Goal: Transaction & Acquisition: Book appointment/travel/reservation

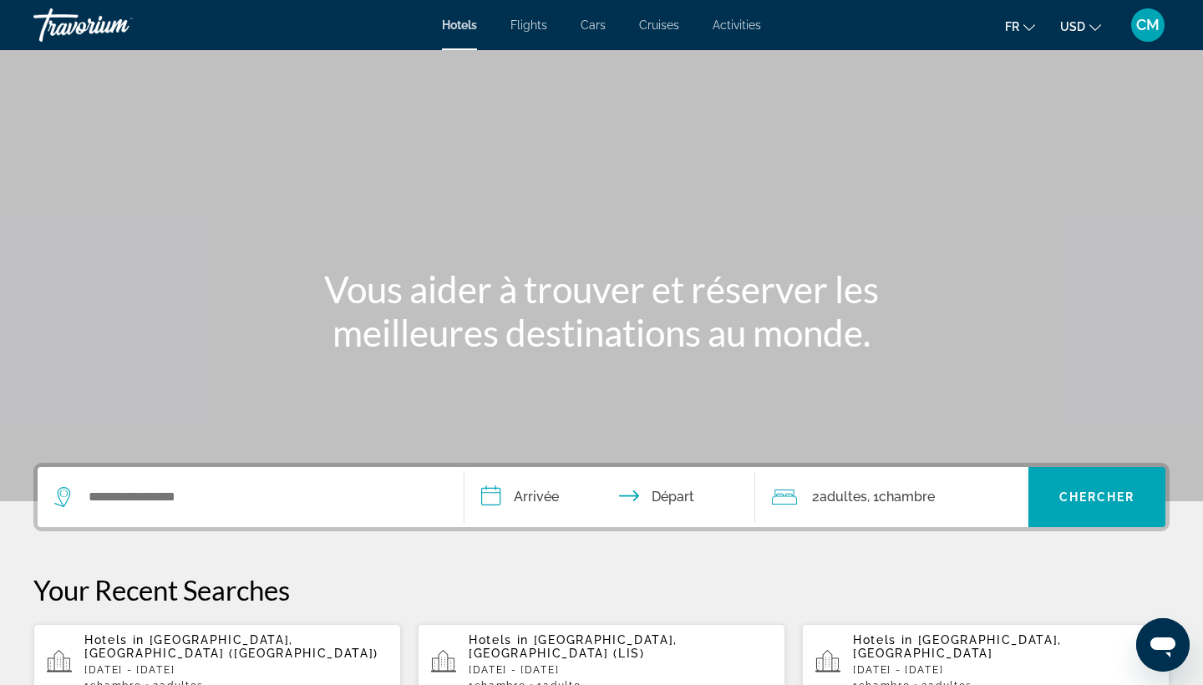
click at [1079, 20] on span "USD" at bounding box center [1072, 26] width 25 height 13
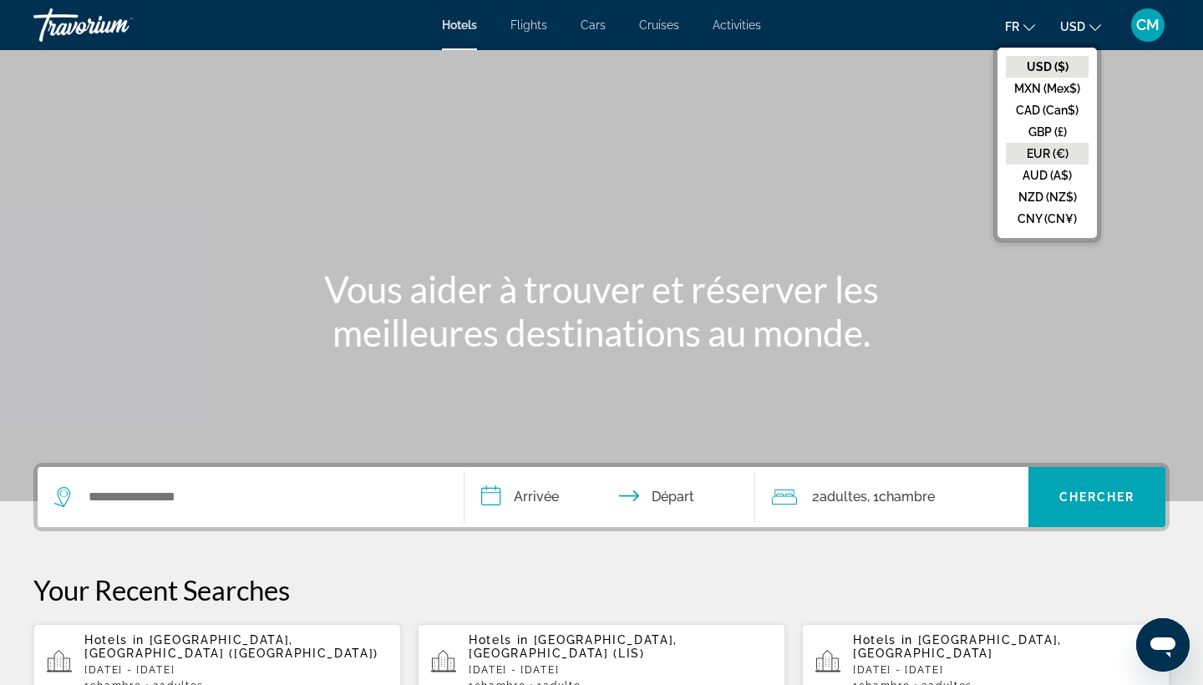
click at [1059, 149] on button "EUR (€)" at bounding box center [1047, 154] width 83 height 22
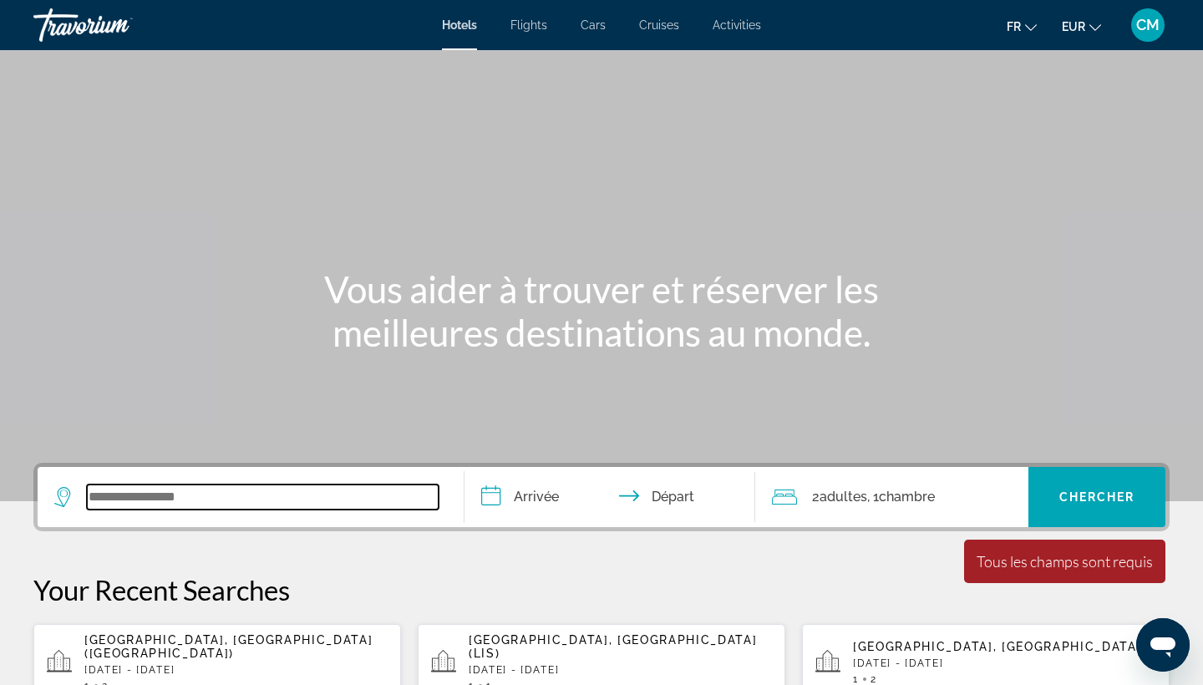
click at [236, 499] on input "Search widget" at bounding box center [263, 497] width 352 height 25
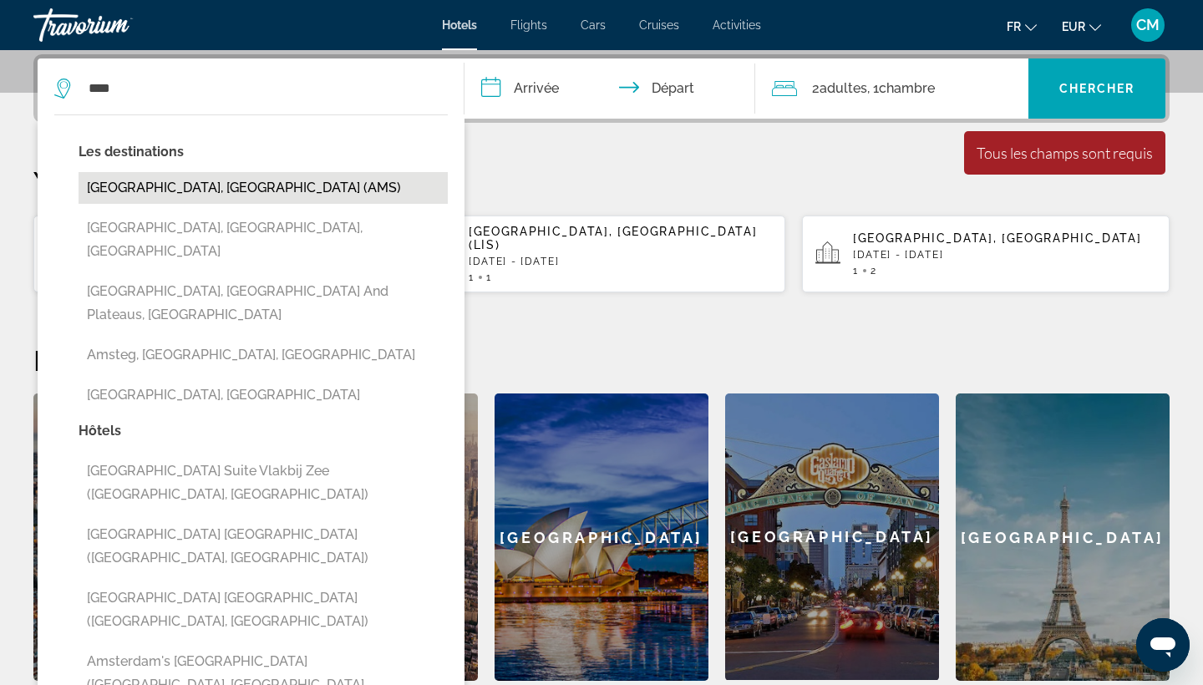
click at [337, 190] on button "[GEOGRAPHIC_DATA], [GEOGRAPHIC_DATA] (AMS)" at bounding box center [263, 188] width 369 height 32
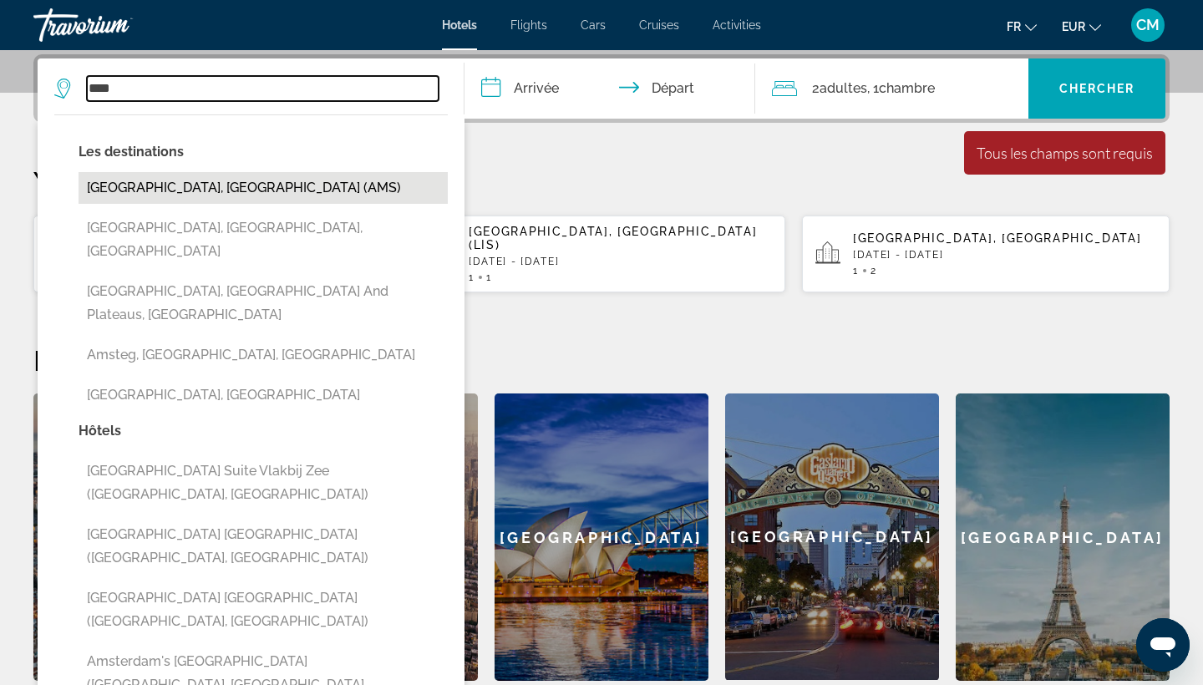
type input "**********"
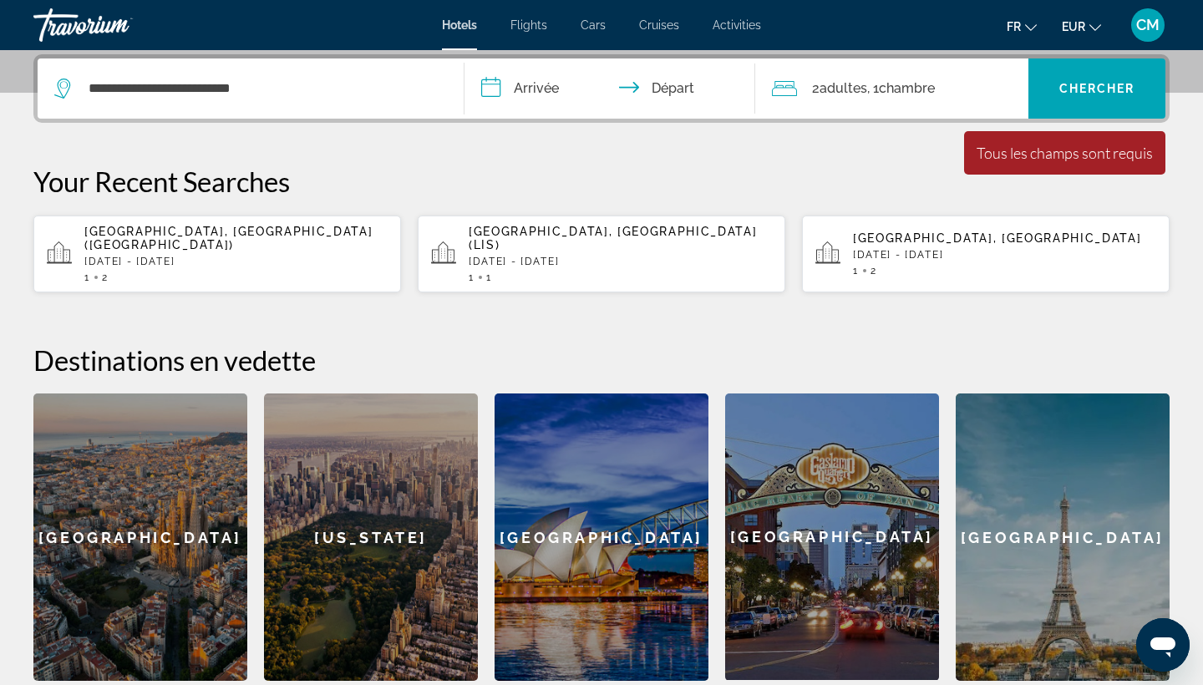
click at [535, 80] on input "**********" at bounding box center [612, 90] width 297 height 65
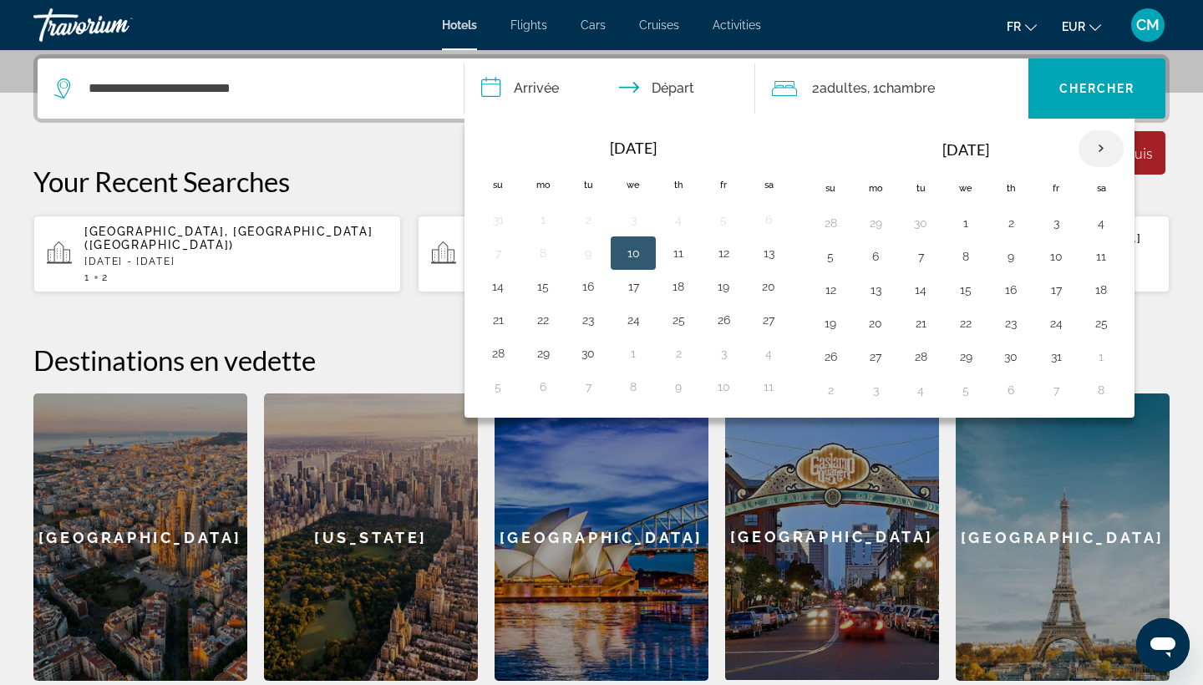
click at [1096, 155] on th "Next month" at bounding box center [1100, 148] width 45 height 37
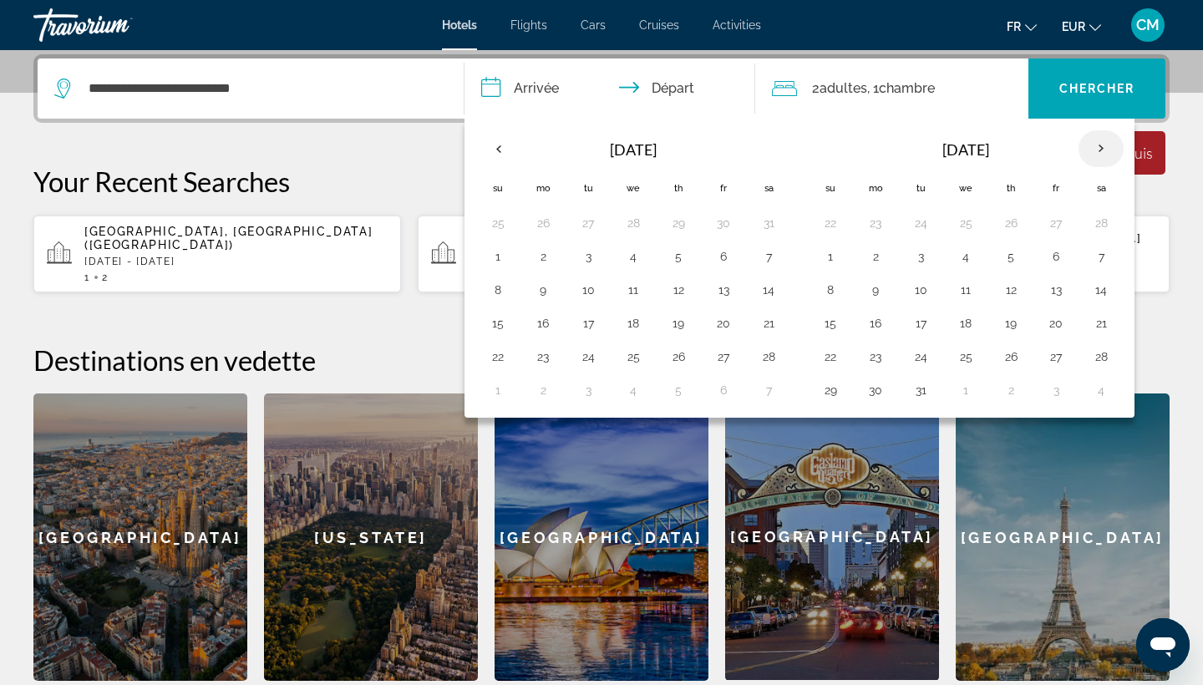
click at [1096, 155] on th "Next month" at bounding box center [1100, 148] width 45 height 37
click at [970, 290] on button "15" at bounding box center [965, 289] width 27 height 23
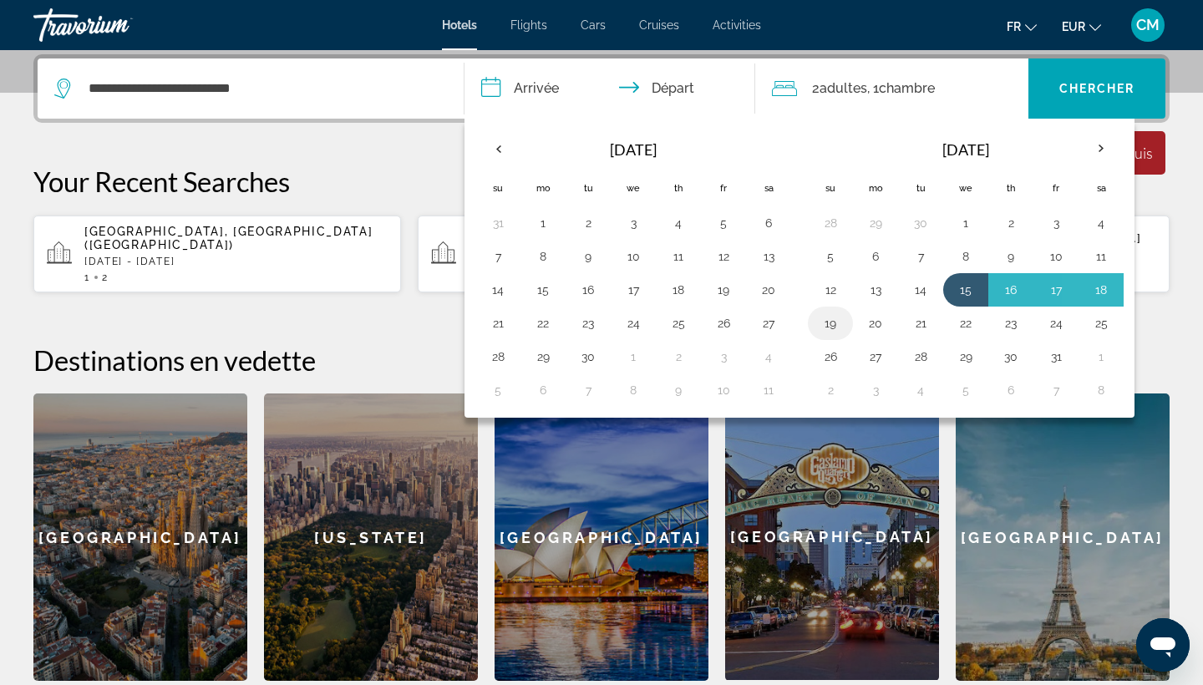
click at [830, 324] on button "19" at bounding box center [830, 323] width 27 height 23
type input "**********"
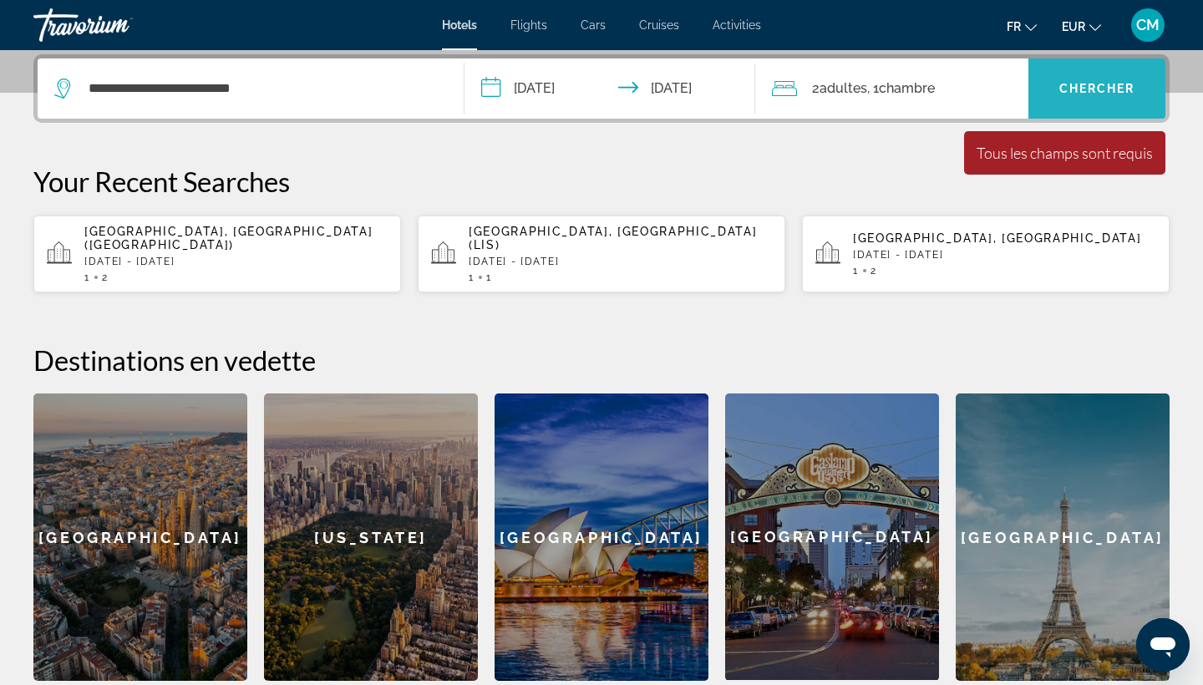
click at [1129, 80] on span "Search widget" at bounding box center [1096, 88] width 137 height 40
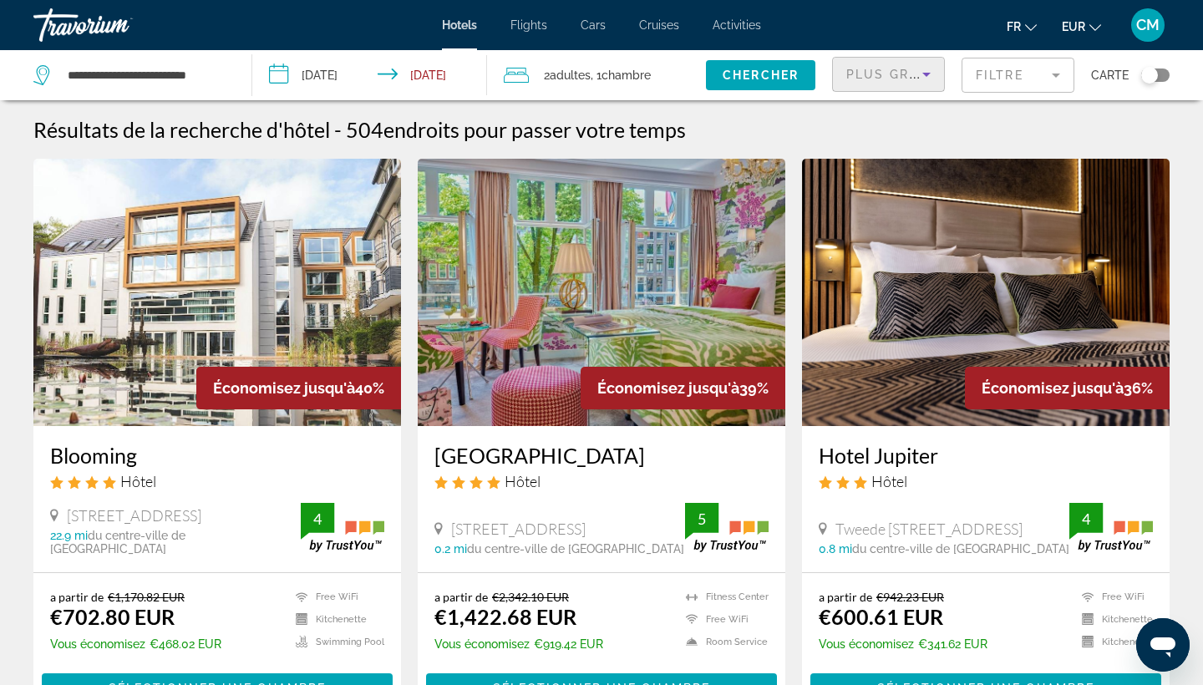
click at [901, 70] on span "Plus grandes économies" at bounding box center [946, 74] width 200 height 13
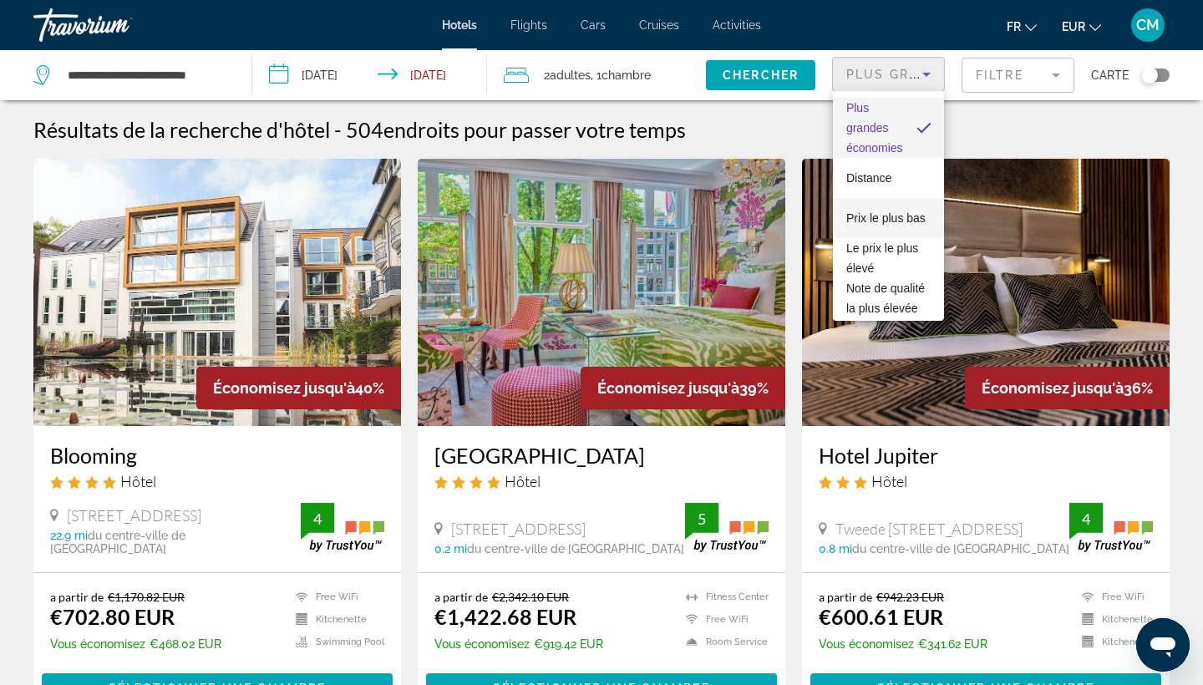
click at [909, 224] on span "Prix le plus bas" at bounding box center [885, 217] width 79 height 13
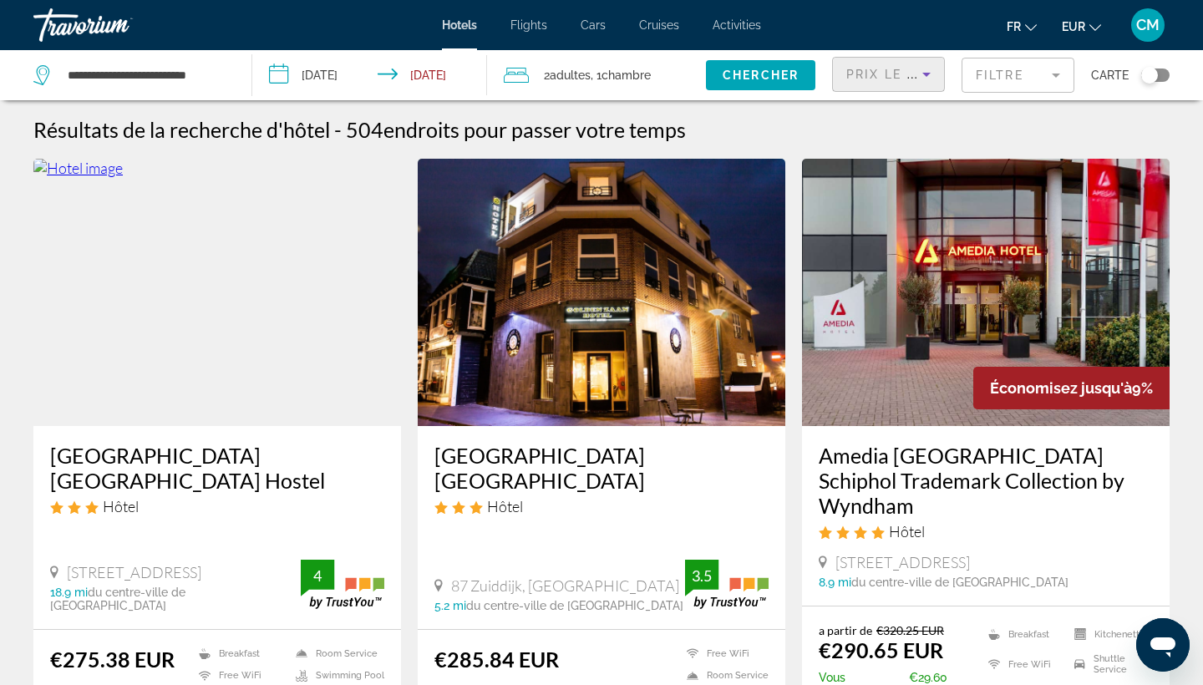
click at [1014, 82] on mat-form-field "Filtre" at bounding box center [1018, 75] width 113 height 35
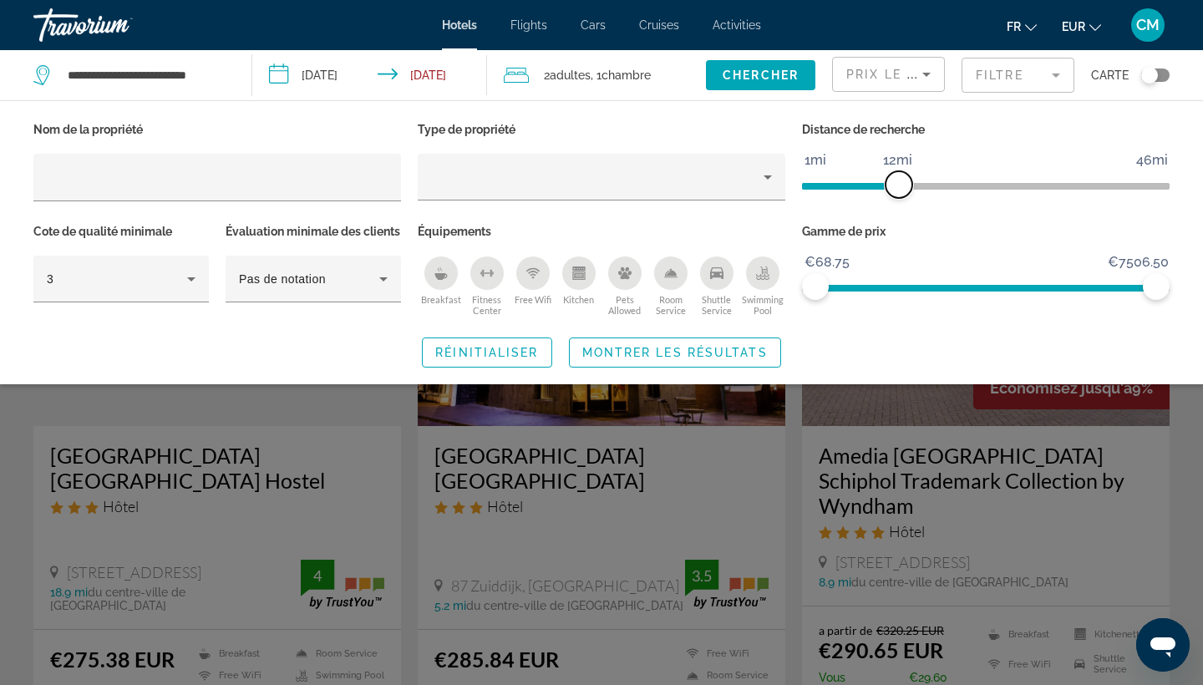
drag, startPoint x: 1032, startPoint y: 183, endPoint x: 896, endPoint y: 184, distance: 136.2
click at [896, 184] on span "ngx-slider" at bounding box center [898, 184] width 27 height 27
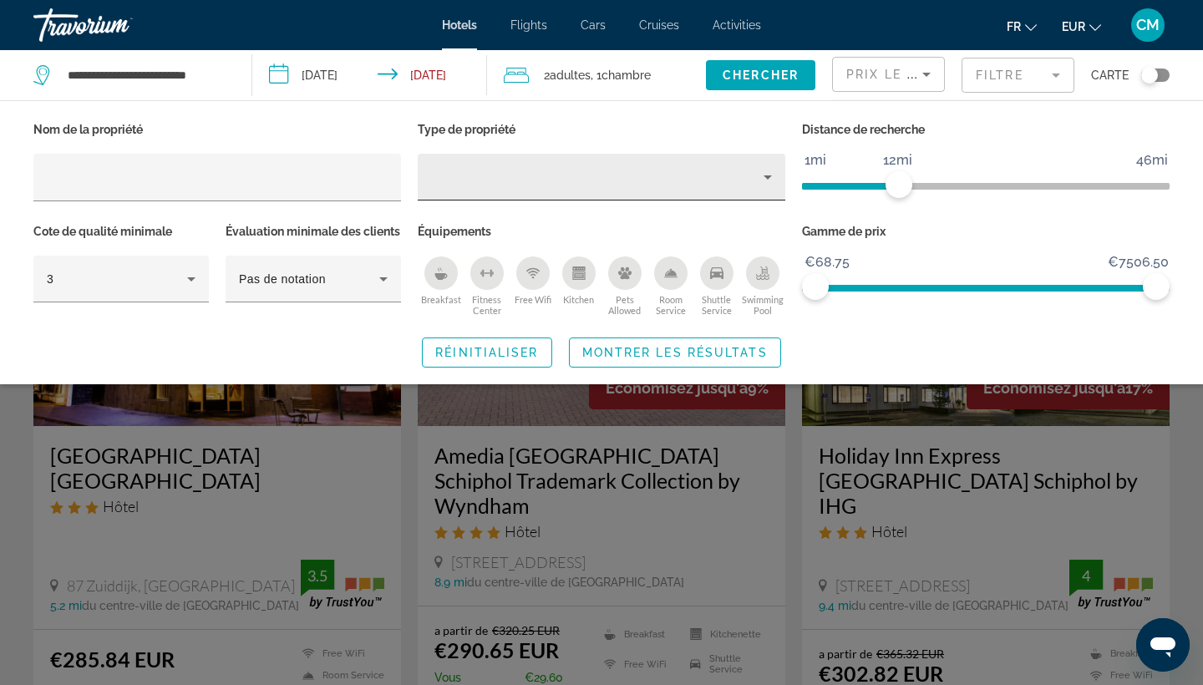
click at [743, 182] on div "Property type" at bounding box center [597, 177] width 332 height 20
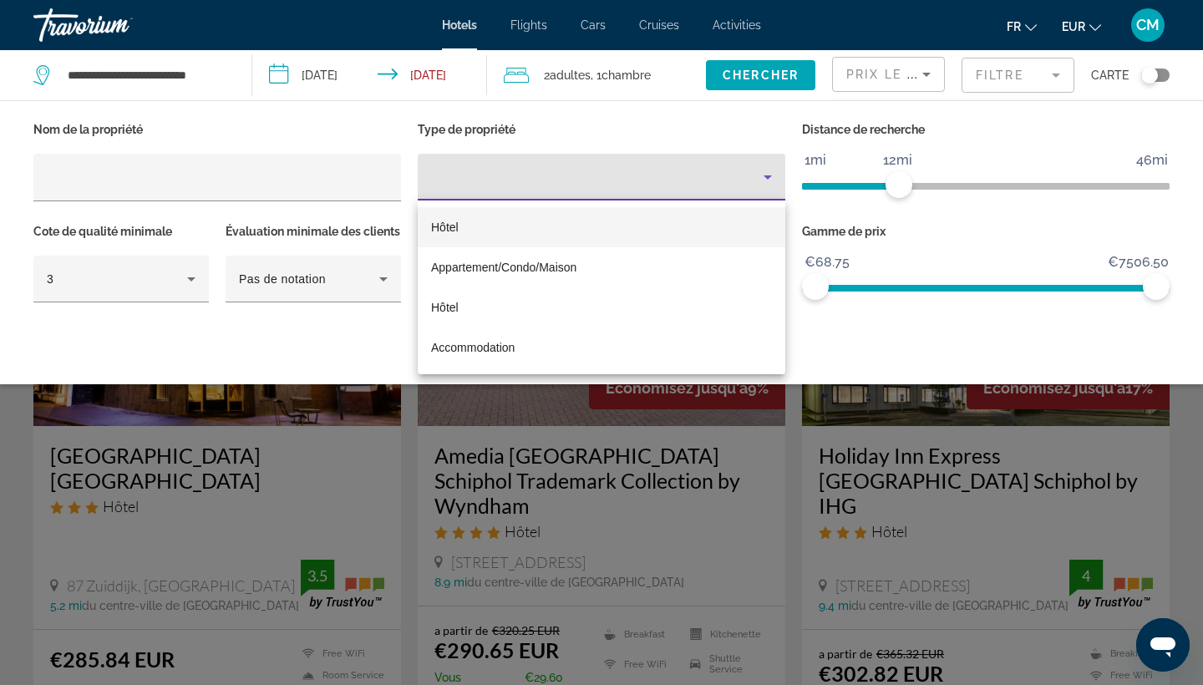
click at [657, 218] on mat-option "Hôtel" at bounding box center [602, 227] width 368 height 40
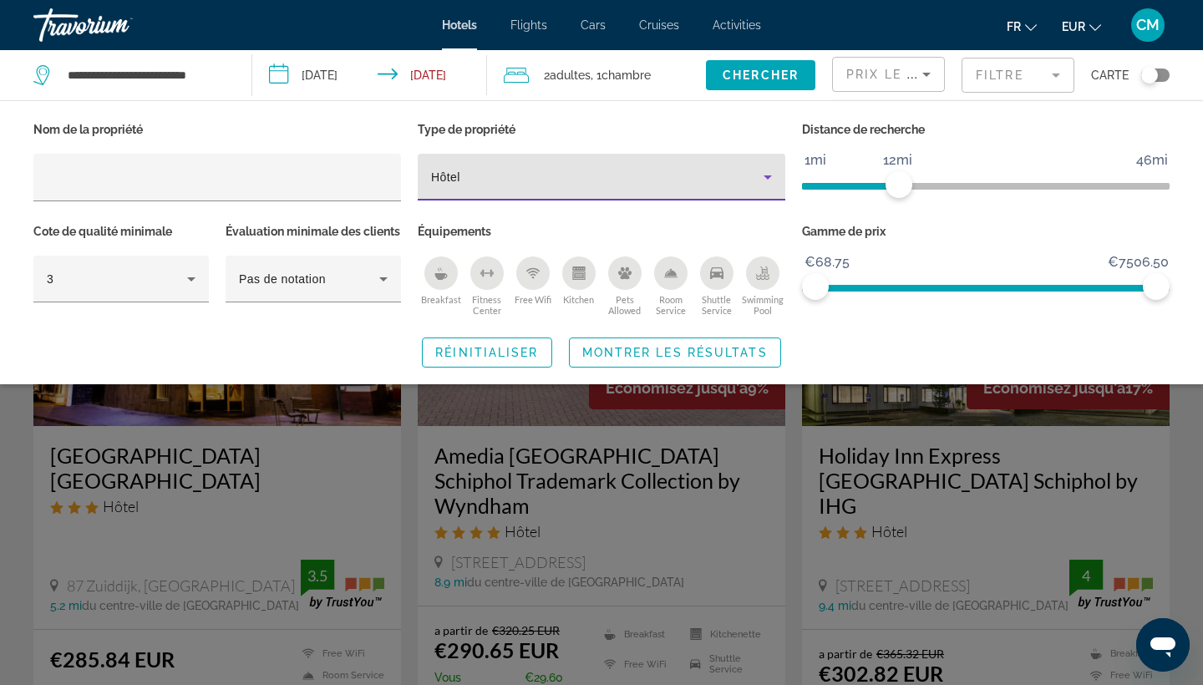
click at [429, 283] on div "Breakfast" at bounding box center [440, 272] width 33 height 33
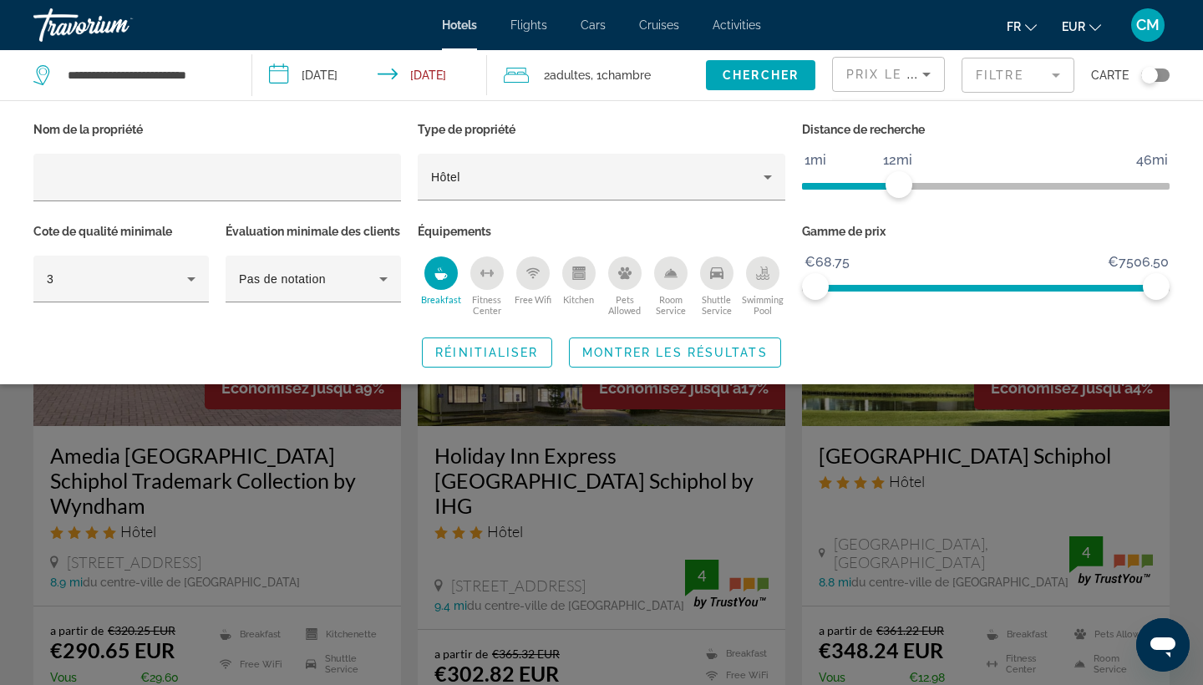
click at [772, 278] on div "Swimming Pool" at bounding box center [762, 272] width 33 height 33
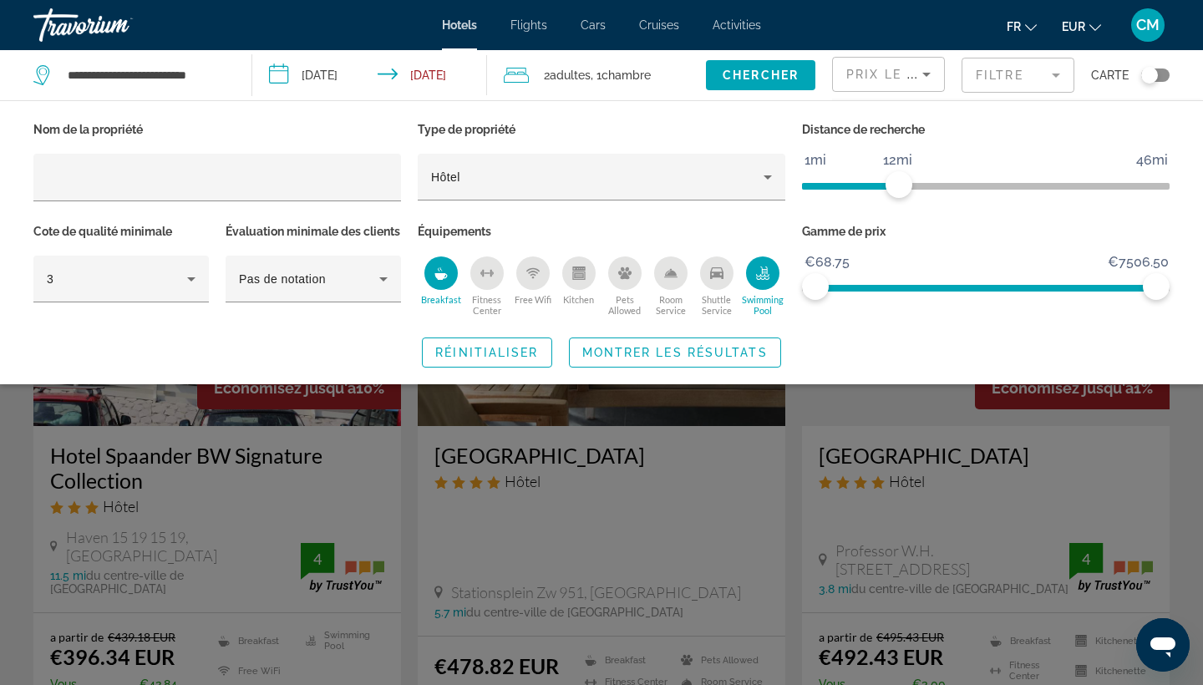
click at [485, 283] on div "Fitness Center" at bounding box center [486, 272] width 33 height 33
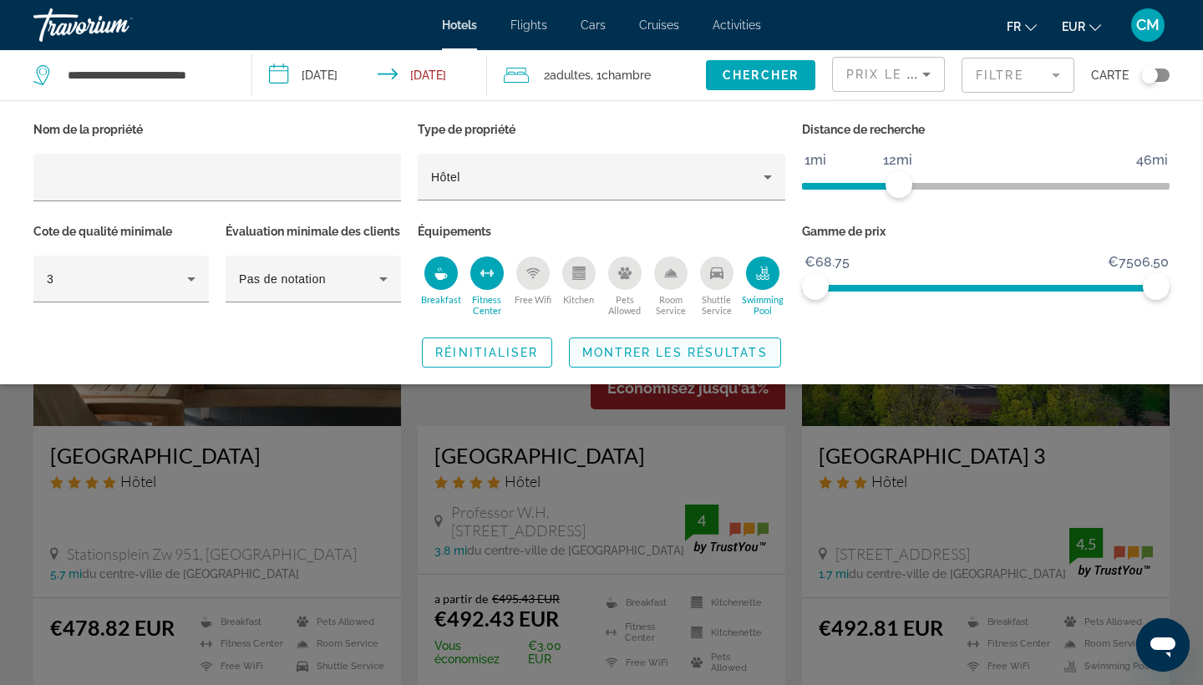
click at [659, 359] on span "Montrer les résultats" at bounding box center [674, 352] width 185 height 13
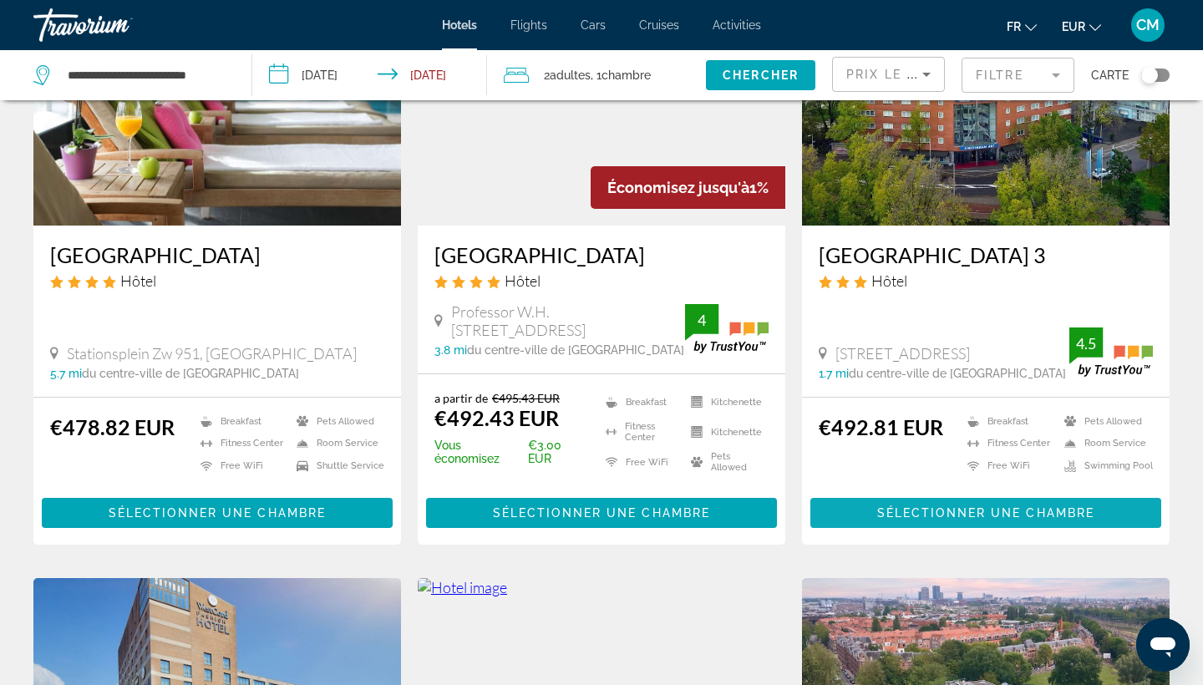
scroll to position [181, 0]
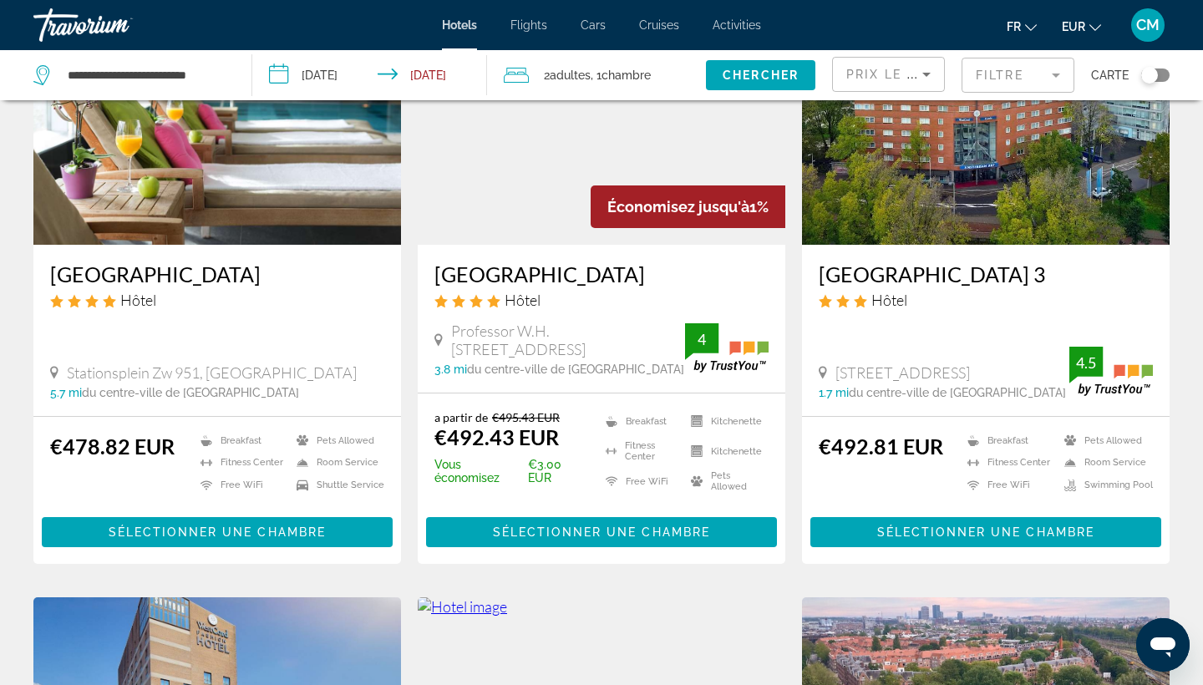
click at [258, 274] on h3 "Steigenberger Airport Hotel Amsterdam" at bounding box center [217, 273] width 334 height 25
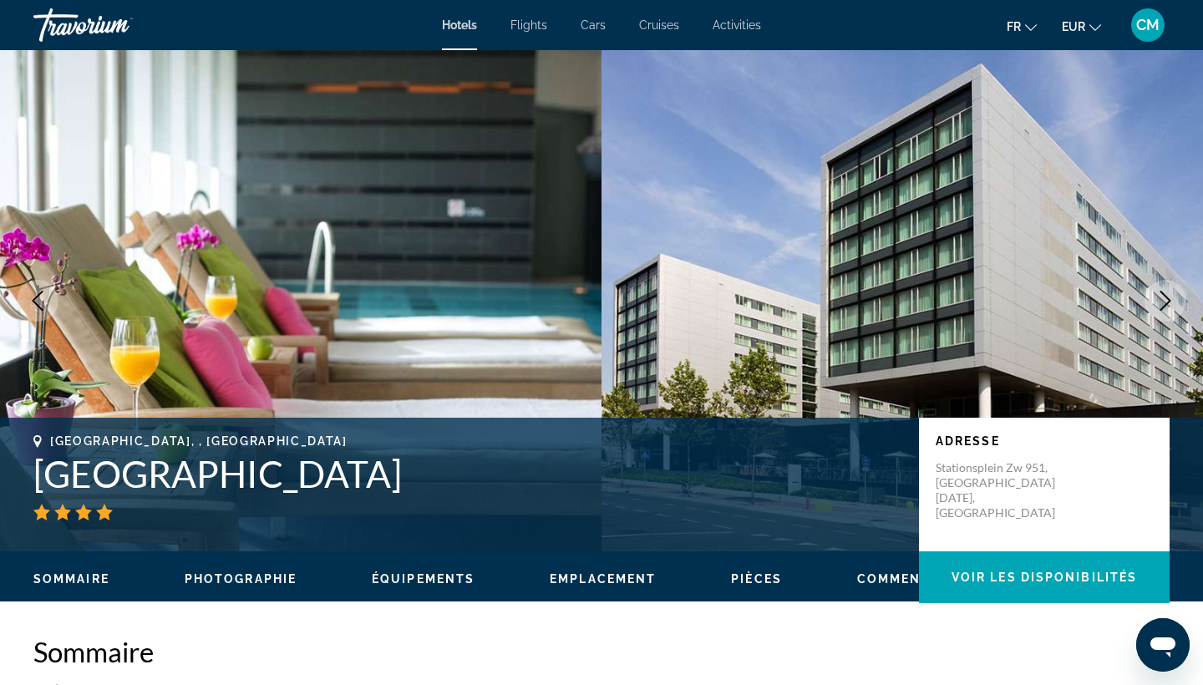
click at [1150, 312] on button "Next image" at bounding box center [1165, 301] width 42 height 42
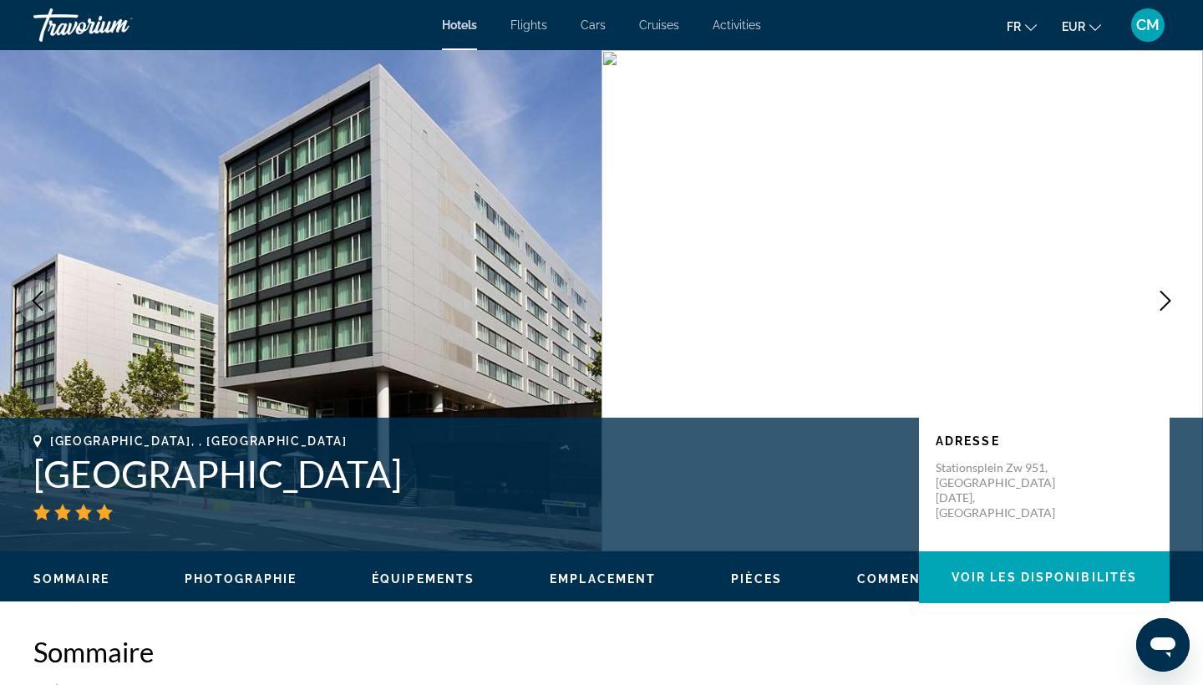
click at [1150, 312] on button "Next image" at bounding box center [1165, 301] width 42 height 42
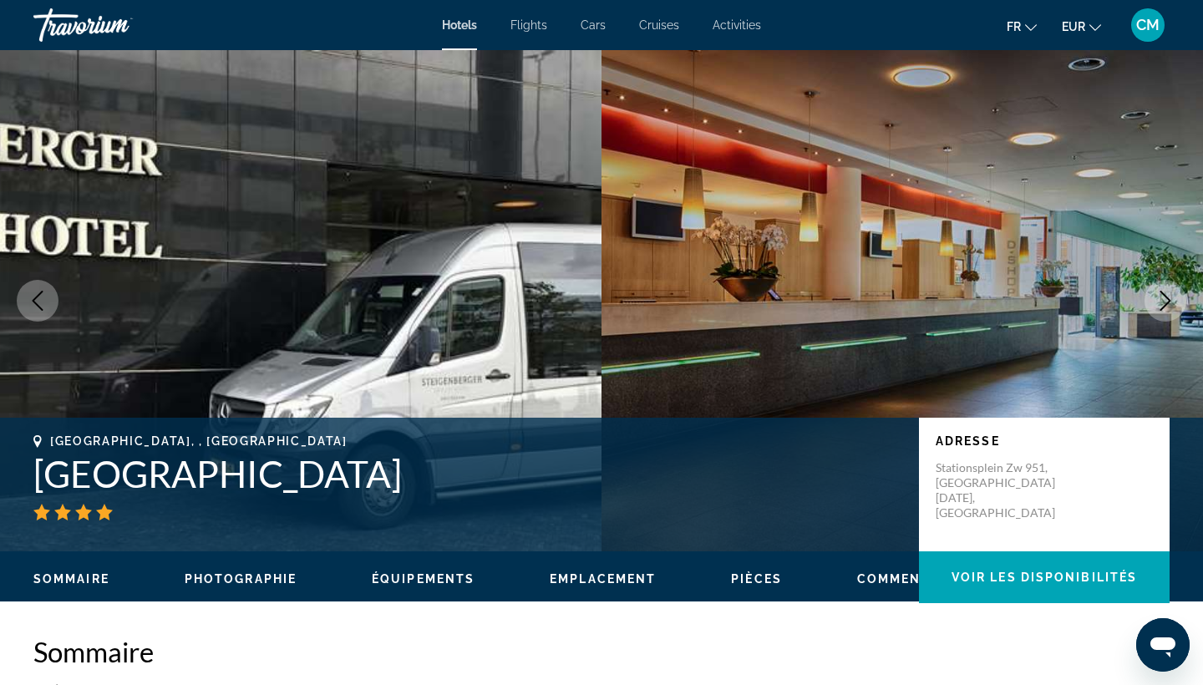
click at [1150, 312] on button "Next image" at bounding box center [1165, 301] width 42 height 42
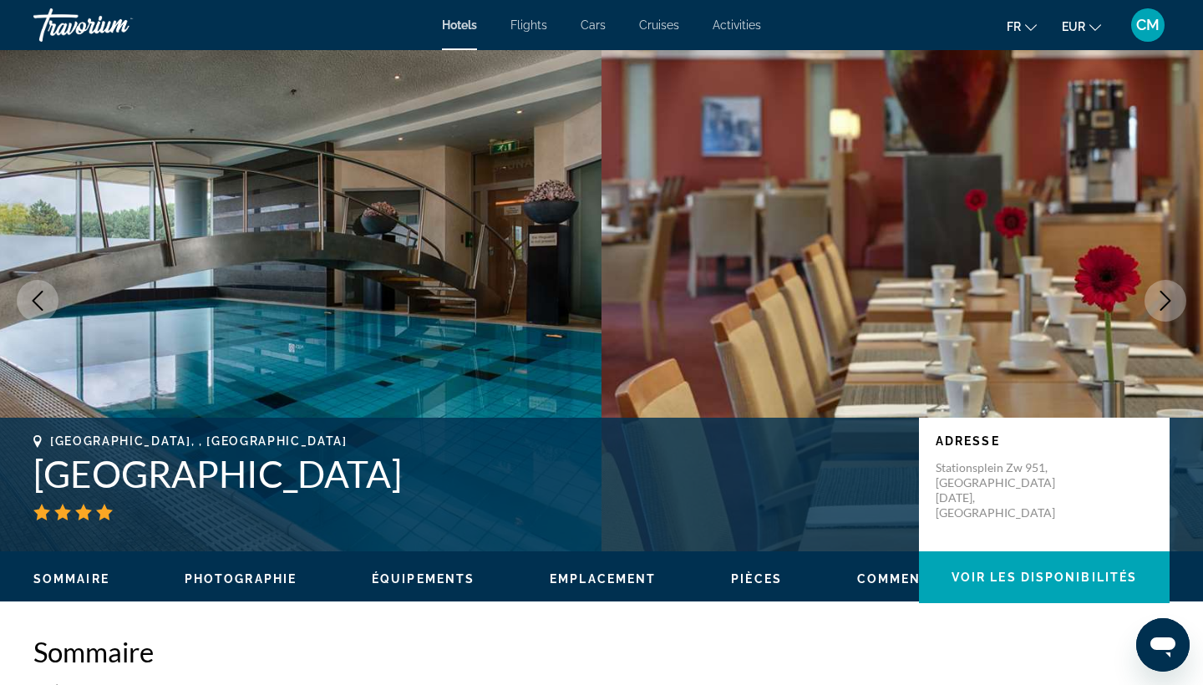
click at [1150, 312] on button "Next image" at bounding box center [1165, 301] width 42 height 42
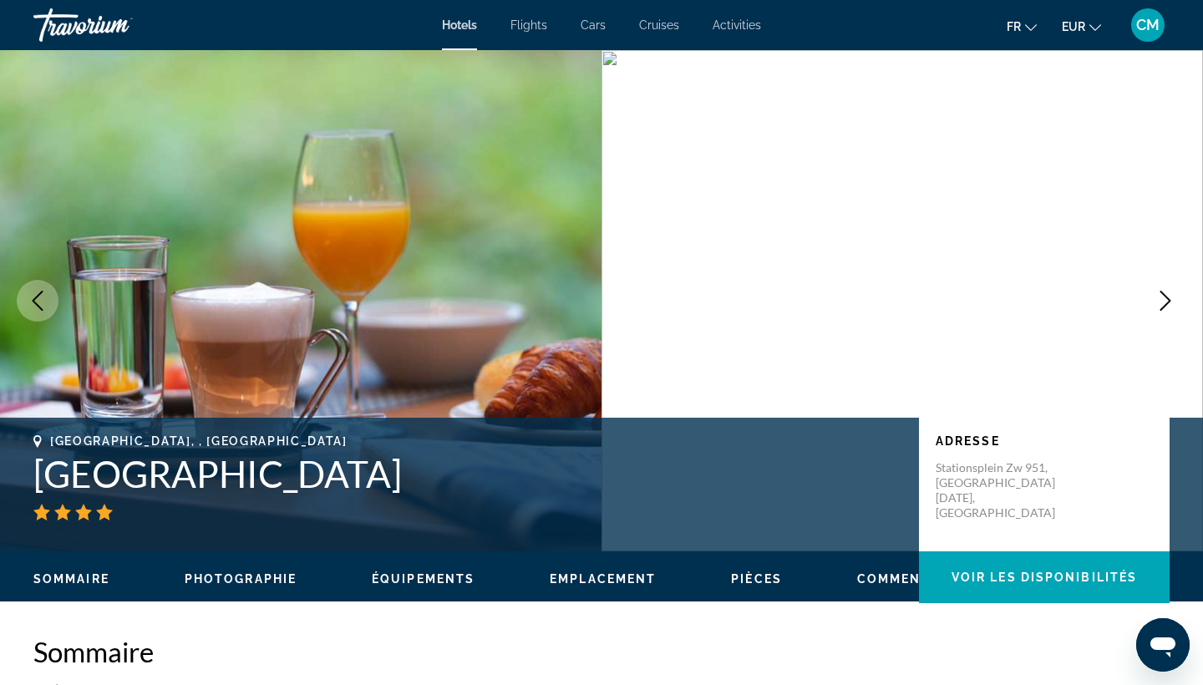
click at [1150, 311] on button "Next image" at bounding box center [1165, 301] width 42 height 42
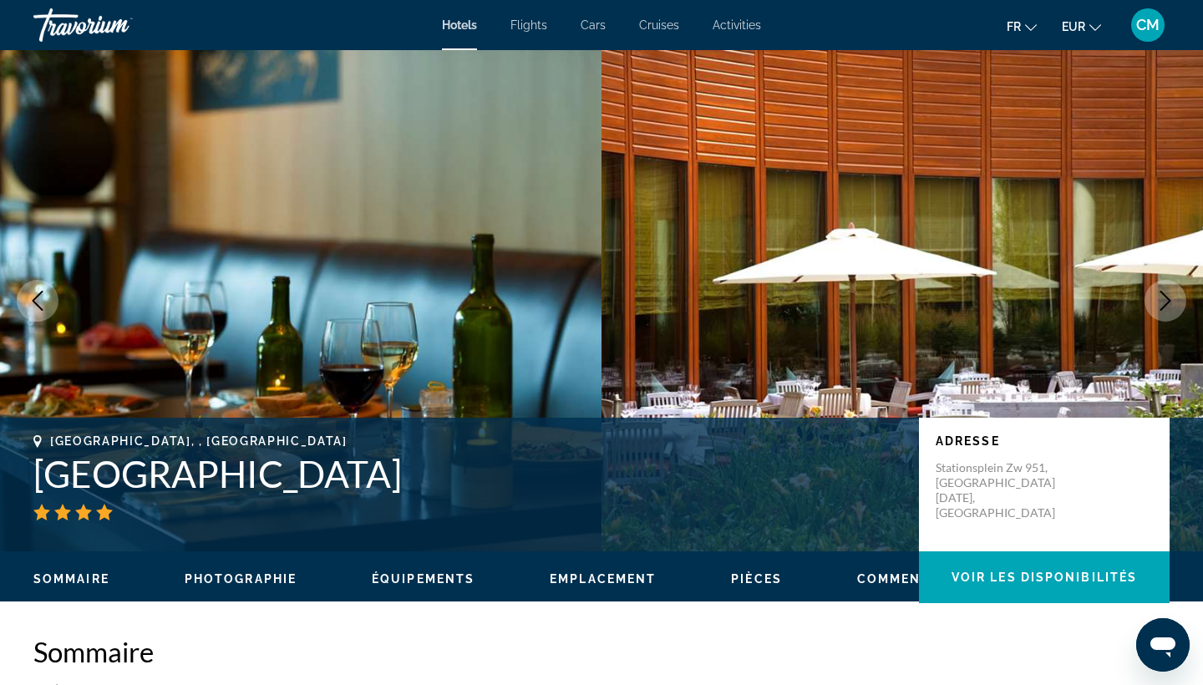
click at [1150, 311] on button "Next image" at bounding box center [1165, 301] width 42 height 42
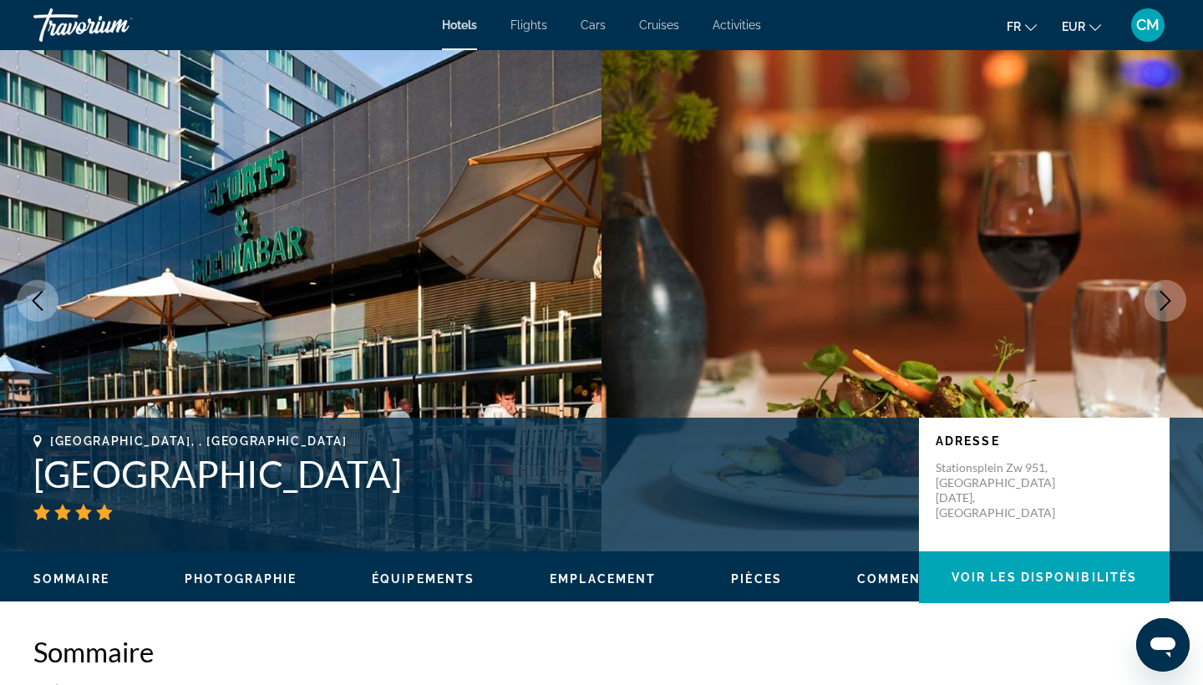
click at [1150, 311] on button "Next image" at bounding box center [1165, 301] width 42 height 42
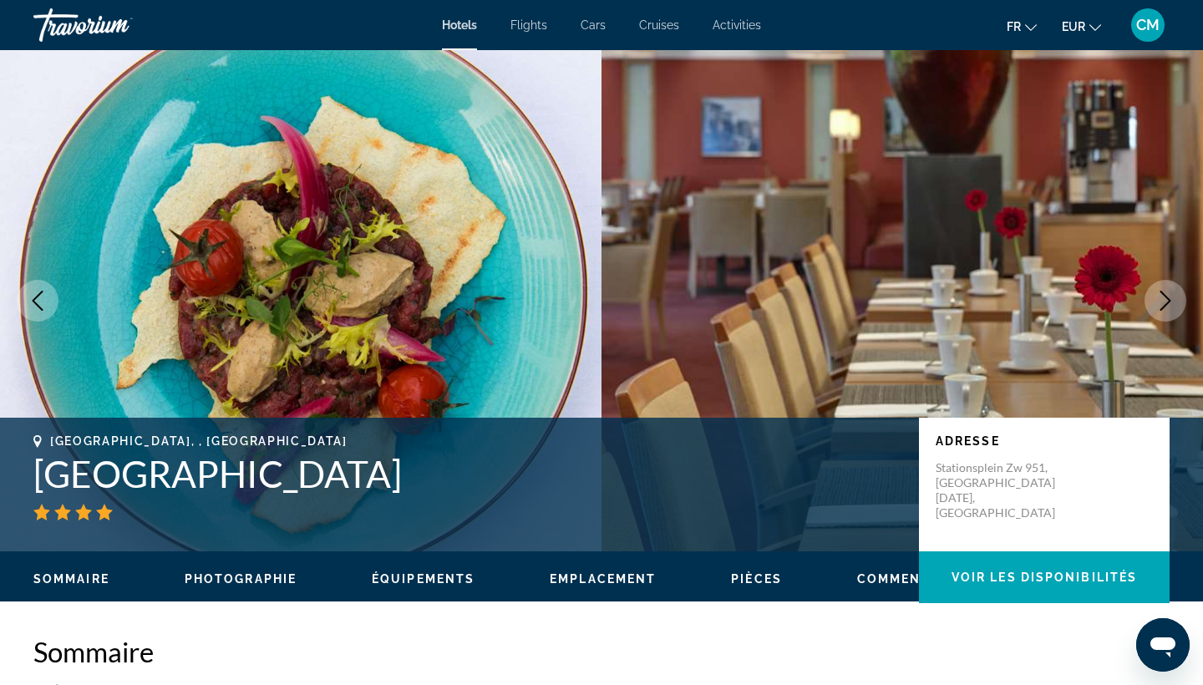
click at [1150, 311] on button "Next image" at bounding box center [1165, 301] width 42 height 42
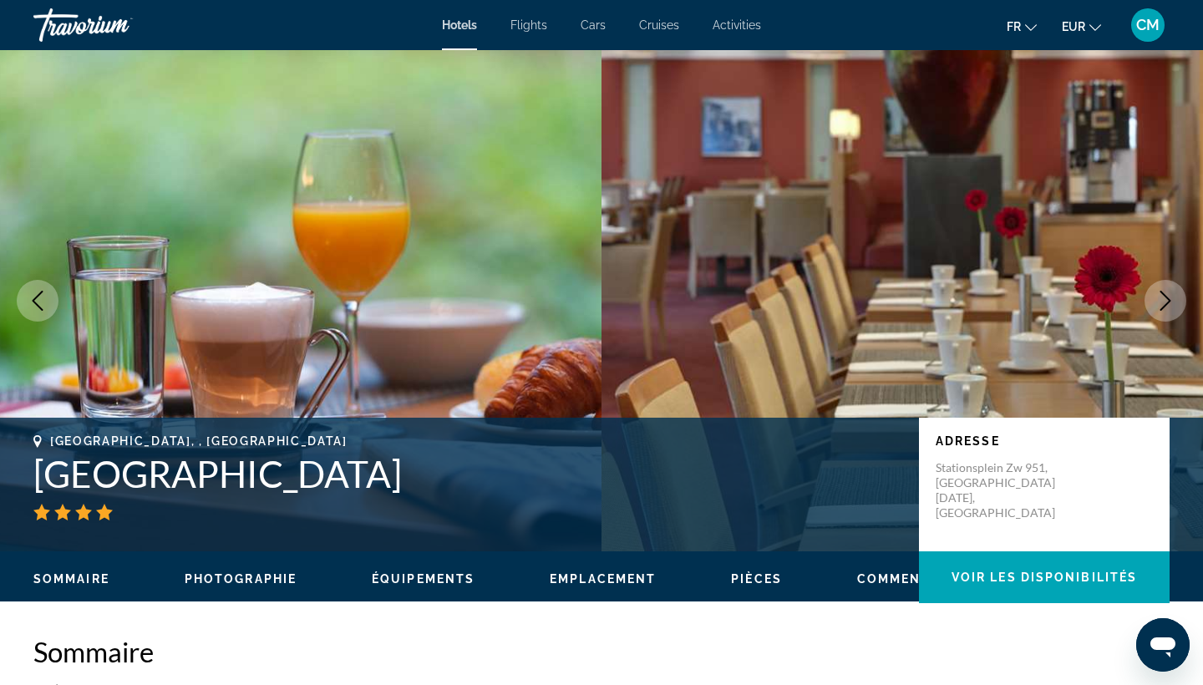
click at [1150, 311] on button "Next image" at bounding box center [1165, 301] width 42 height 42
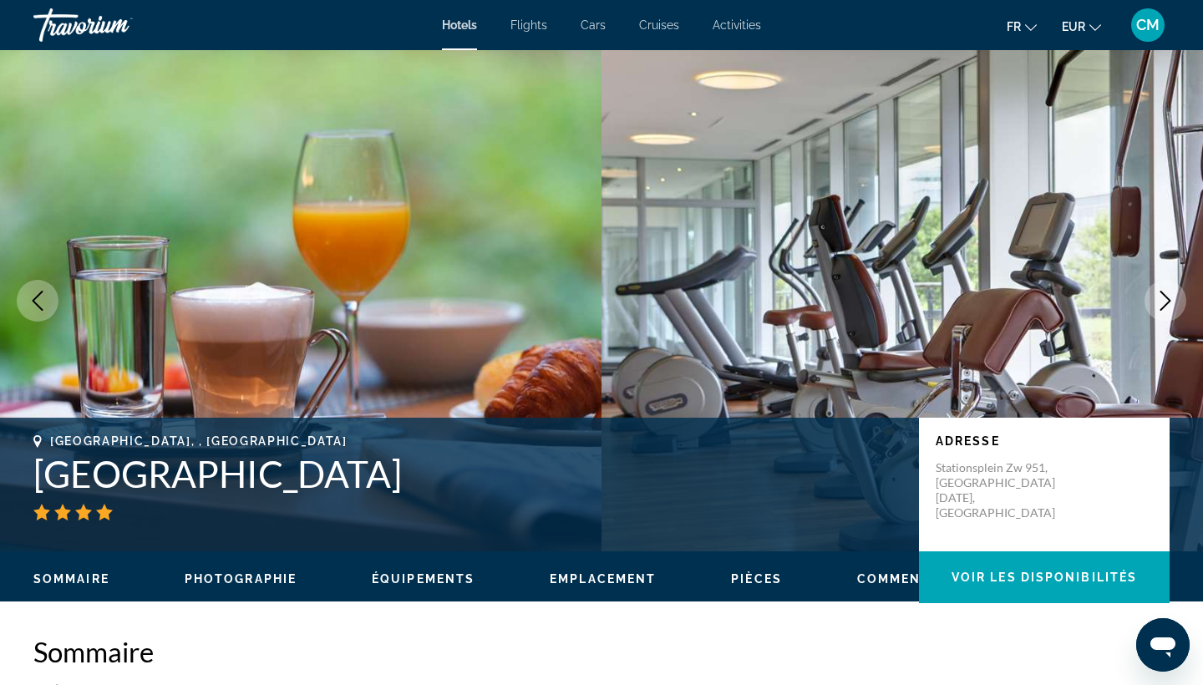
click at [1150, 311] on button "Next image" at bounding box center [1165, 301] width 42 height 42
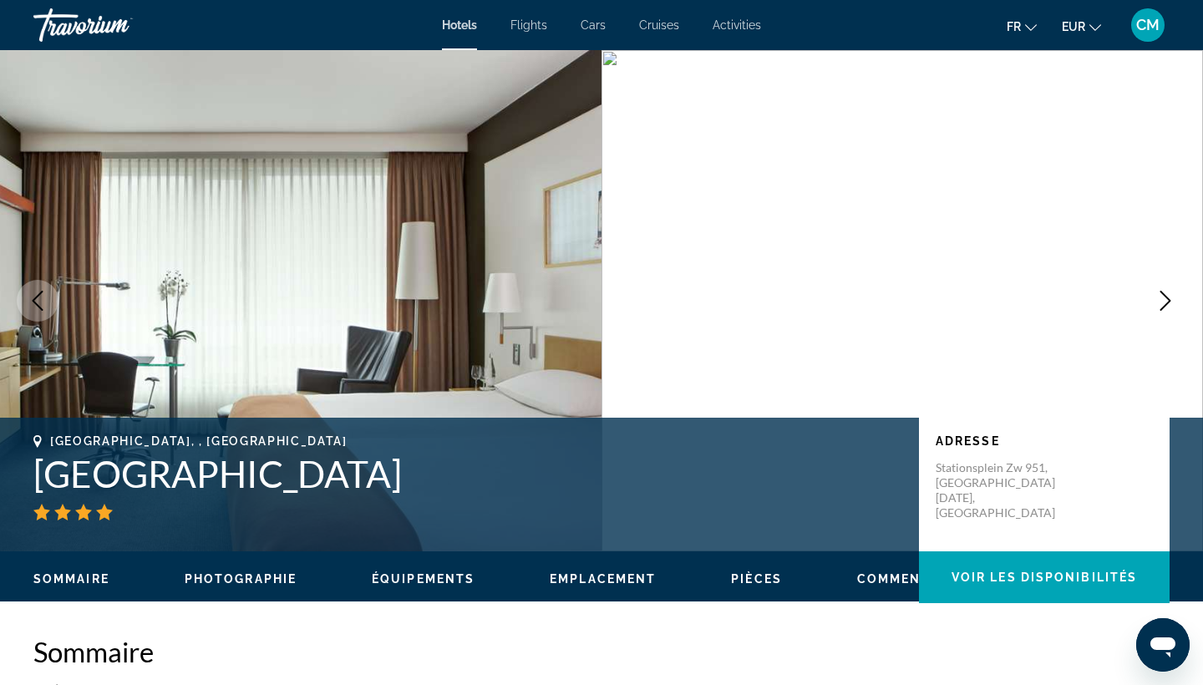
click at [1150, 311] on button "Next image" at bounding box center [1165, 301] width 42 height 42
click at [1150, 310] on button "Next image" at bounding box center [1165, 301] width 42 height 42
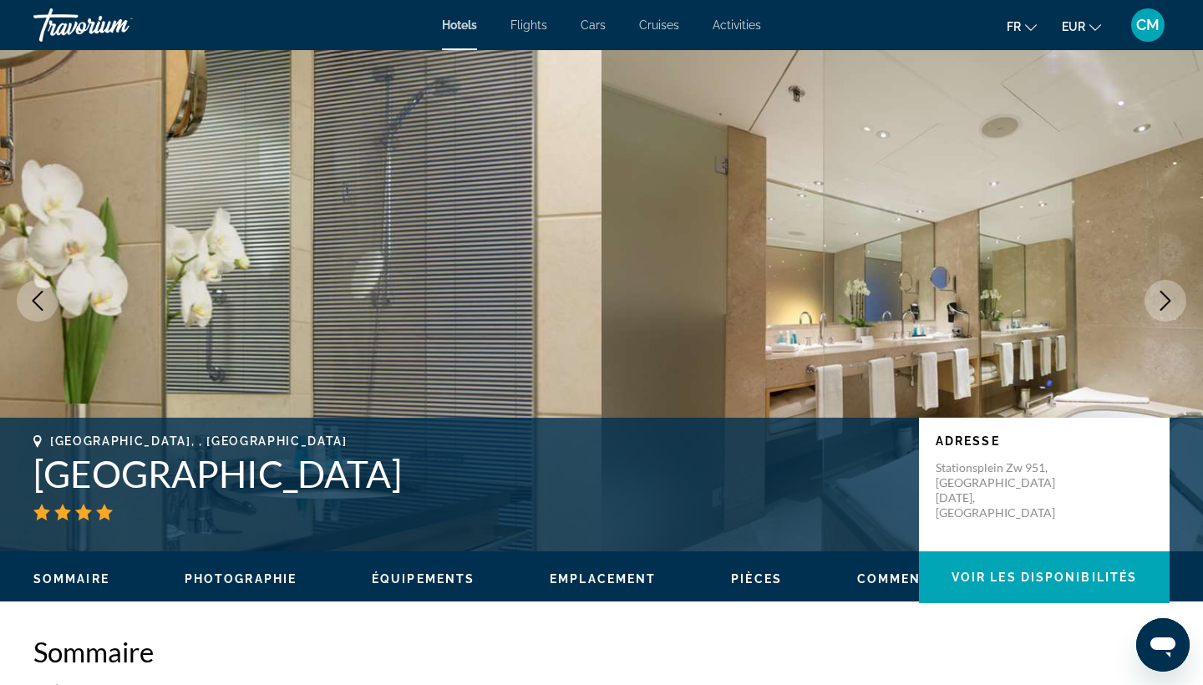
click at [1150, 310] on button "Next image" at bounding box center [1165, 301] width 42 height 42
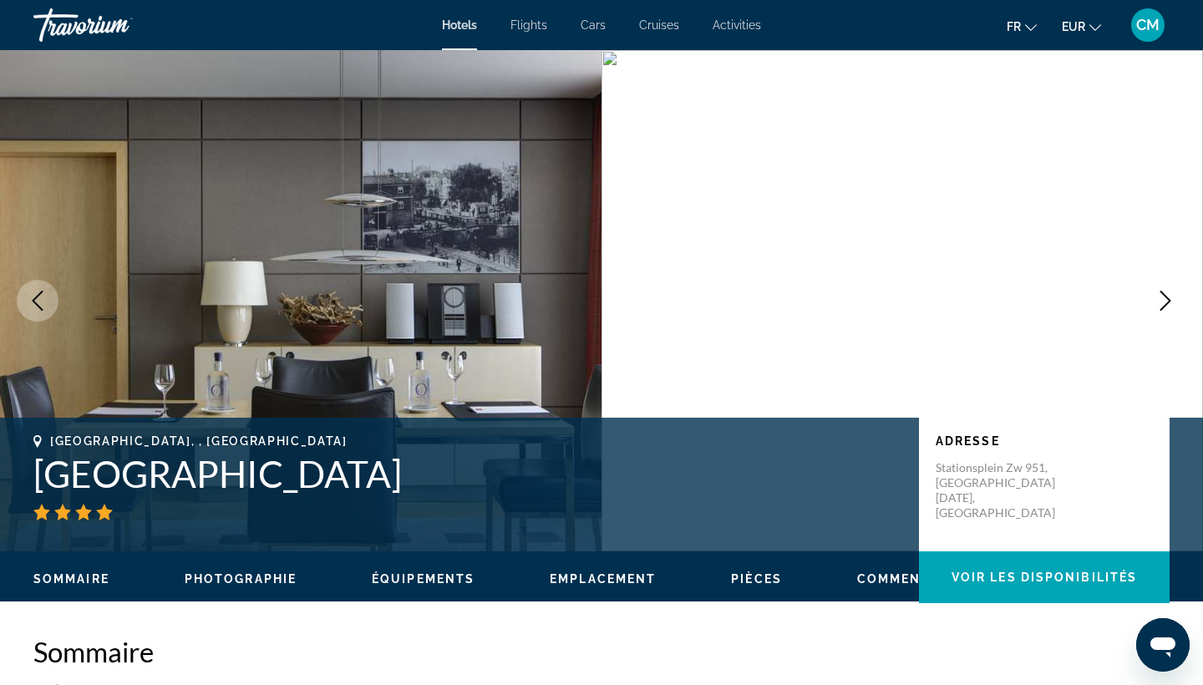
click at [1150, 310] on button "Next image" at bounding box center [1165, 301] width 42 height 42
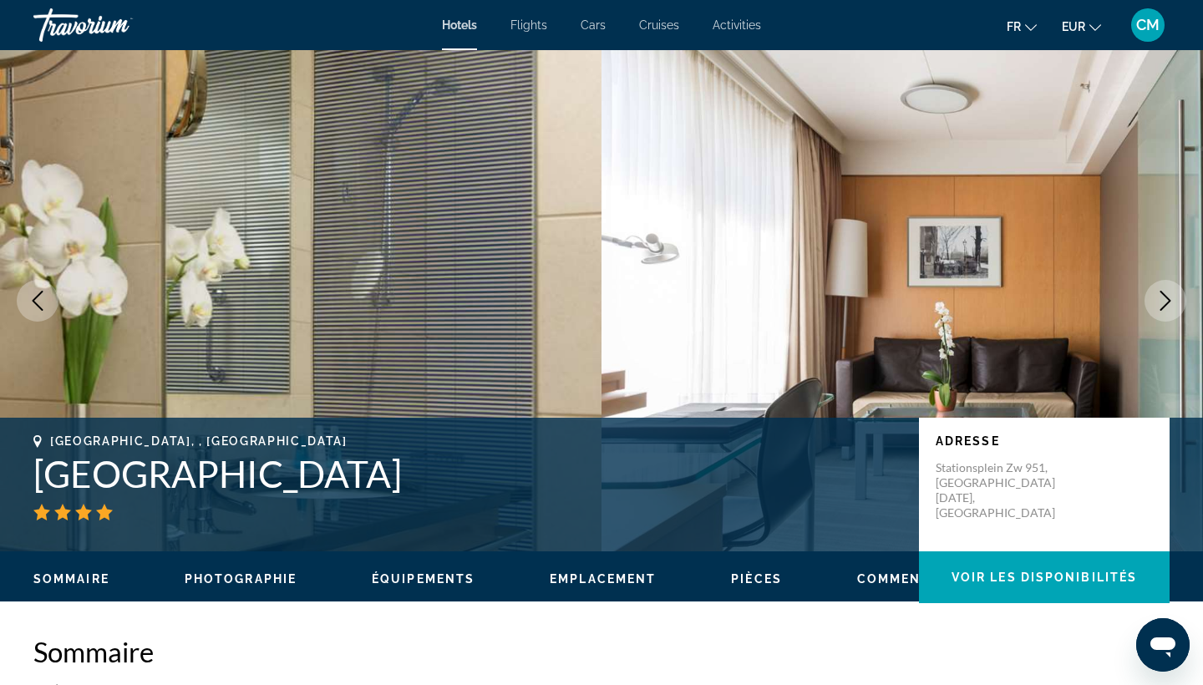
click at [1150, 310] on button "Next image" at bounding box center [1165, 301] width 42 height 42
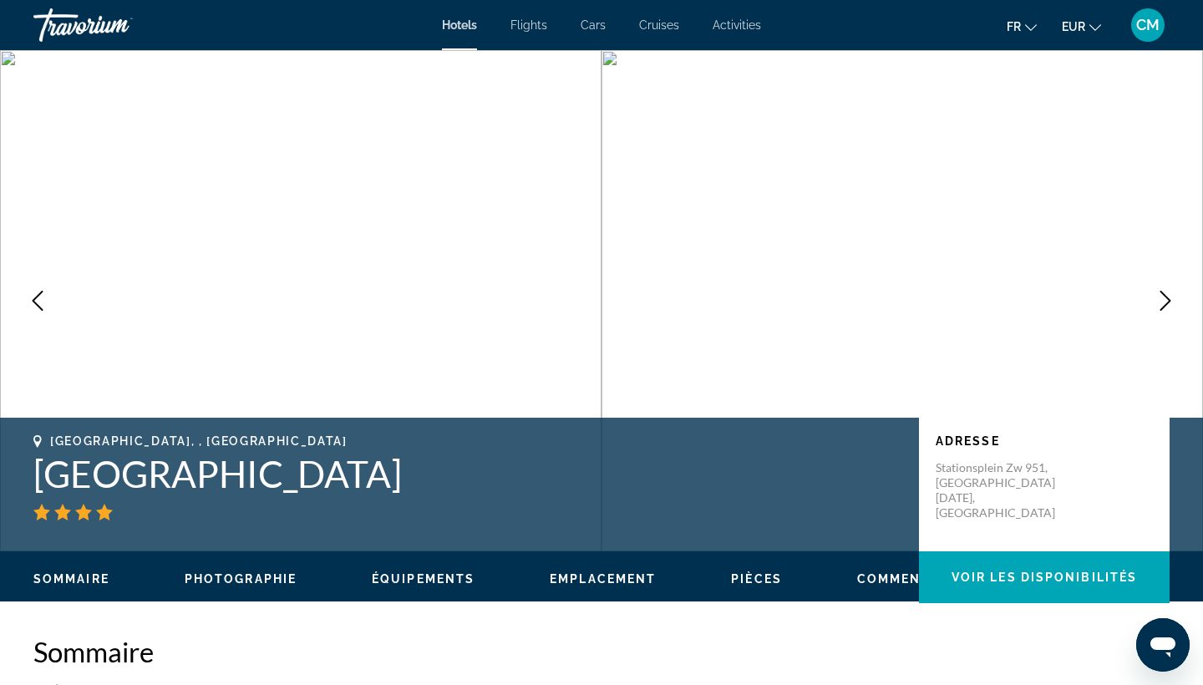
click at [1149, 312] on button "Next image" at bounding box center [1165, 301] width 42 height 42
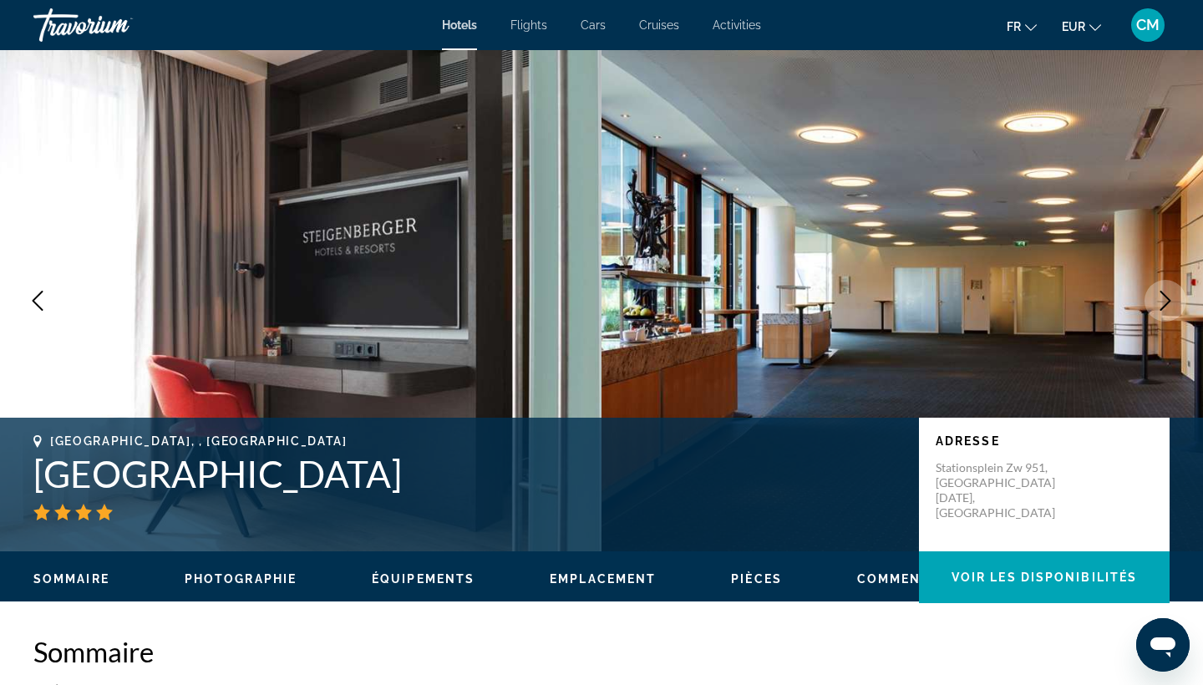
click at [1149, 312] on button "Next image" at bounding box center [1165, 301] width 42 height 42
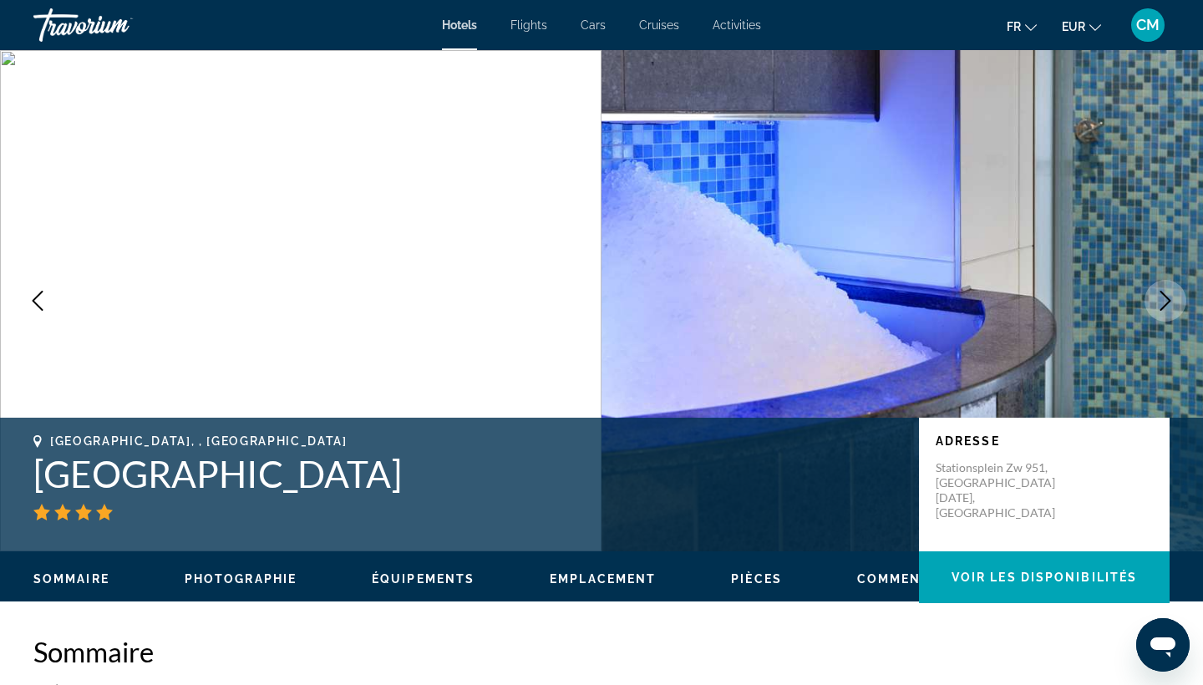
click at [1149, 312] on button "Next image" at bounding box center [1165, 301] width 42 height 42
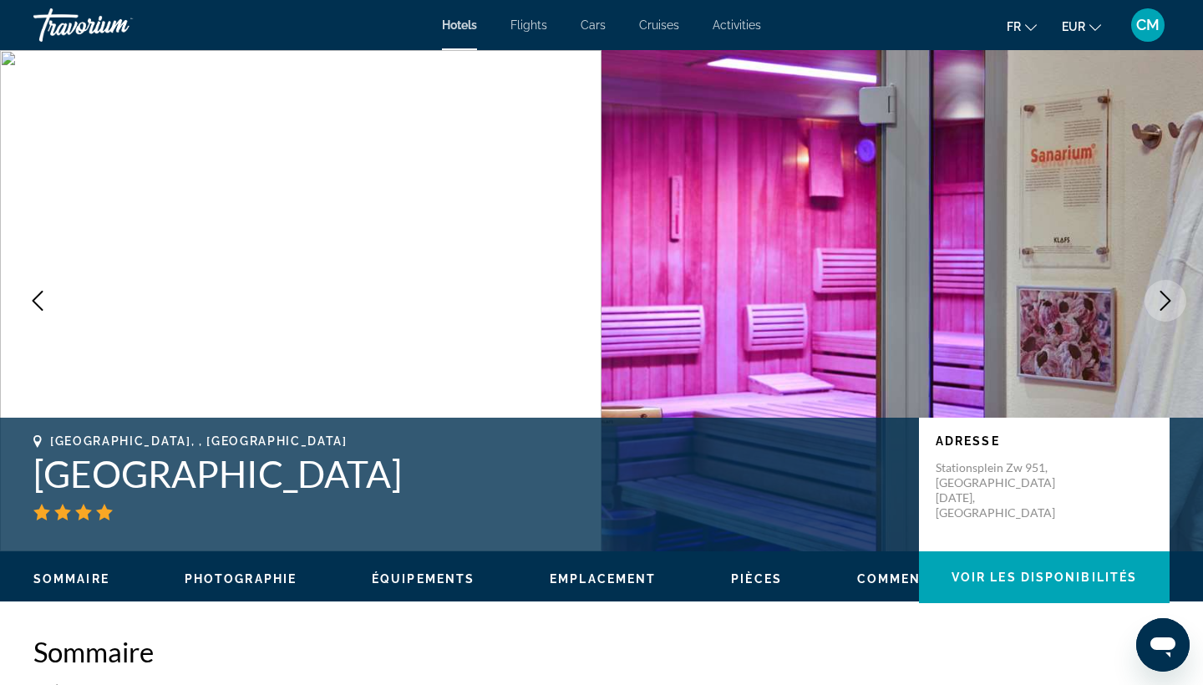
click at [1149, 312] on button "Next image" at bounding box center [1165, 301] width 42 height 42
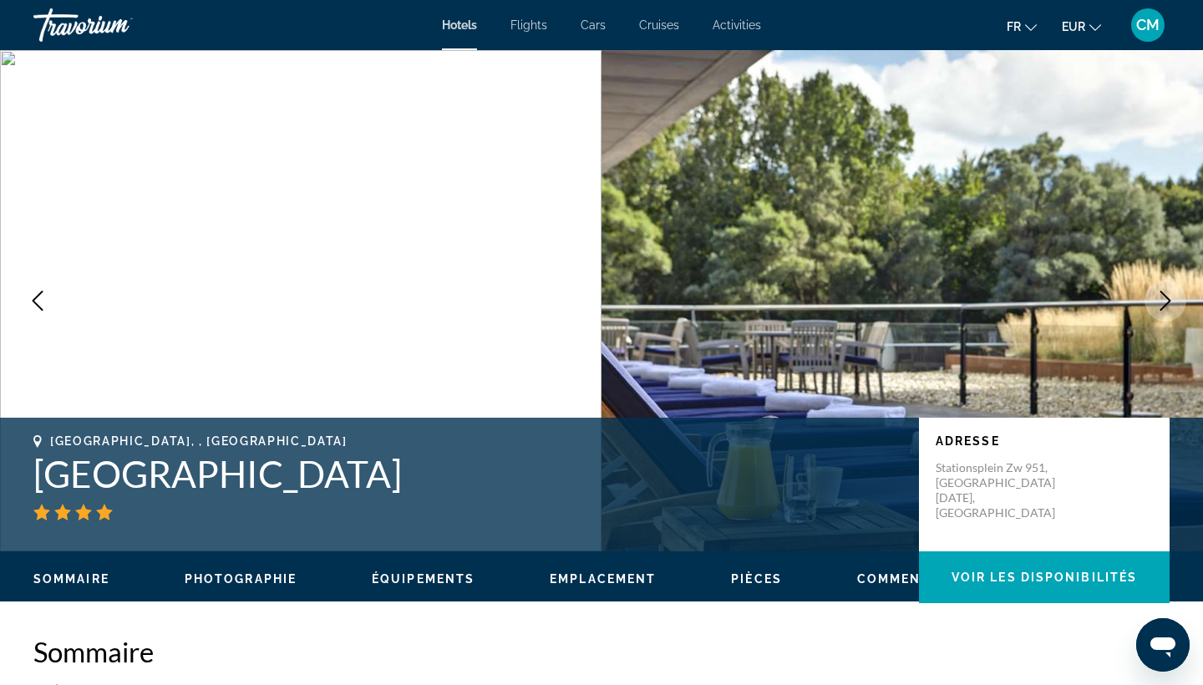
click at [1149, 312] on button "Next image" at bounding box center [1165, 301] width 42 height 42
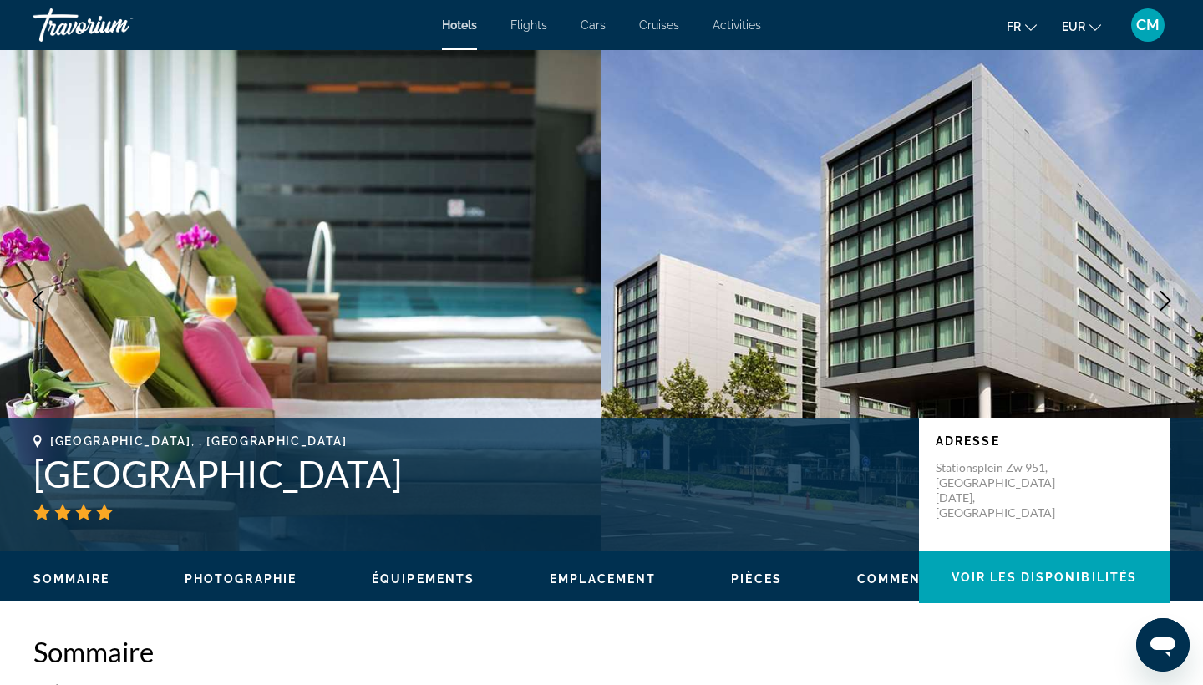
click at [1149, 312] on button "Next image" at bounding box center [1165, 301] width 42 height 42
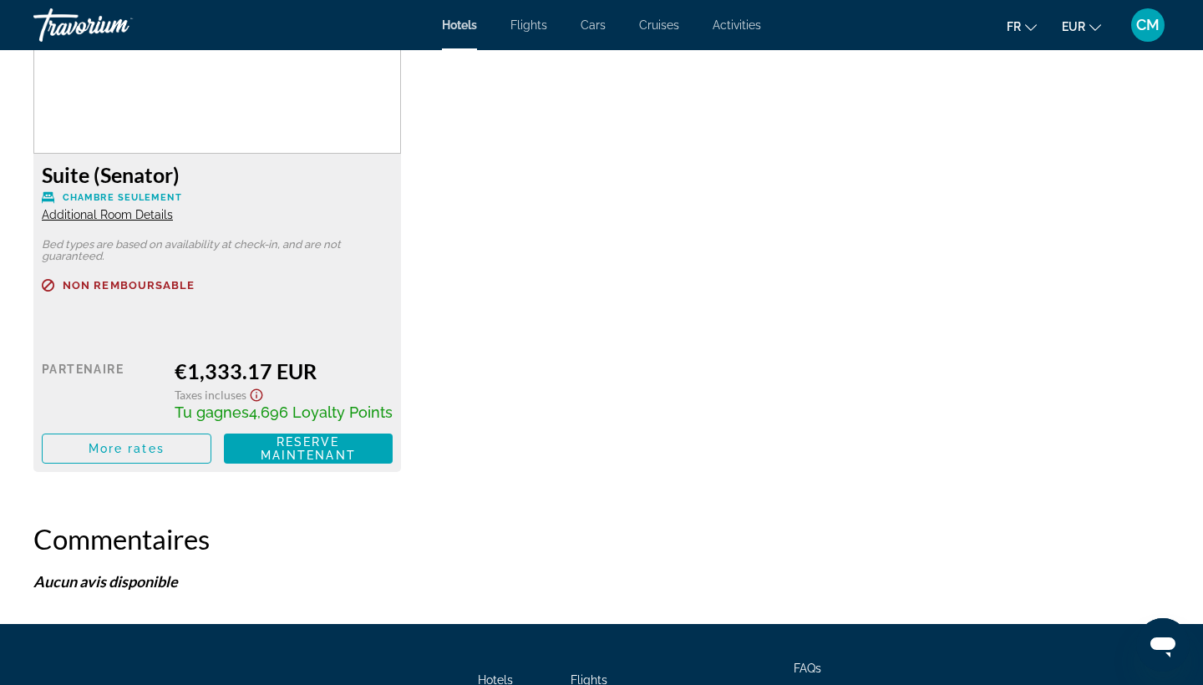
scroll to position [3539, 0]
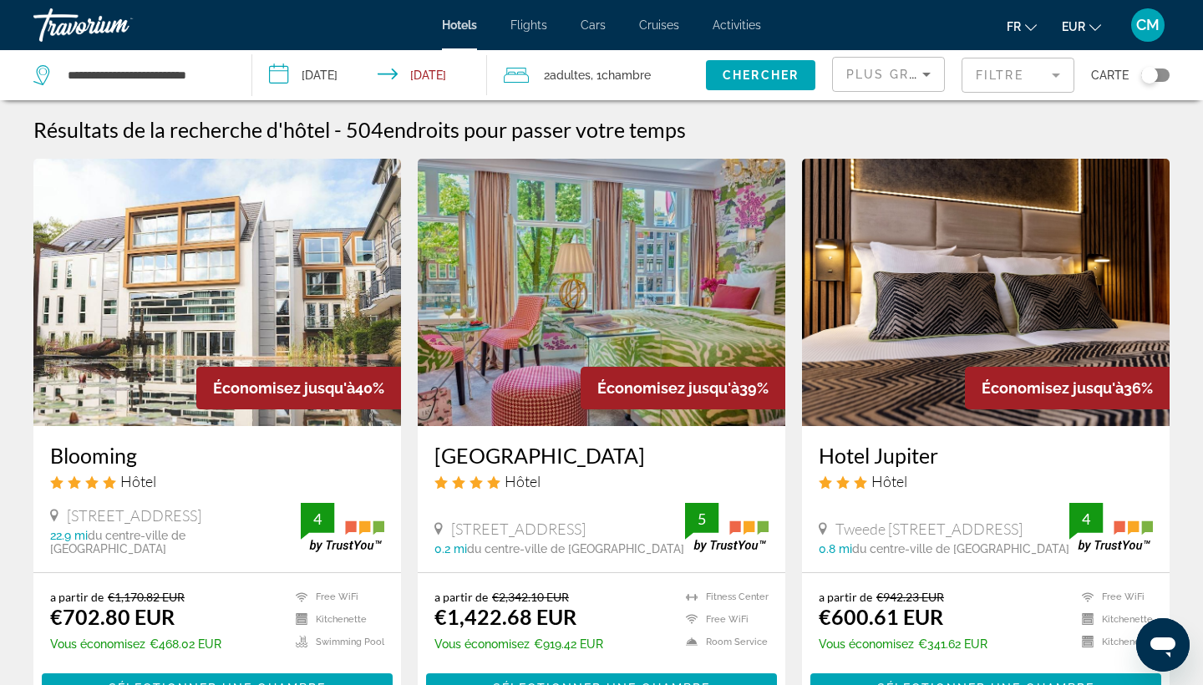
click at [893, 73] on span "Plus grandes économies" at bounding box center [946, 74] width 200 height 13
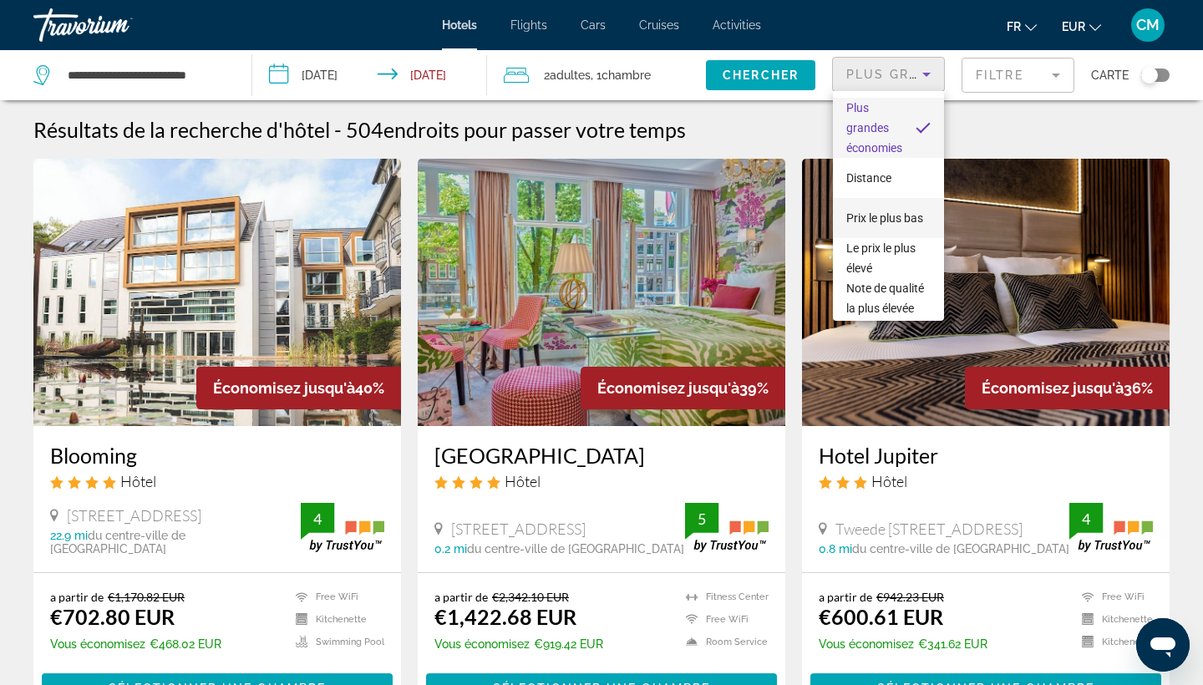
click at [885, 221] on span "Prix le plus bas" at bounding box center [884, 217] width 77 height 13
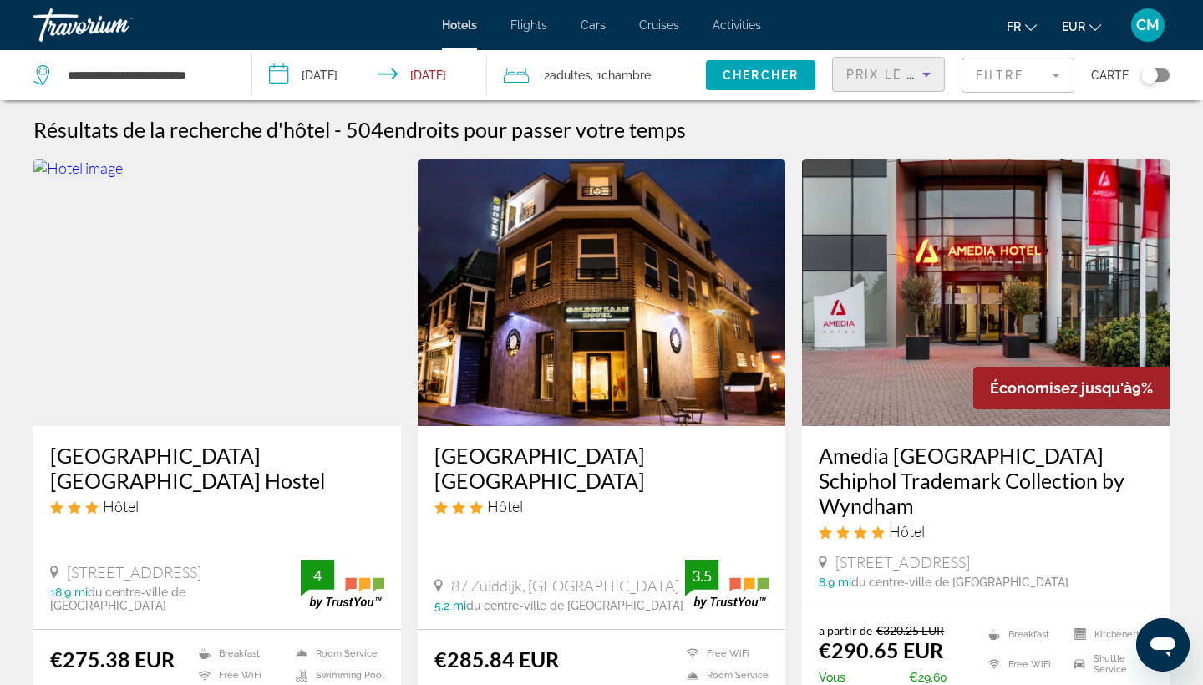
click at [1022, 74] on mat-form-field "Filtre" at bounding box center [1018, 75] width 113 height 35
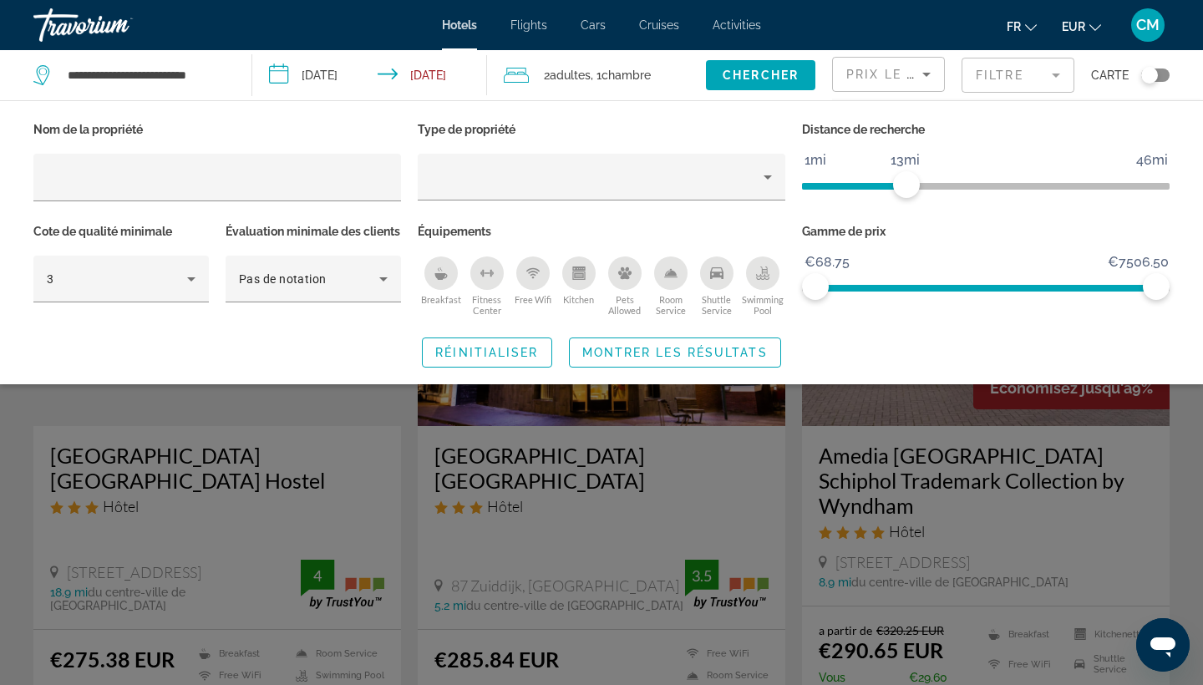
click at [906, 185] on span "ngx-slider" at bounding box center [854, 186] width 104 height 7
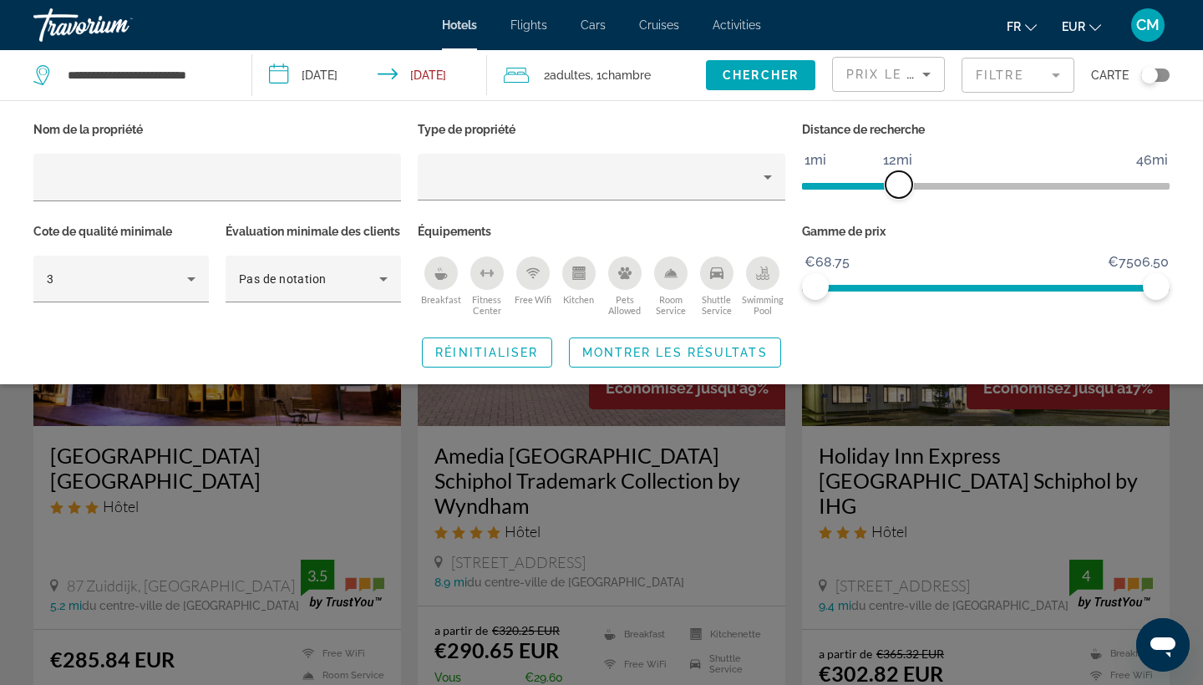
click at [896, 185] on span "ngx-slider" at bounding box center [898, 184] width 27 height 27
click at [444, 277] on icon "Breakfast" at bounding box center [440, 276] width 13 height 7
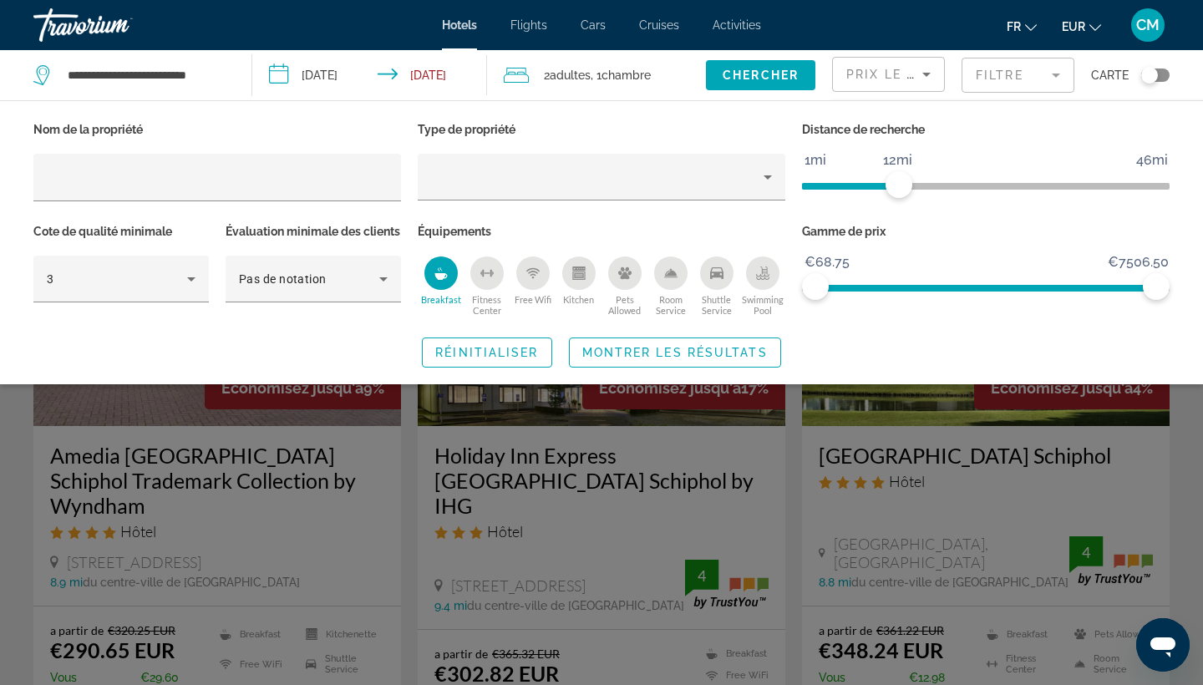
click at [759, 284] on div "Swimming Pool" at bounding box center [762, 272] width 33 height 33
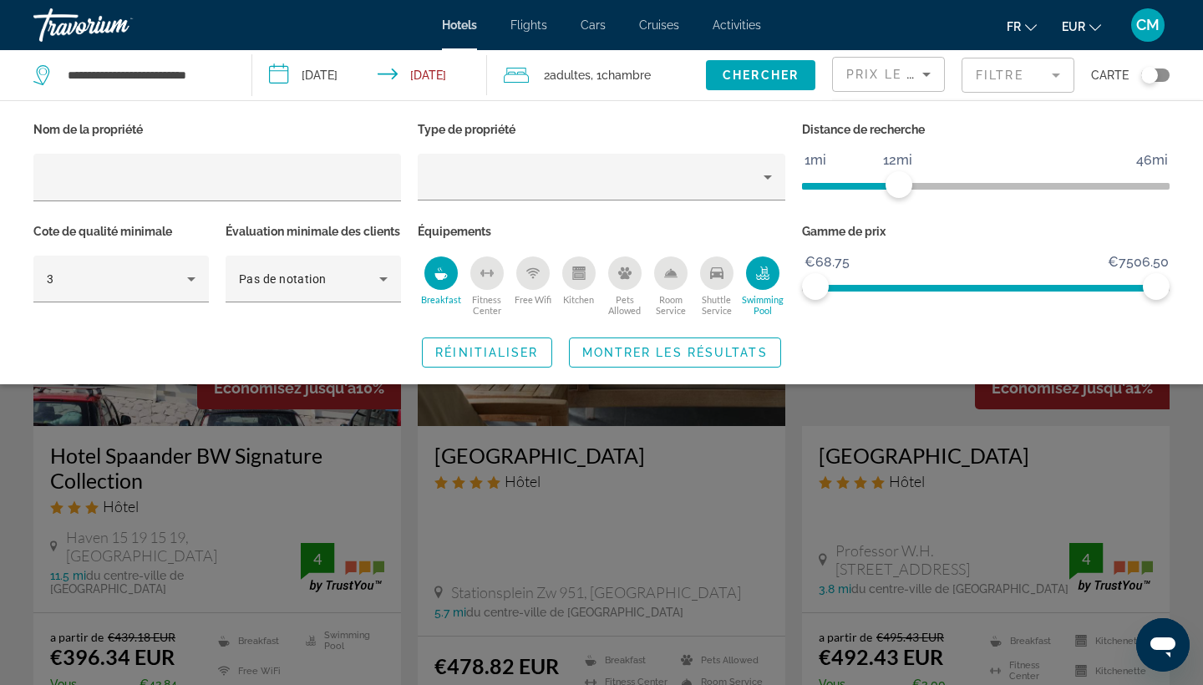
click at [489, 284] on div "Fitness Center" at bounding box center [486, 272] width 33 height 33
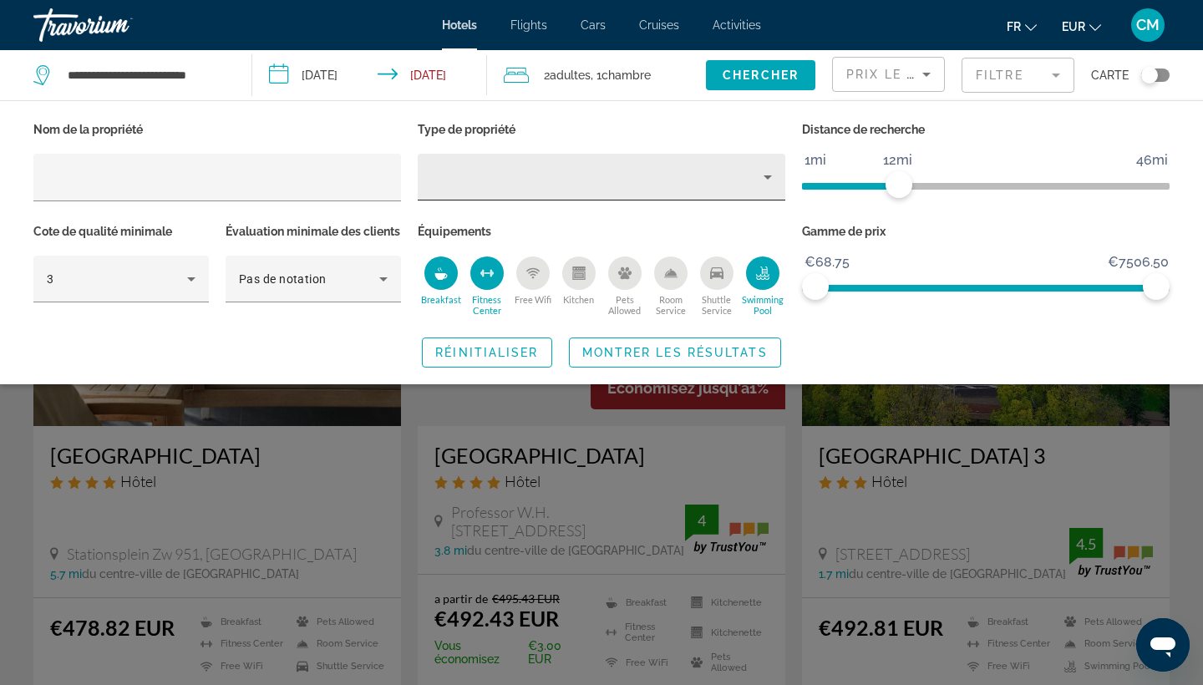
click at [548, 165] on div "Hotel Filters" at bounding box center [601, 177] width 341 height 47
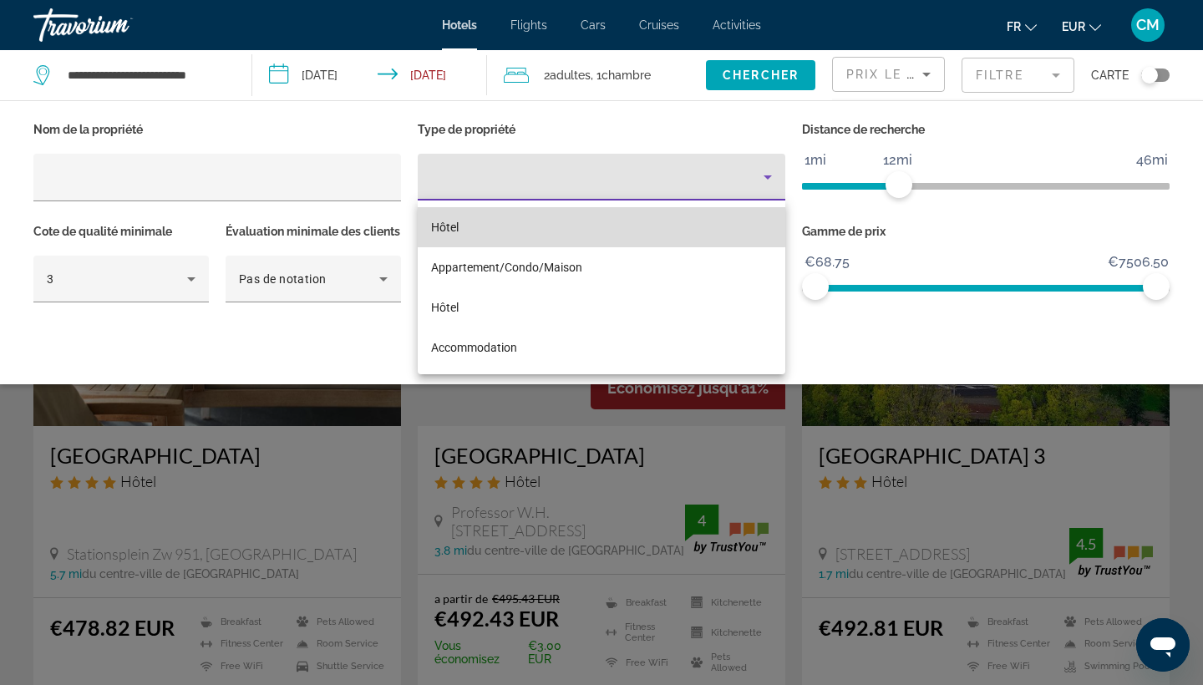
click at [516, 226] on mat-option "Hôtel" at bounding box center [602, 227] width 368 height 40
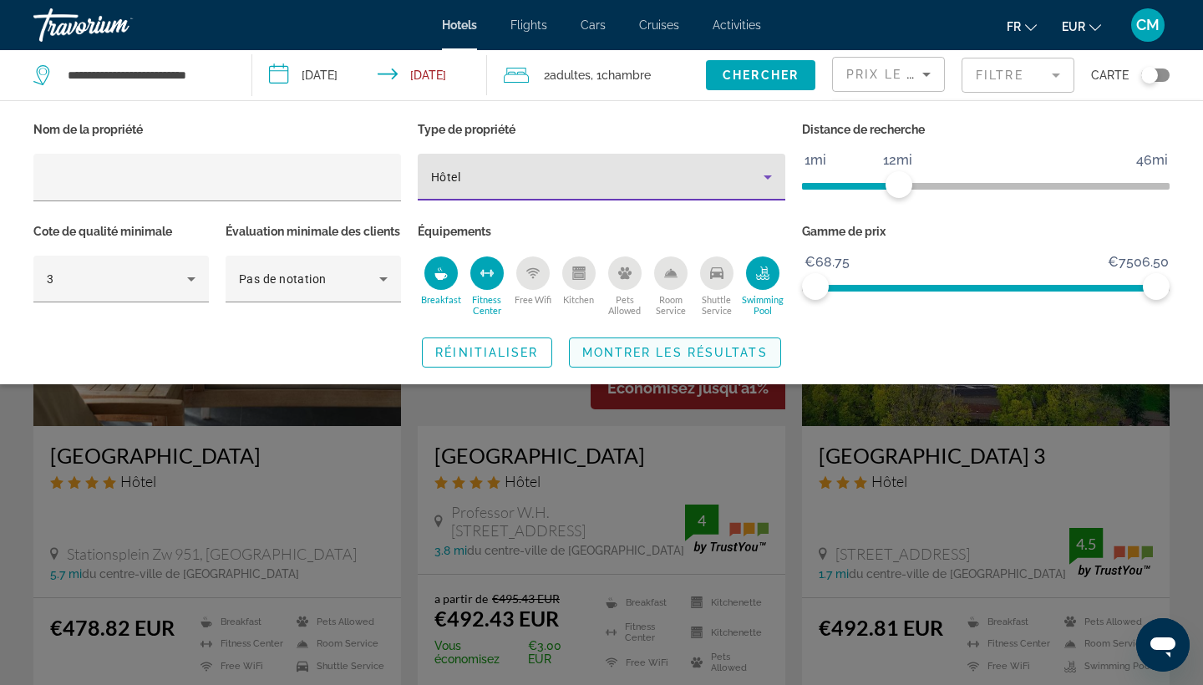
click at [652, 359] on span "Montrer les résultats" at bounding box center [674, 352] width 185 height 13
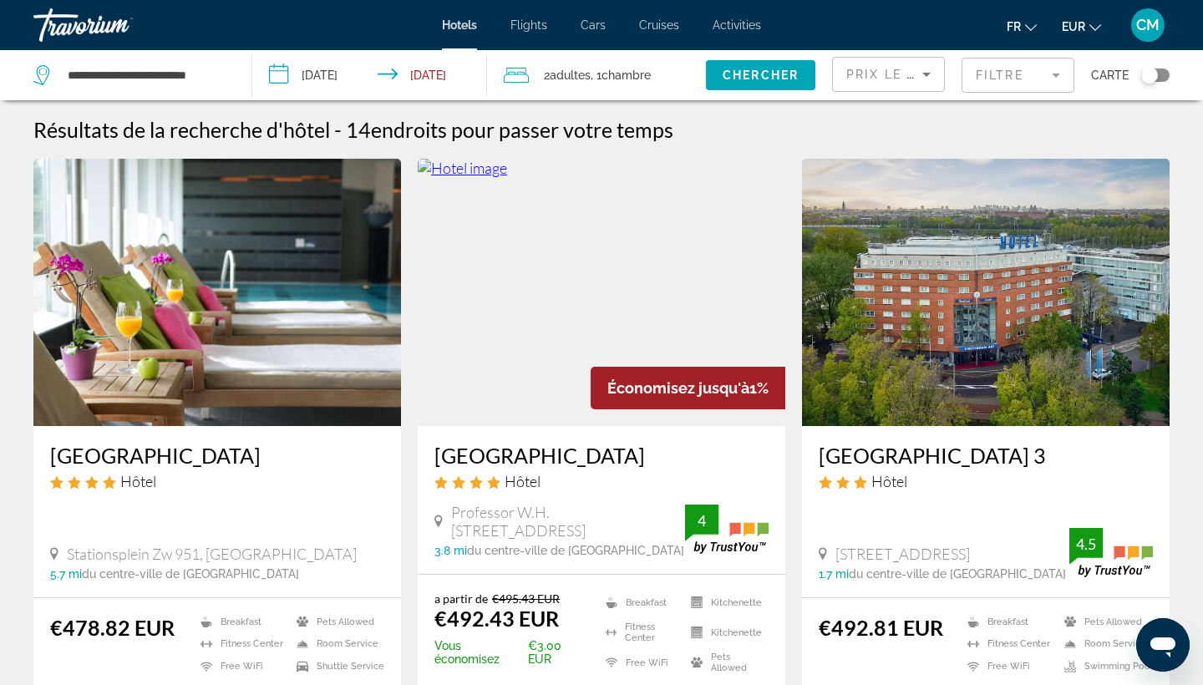
click at [664, 459] on h3 "Radisson Hotel & Suites Amsterdam South" at bounding box center [601, 455] width 334 height 25
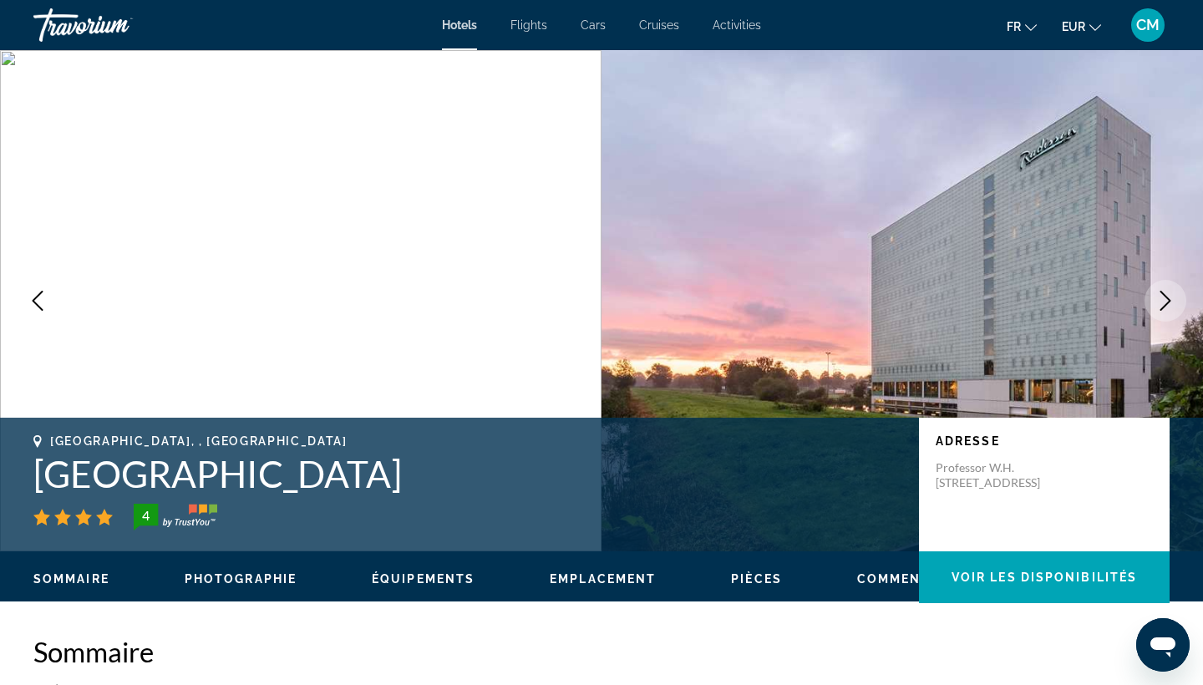
click at [1164, 306] on icon "Next image" at bounding box center [1165, 301] width 11 height 20
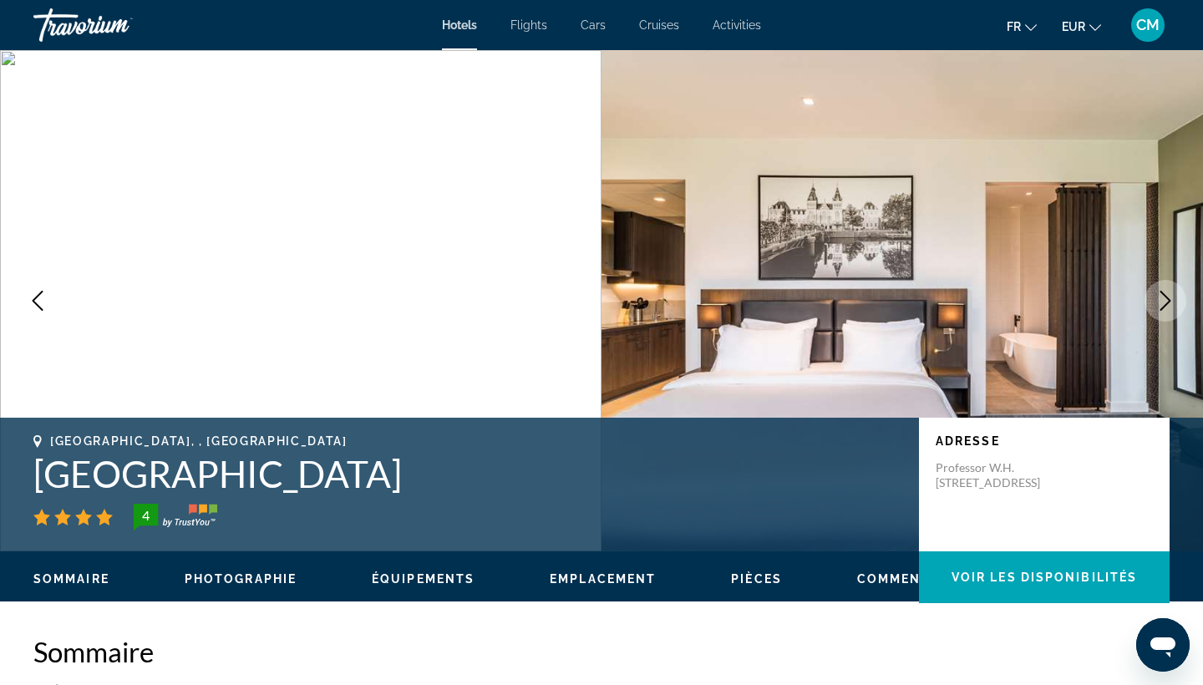
click at [1164, 307] on icon "Next image" at bounding box center [1165, 301] width 20 height 20
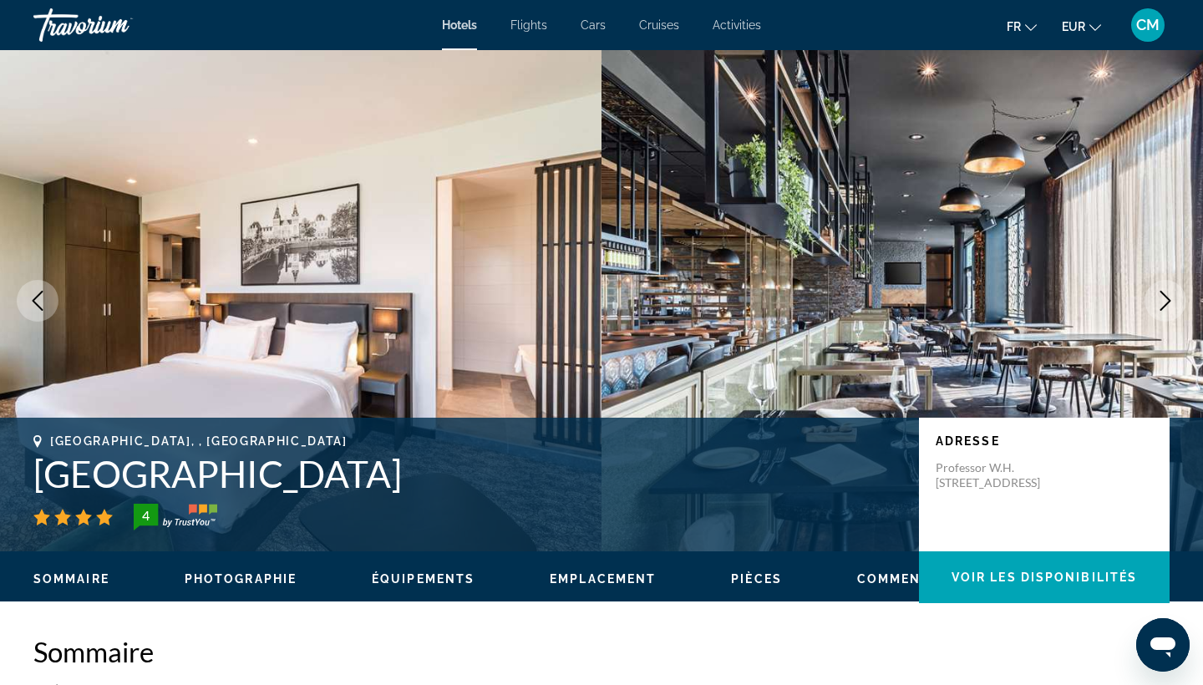
click at [1164, 308] on icon "Next image" at bounding box center [1165, 301] width 20 height 20
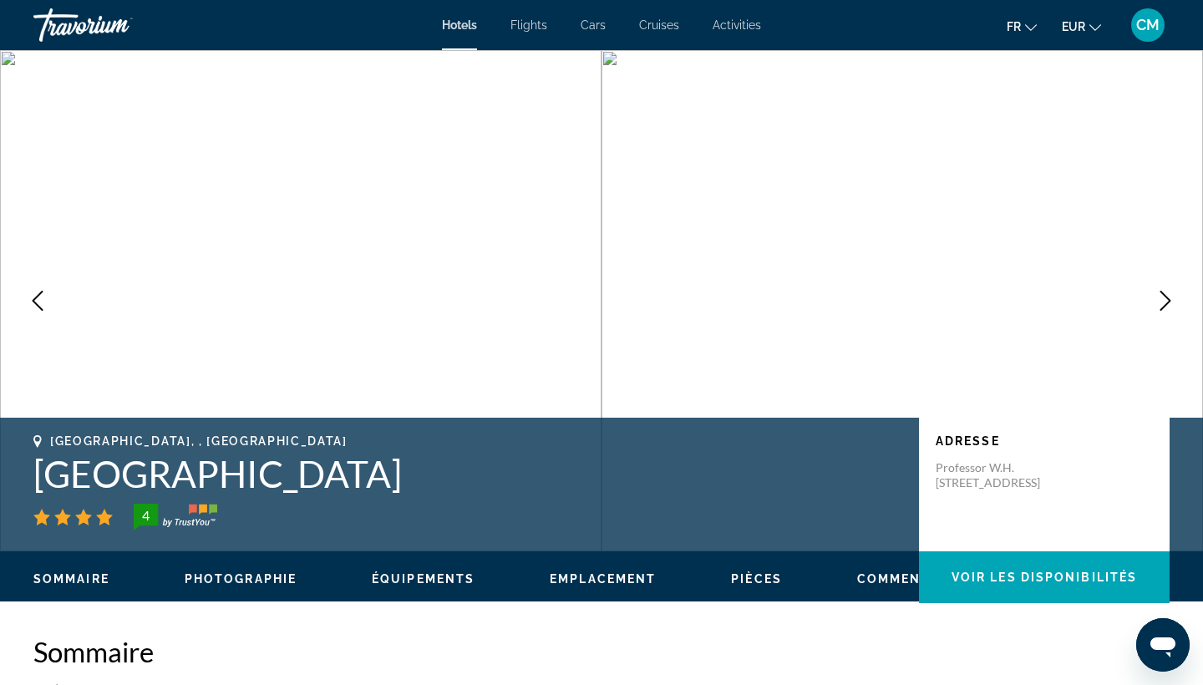
click at [1164, 308] on icon "Next image" at bounding box center [1165, 301] width 20 height 20
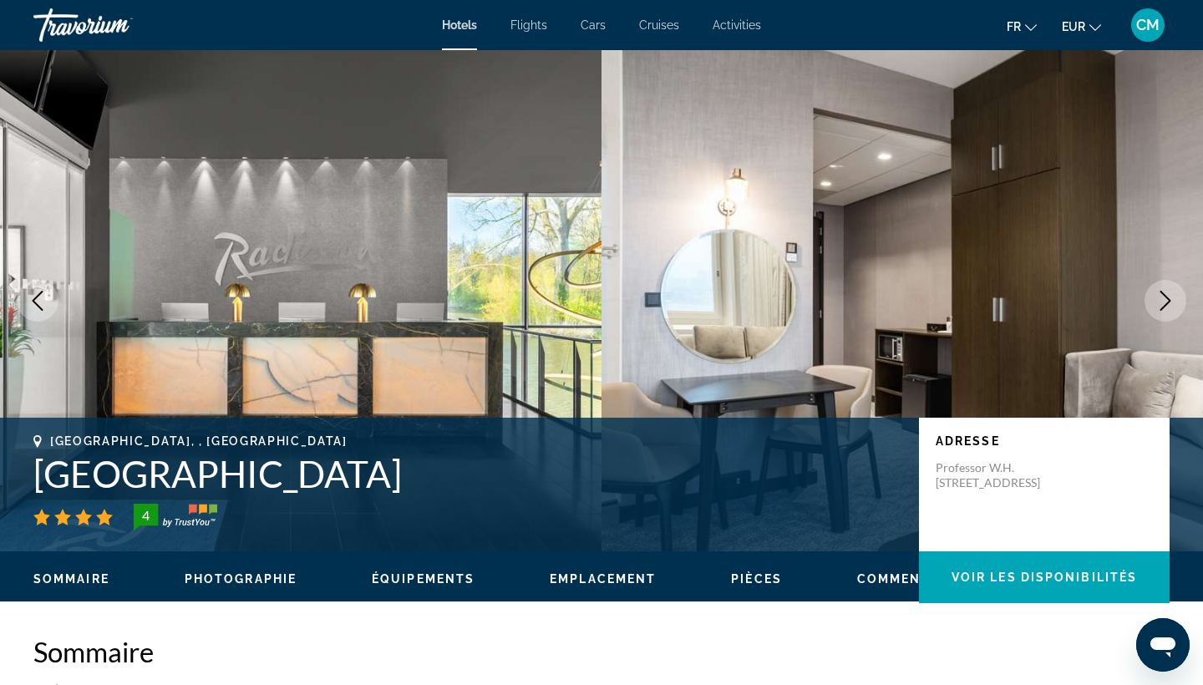
click at [1164, 309] on icon "Next image" at bounding box center [1165, 301] width 20 height 20
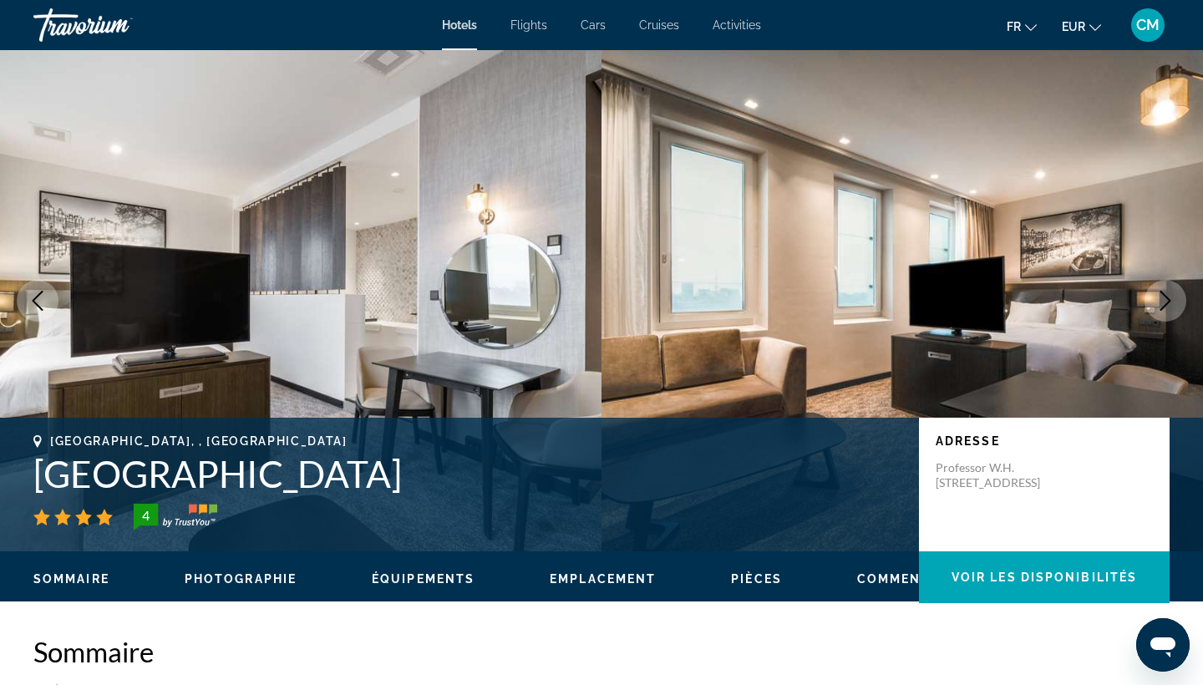
click at [1164, 309] on icon "Next image" at bounding box center [1165, 301] width 20 height 20
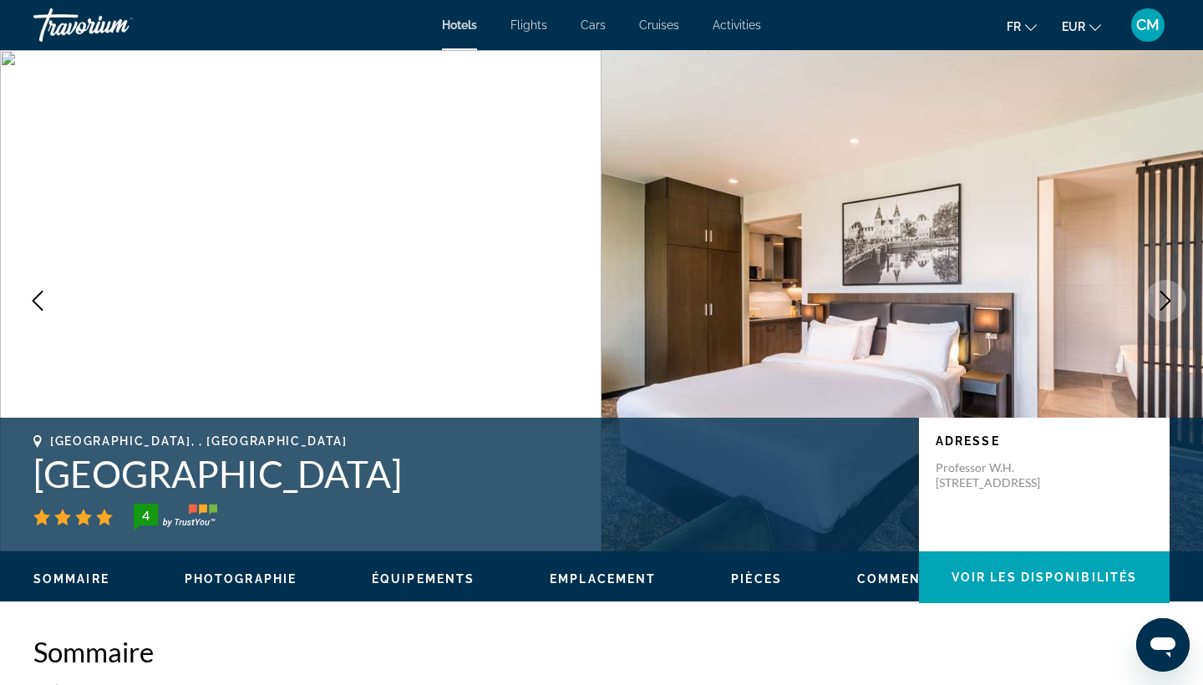
click at [1163, 309] on icon "Next image" at bounding box center [1165, 301] width 20 height 20
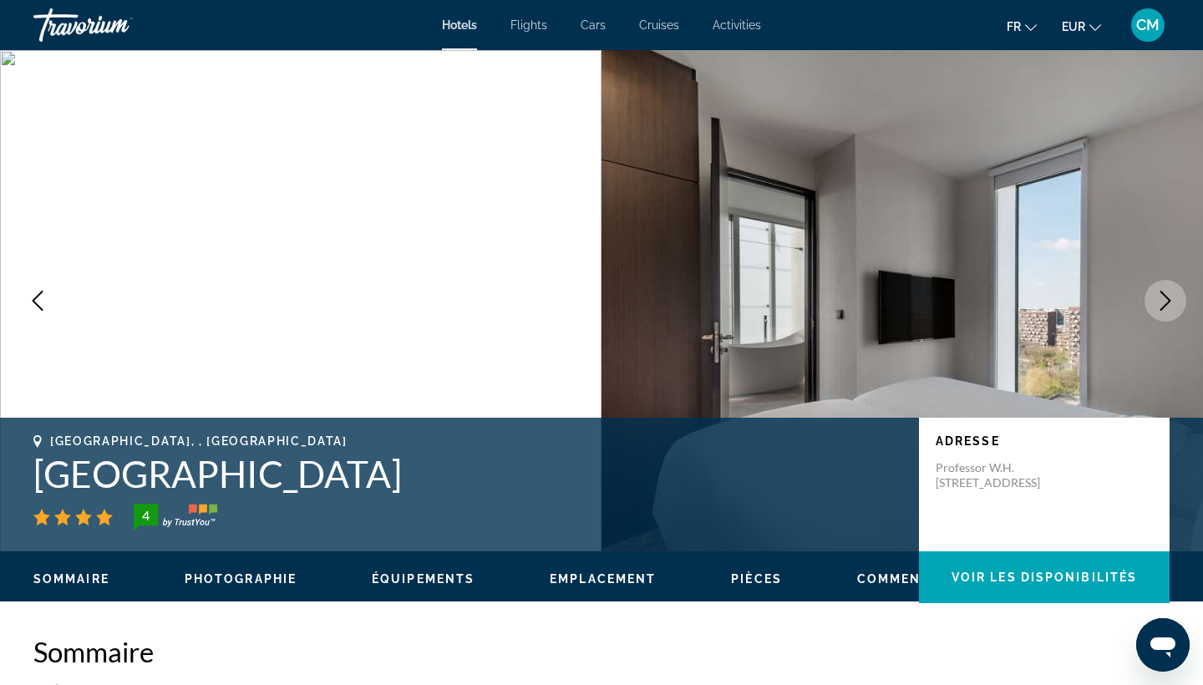
click at [1163, 310] on icon "Next image" at bounding box center [1165, 301] width 20 height 20
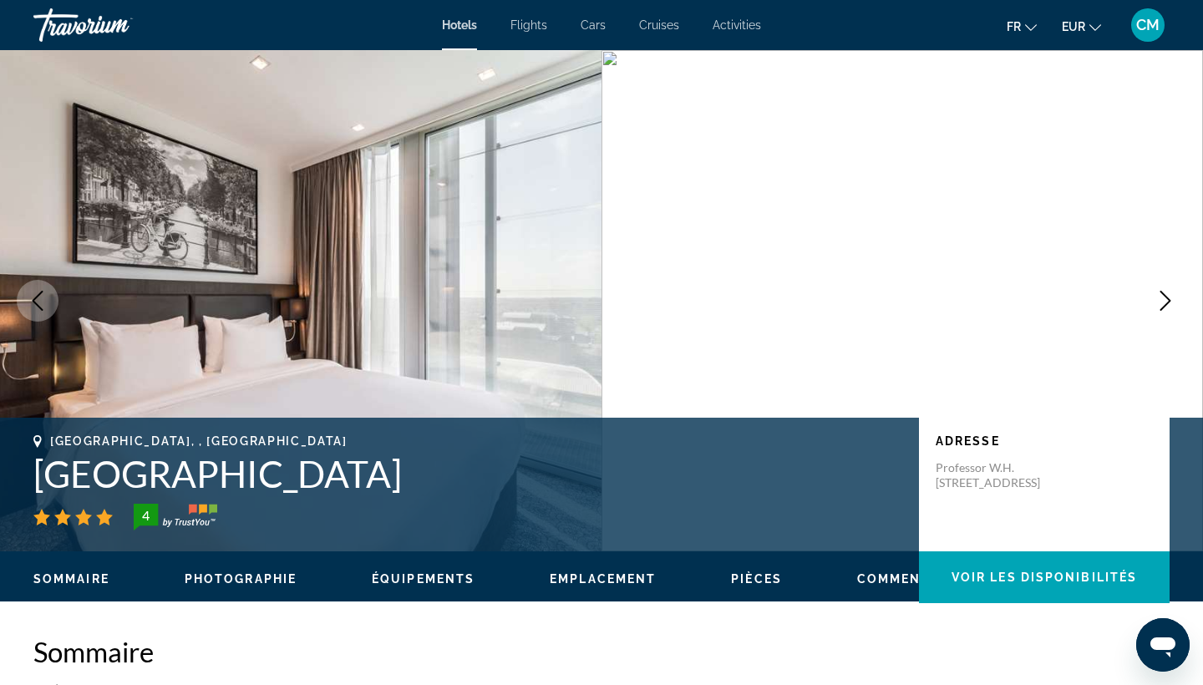
click at [1163, 312] on button "Next image" at bounding box center [1165, 301] width 42 height 42
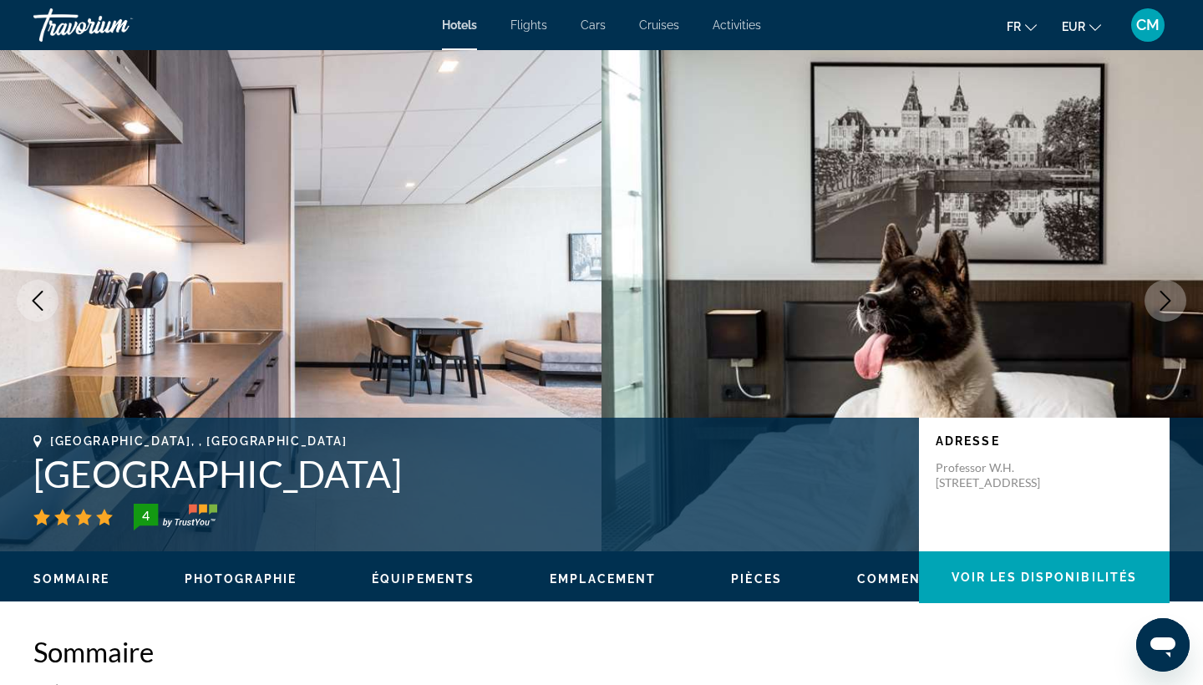
click at [1162, 312] on button "Next image" at bounding box center [1165, 301] width 42 height 42
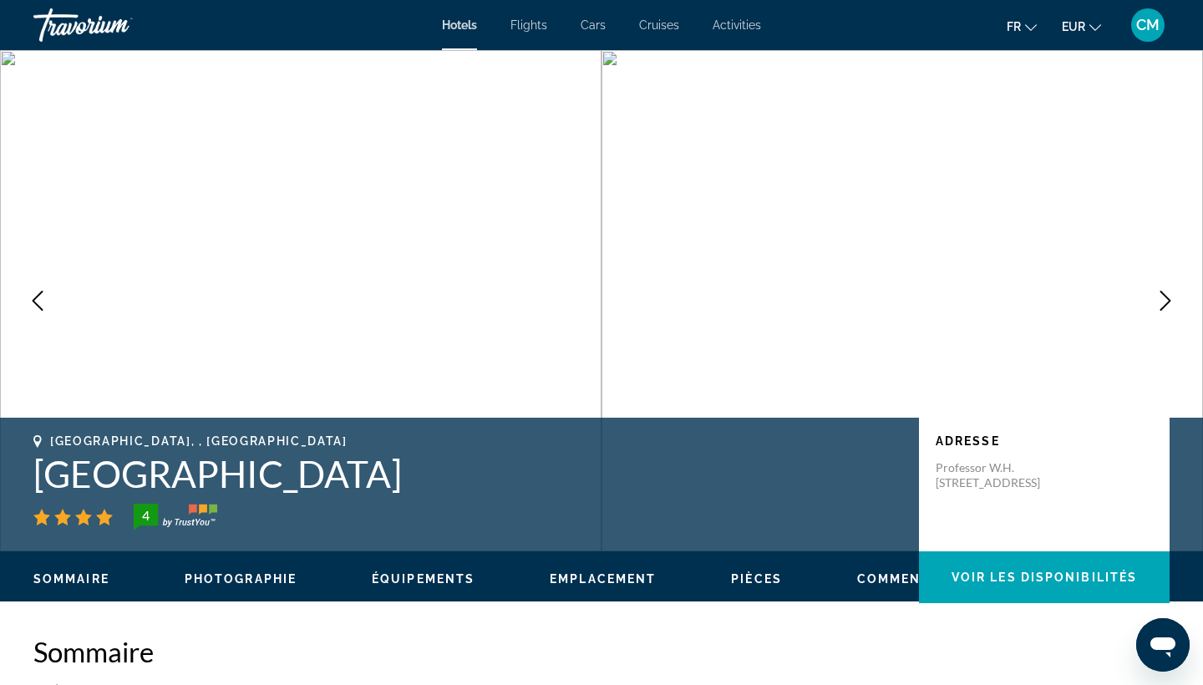
click at [1162, 312] on button "Next image" at bounding box center [1165, 301] width 42 height 42
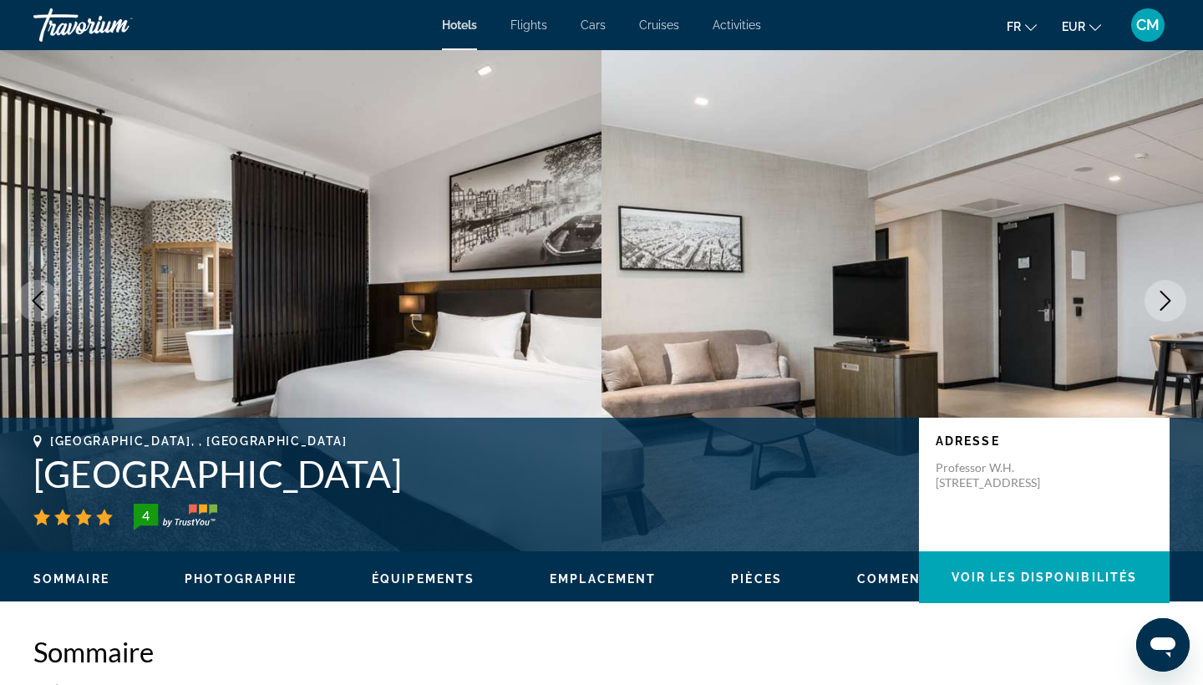
click at [1162, 312] on button "Next image" at bounding box center [1165, 301] width 42 height 42
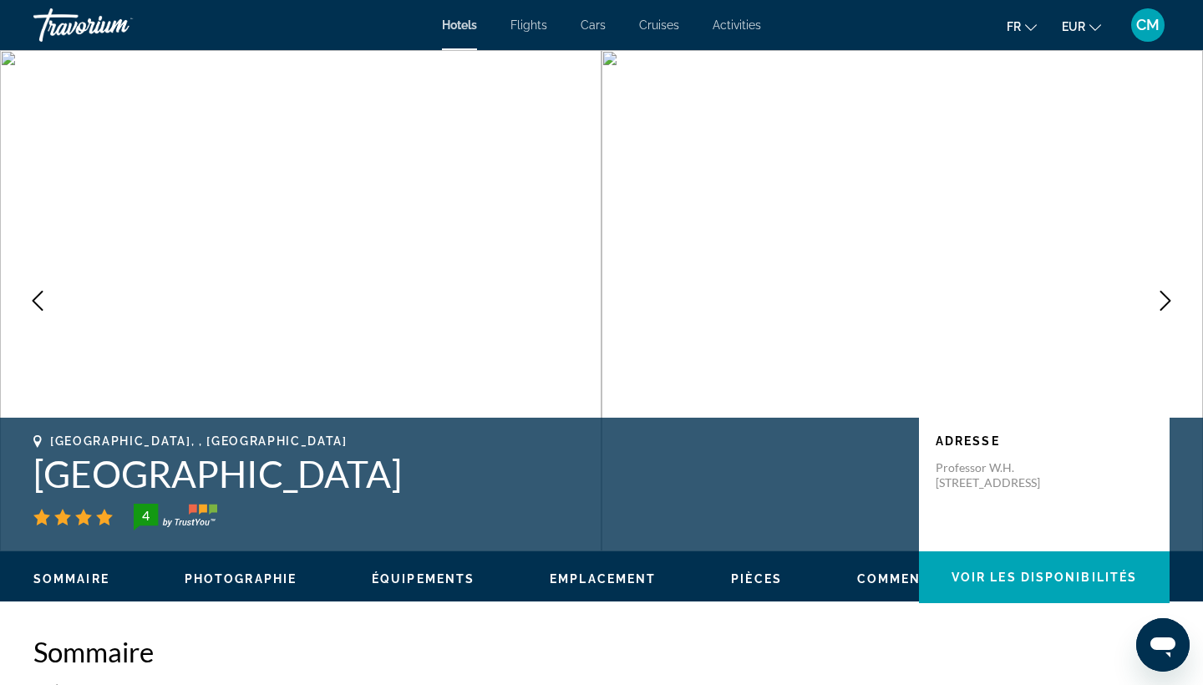
click at [1162, 312] on button "Next image" at bounding box center [1165, 301] width 42 height 42
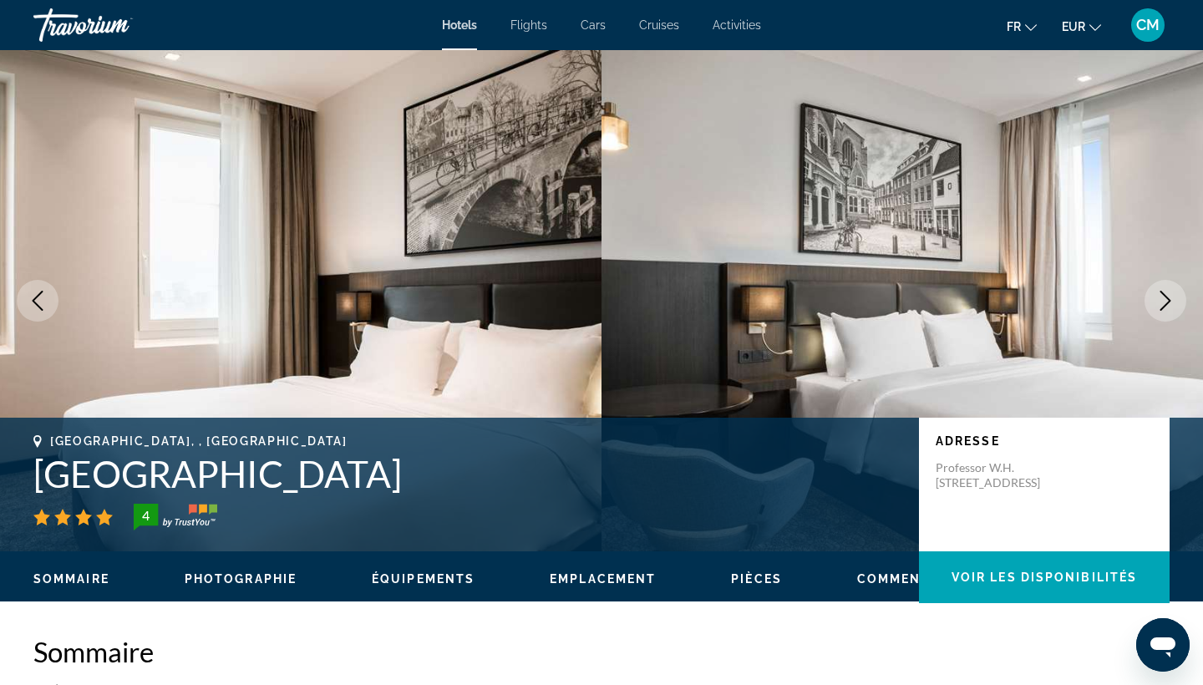
click at [1162, 312] on button "Next image" at bounding box center [1165, 301] width 42 height 42
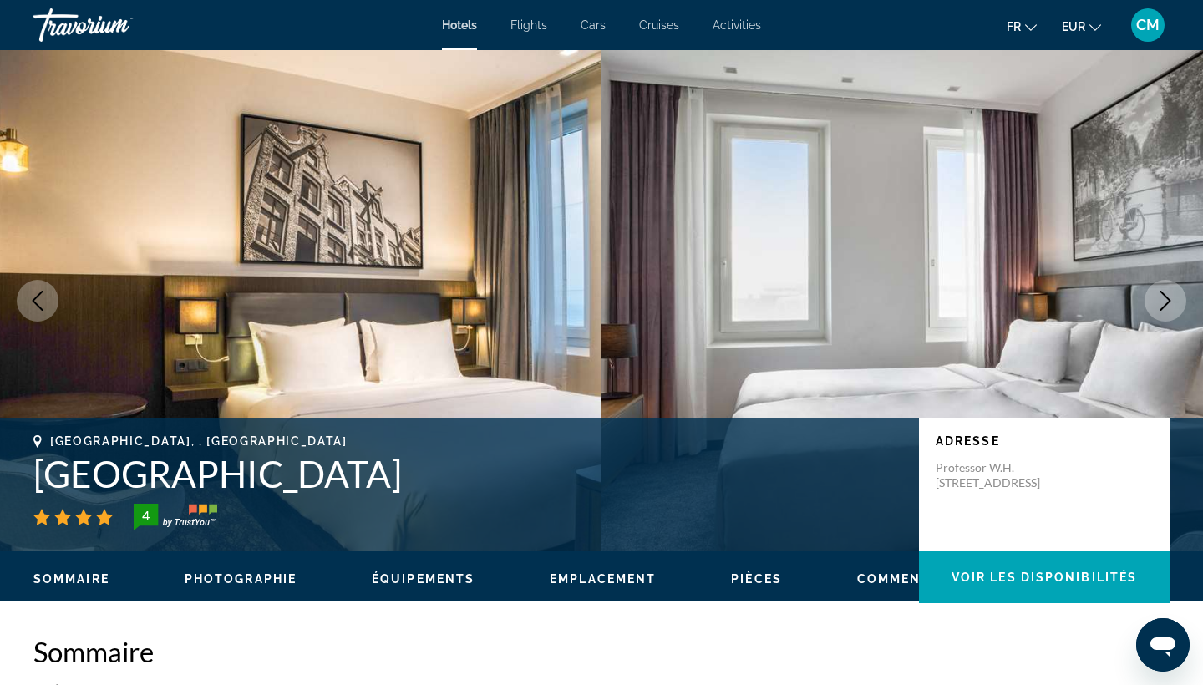
click at [1162, 312] on button "Next image" at bounding box center [1165, 301] width 42 height 42
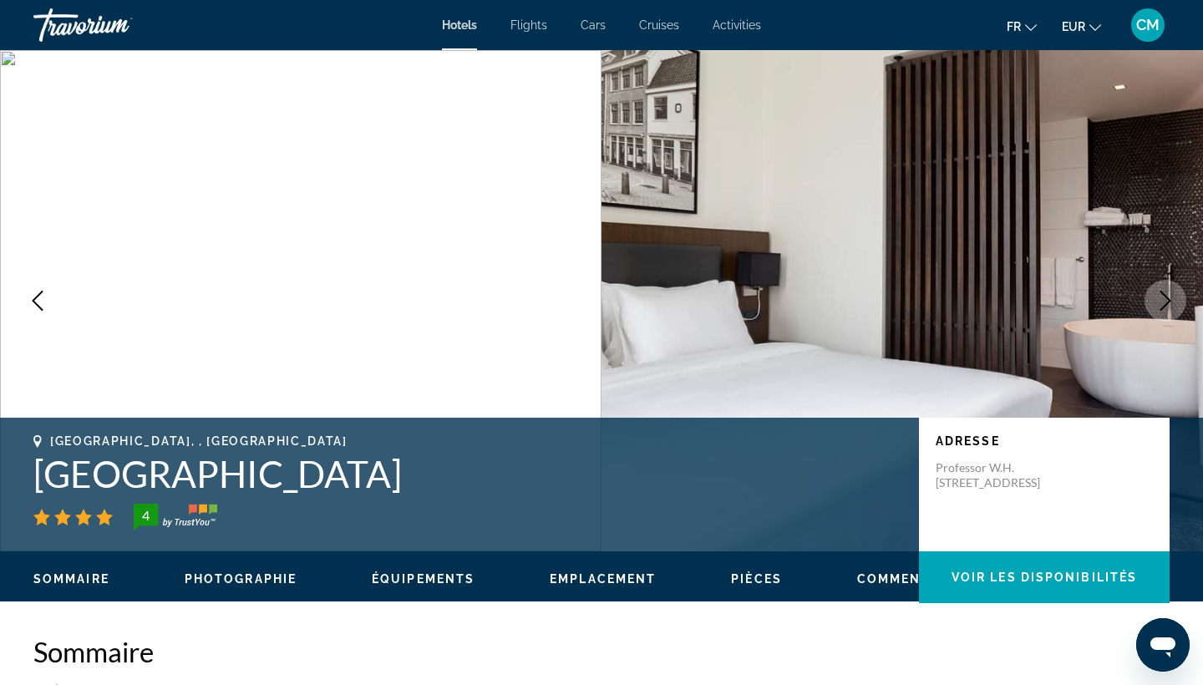
click at [1162, 312] on button "Next image" at bounding box center [1165, 301] width 42 height 42
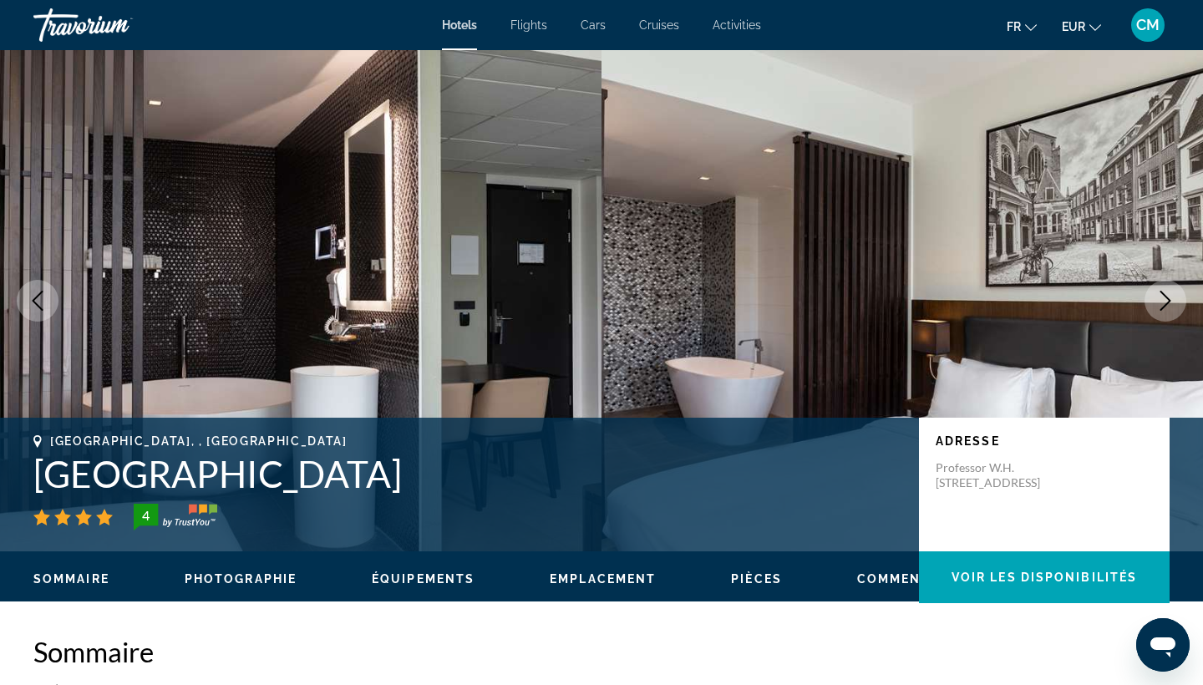
click at [1162, 312] on button "Next image" at bounding box center [1165, 301] width 42 height 42
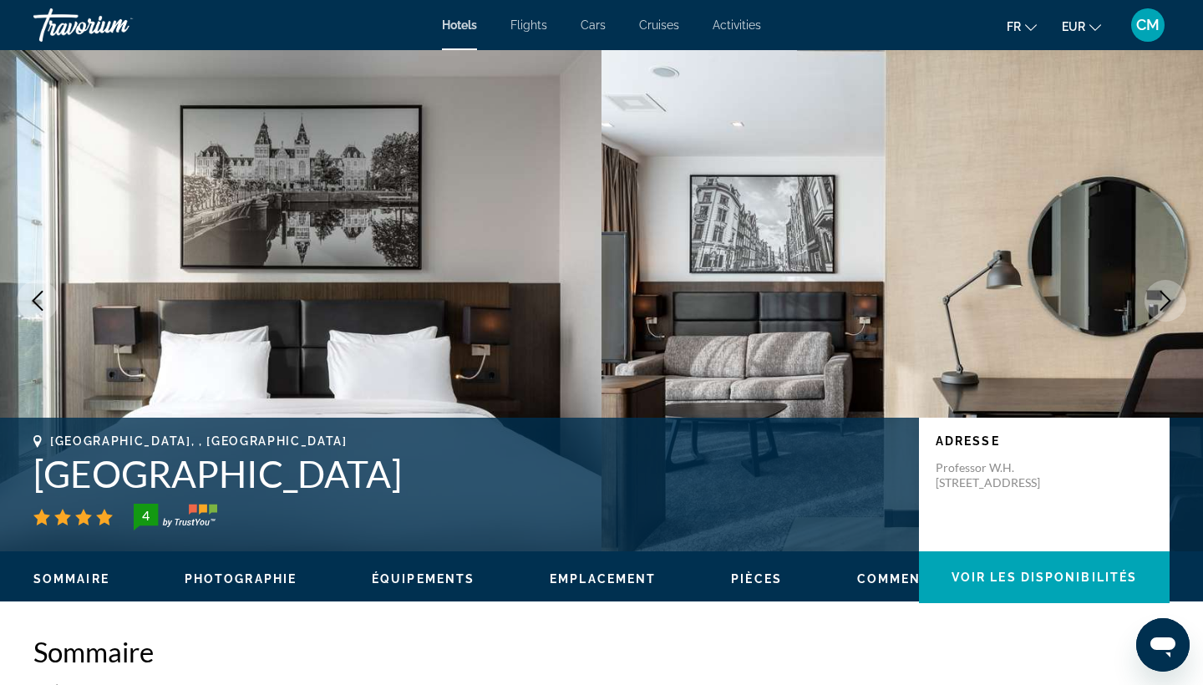
click at [1162, 312] on button "Next image" at bounding box center [1165, 301] width 42 height 42
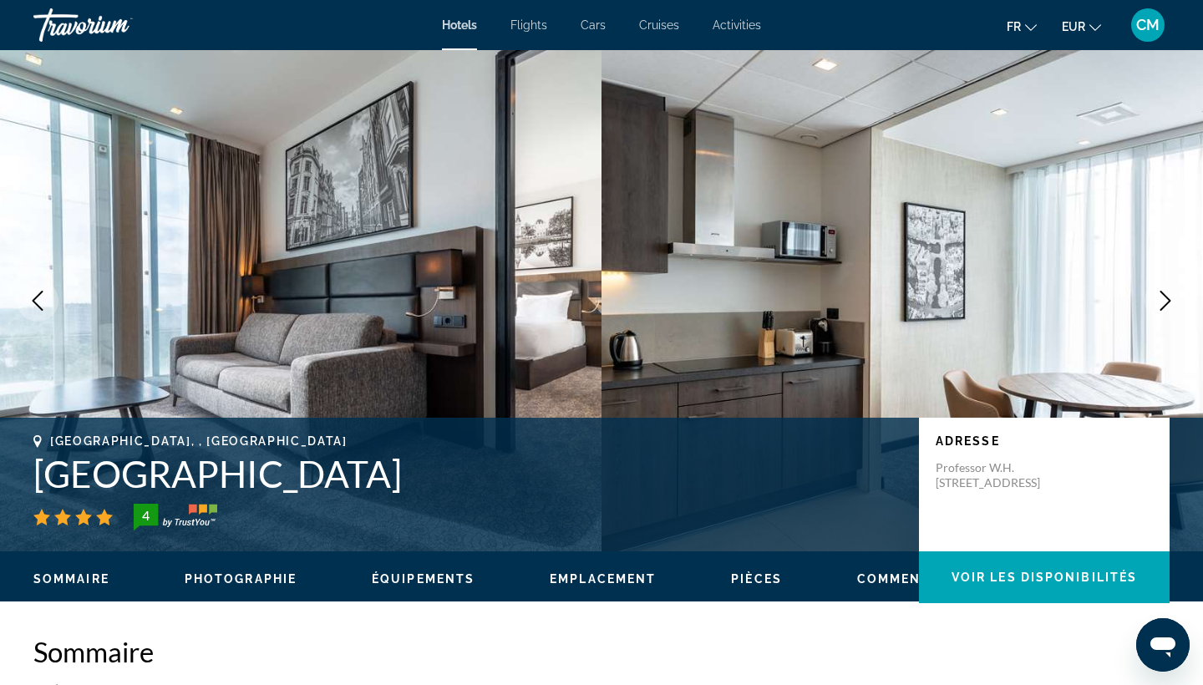
click at [1162, 312] on button "Next image" at bounding box center [1165, 301] width 42 height 42
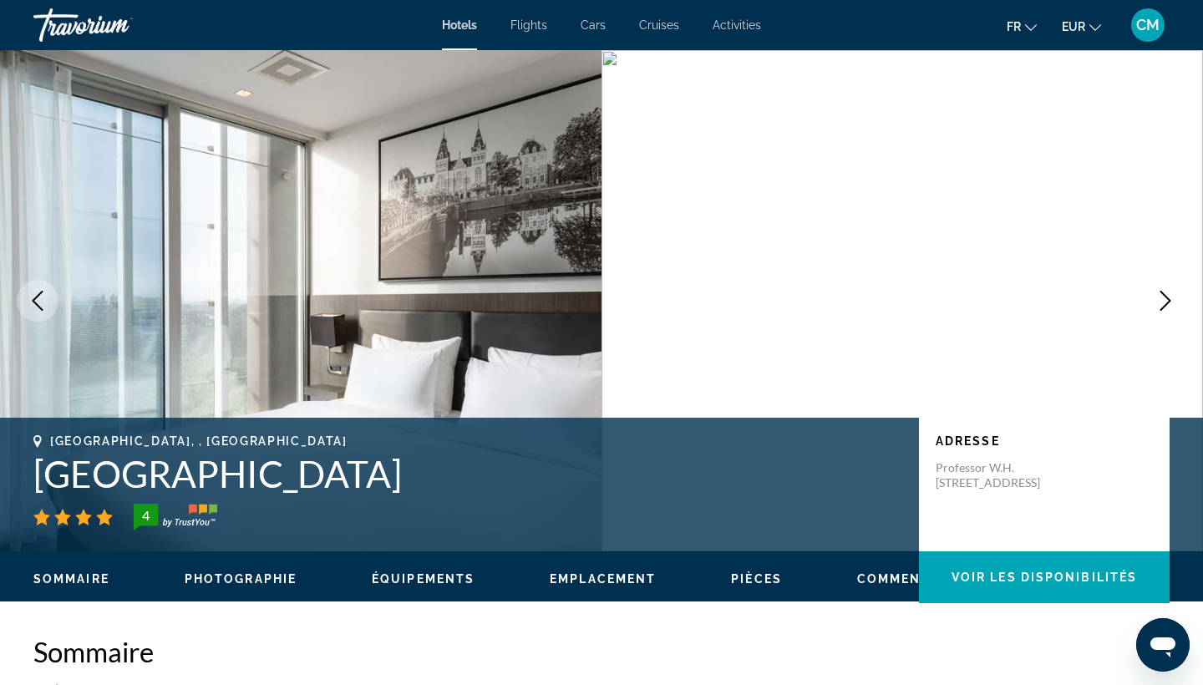
click at [1161, 312] on button "Next image" at bounding box center [1165, 301] width 42 height 42
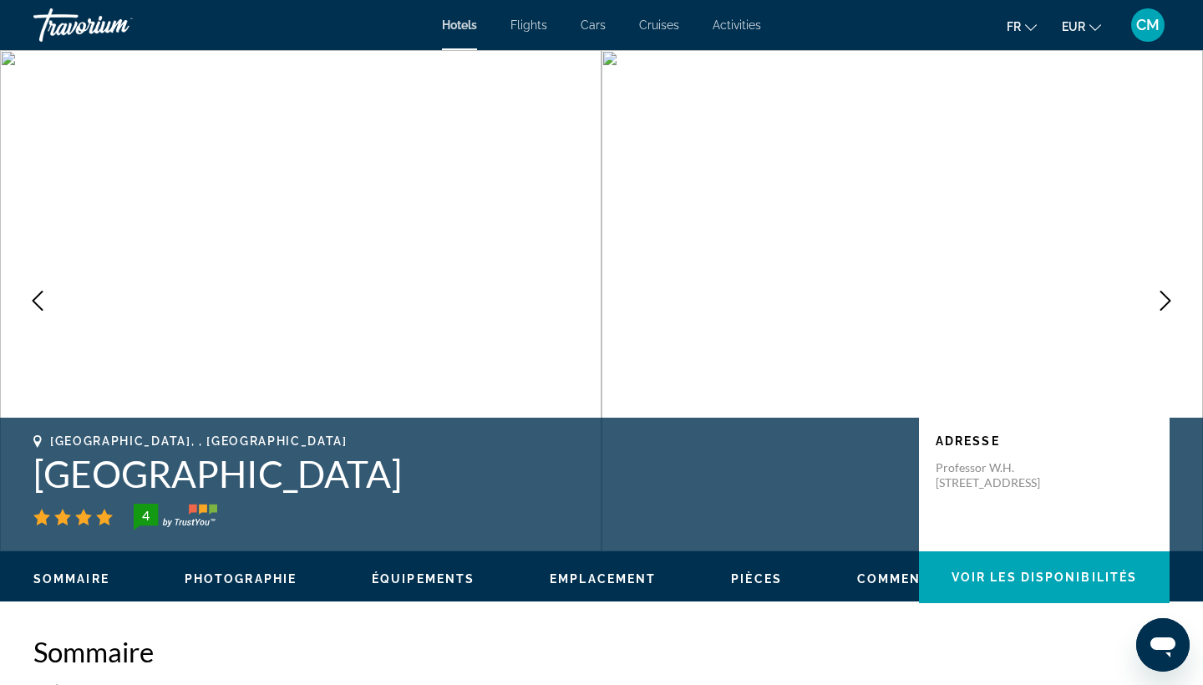
click at [1161, 312] on button "Next image" at bounding box center [1165, 301] width 42 height 42
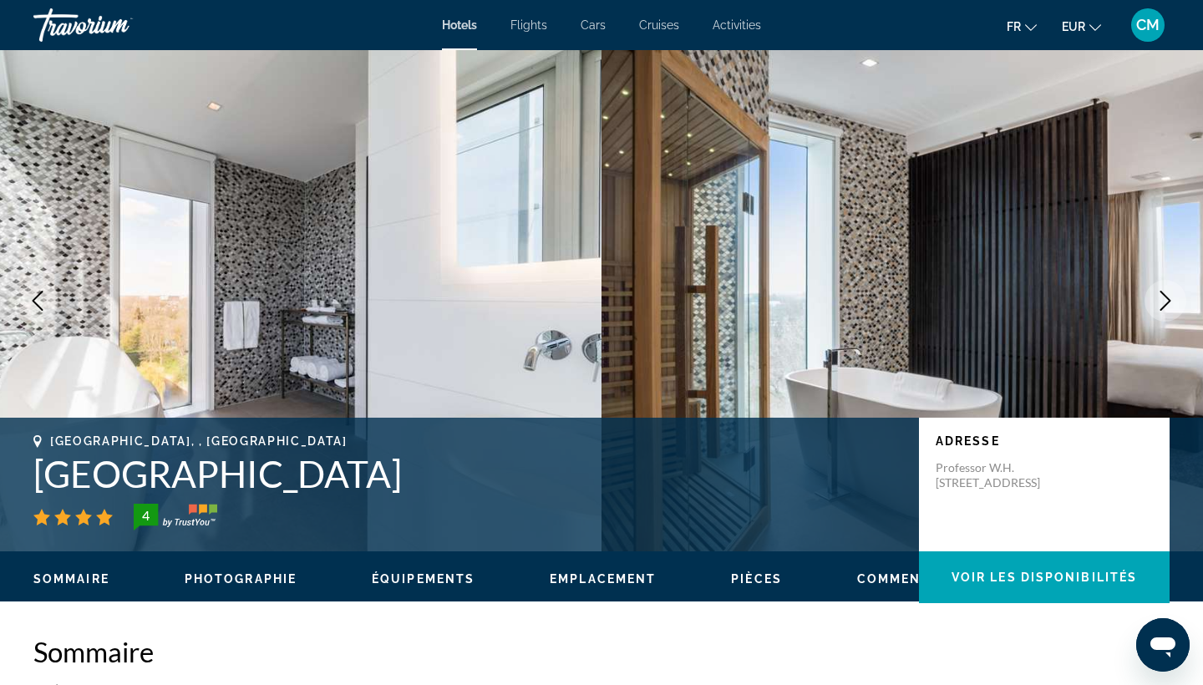
click at [1160, 312] on button "Next image" at bounding box center [1165, 301] width 42 height 42
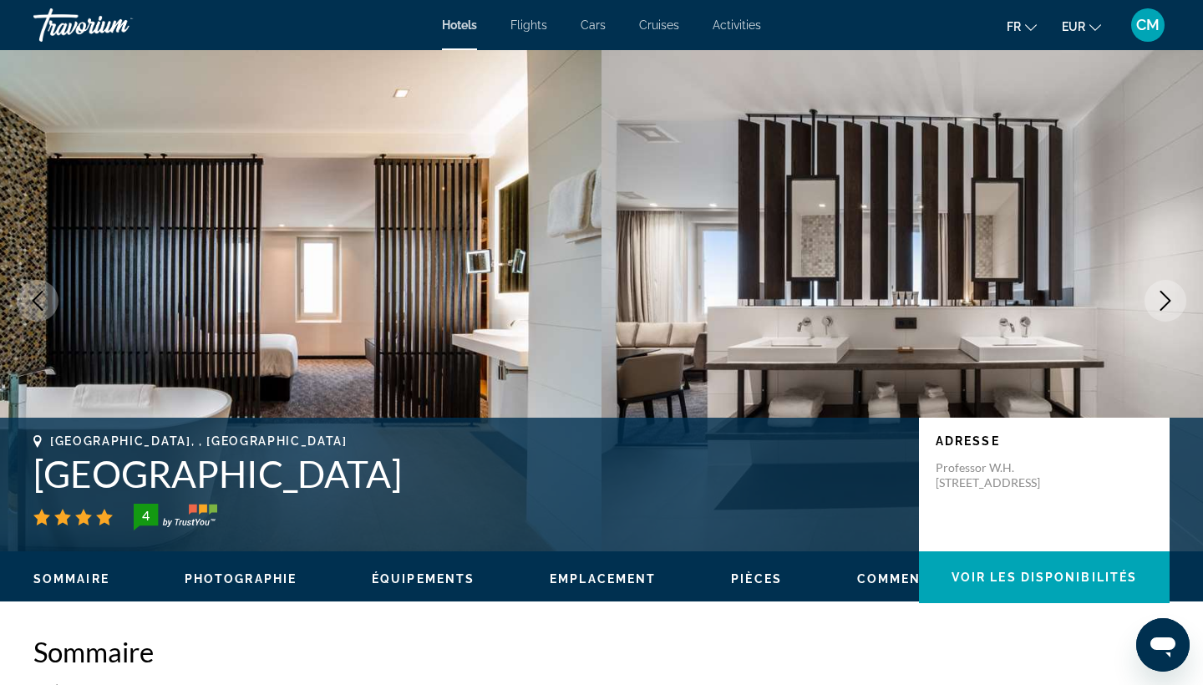
click at [1160, 313] on button "Next image" at bounding box center [1165, 301] width 42 height 42
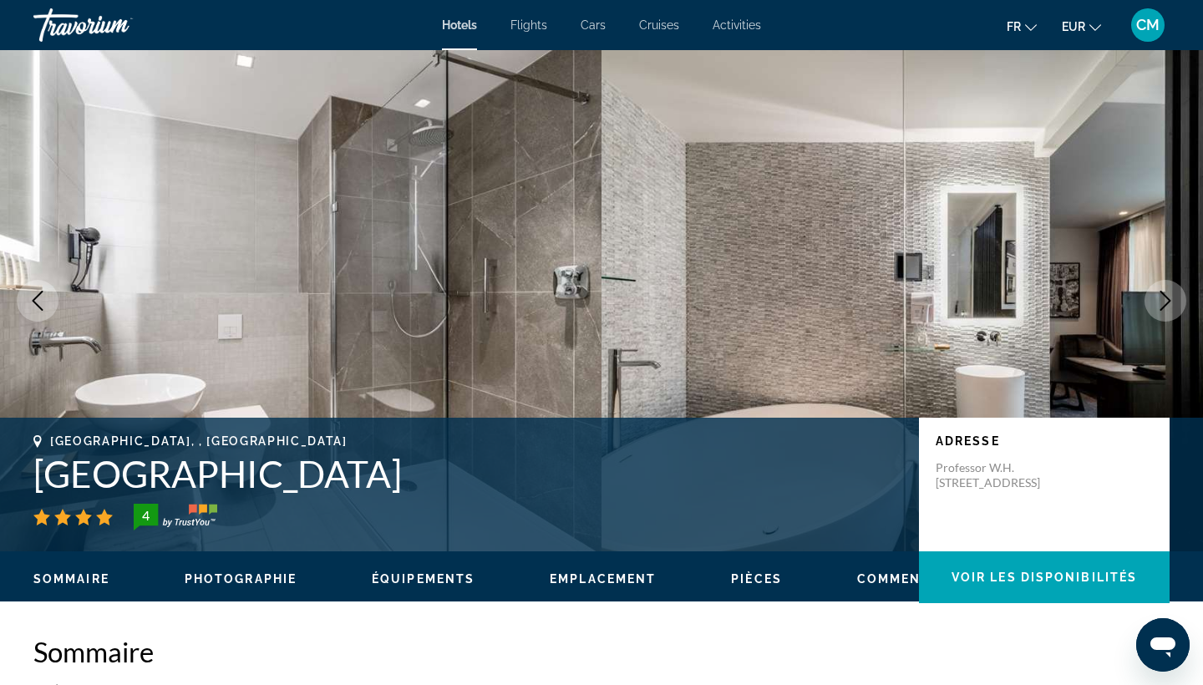
click at [1160, 313] on button "Next image" at bounding box center [1165, 301] width 42 height 42
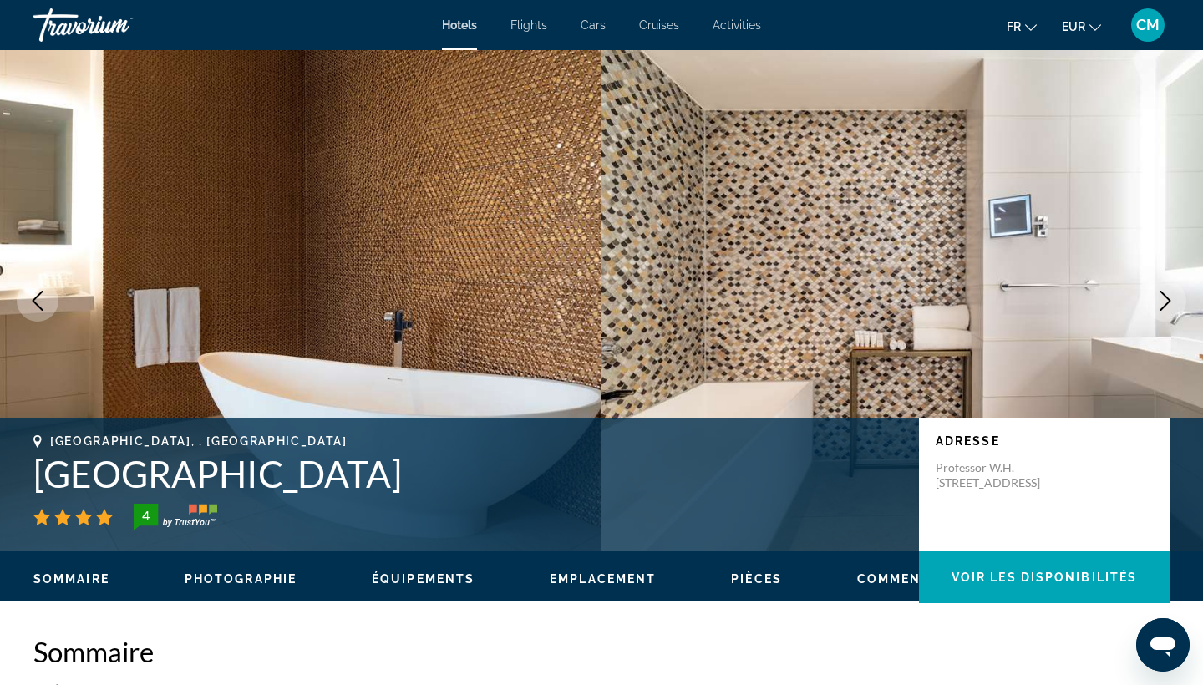
click at [1160, 313] on button "Next image" at bounding box center [1165, 301] width 42 height 42
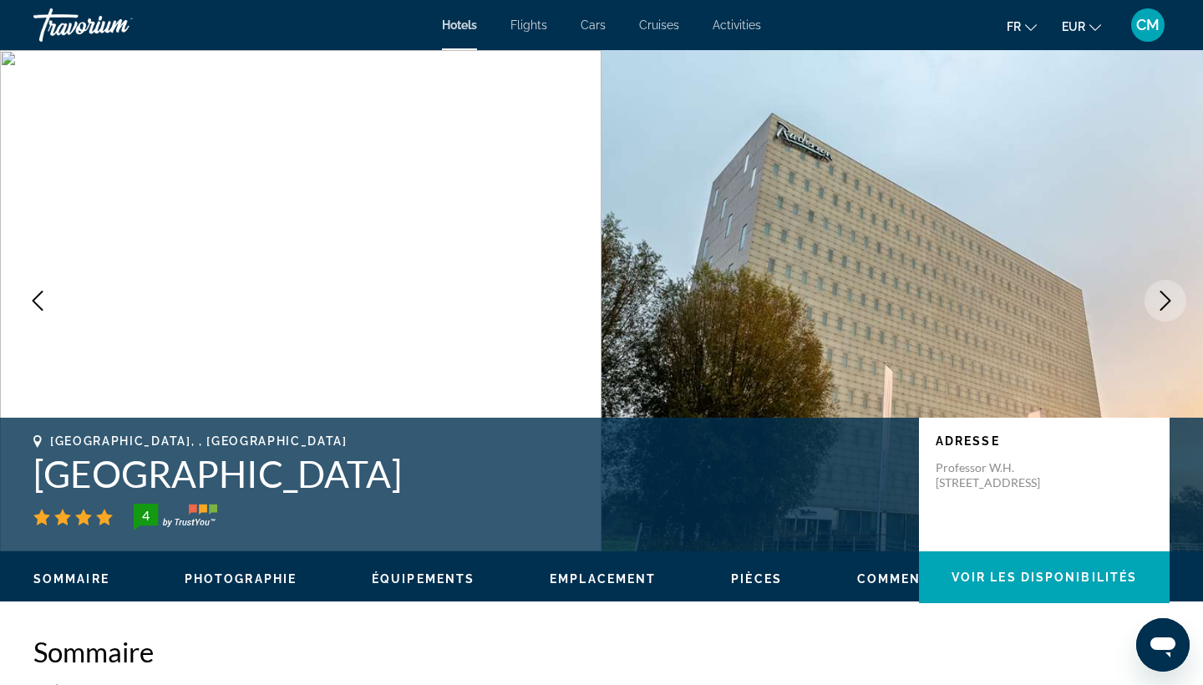
click at [1160, 313] on button "Next image" at bounding box center [1165, 301] width 42 height 42
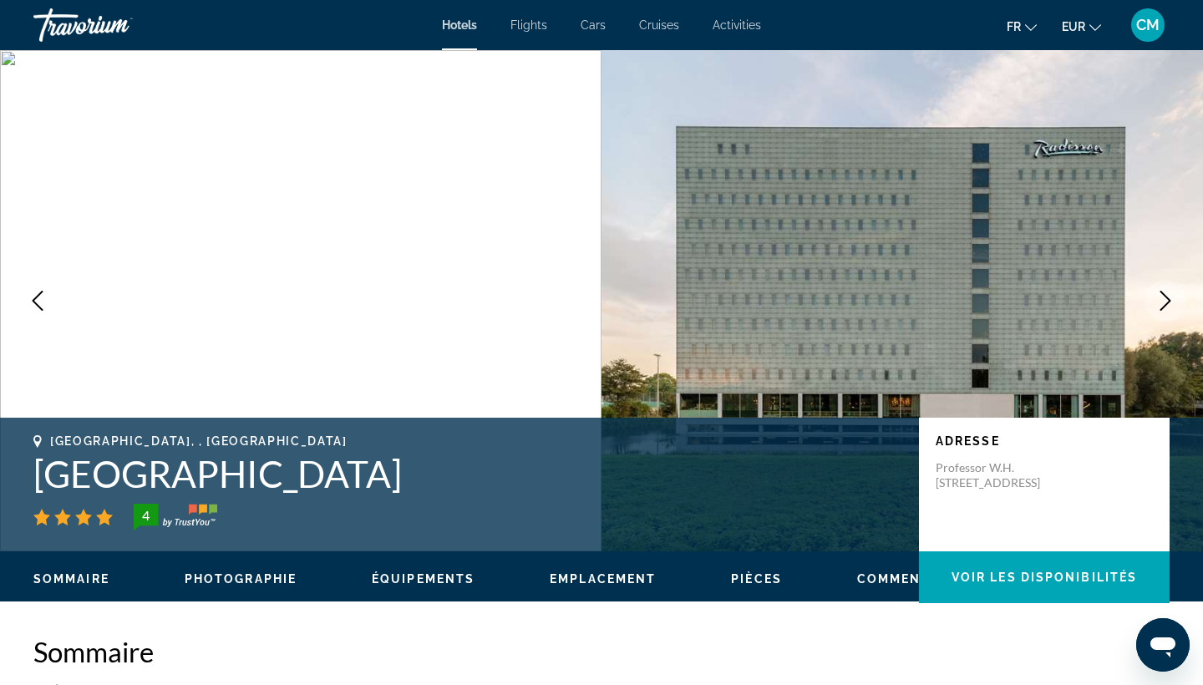
click at [1160, 313] on button "Next image" at bounding box center [1165, 301] width 42 height 42
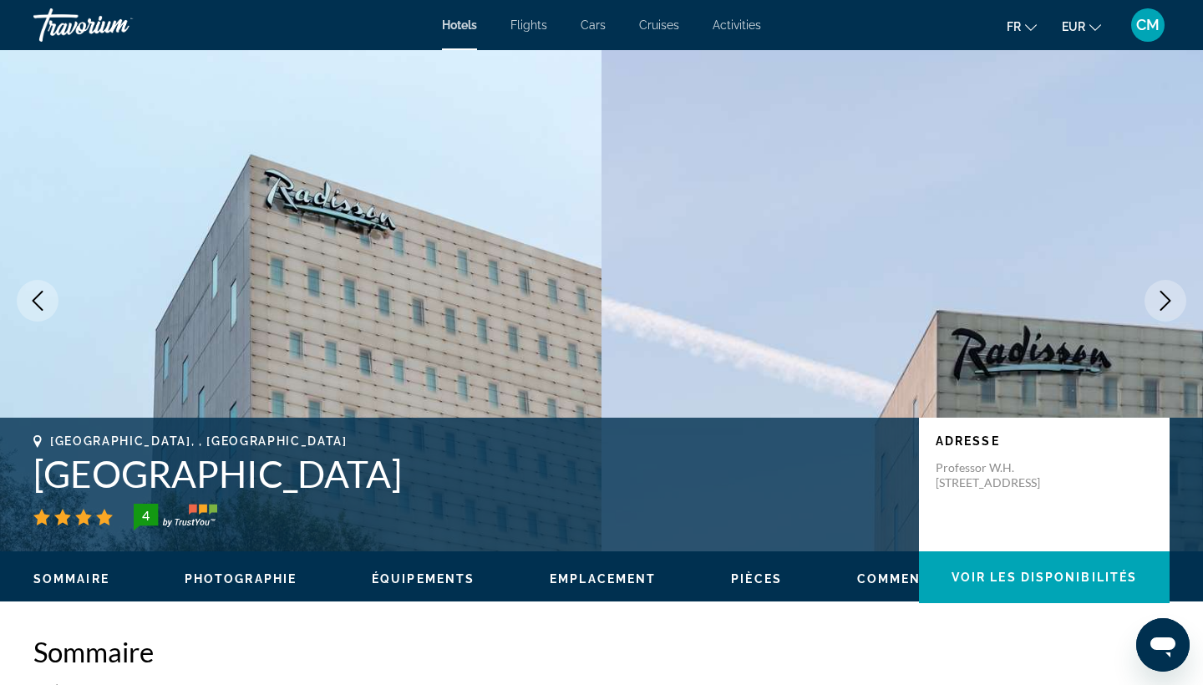
click at [1160, 313] on button "Next image" at bounding box center [1165, 301] width 42 height 42
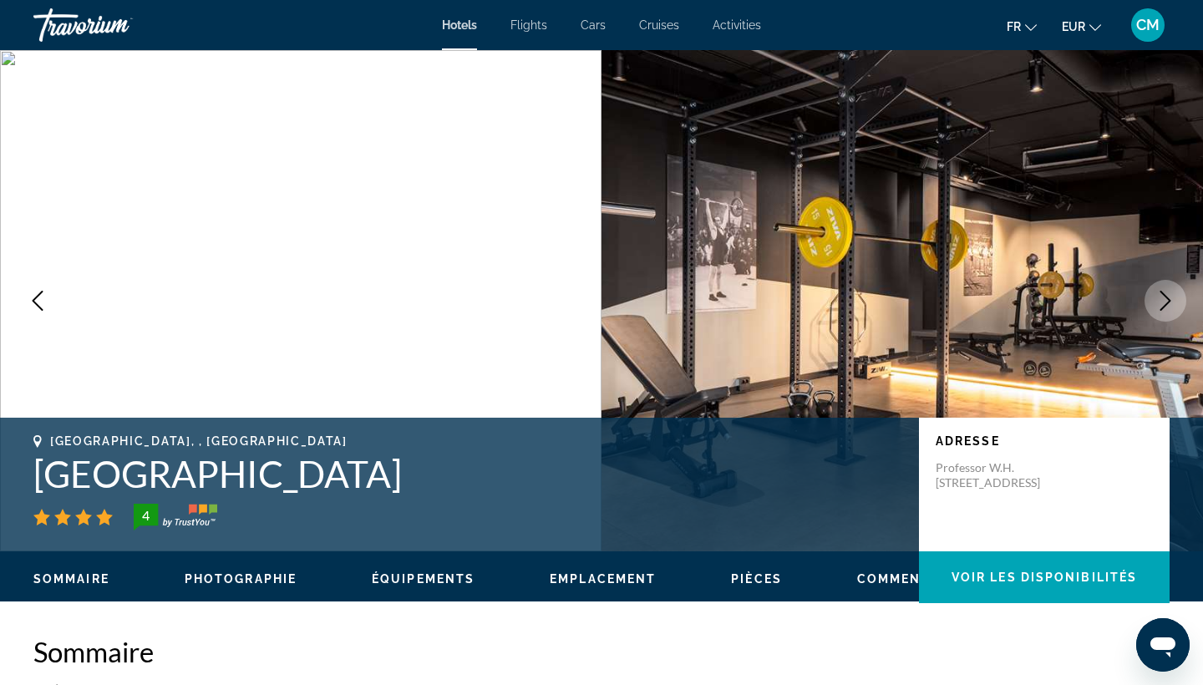
click at [1160, 313] on button "Next image" at bounding box center [1165, 301] width 42 height 42
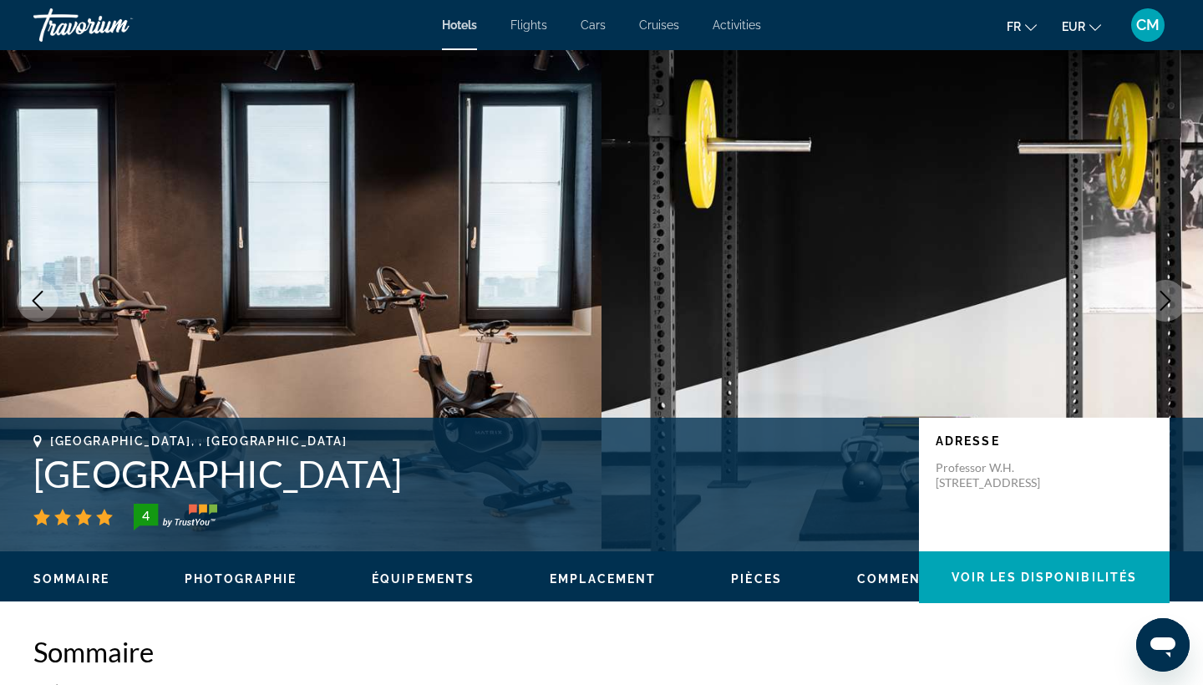
click at [1159, 312] on button "Next image" at bounding box center [1165, 301] width 42 height 42
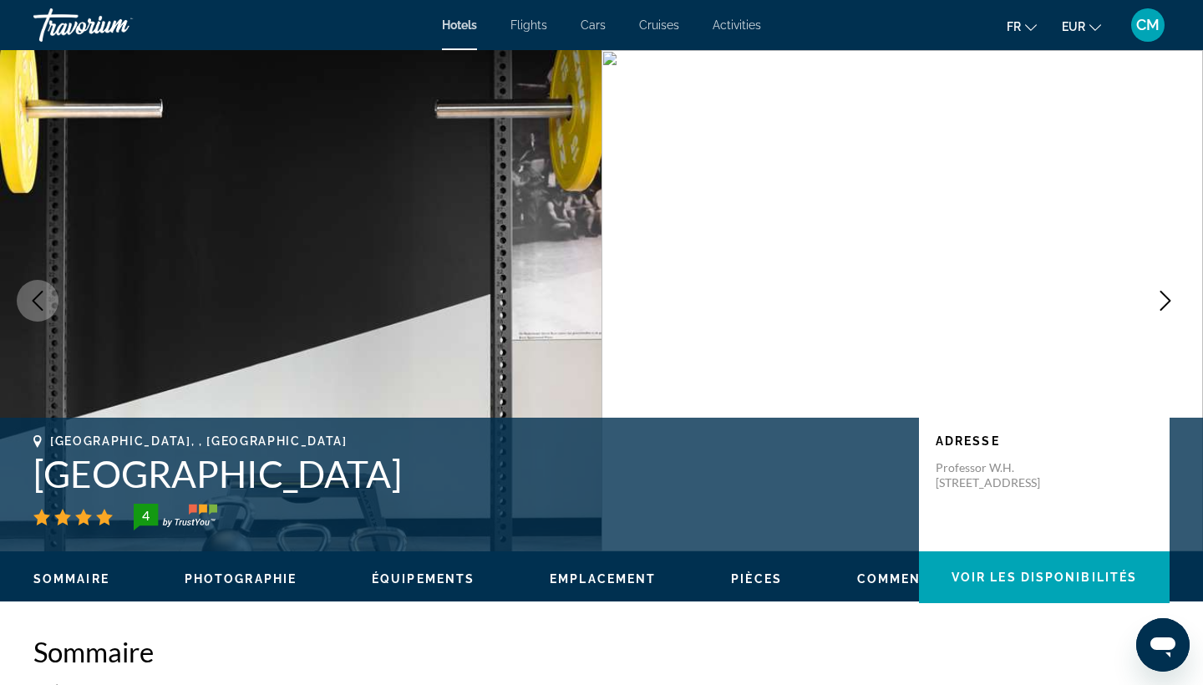
click at [1159, 312] on button "Next image" at bounding box center [1165, 301] width 42 height 42
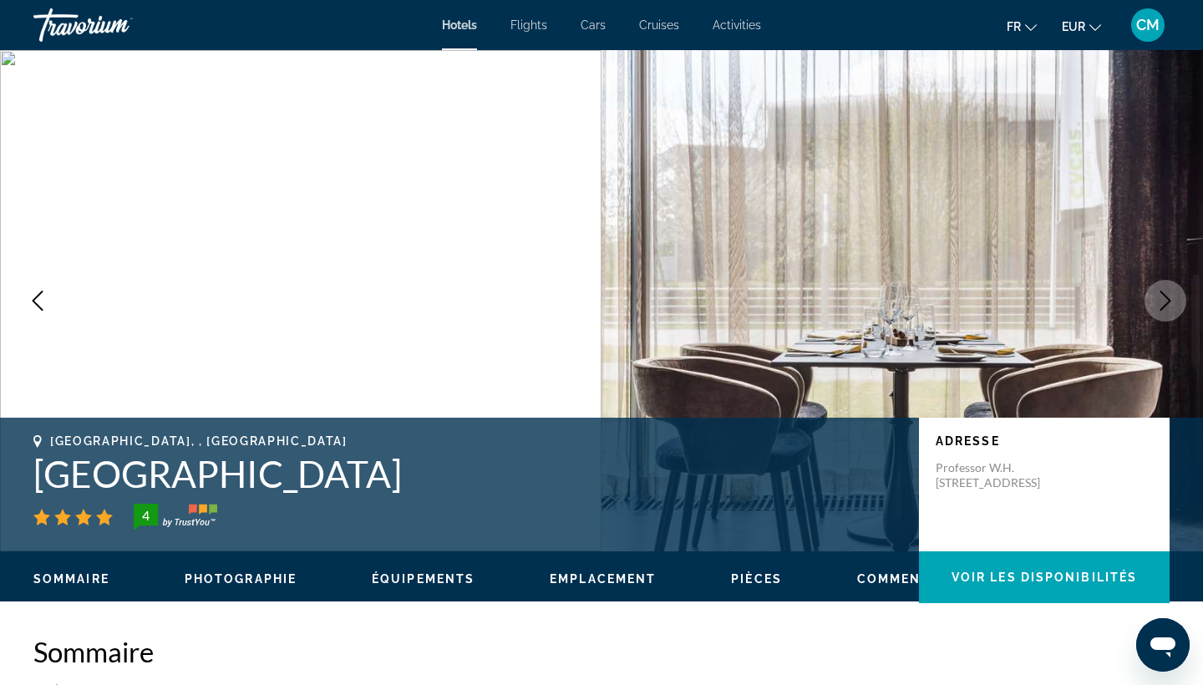
click at [1159, 312] on button "Next image" at bounding box center [1165, 301] width 42 height 42
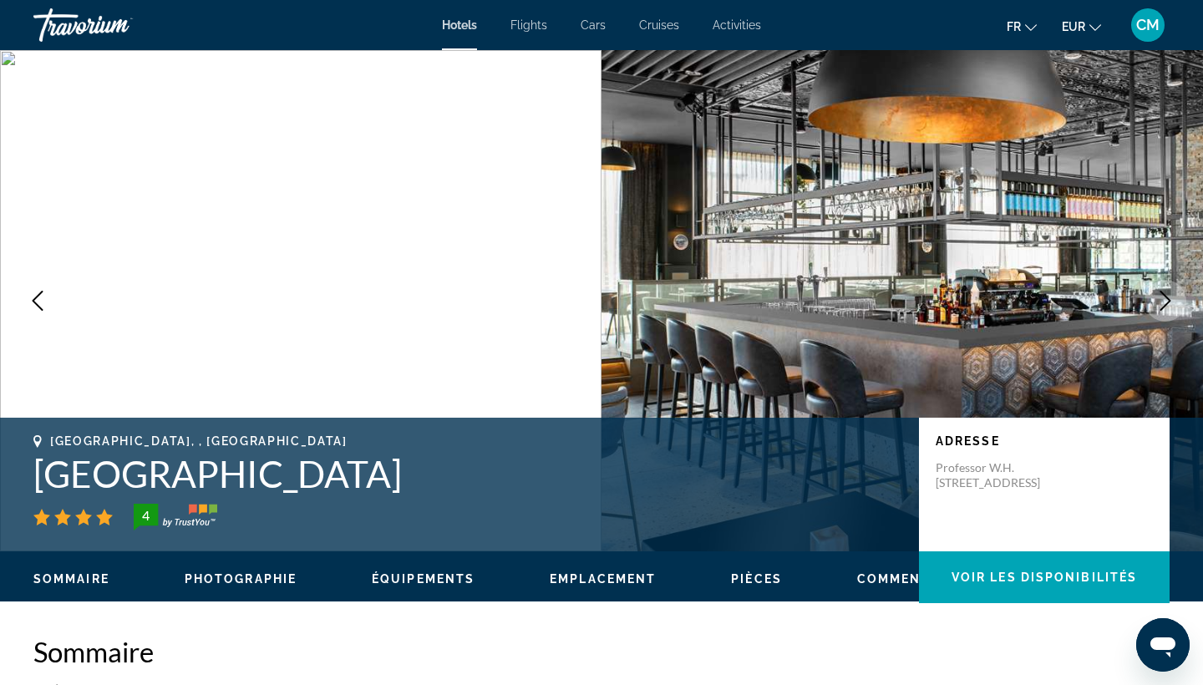
click at [1159, 312] on button "Next image" at bounding box center [1165, 301] width 42 height 42
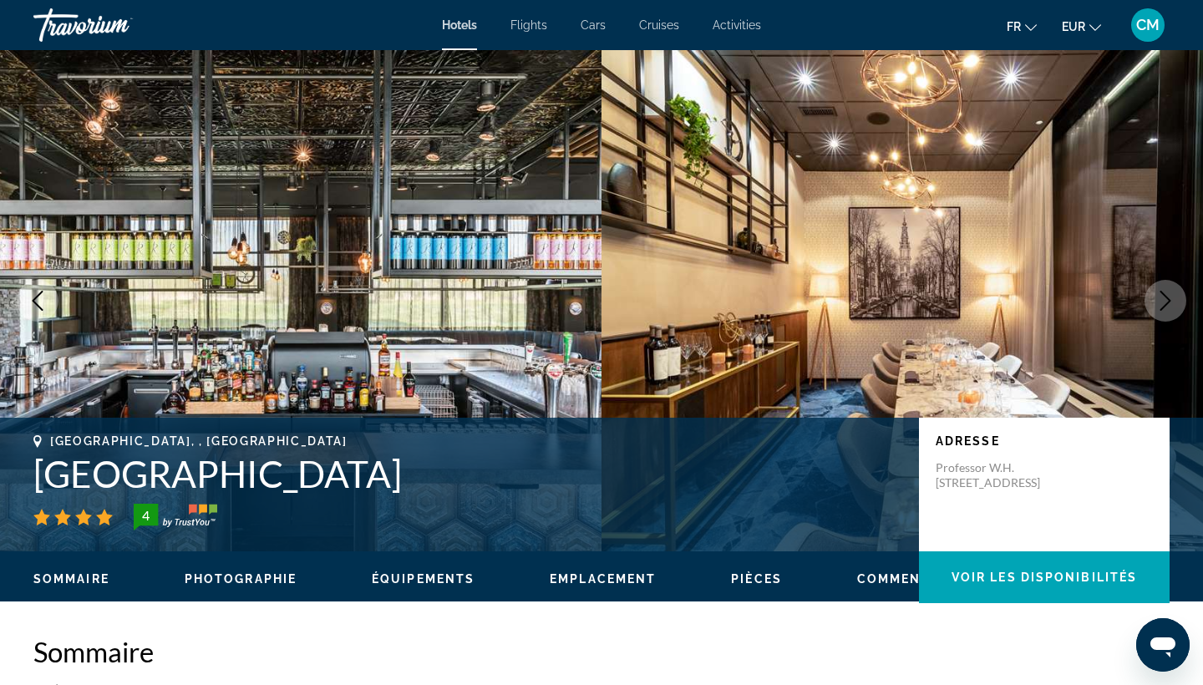
click at [1159, 312] on button "Next image" at bounding box center [1165, 301] width 42 height 42
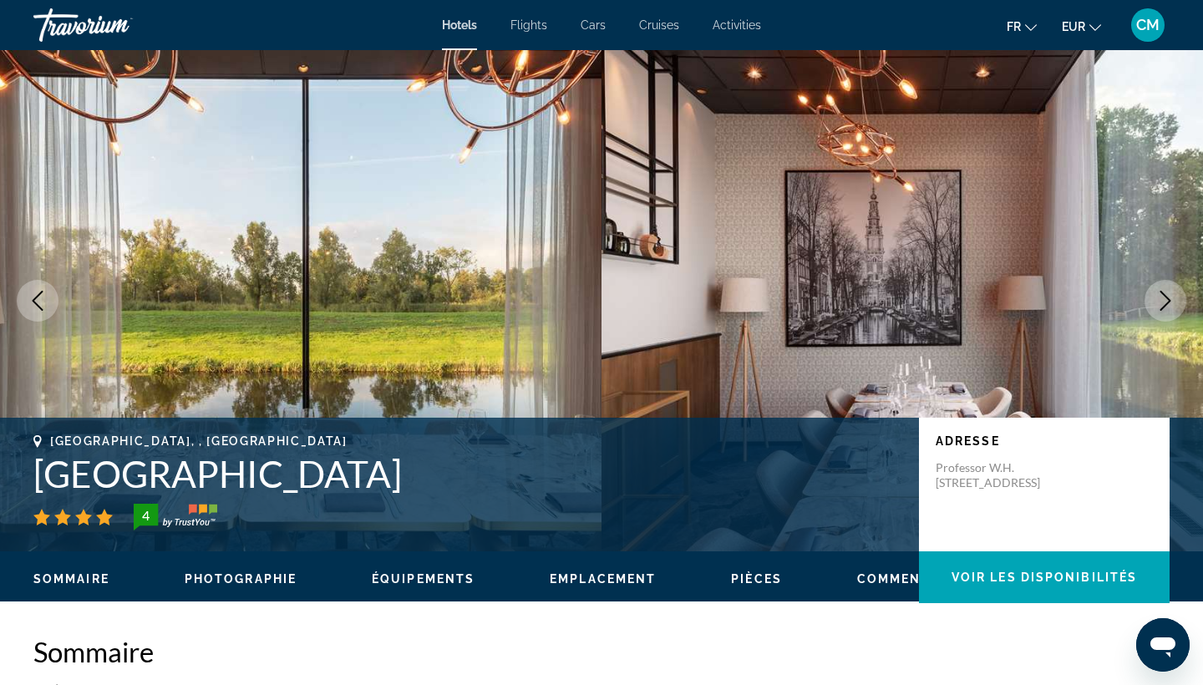
click at [1159, 312] on button "Next image" at bounding box center [1165, 301] width 42 height 42
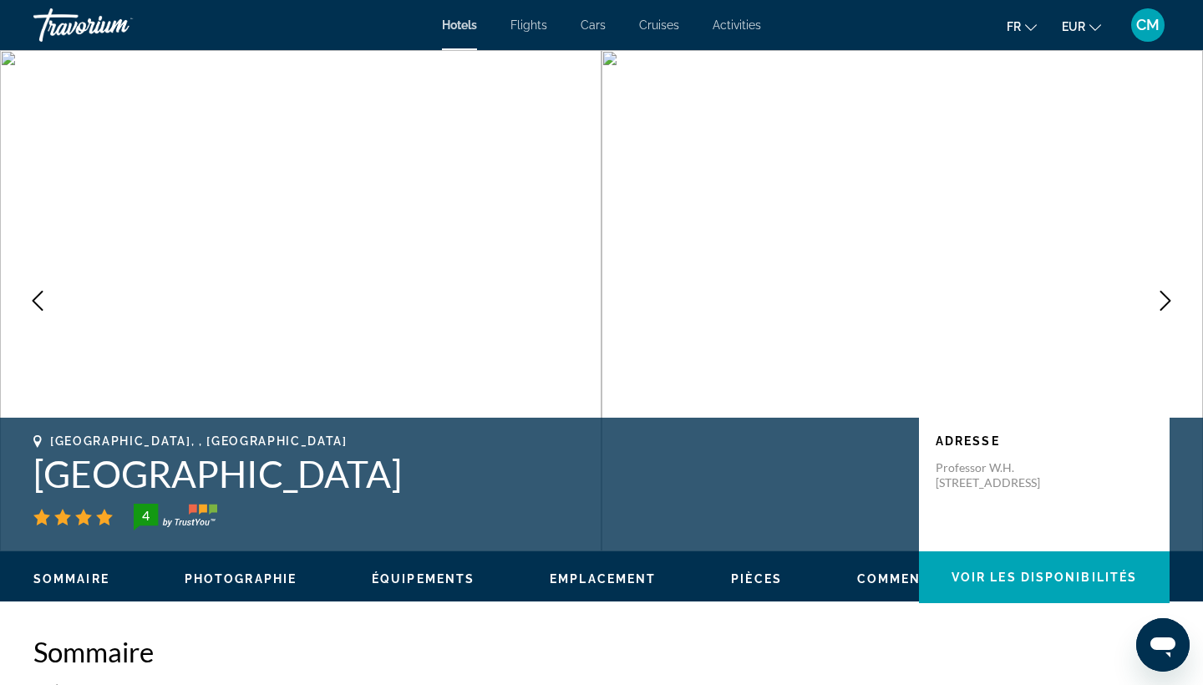
click at [1159, 312] on button "Next image" at bounding box center [1165, 301] width 42 height 42
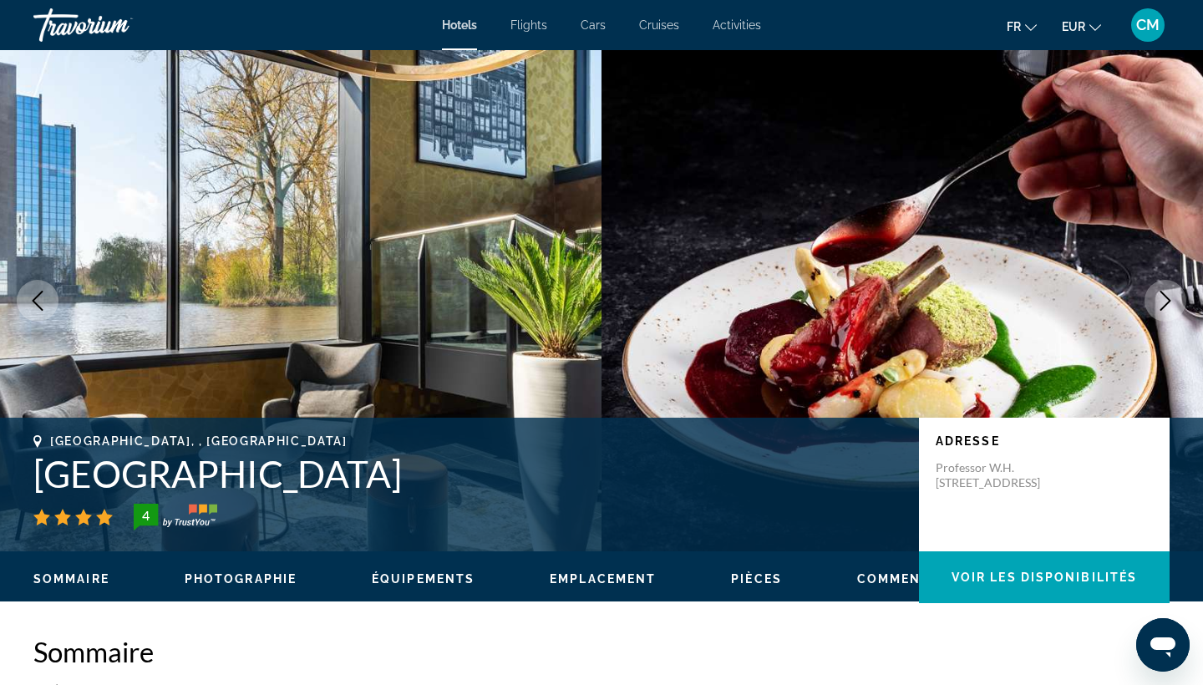
click at [1159, 312] on button "Next image" at bounding box center [1165, 301] width 42 height 42
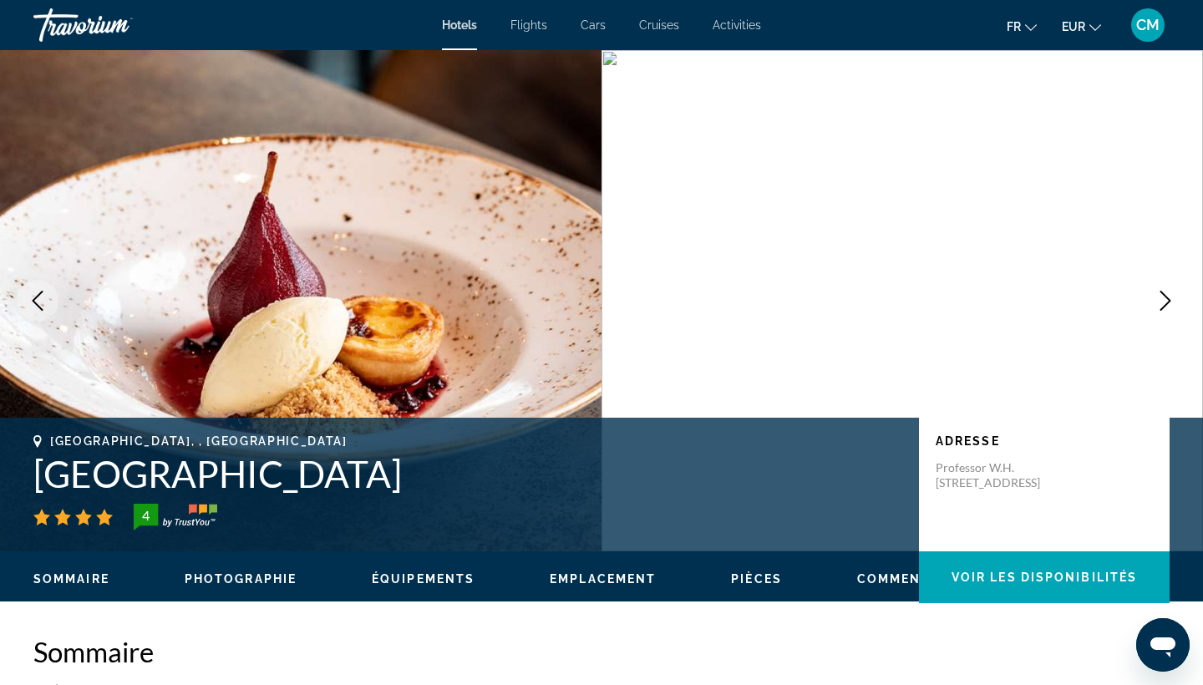
click at [1159, 313] on button "Next image" at bounding box center [1165, 301] width 42 height 42
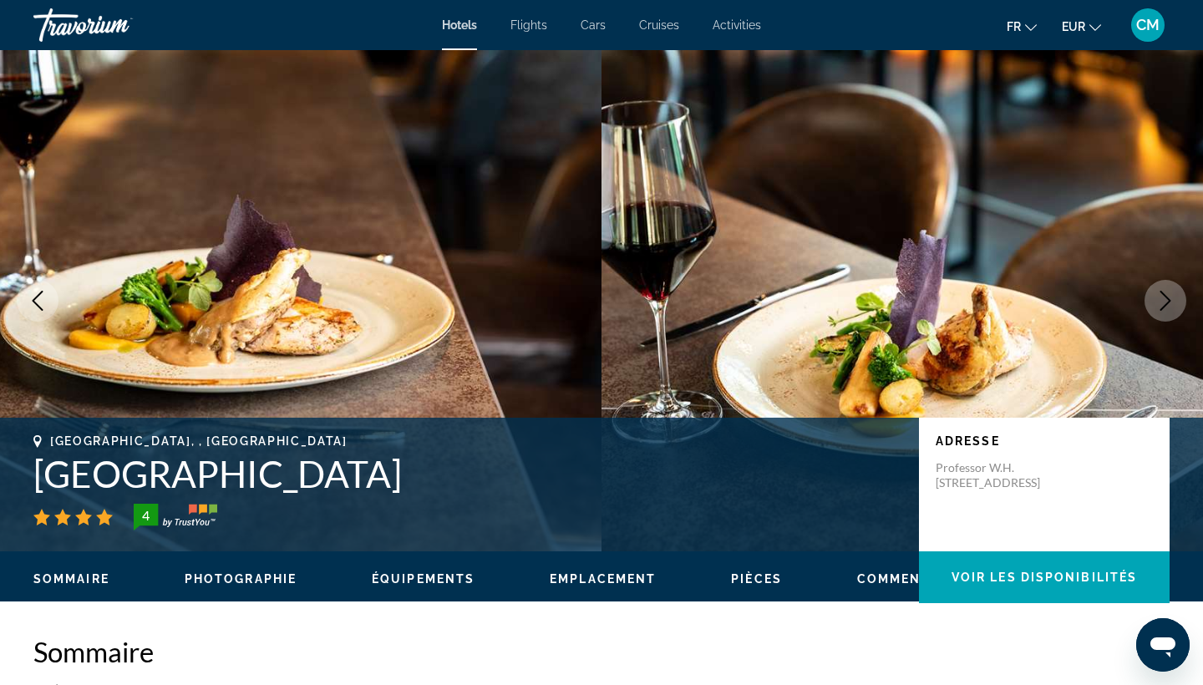
click at [1159, 313] on button "Next image" at bounding box center [1165, 301] width 42 height 42
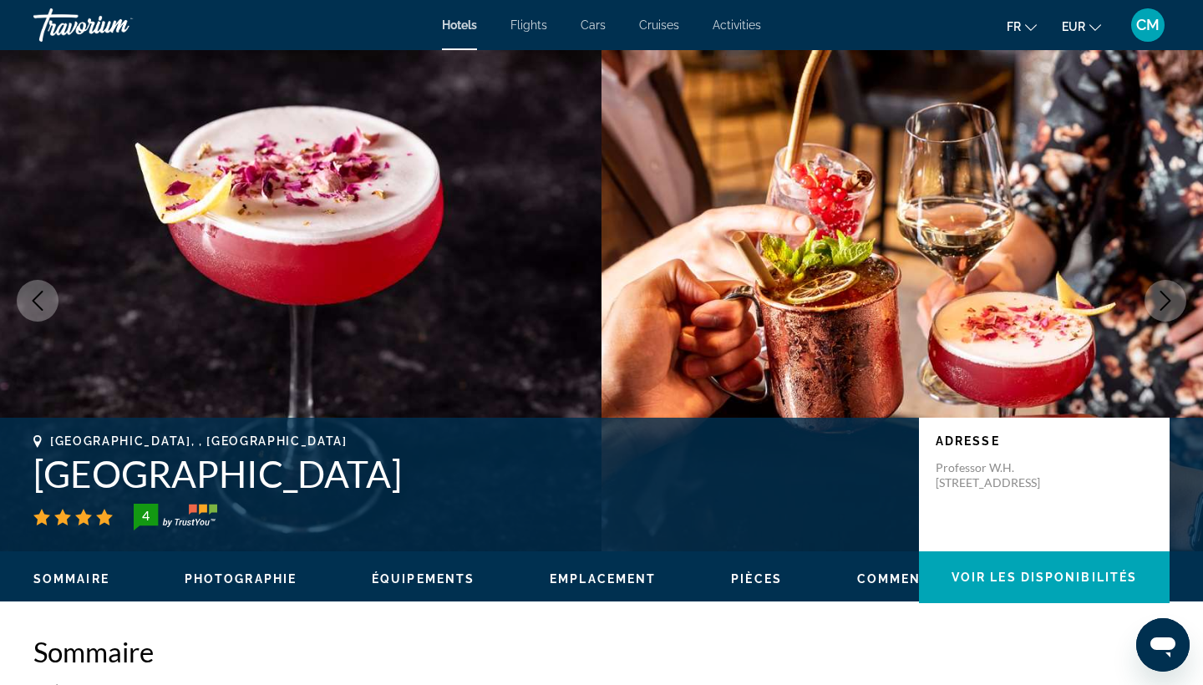
click at [1159, 313] on button "Next image" at bounding box center [1165, 301] width 42 height 42
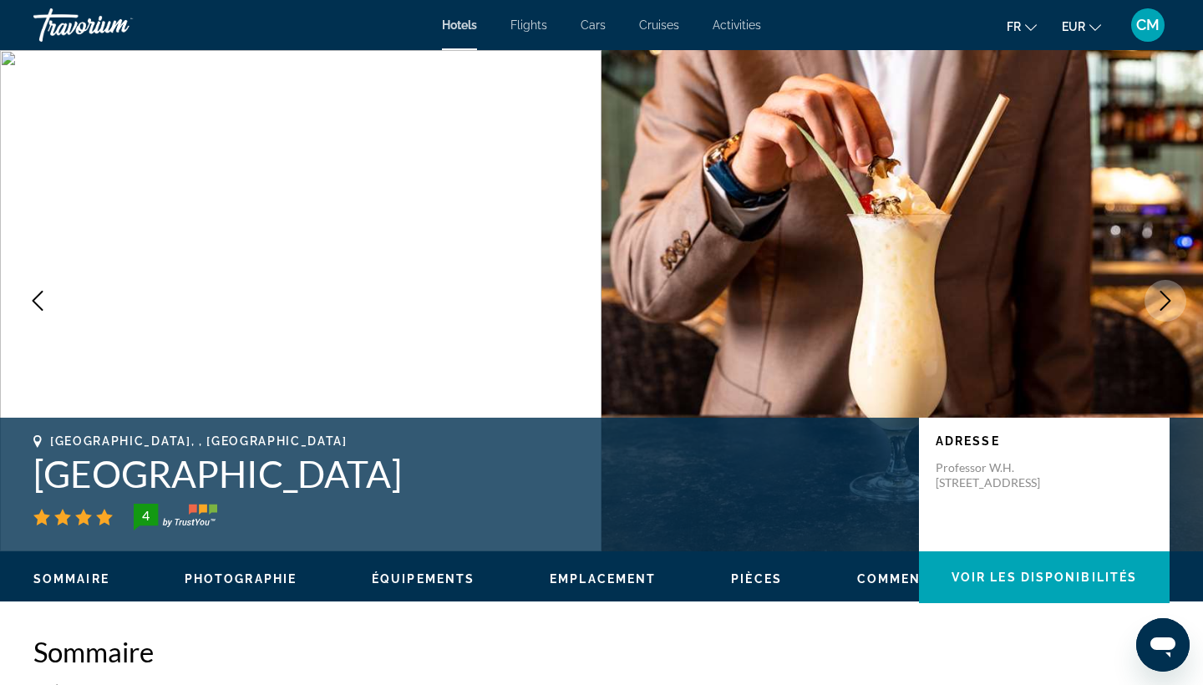
click at [1159, 312] on button "Next image" at bounding box center [1165, 301] width 42 height 42
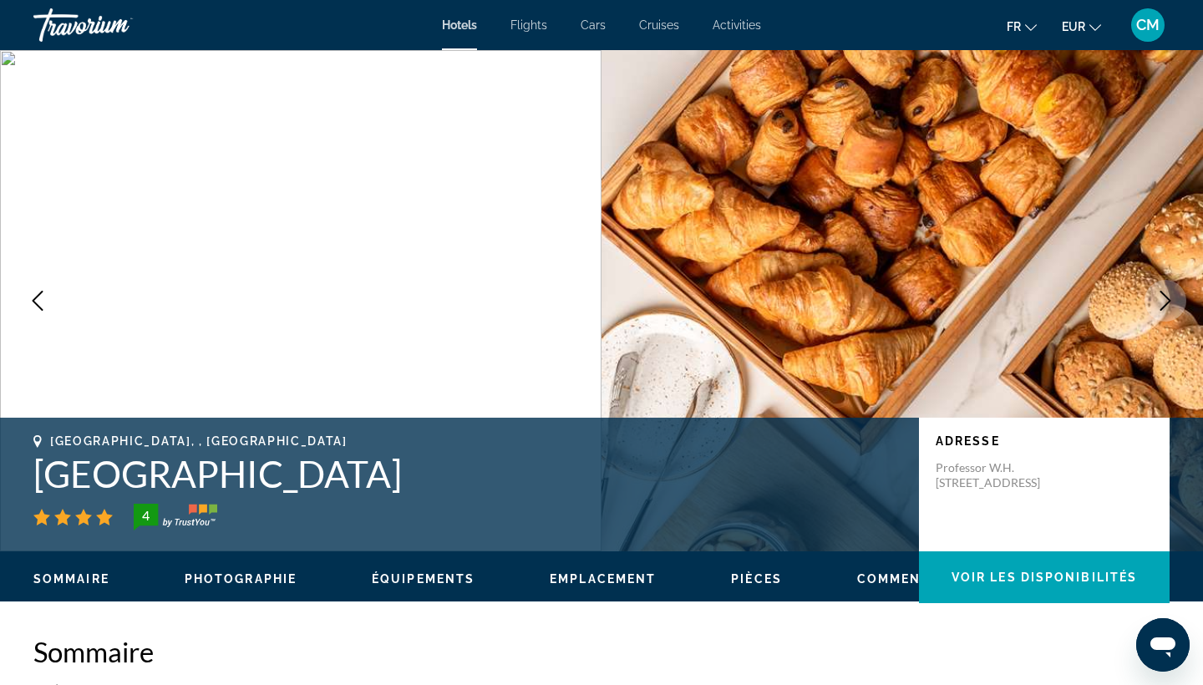
click at [1159, 313] on button "Next image" at bounding box center [1165, 301] width 42 height 42
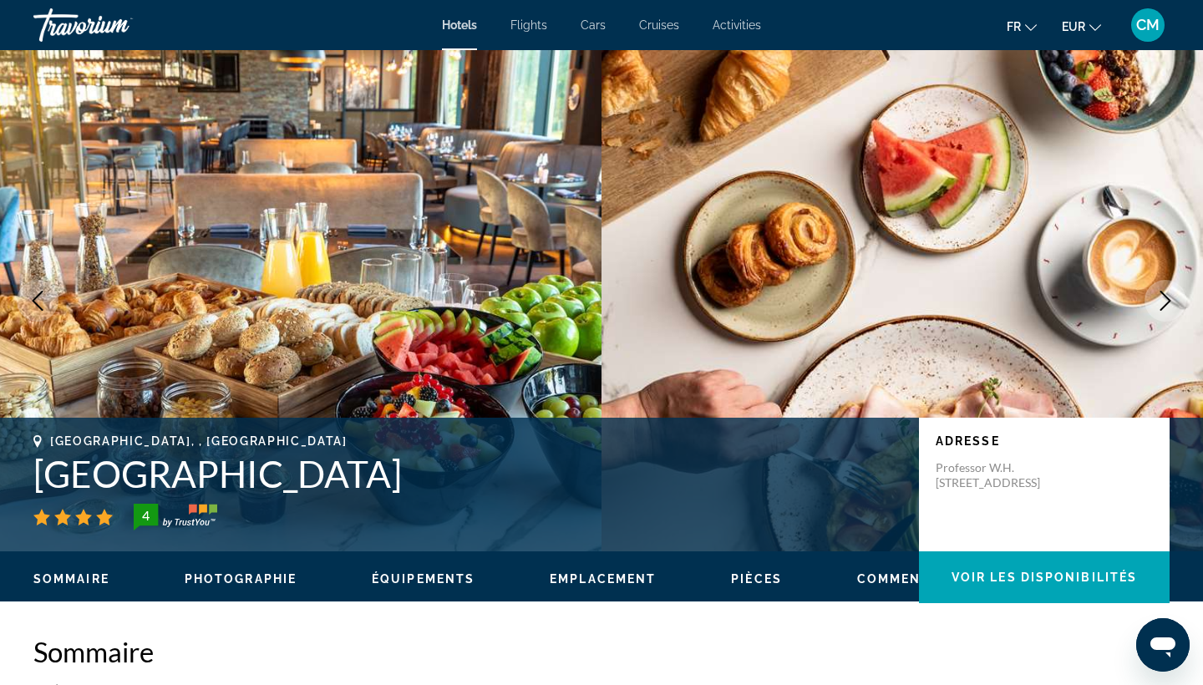
click at [1159, 312] on button "Next image" at bounding box center [1165, 301] width 42 height 42
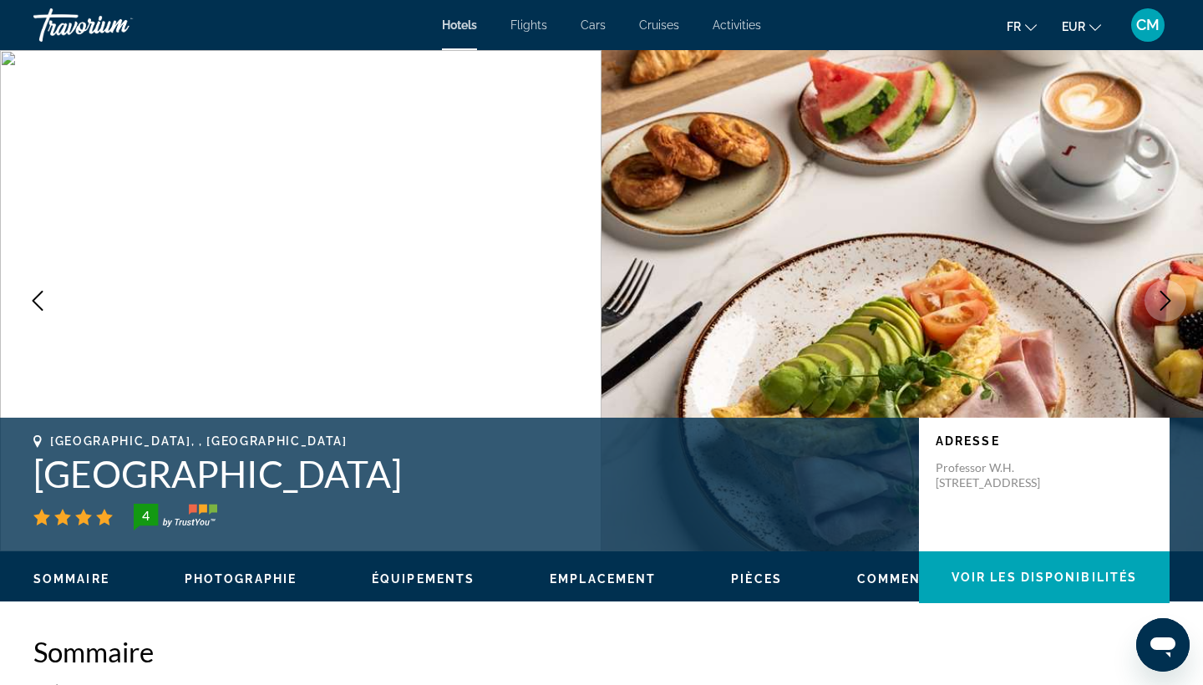
click at [1159, 312] on button "Next image" at bounding box center [1165, 301] width 42 height 42
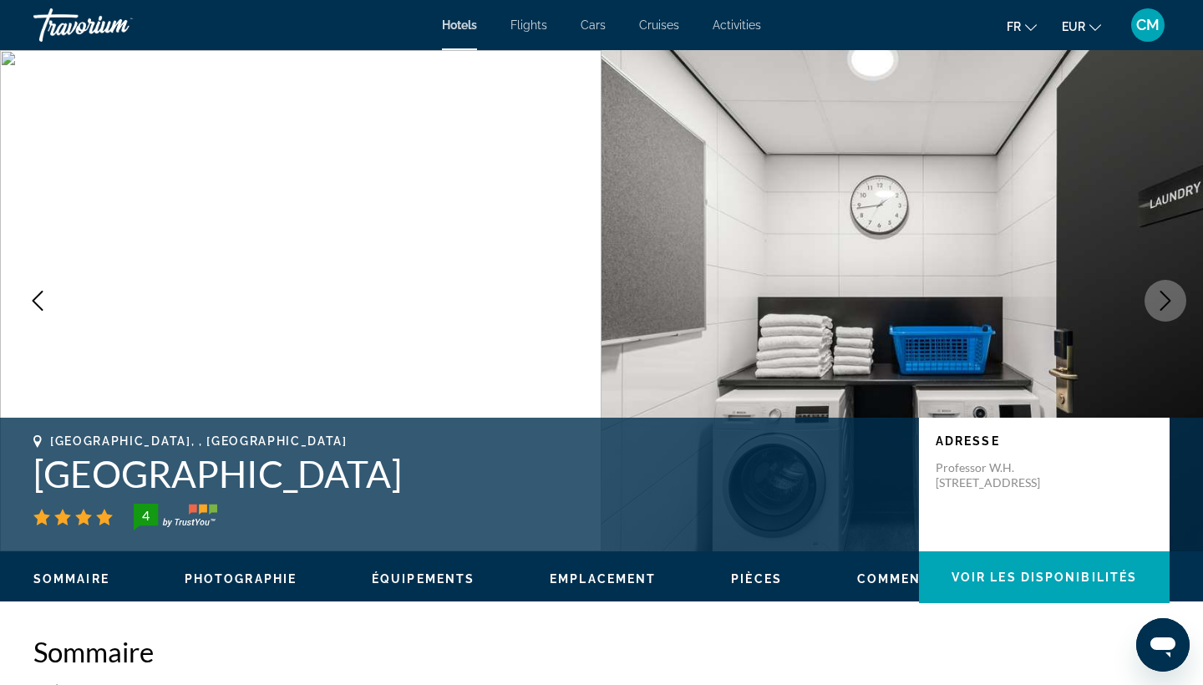
click at [1159, 312] on button "Next image" at bounding box center [1165, 301] width 42 height 42
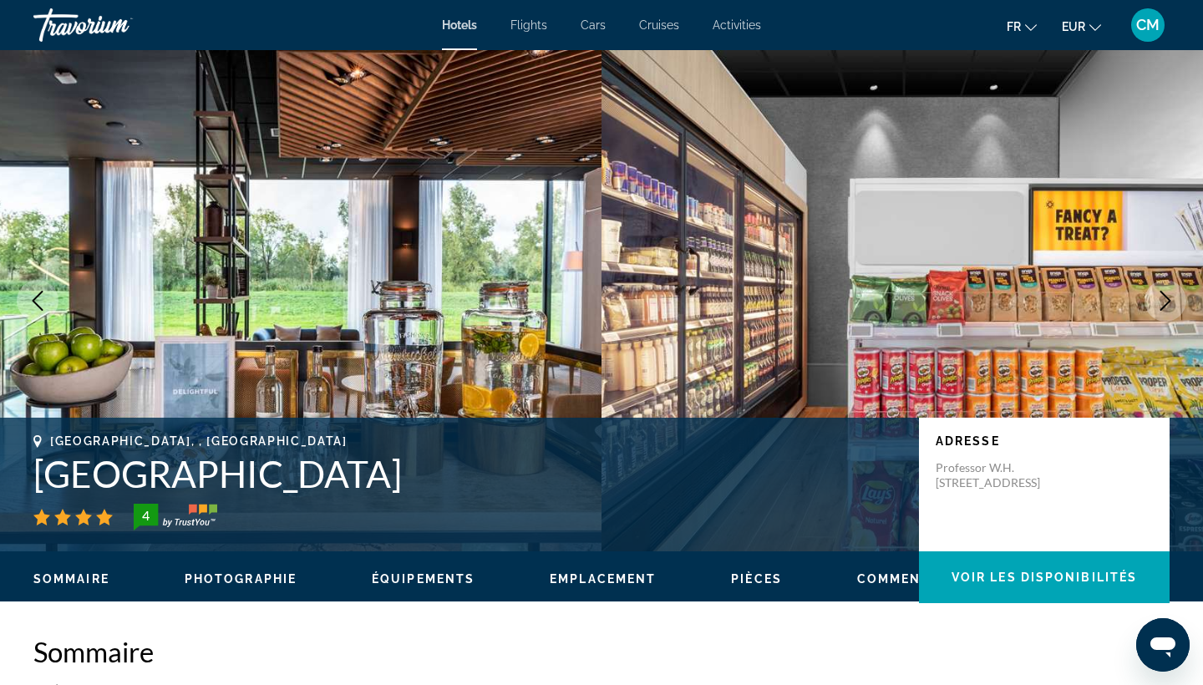
click at [1159, 312] on button "Next image" at bounding box center [1165, 301] width 42 height 42
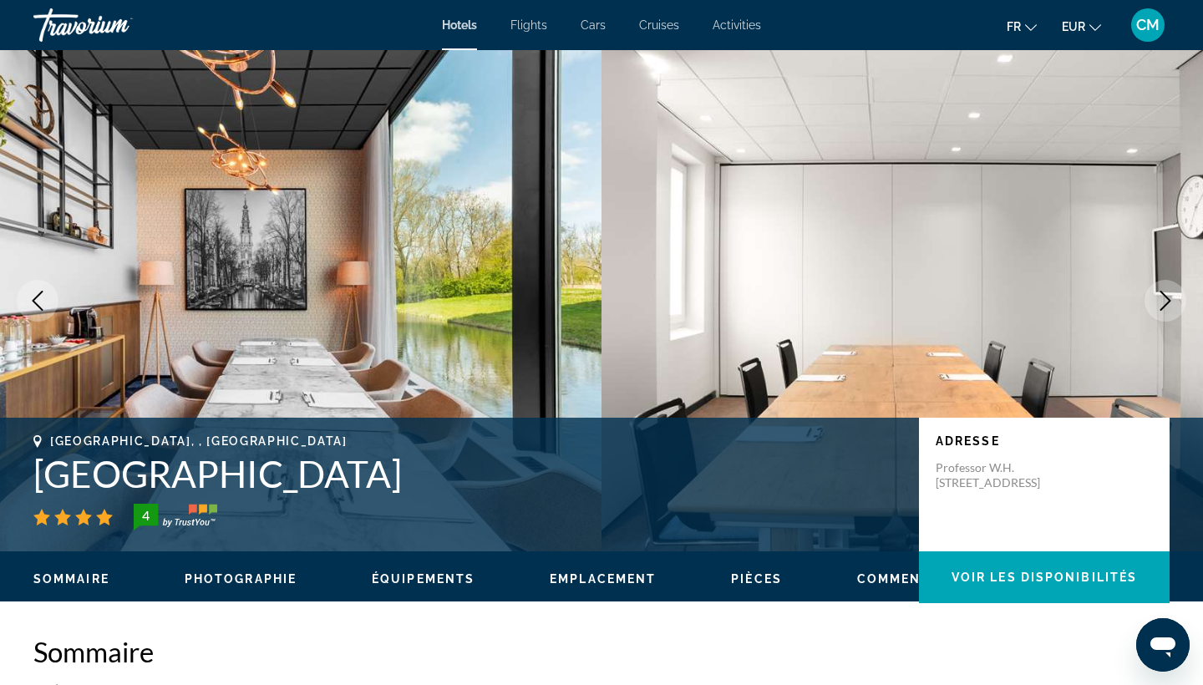
click at [1159, 312] on button "Next image" at bounding box center [1165, 301] width 42 height 42
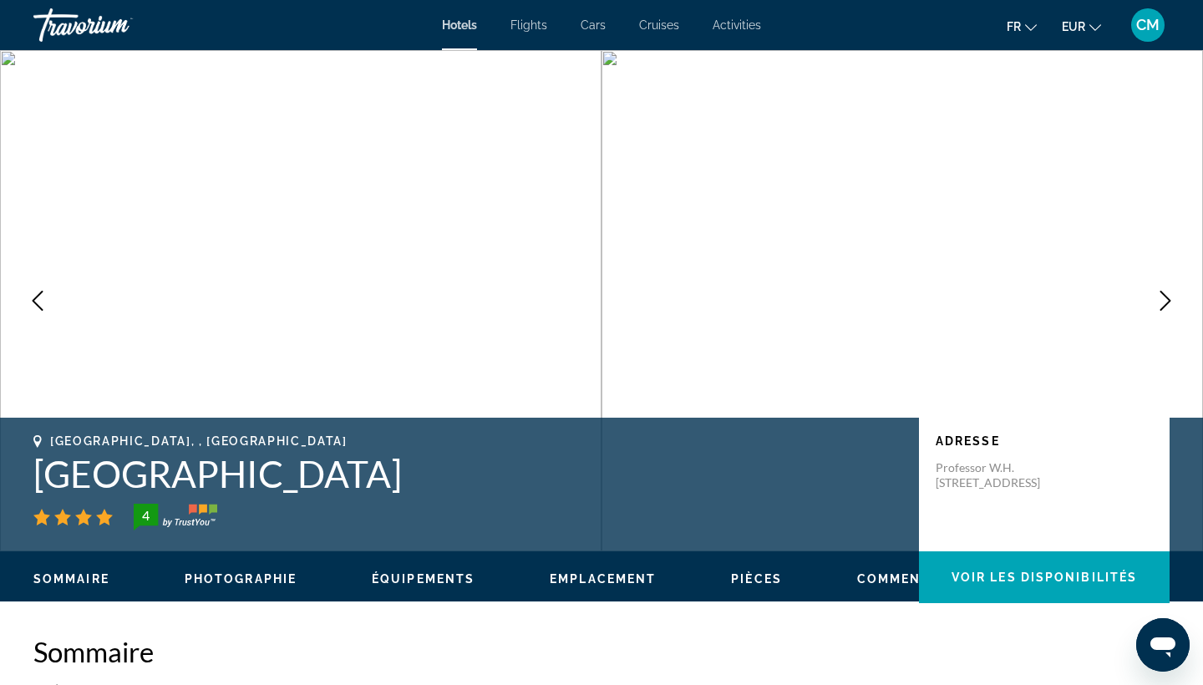
click at [1159, 312] on button "Next image" at bounding box center [1165, 301] width 42 height 42
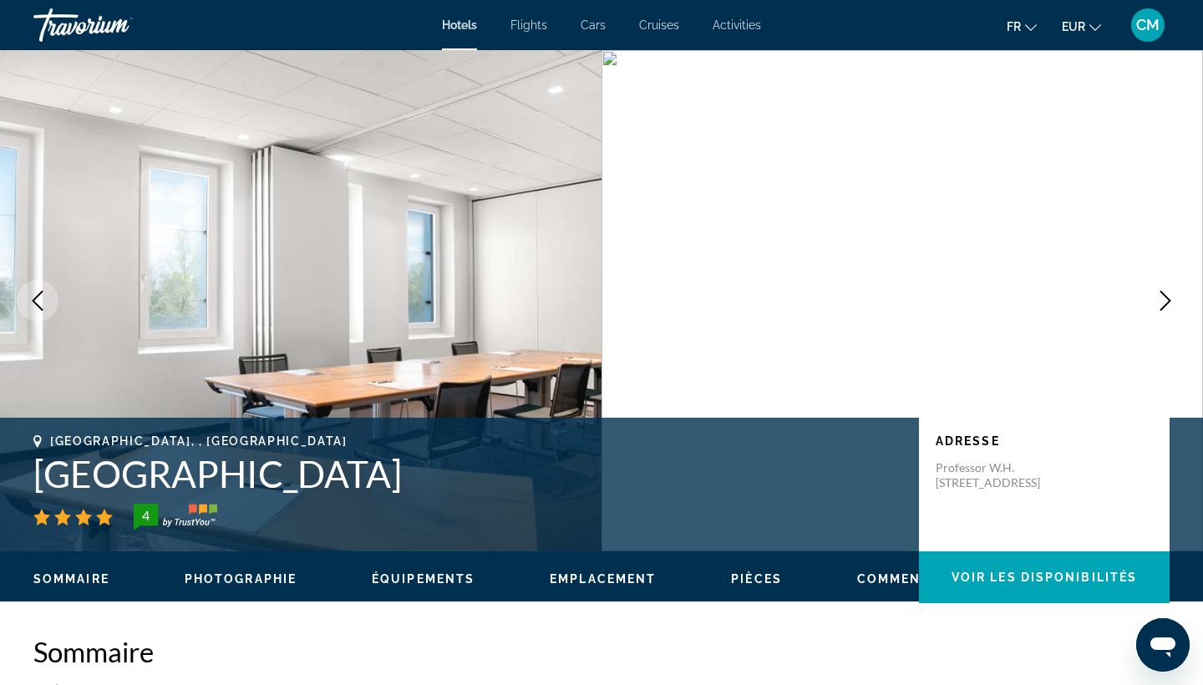
click at [1159, 313] on button "Next image" at bounding box center [1165, 301] width 42 height 42
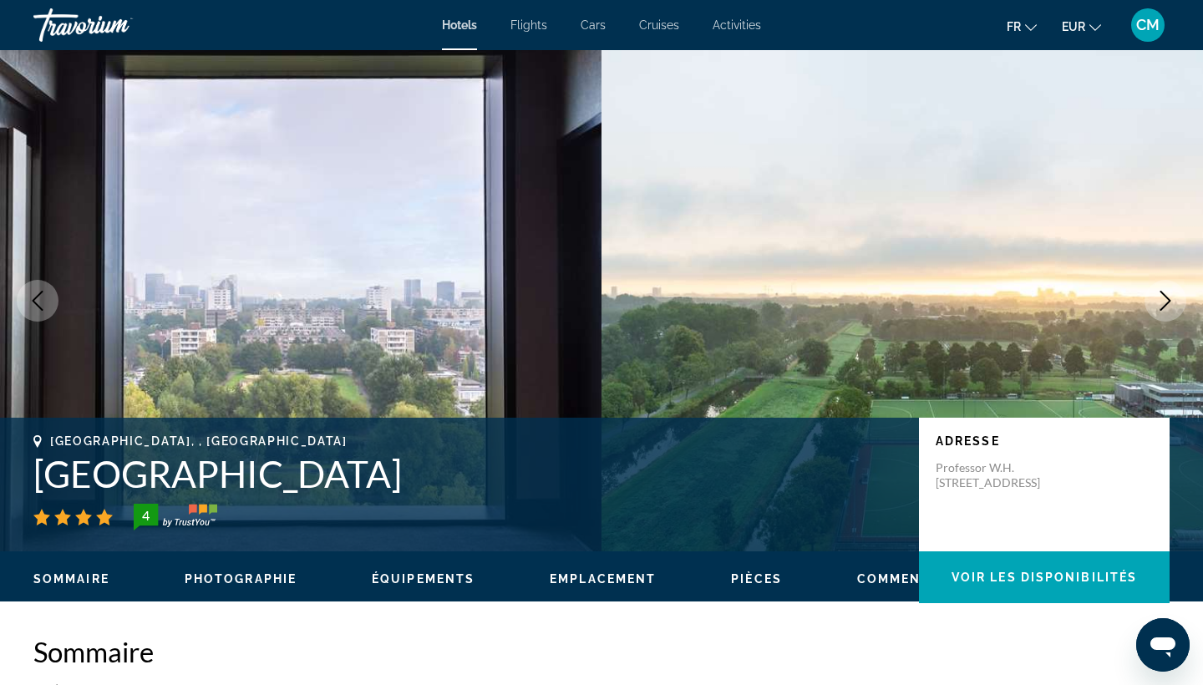
click at [1159, 313] on button "Next image" at bounding box center [1165, 301] width 42 height 42
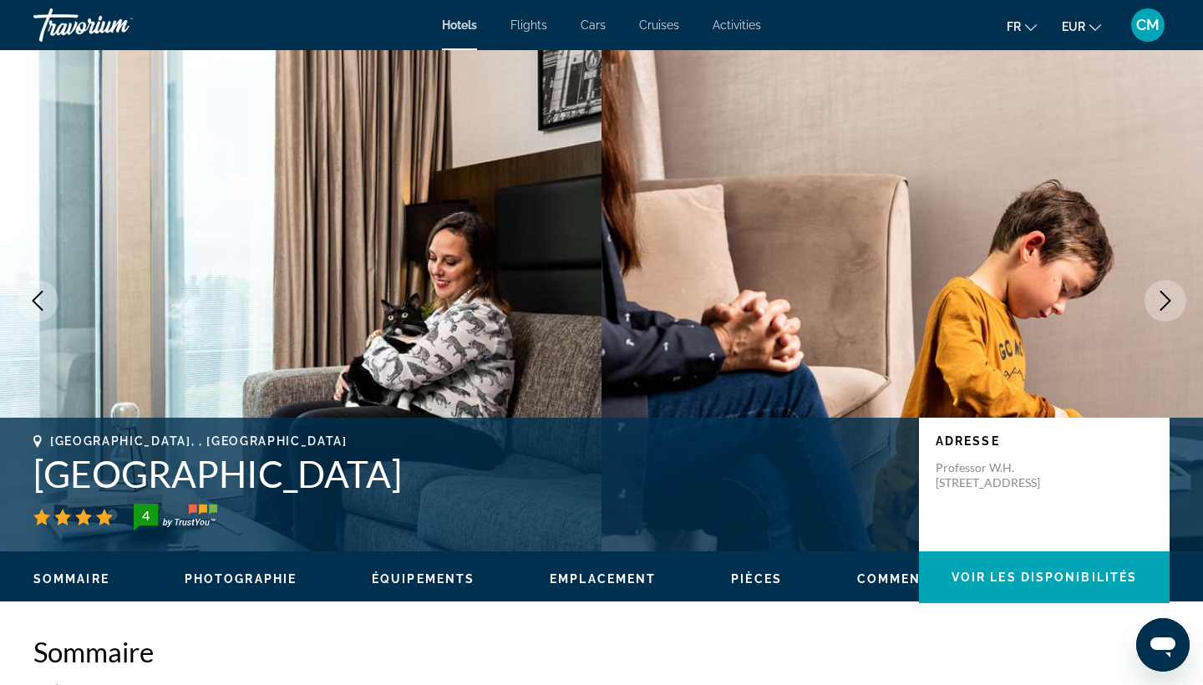
click at [1159, 313] on button "Next image" at bounding box center [1165, 301] width 42 height 42
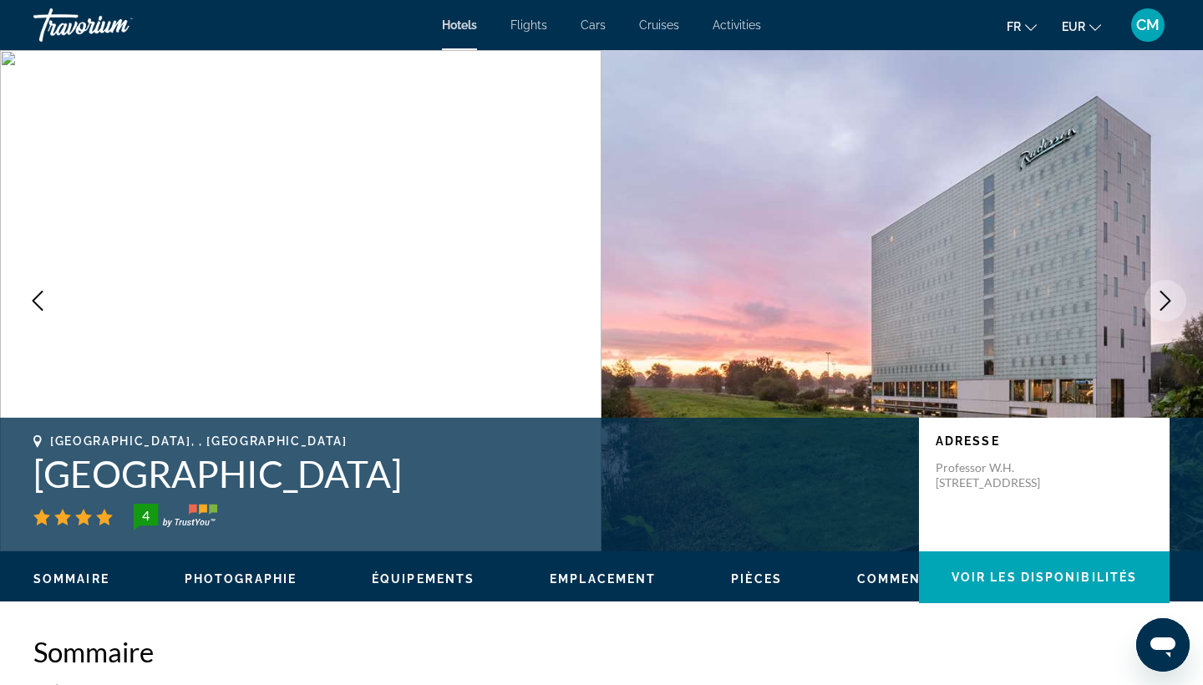
click at [1159, 313] on button "Next image" at bounding box center [1165, 301] width 42 height 42
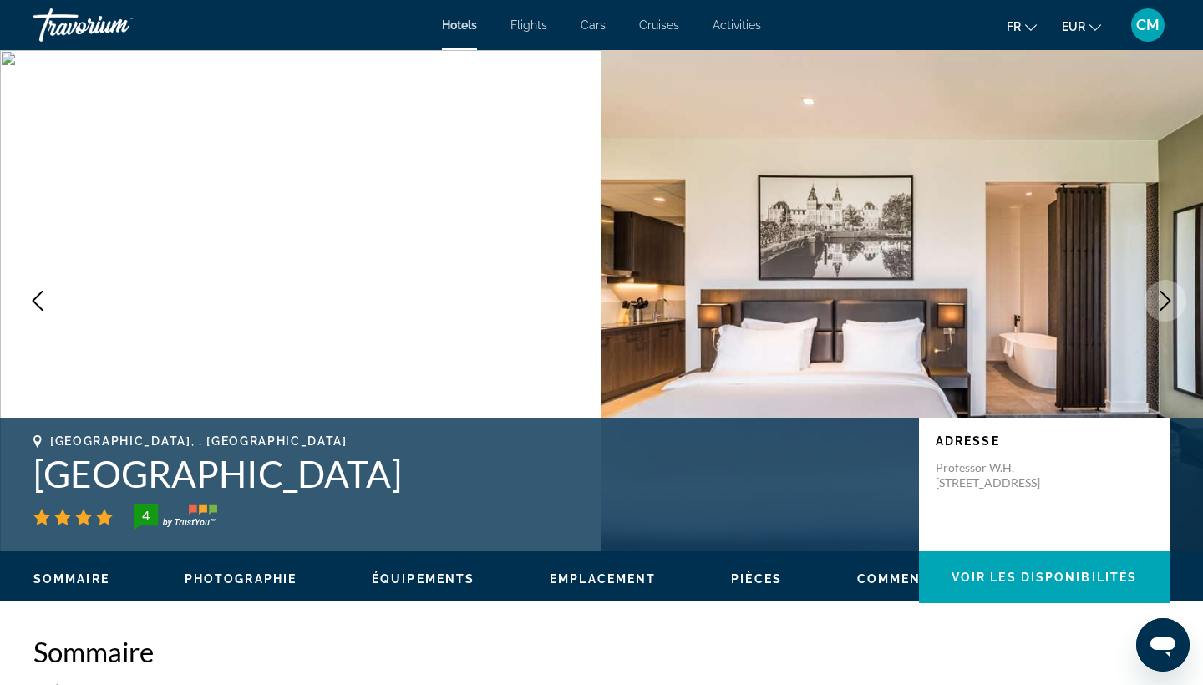
click at [1159, 313] on button "Next image" at bounding box center [1165, 301] width 42 height 42
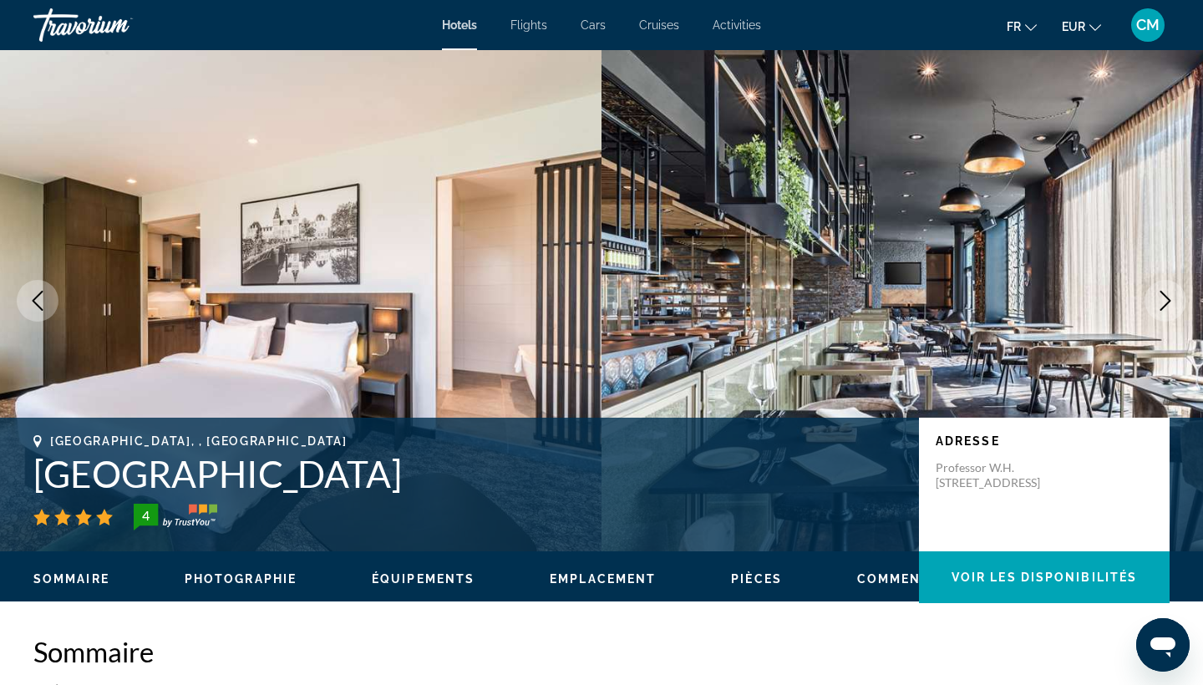
click at [1158, 313] on button "Next image" at bounding box center [1165, 301] width 42 height 42
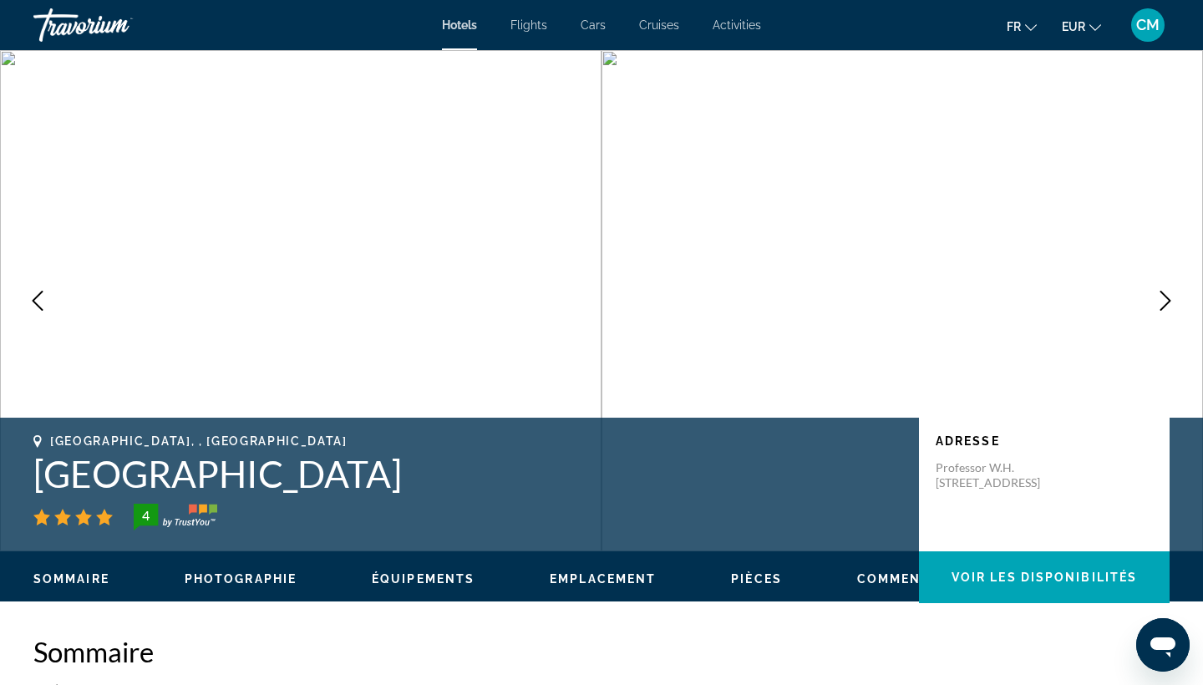
click at [1158, 314] on button "Next image" at bounding box center [1165, 301] width 42 height 42
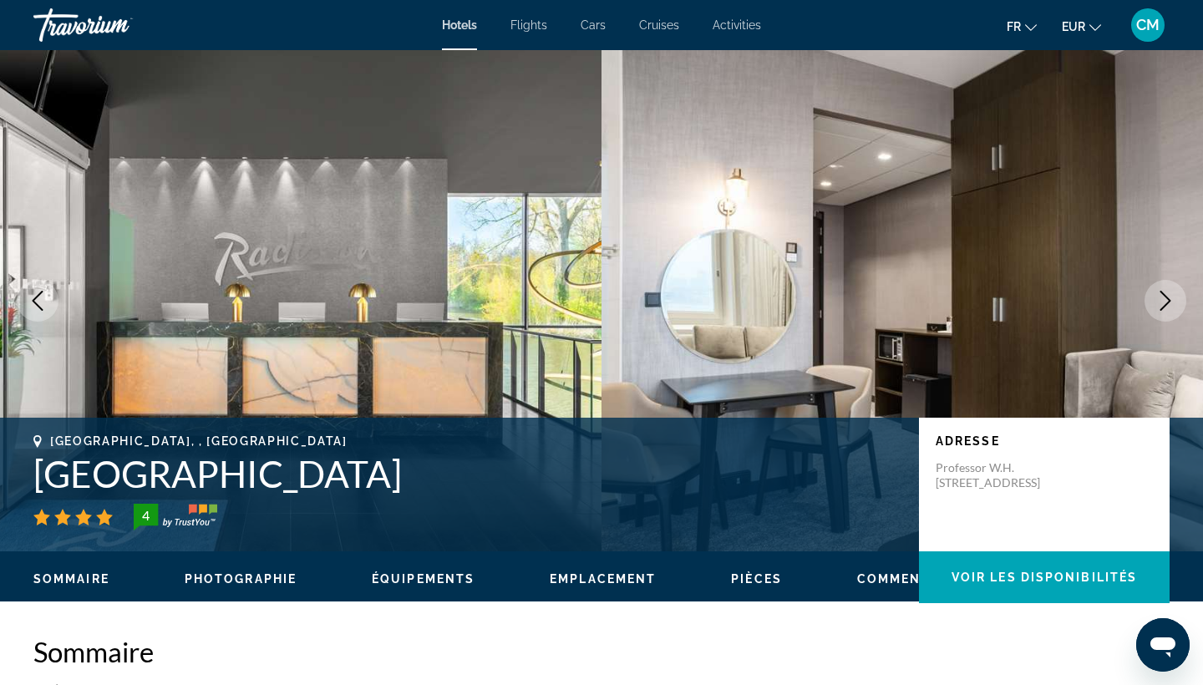
click at [1158, 314] on button "Next image" at bounding box center [1165, 301] width 42 height 42
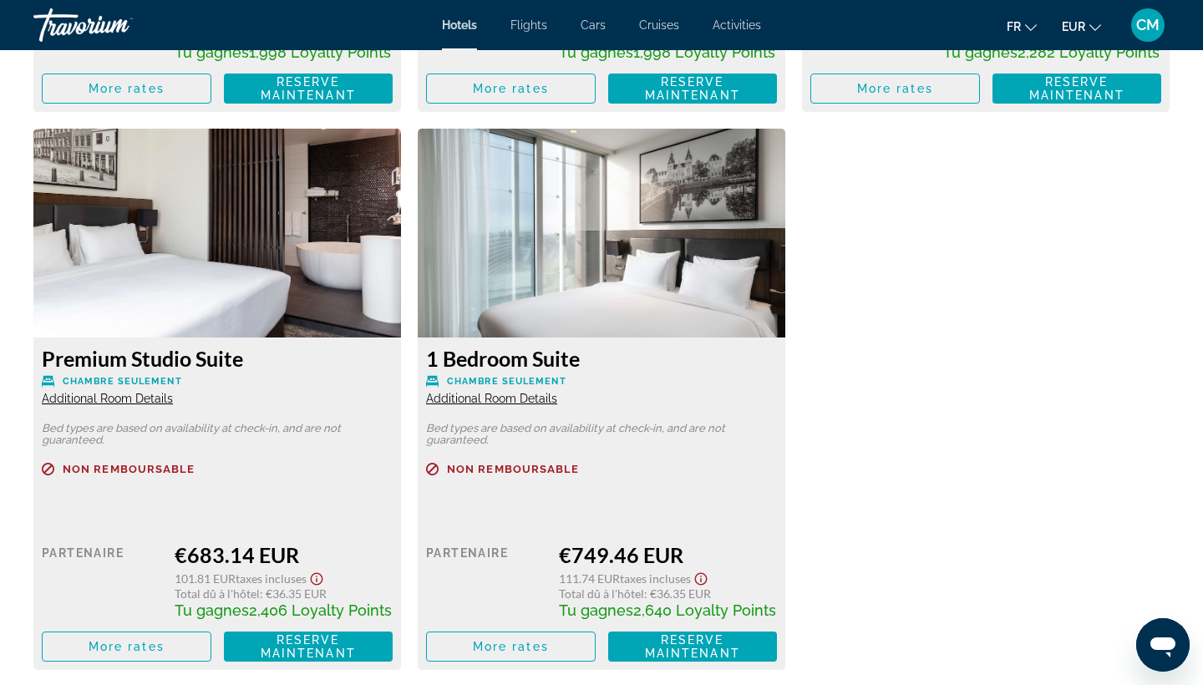
scroll to position [3388, 0]
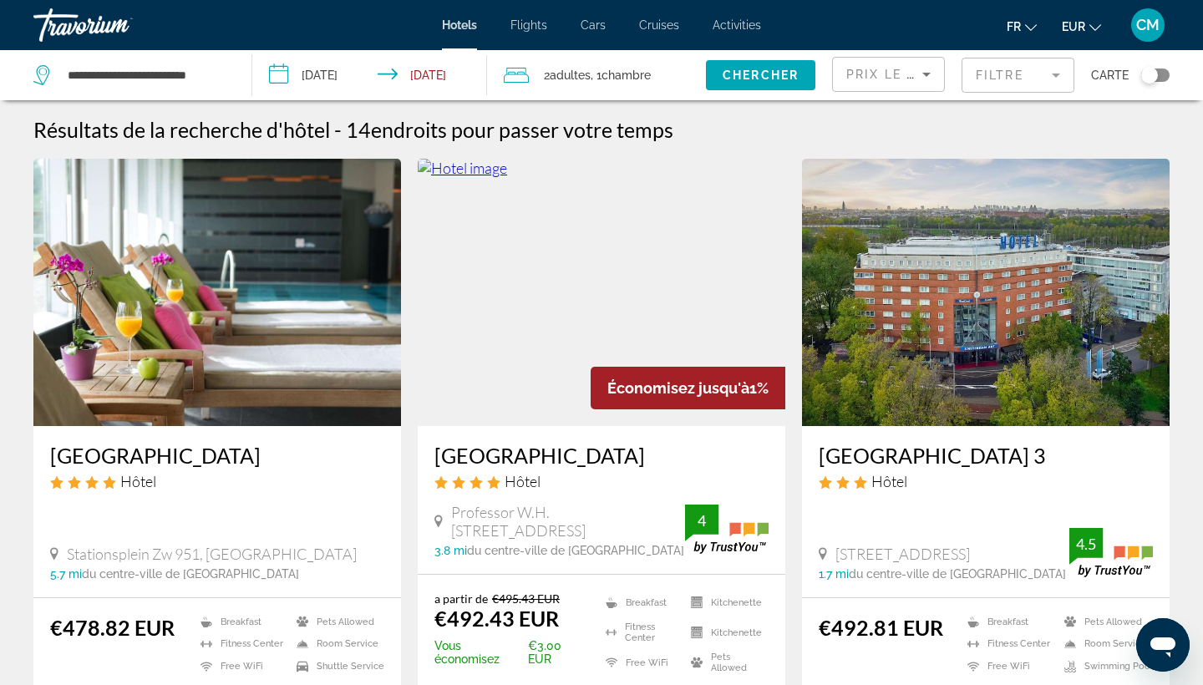
click at [1013, 458] on h3 "WestCord Art Hotel Amsterdam 3" at bounding box center [986, 455] width 334 height 25
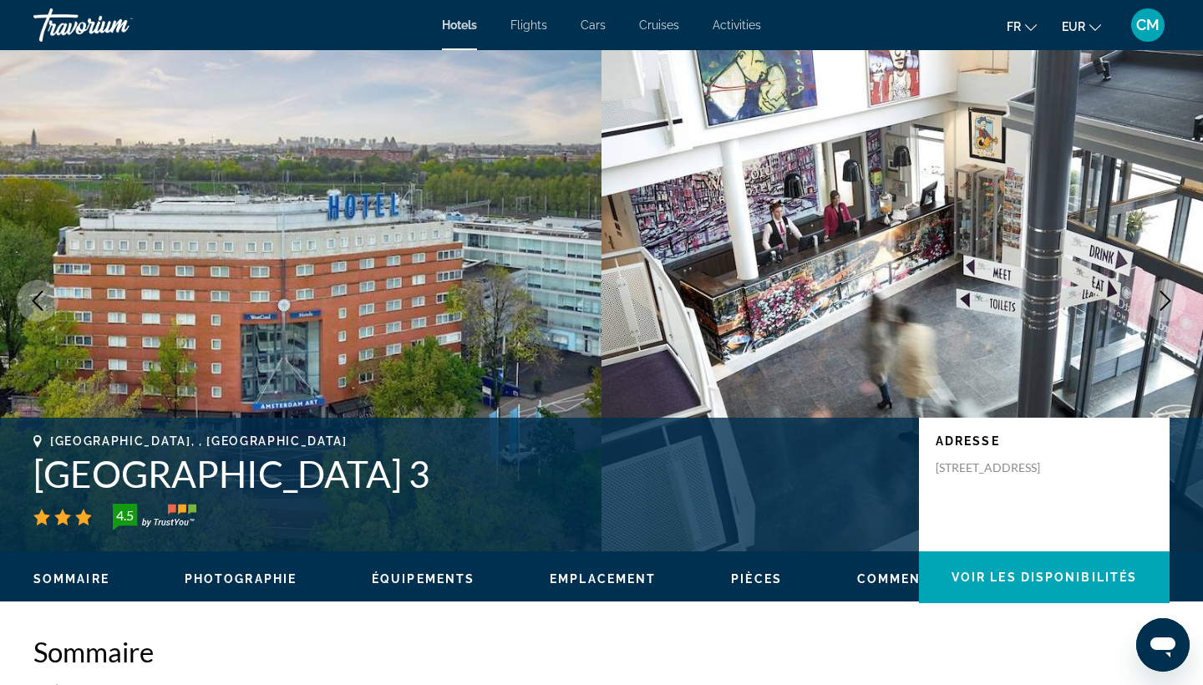
click at [1166, 302] on icon "Next image" at bounding box center [1165, 301] width 20 height 20
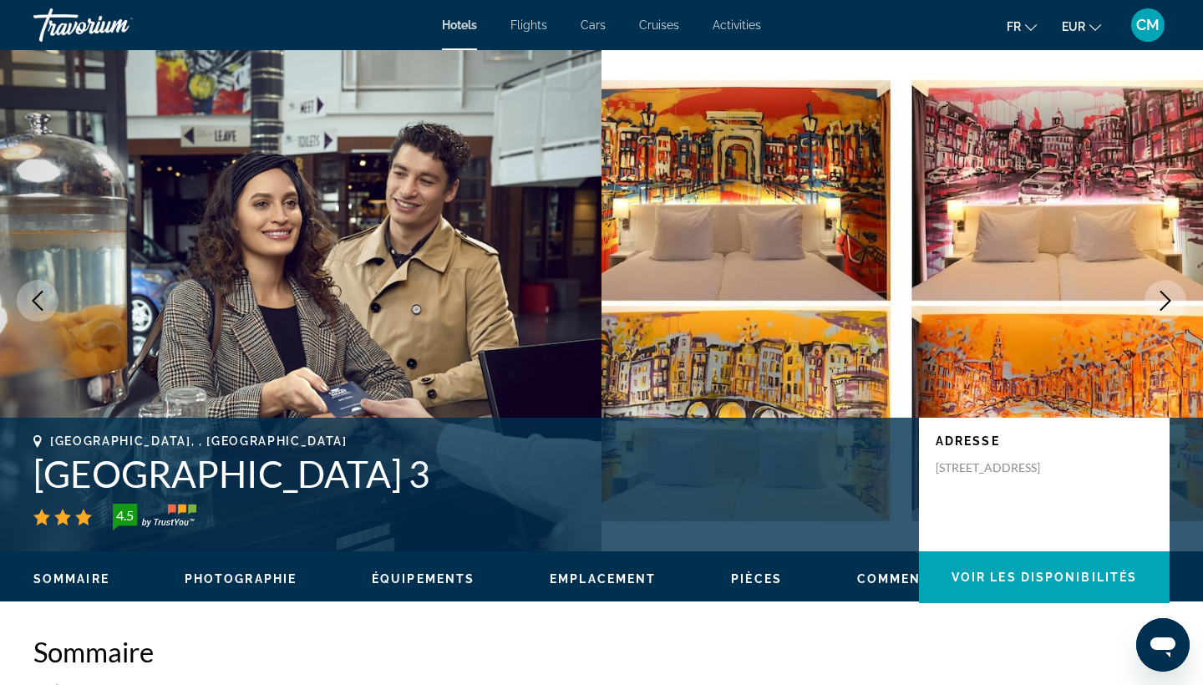
click at [1166, 302] on icon "Next image" at bounding box center [1165, 301] width 20 height 20
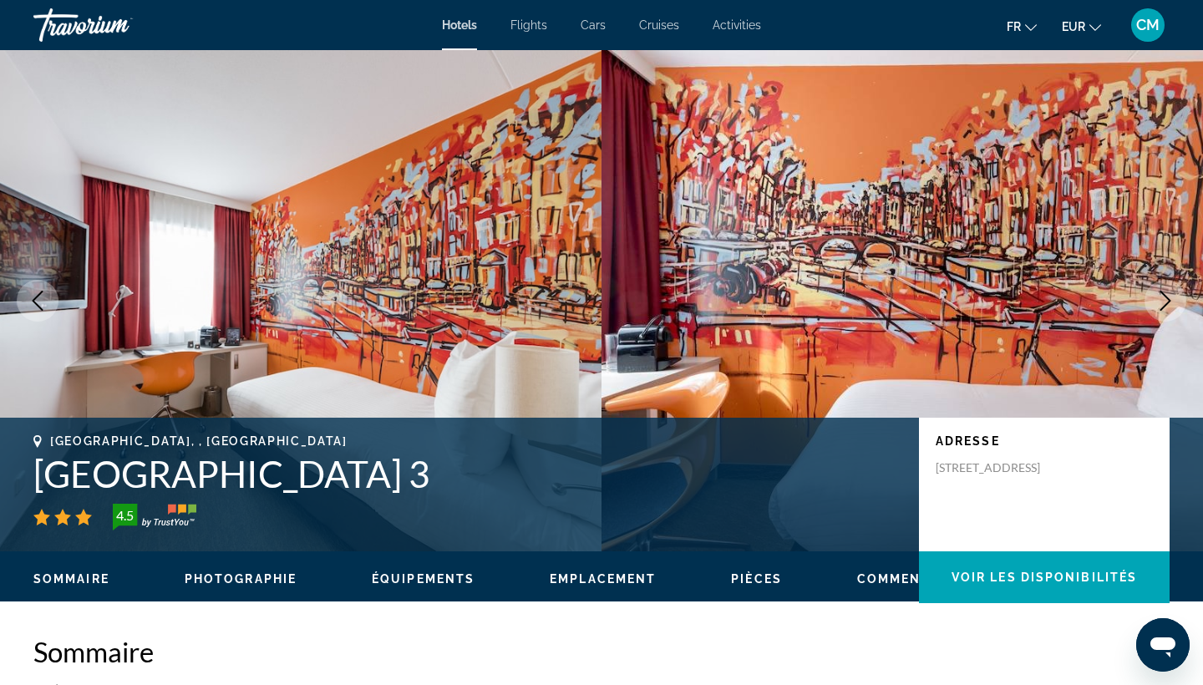
click at [1166, 302] on icon "Next image" at bounding box center [1165, 301] width 20 height 20
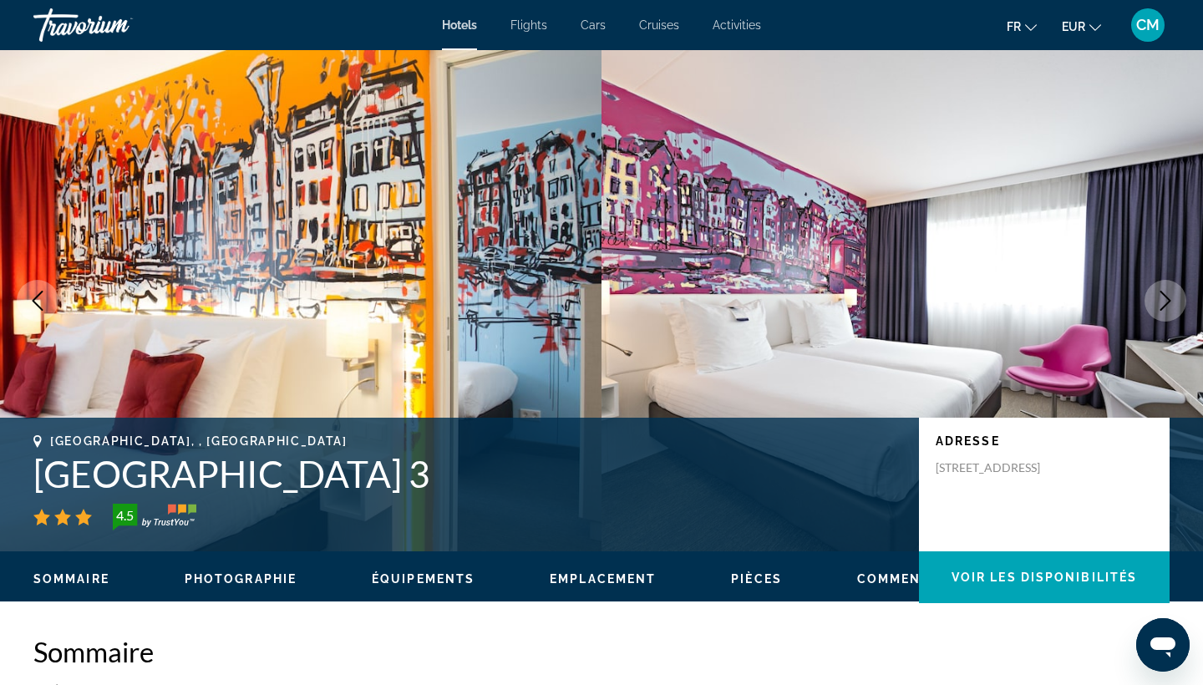
click at [1166, 302] on icon "Next image" at bounding box center [1165, 301] width 20 height 20
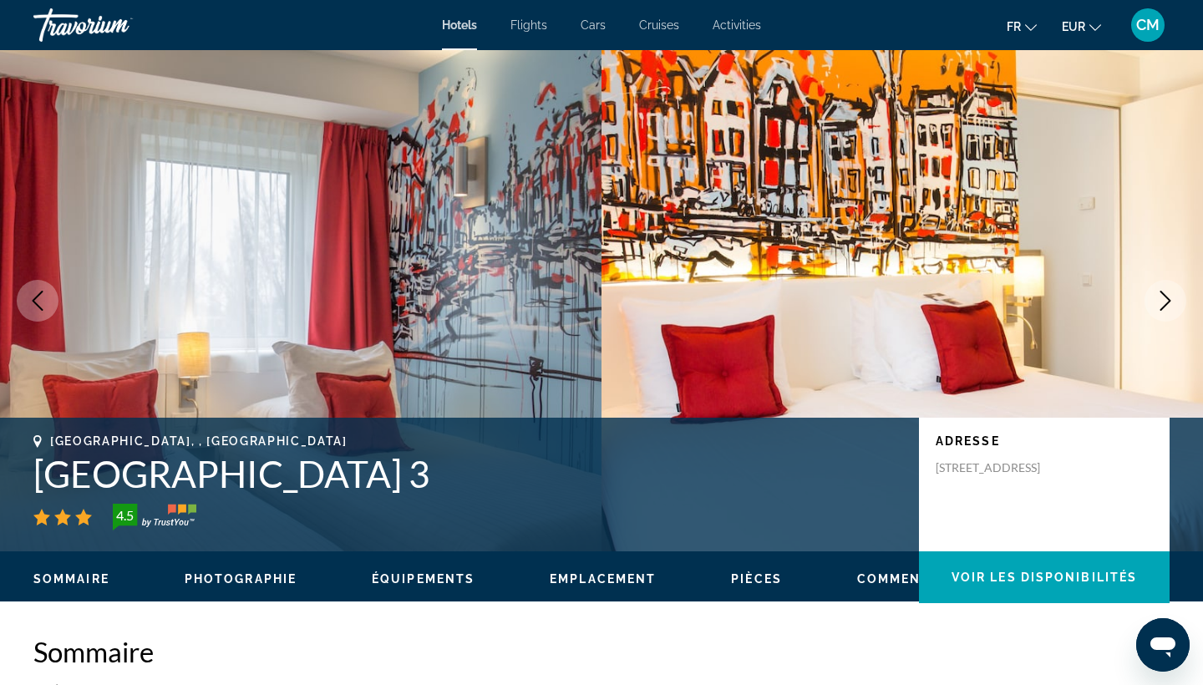
click at [1166, 302] on icon "Next image" at bounding box center [1165, 301] width 20 height 20
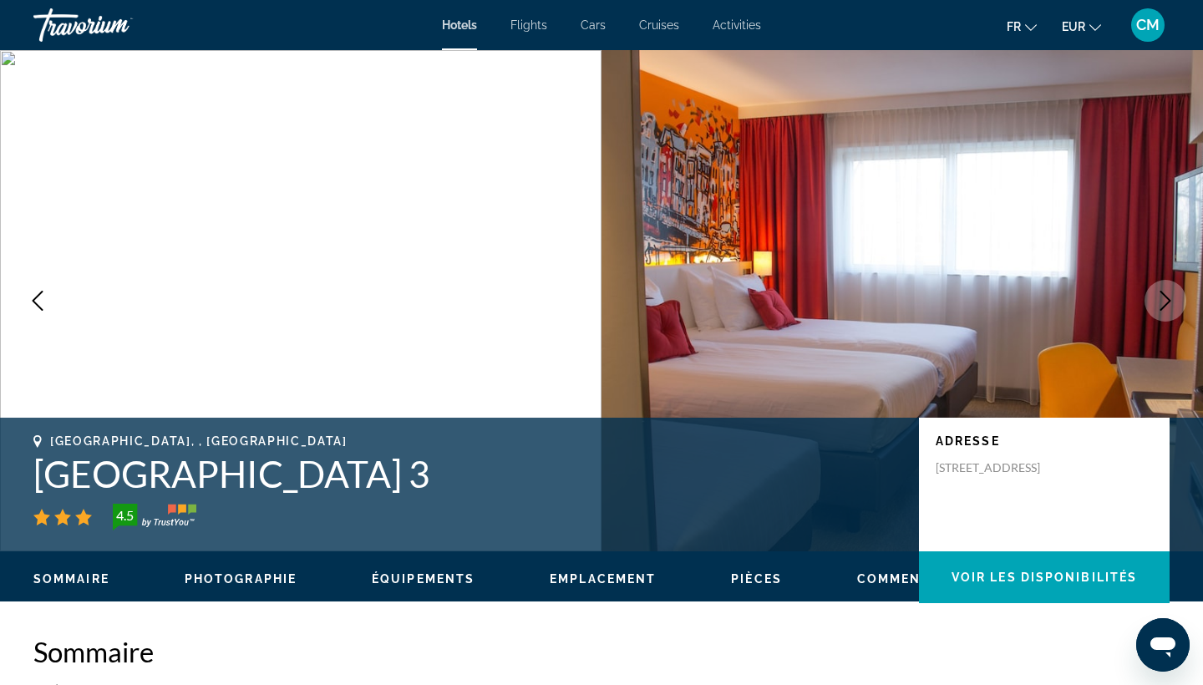
click at [1166, 302] on icon "Next image" at bounding box center [1165, 301] width 20 height 20
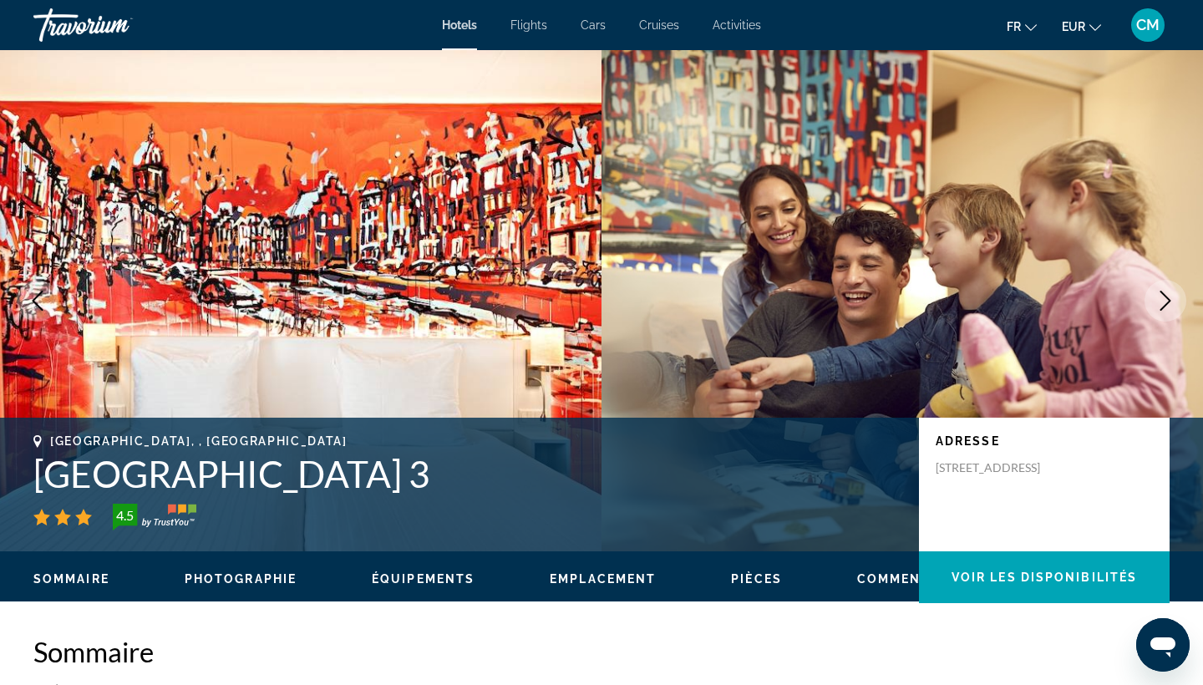
click at [1166, 302] on icon "Next image" at bounding box center [1165, 301] width 20 height 20
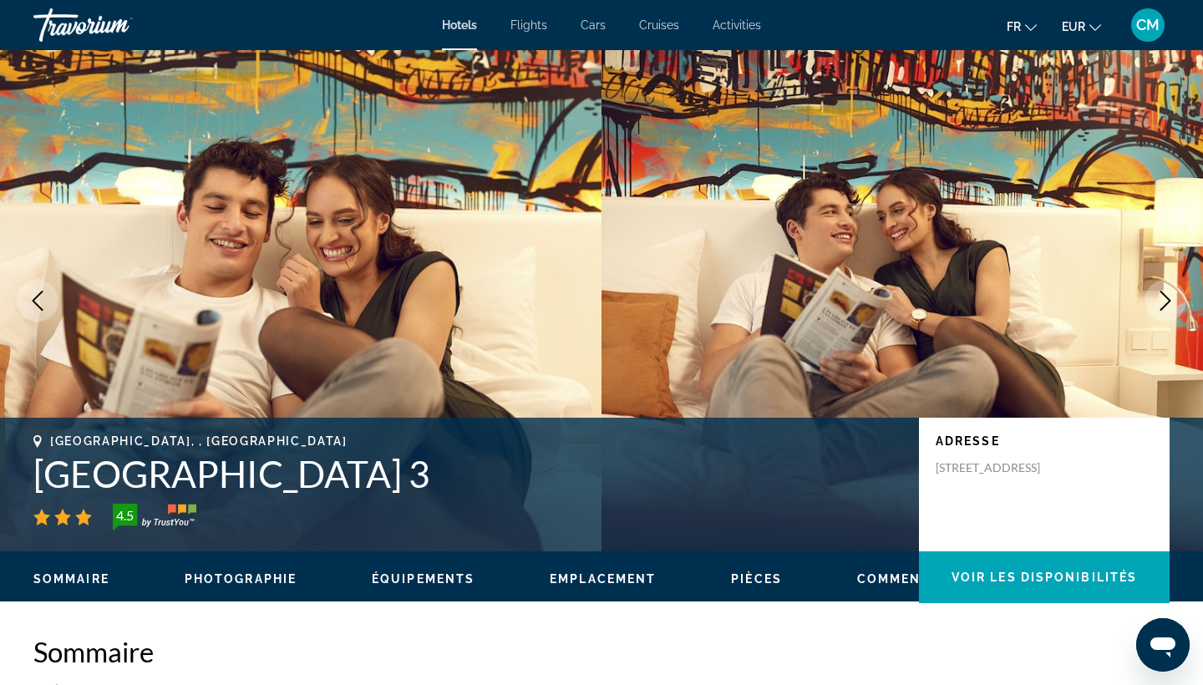
click at [1166, 302] on icon "Next image" at bounding box center [1165, 301] width 20 height 20
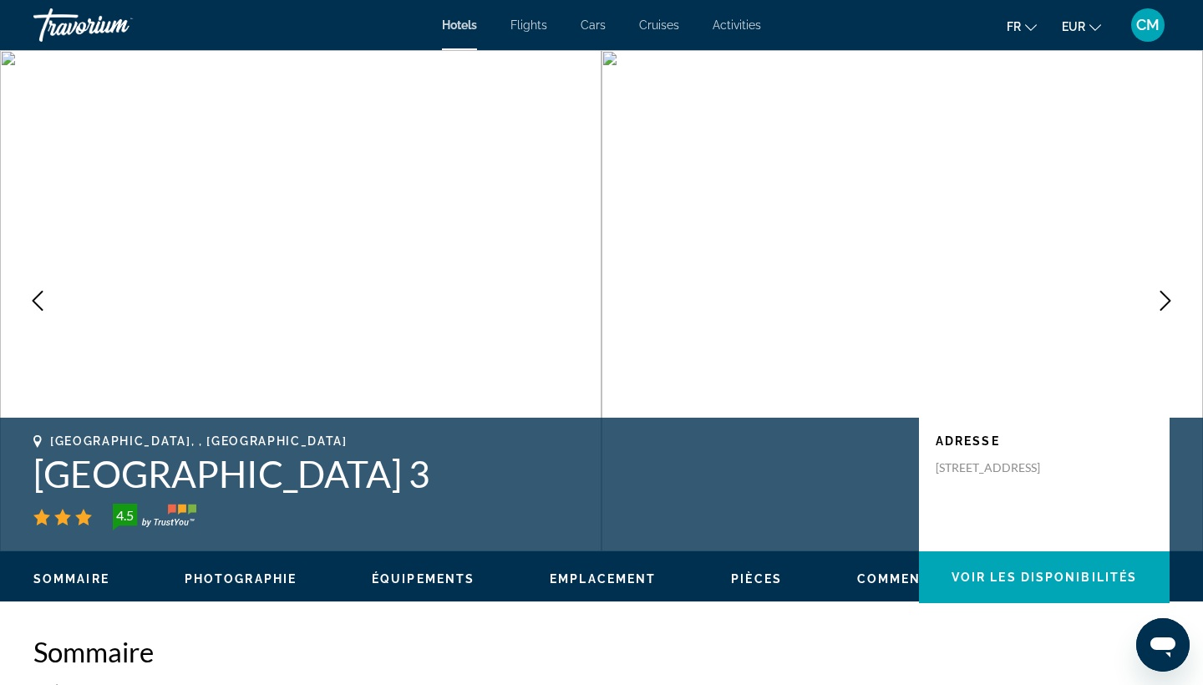
click at [1166, 302] on icon "Next image" at bounding box center [1165, 301] width 20 height 20
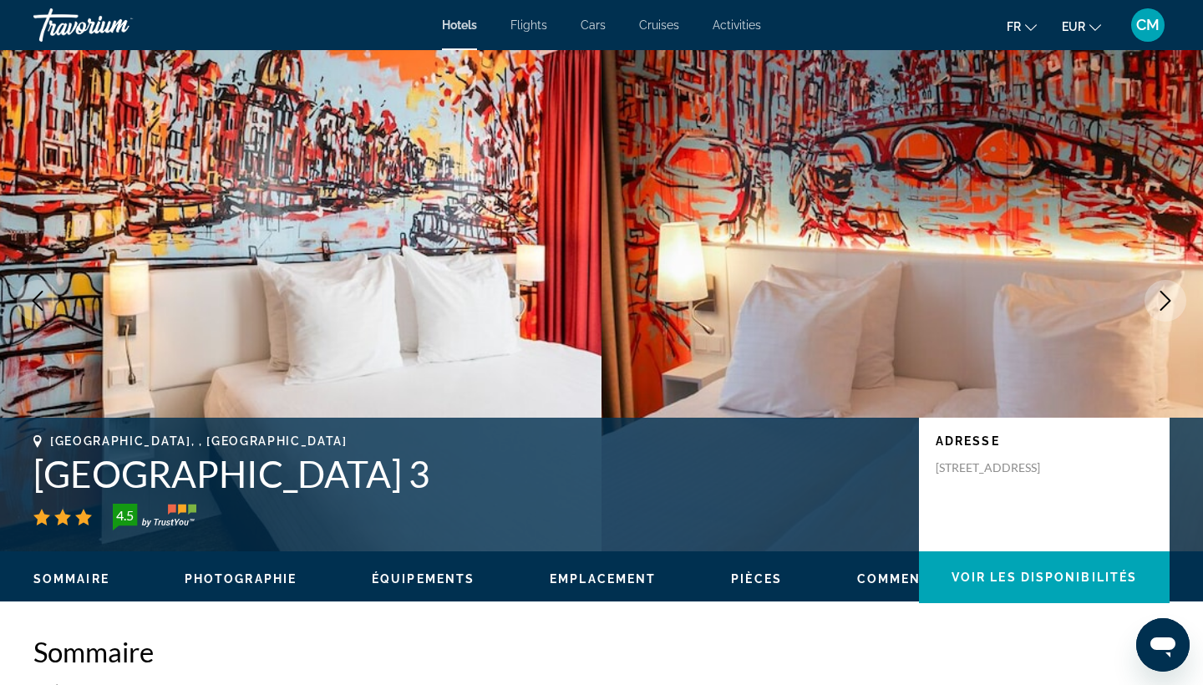
click at [1166, 302] on icon "Next image" at bounding box center [1165, 301] width 20 height 20
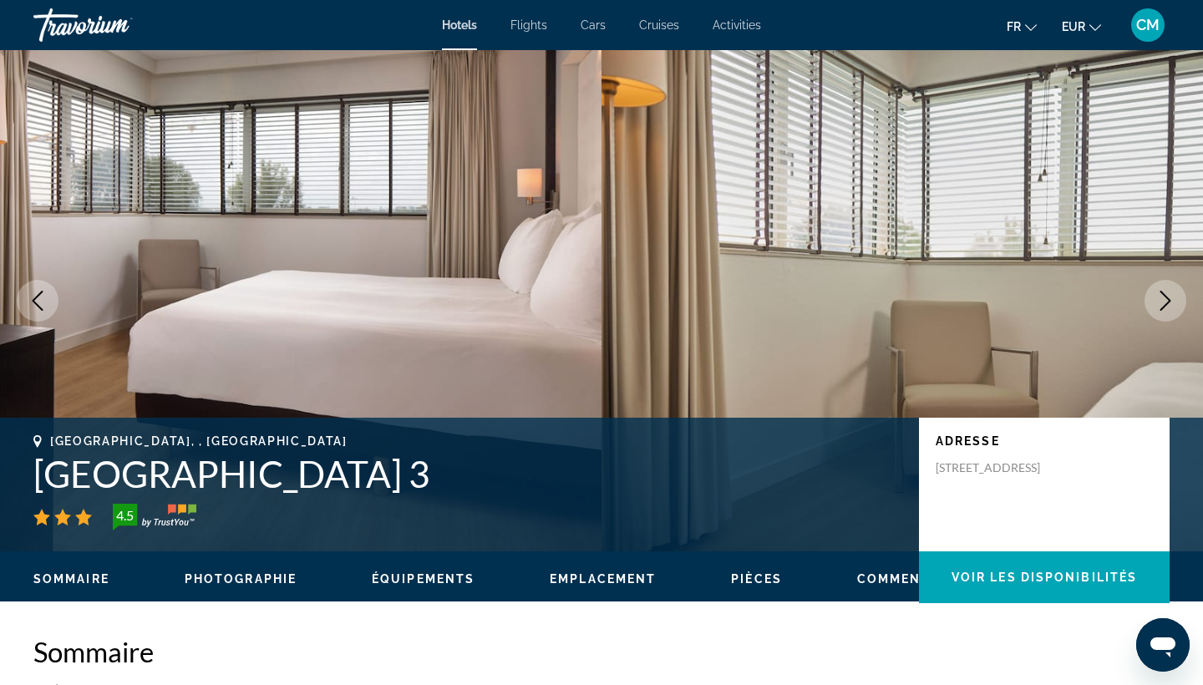
click at [1166, 302] on icon "Next image" at bounding box center [1165, 301] width 20 height 20
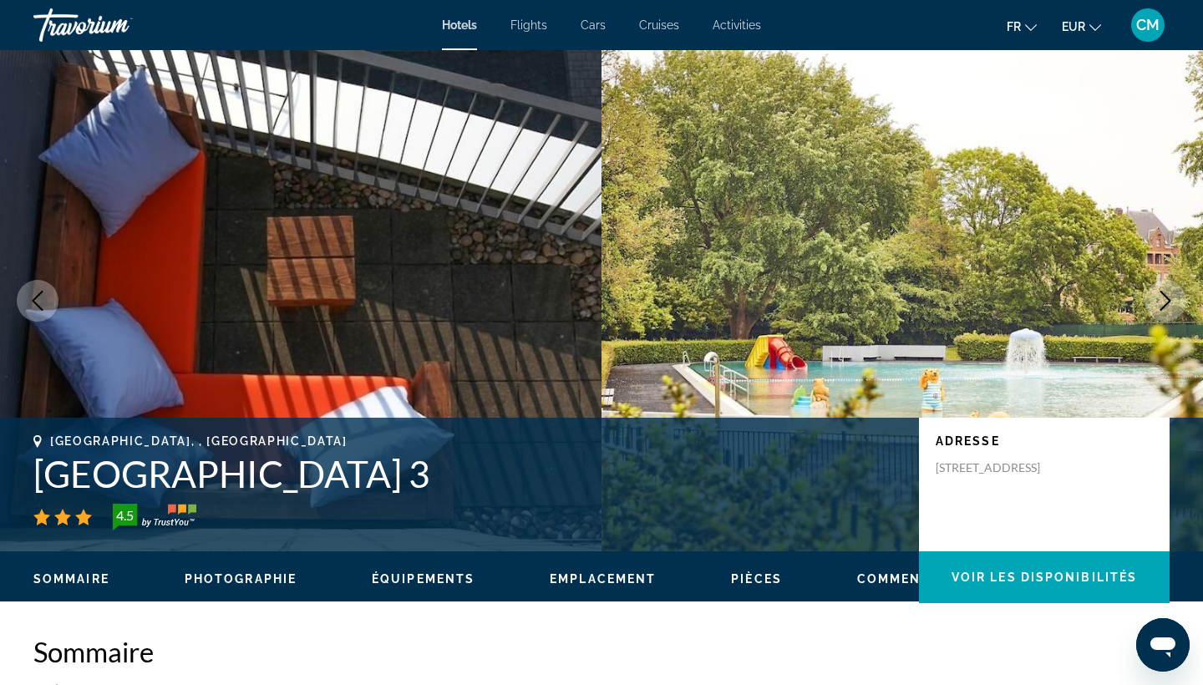
click at [1166, 304] on icon "Next image" at bounding box center [1165, 301] width 11 height 20
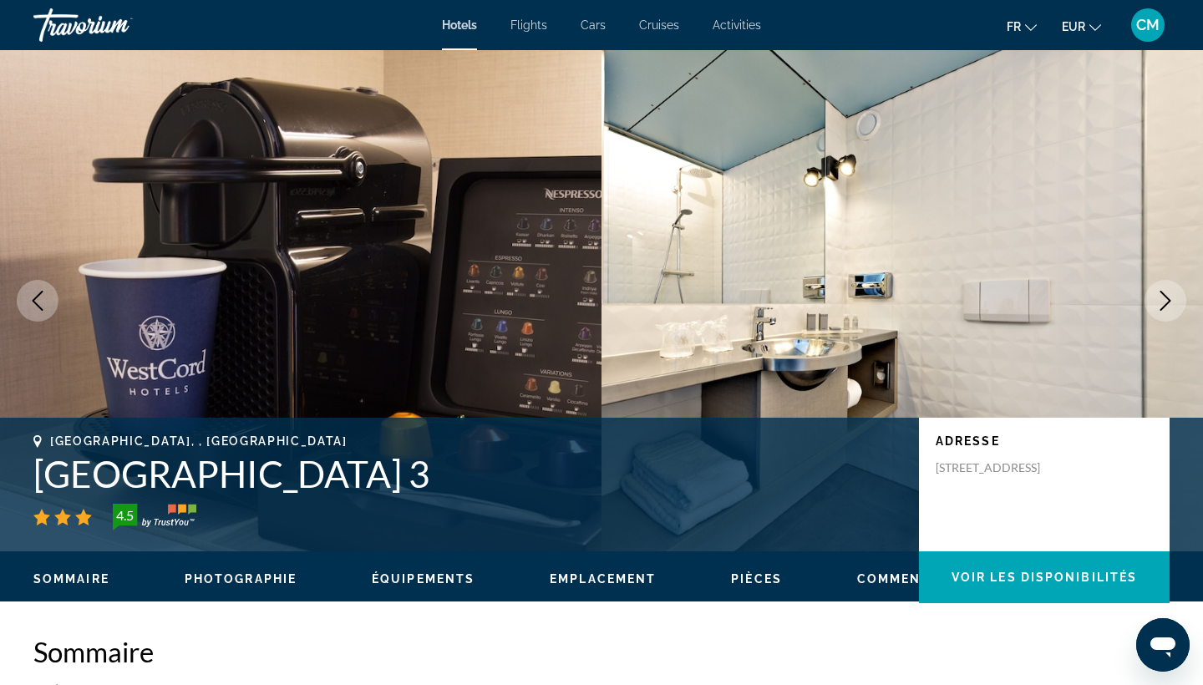
click at [1165, 304] on icon "Next image" at bounding box center [1165, 301] width 11 height 20
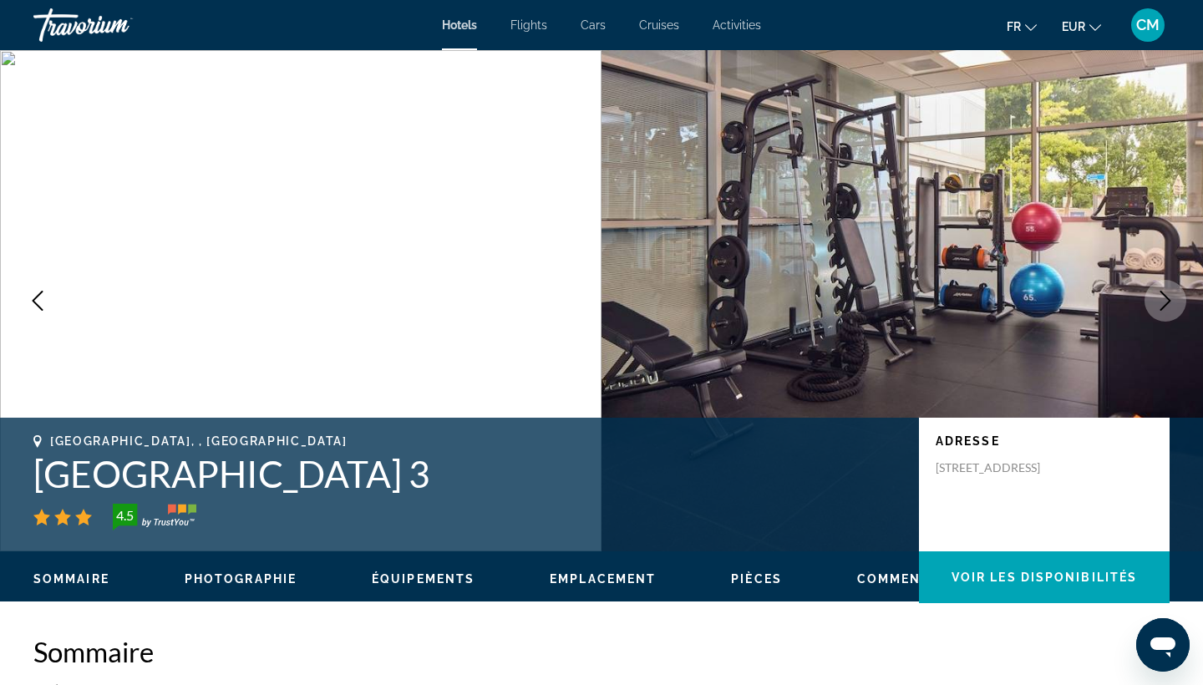
click at [1165, 304] on icon "Next image" at bounding box center [1165, 301] width 11 height 20
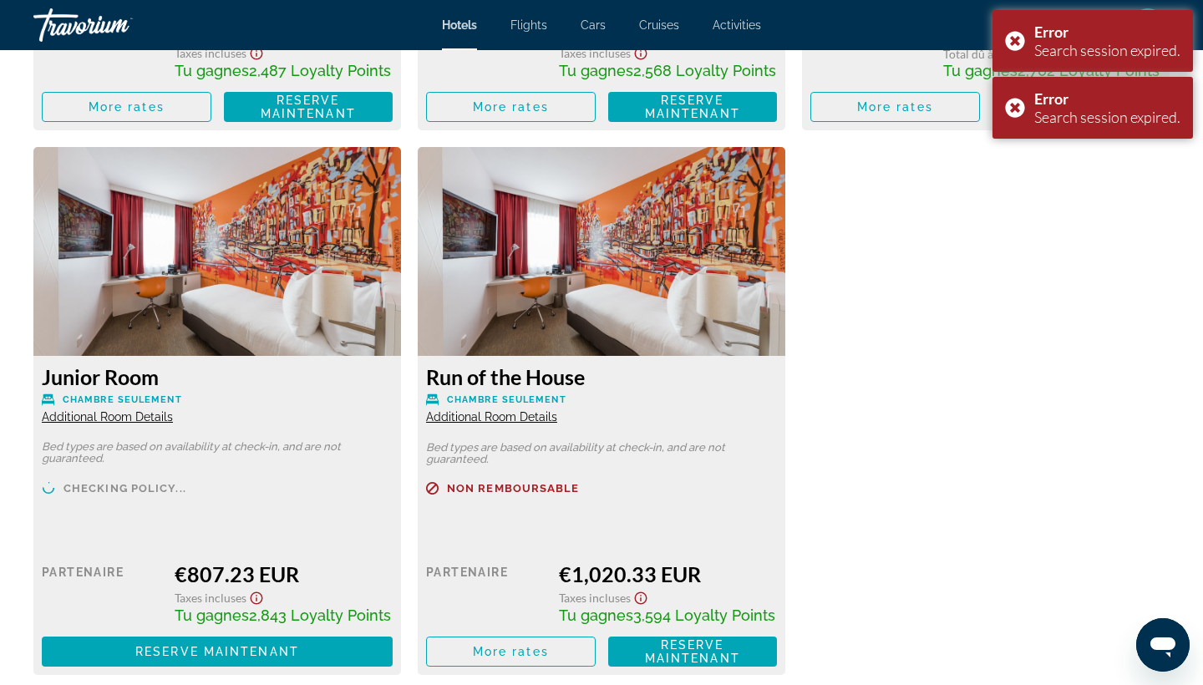
scroll to position [3916, 0]
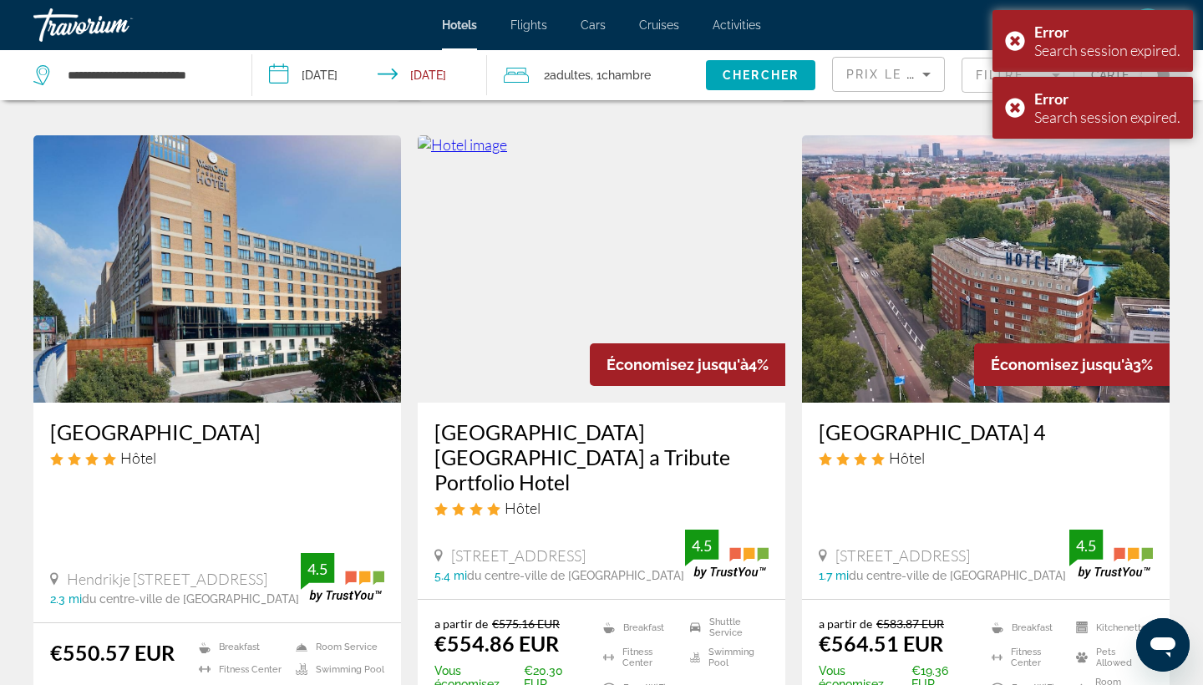
scroll to position [662, 0]
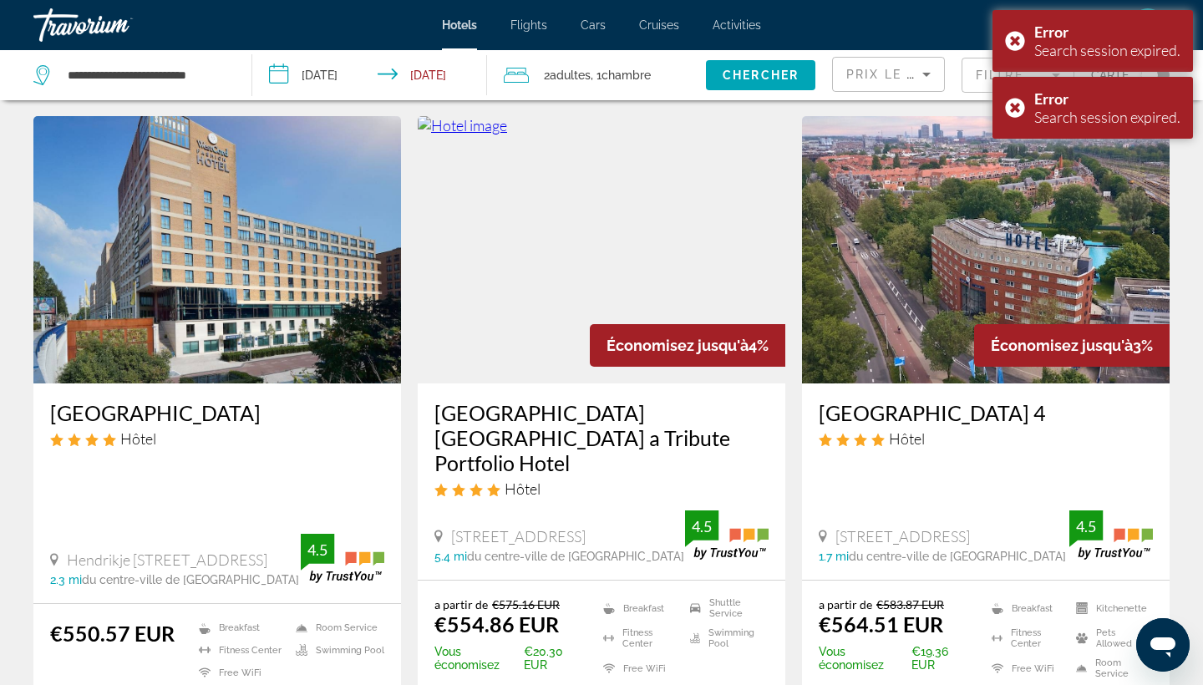
click at [216, 425] on h3 "WestCord Fashion Hotel Amsterdam" at bounding box center [217, 412] width 334 height 25
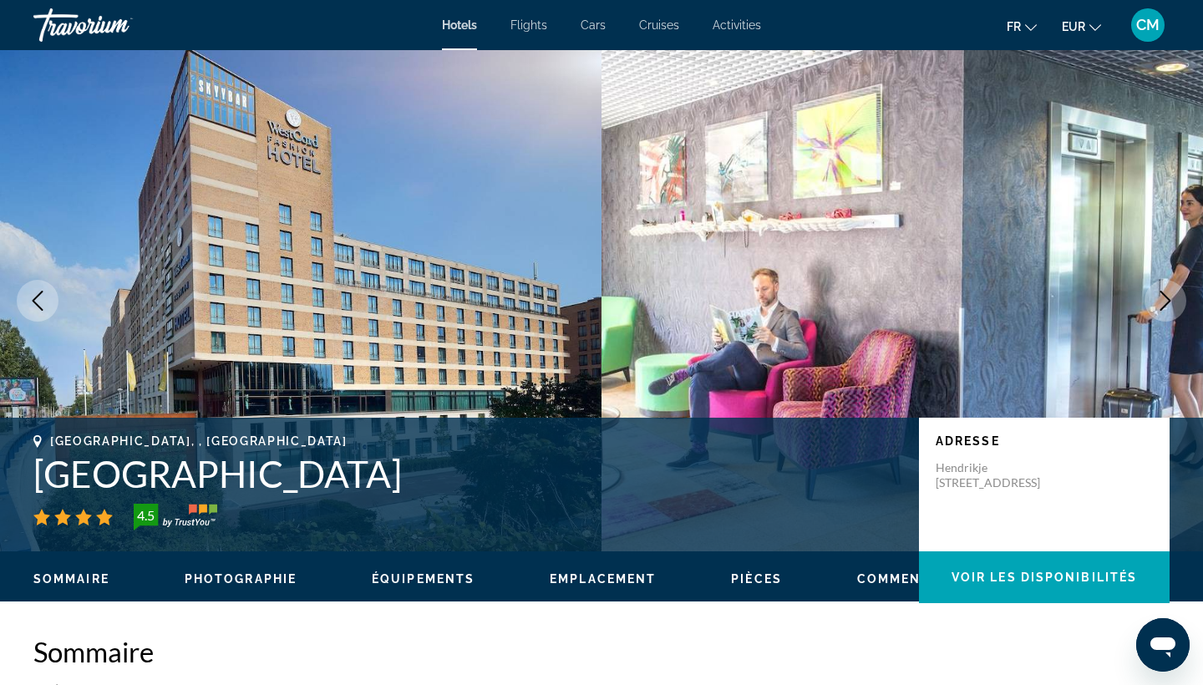
click at [1163, 298] on icon "Next image" at bounding box center [1165, 301] width 20 height 20
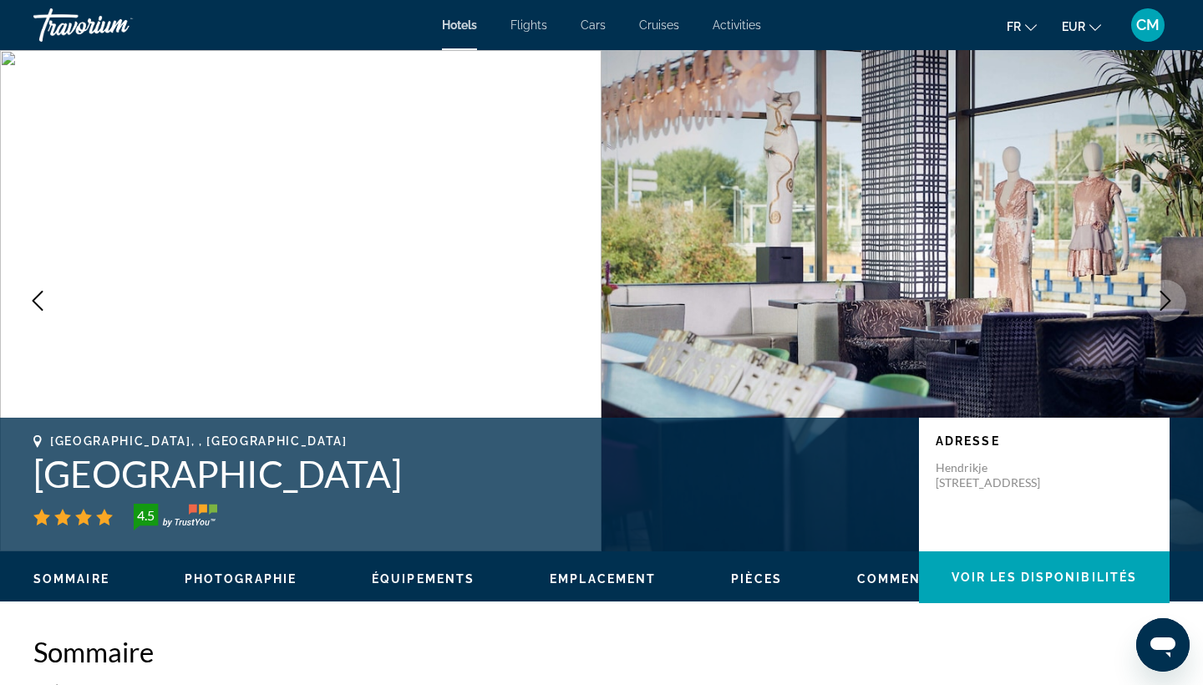
click at [1163, 298] on icon "Next image" at bounding box center [1165, 301] width 20 height 20
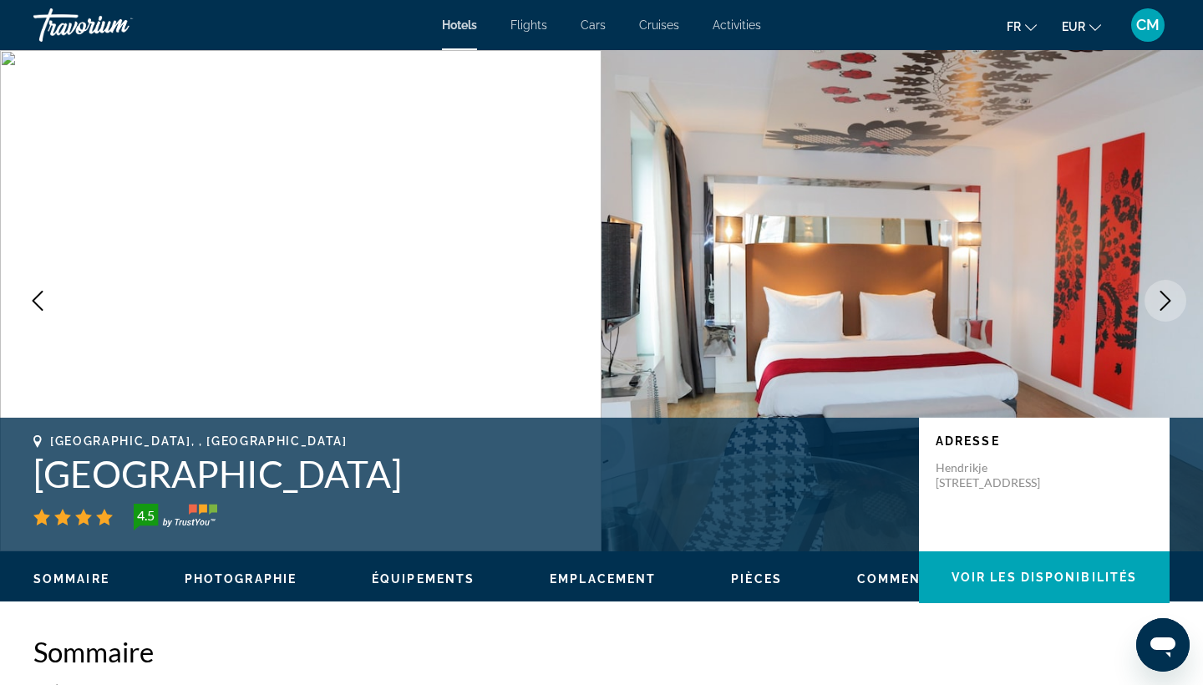
click at [1163, 298] on icon "Next image" at bounding box center [1165, 301] width 20 height 20
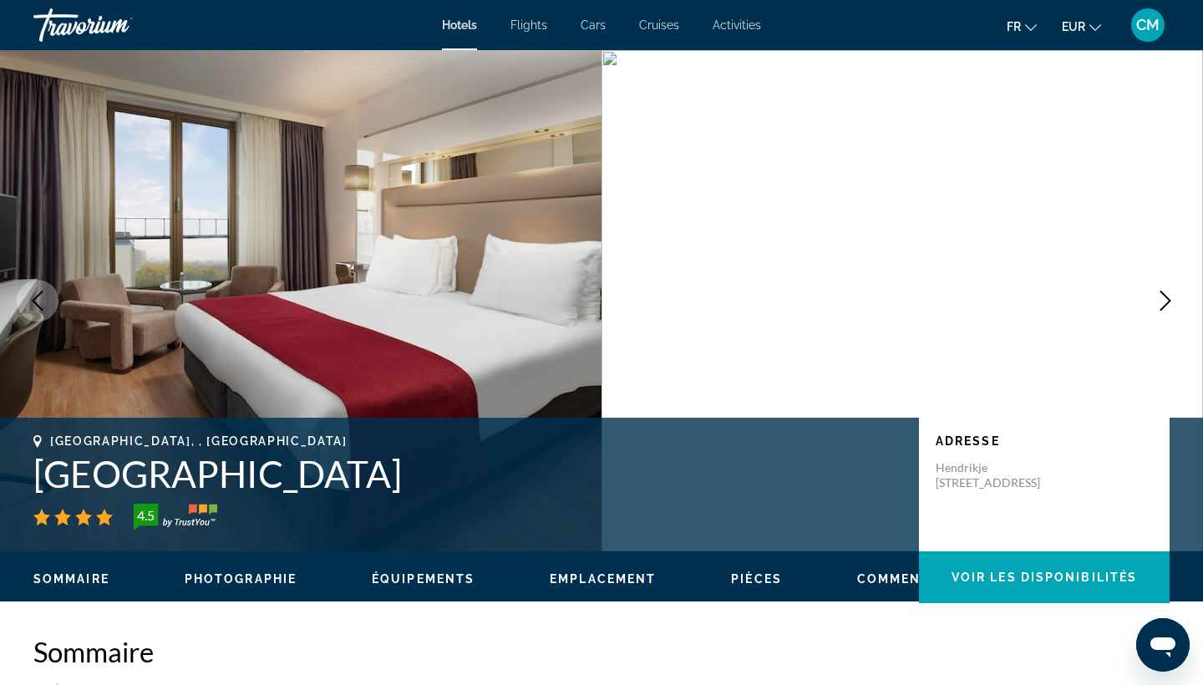
click at [1163, 299] on icon "Next image" at bounding box center [1165, 301] width 20 height 20
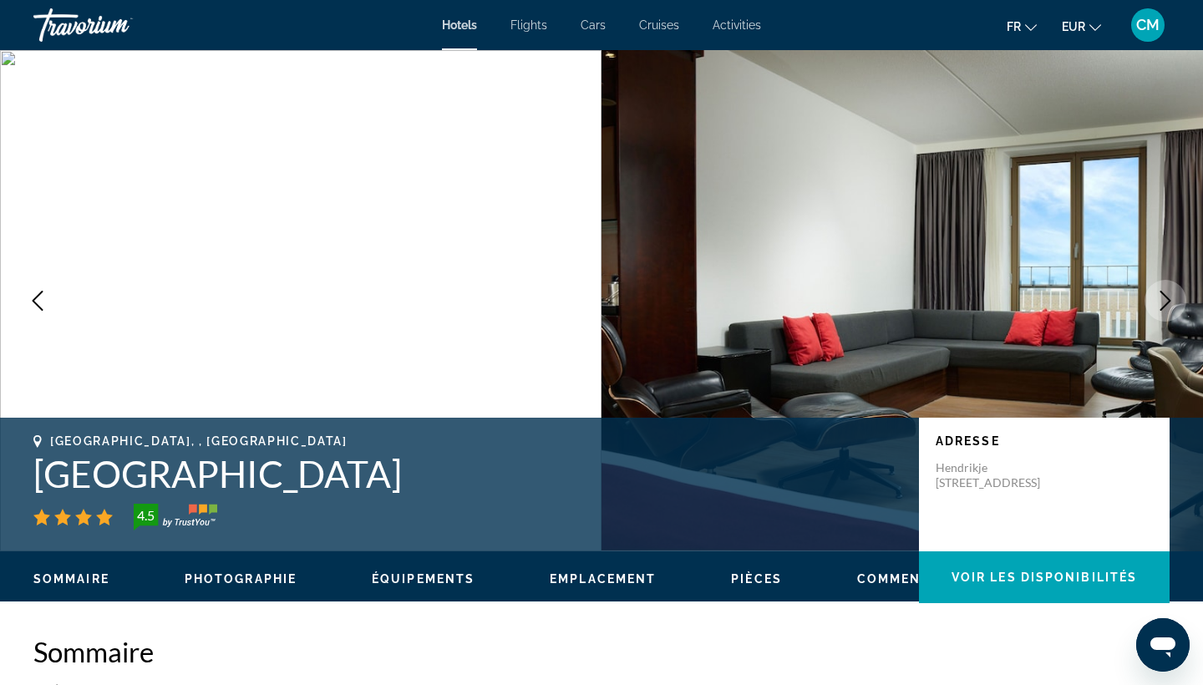
click at [1163, 299] on icon "Next image" at bounding box center [1165, 301] width 20 height 20
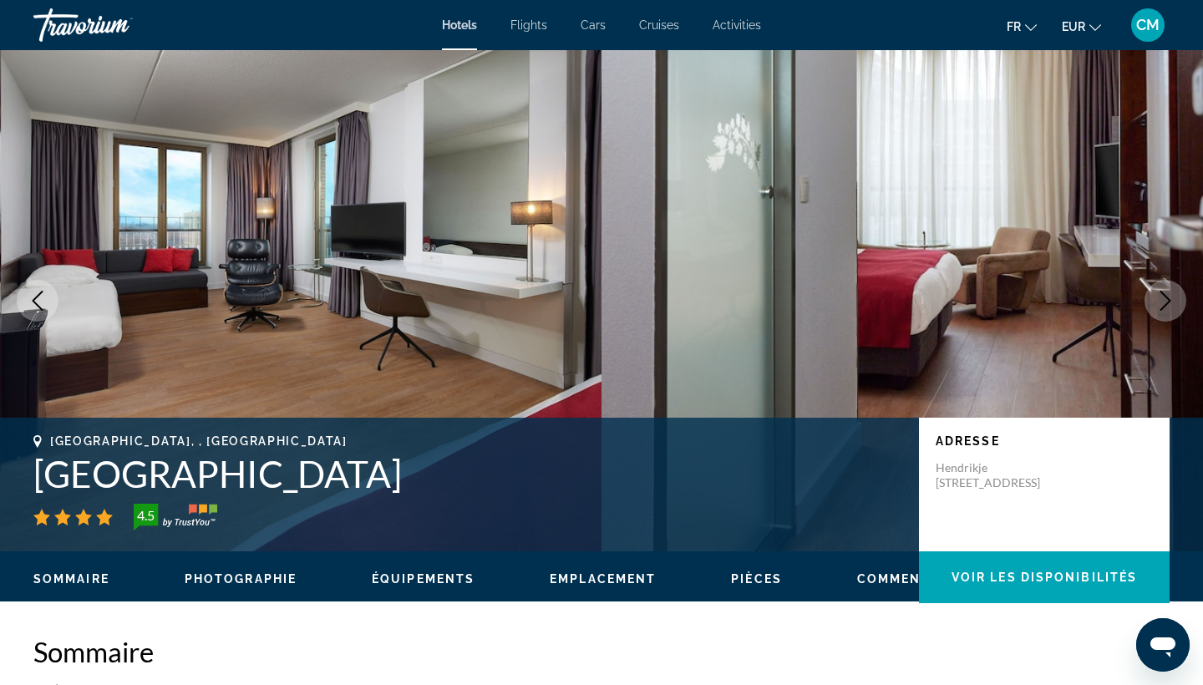
click at [1163, 299] on icon "Next image" at bounding box center [1165, 301] width 20 height 20
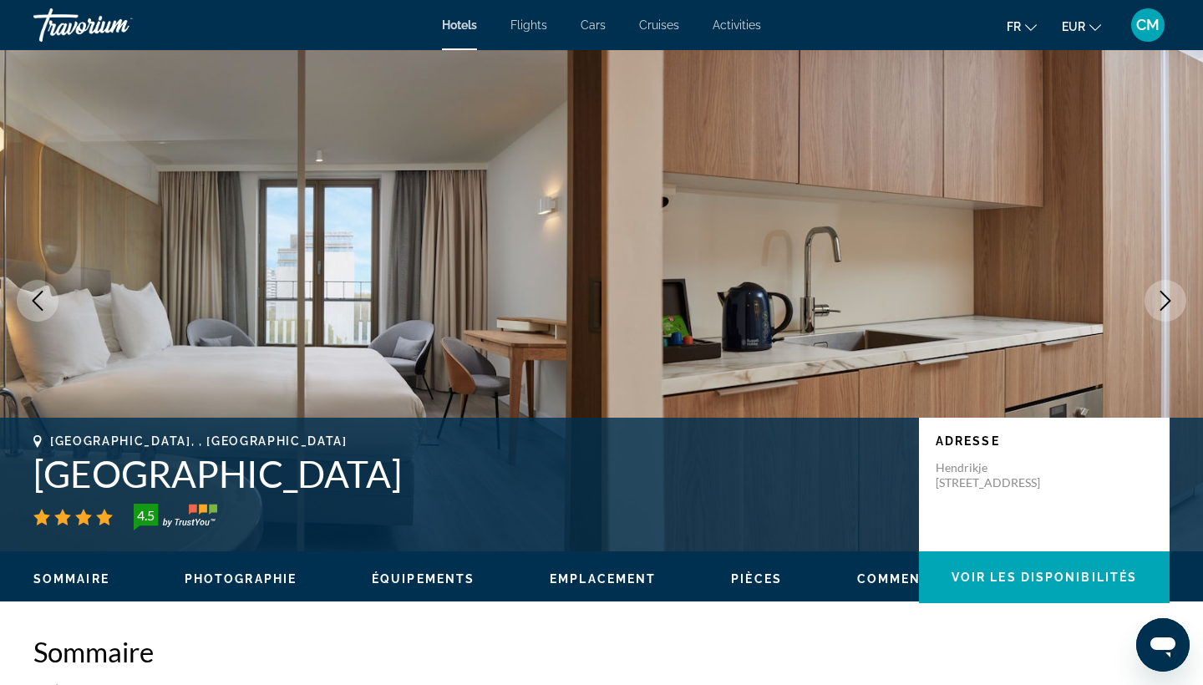
click at [1163, 299] on icon "Next image" at bounding box center [1165, 301] width 20 height 20
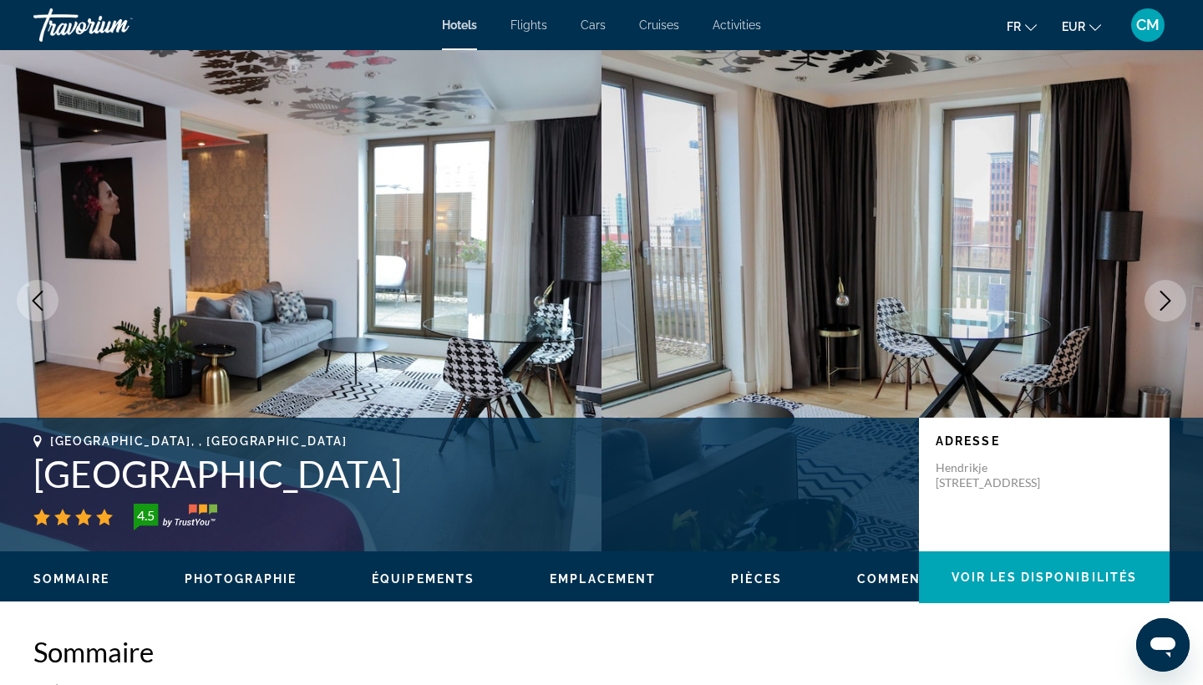
click at [1163, 299] on icon "Next image" at bounding box center [1165, 301] width 20 height 20
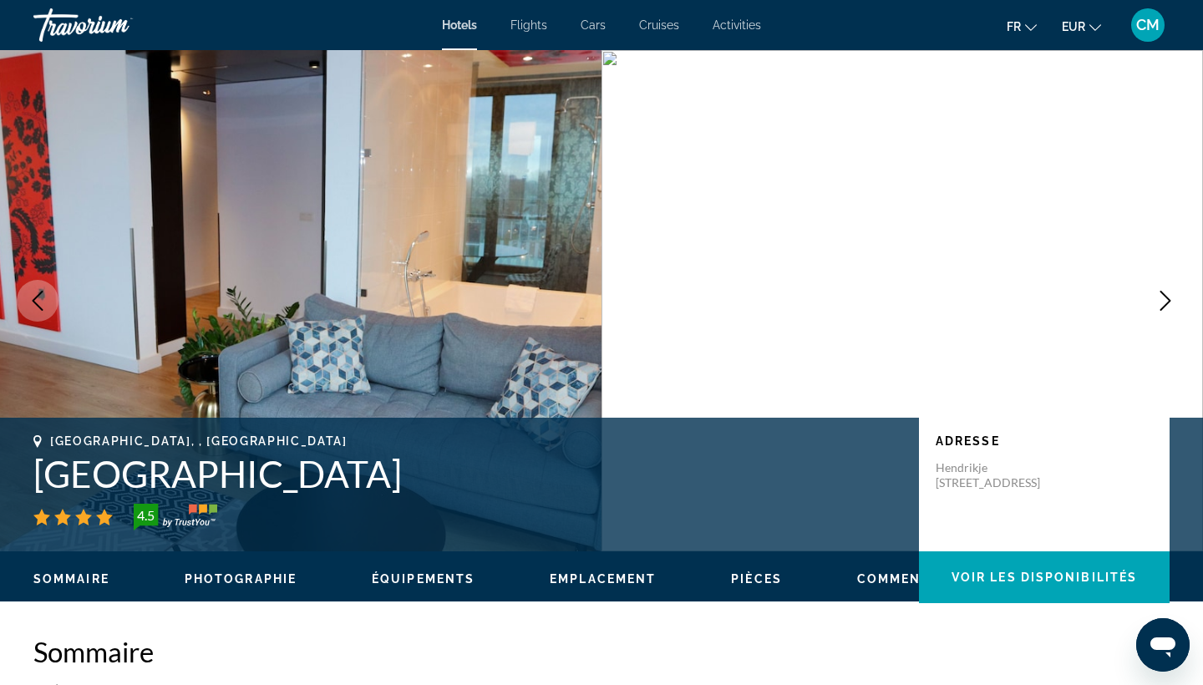
click at [1163, 300] on icon "Next image" at bounding box center [1165, 301] width 20 height 20
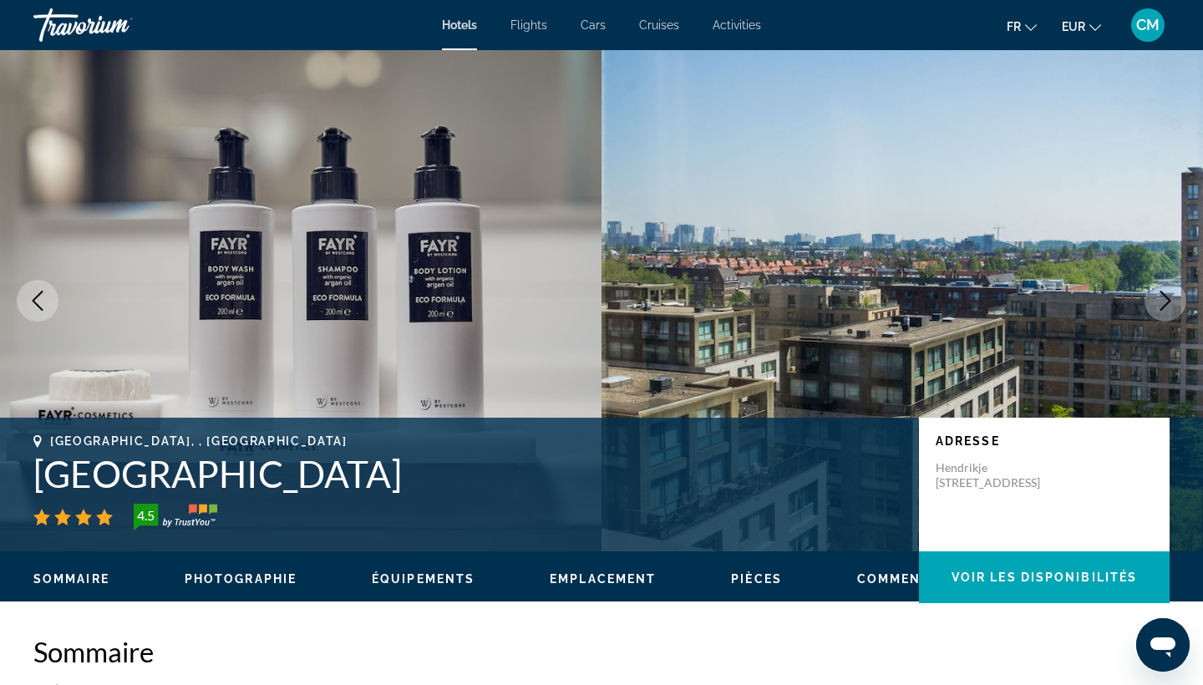
click at [1163, 300] on icon "Next image" at bounding box center [1165, 301] width 20 height 20
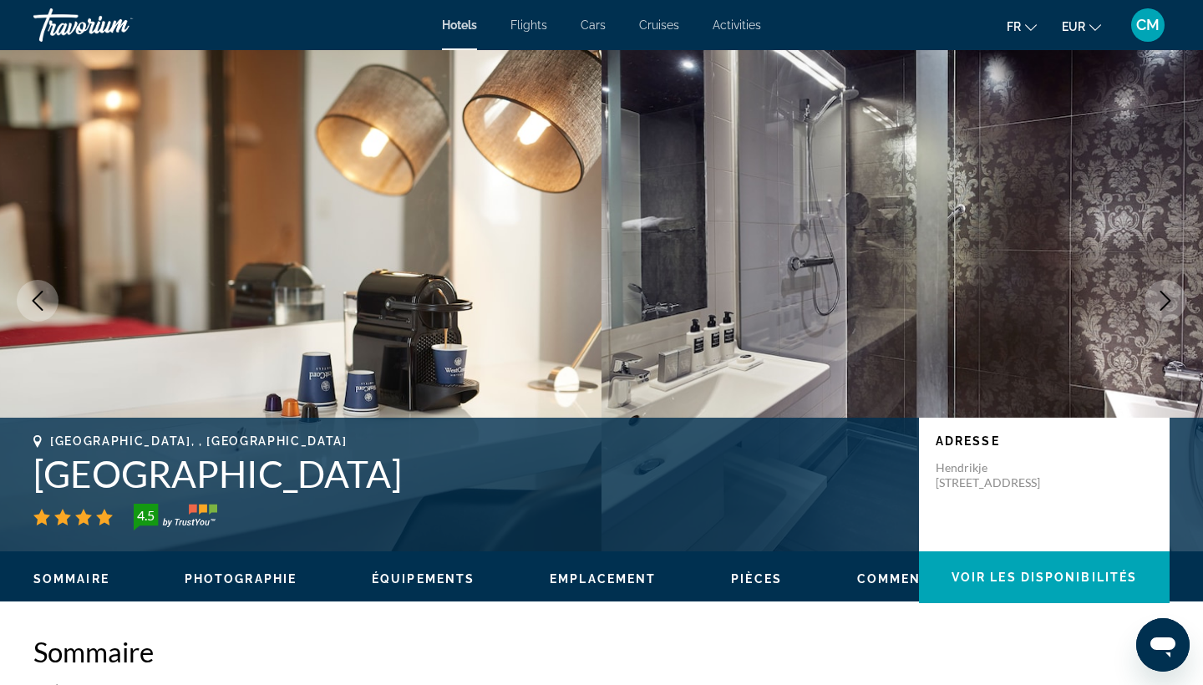
click at [1163, 301] on icon "Next image" at bounding box center [1165, 301] width 20 height 20
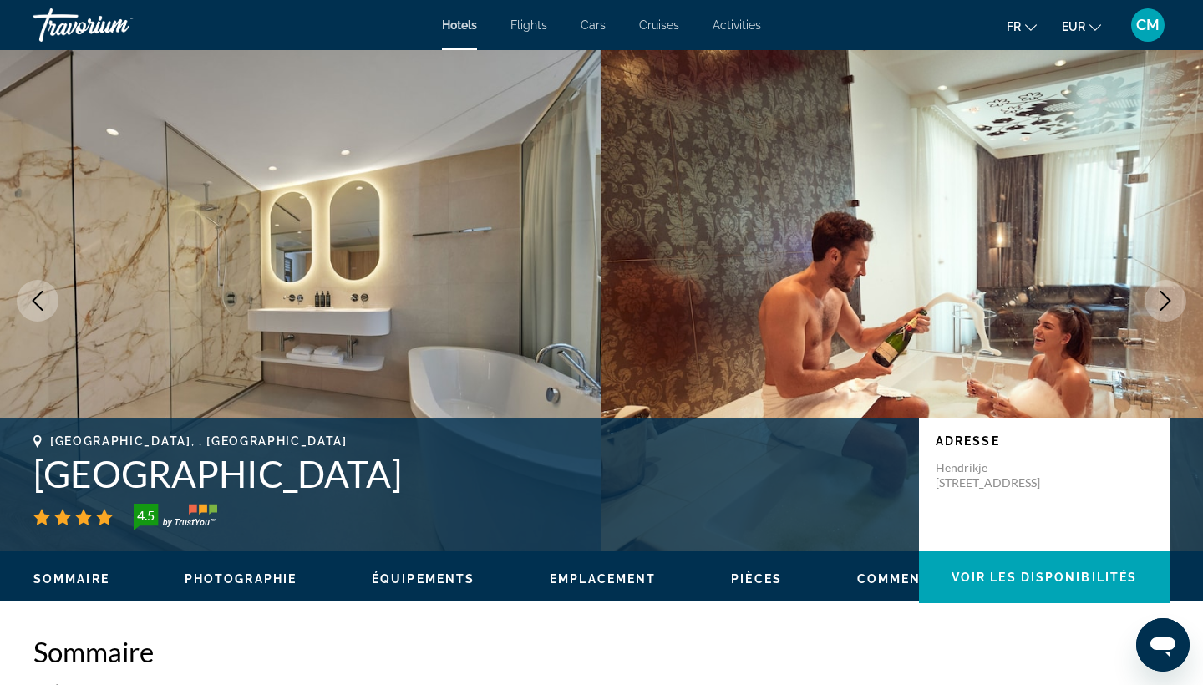
click at [1163, 300] on icon "Next image" at bounding box center [1165, 301] width 20 height 20
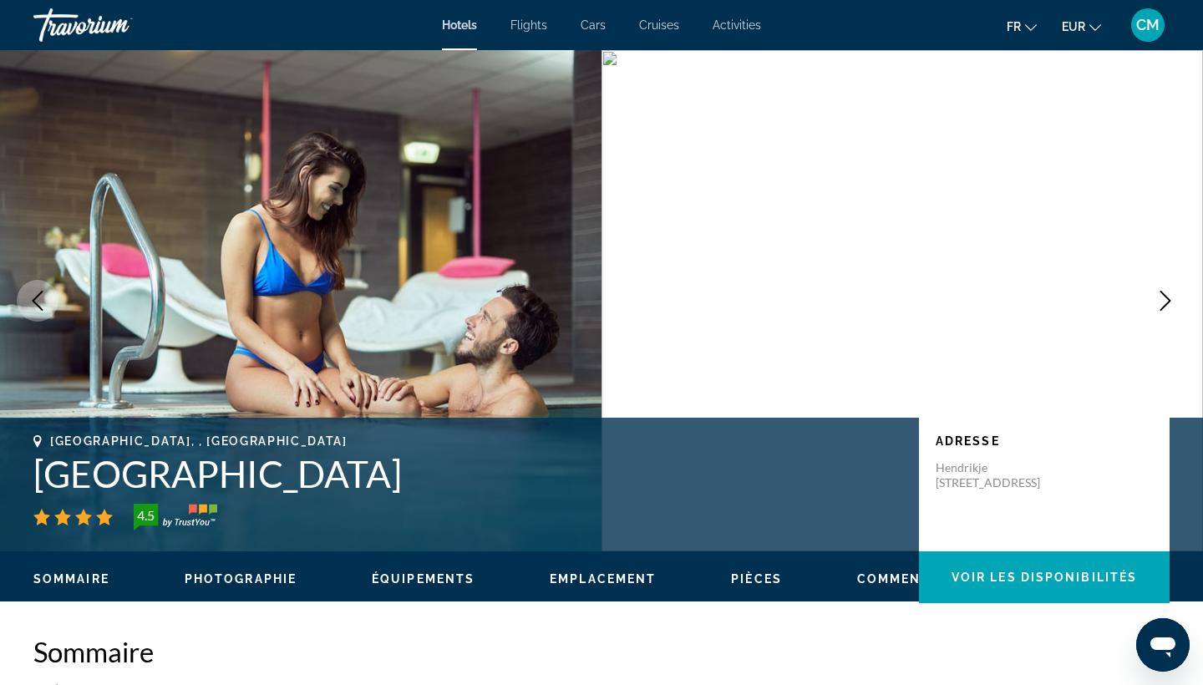
click at [1163, 301] on icon "Next image" at bounding box center [1165, 301] width 20 height 20
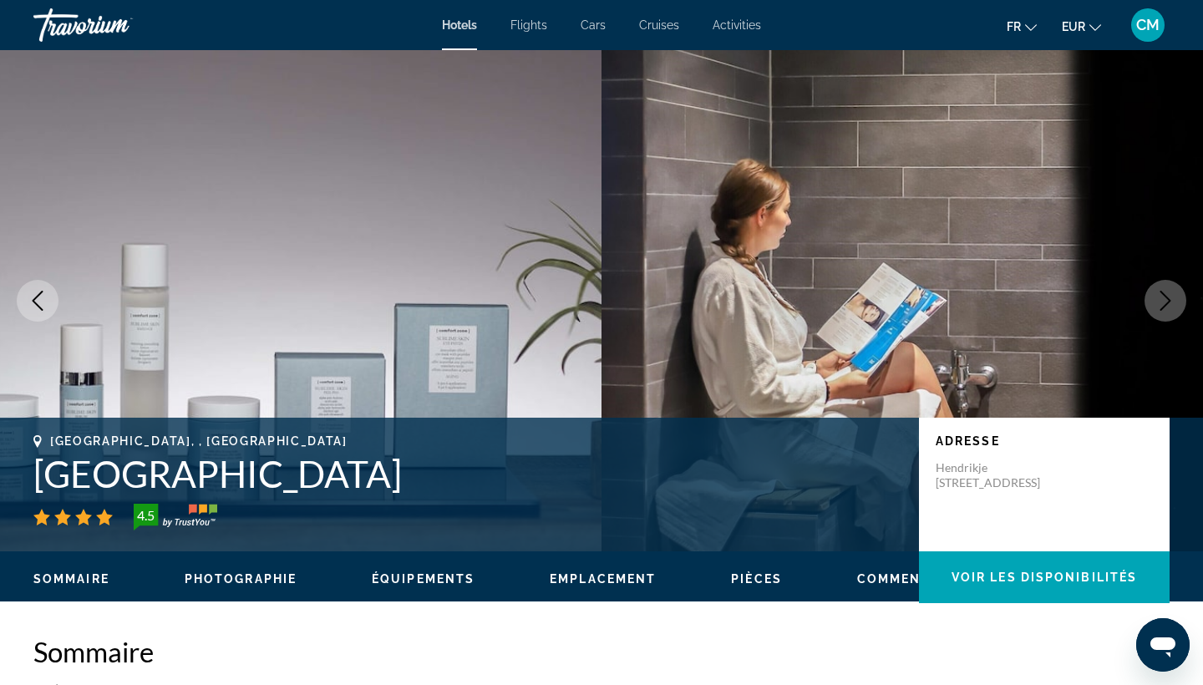
click at [1163, 301] on icon "Next image" at bounding box center [1165, 301] width 20 height 20
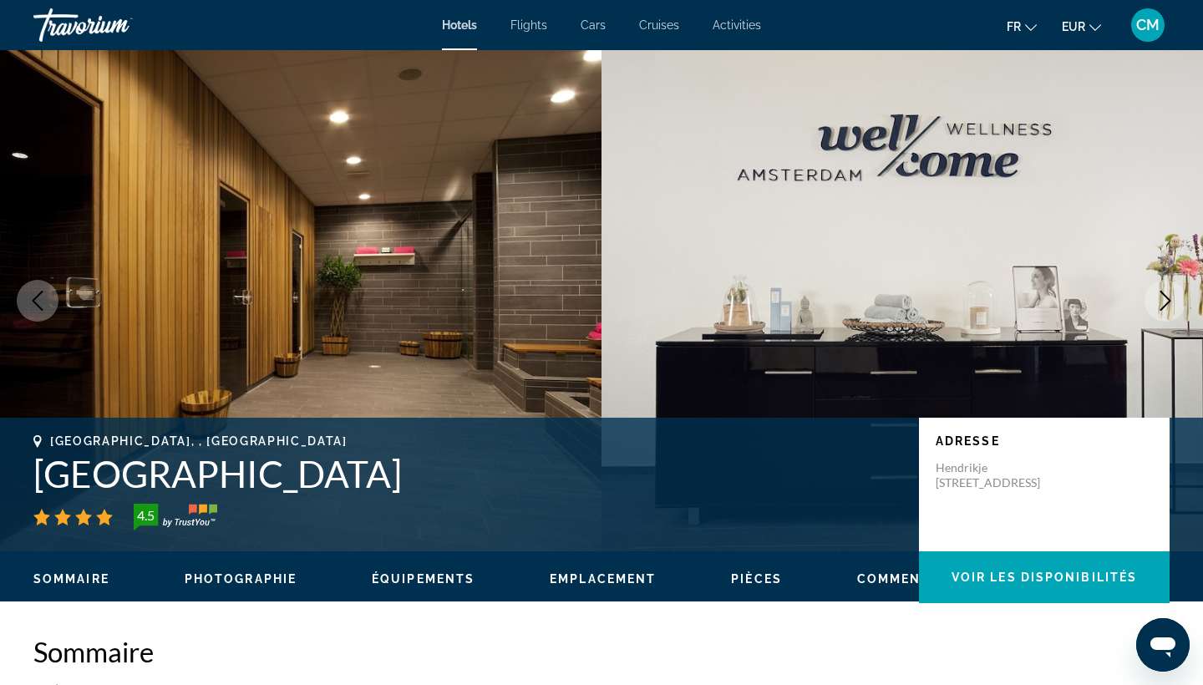
click at [1163, 301] on icon "Next image" at bounding box center [1165, 301] width 20 height 20
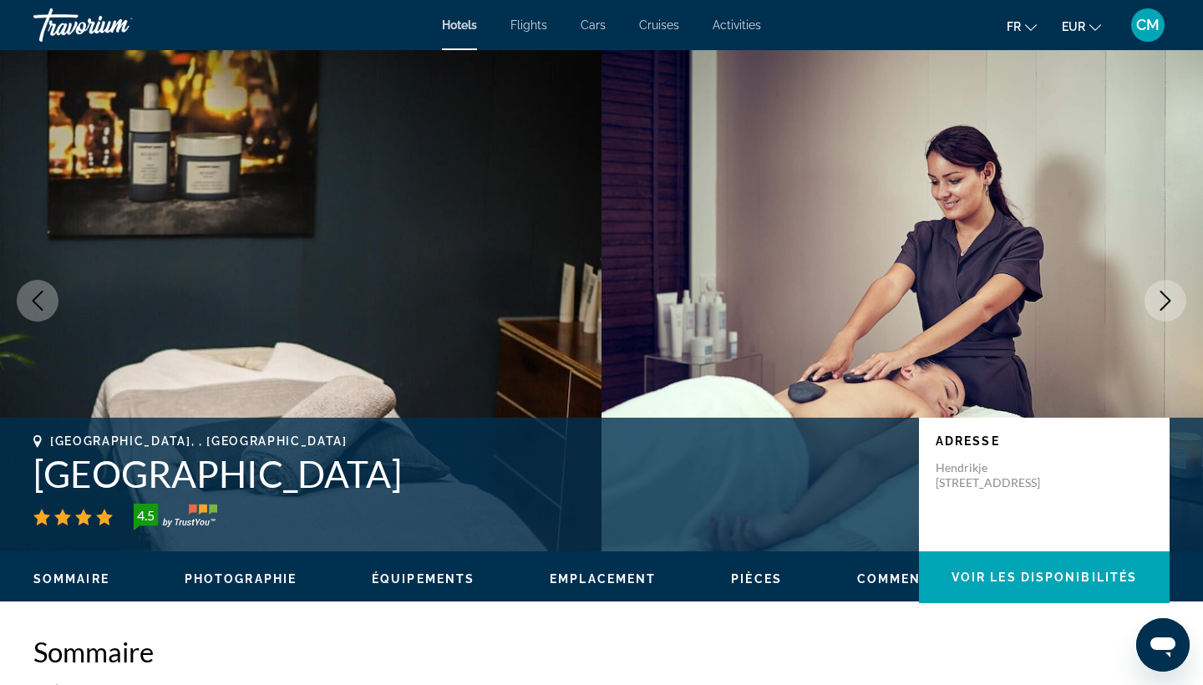
click at [1163, 301] on icon "Next image" at bounding box center [1165, 301] width 20 height 20
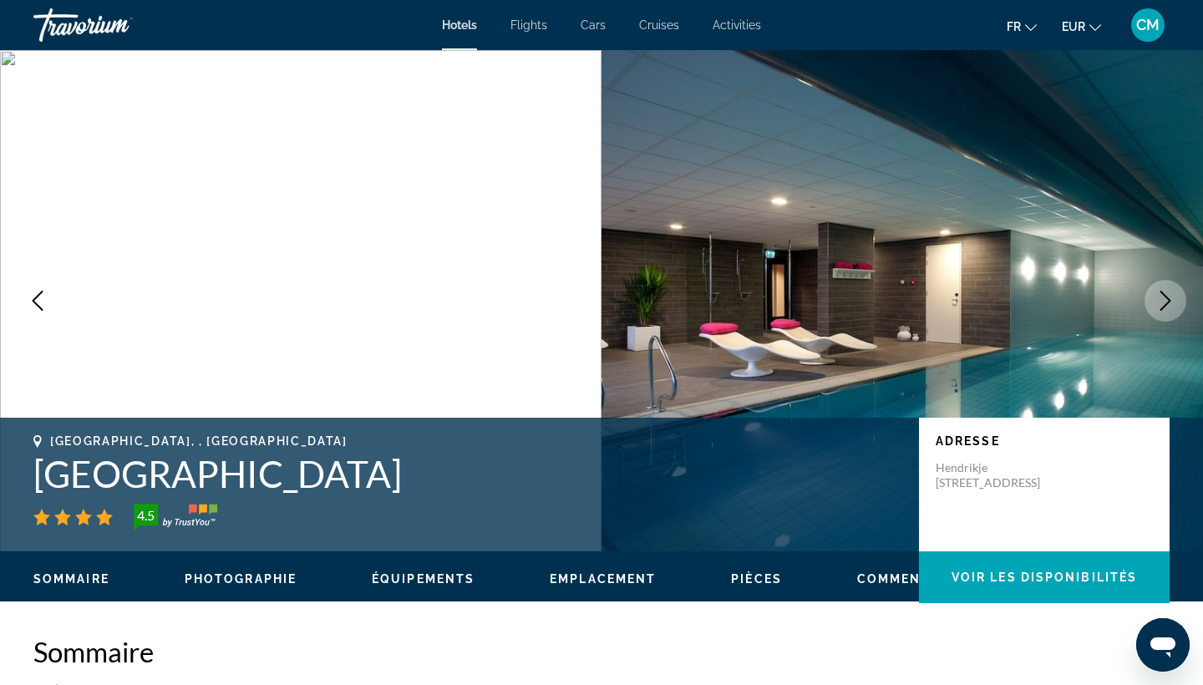
click at [1163, 301] on icon "Next image" at bounding box center [1165, 301] width 20 height 20
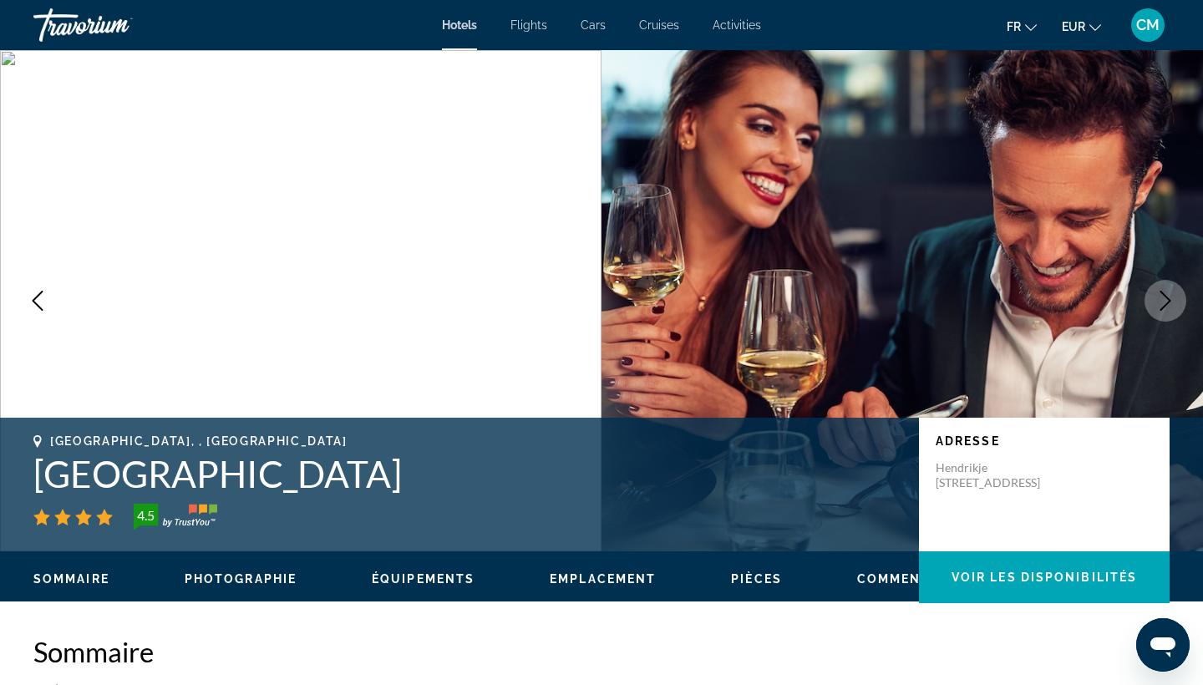
click at [1162, 301] on icon "Next image" at bounding box center [1165, 301] width 20 height 20
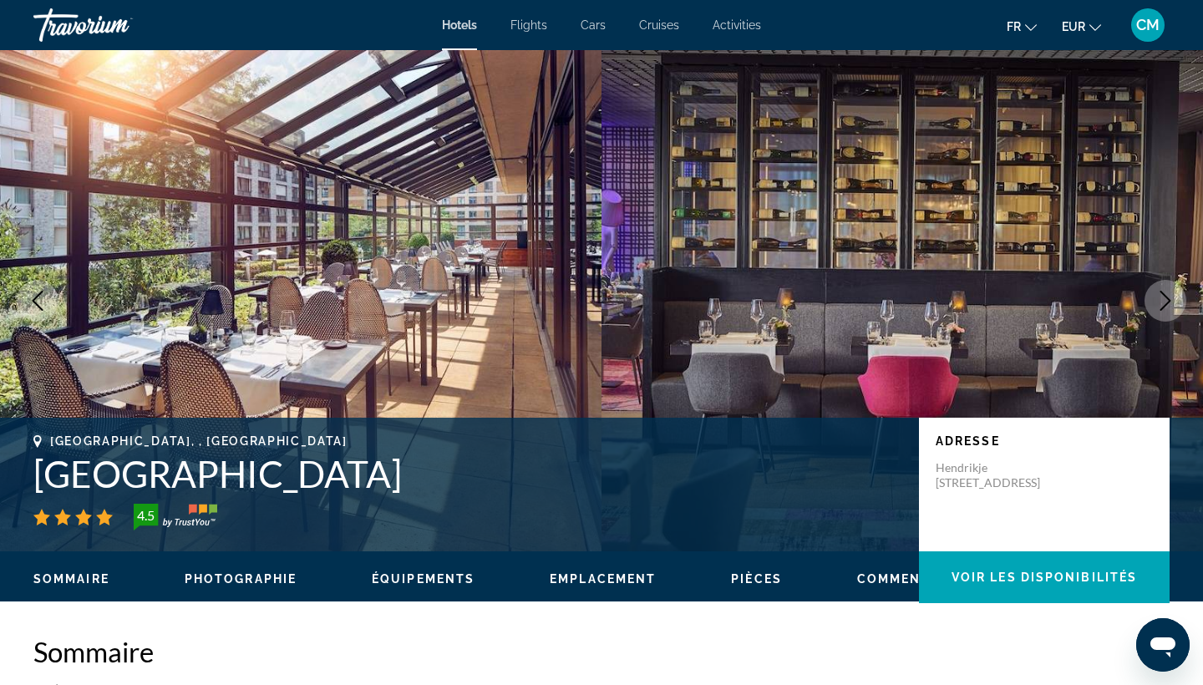
click at [1162, 302] on icon "Next image" at bounding box center [1165, 301] width 20 height 20
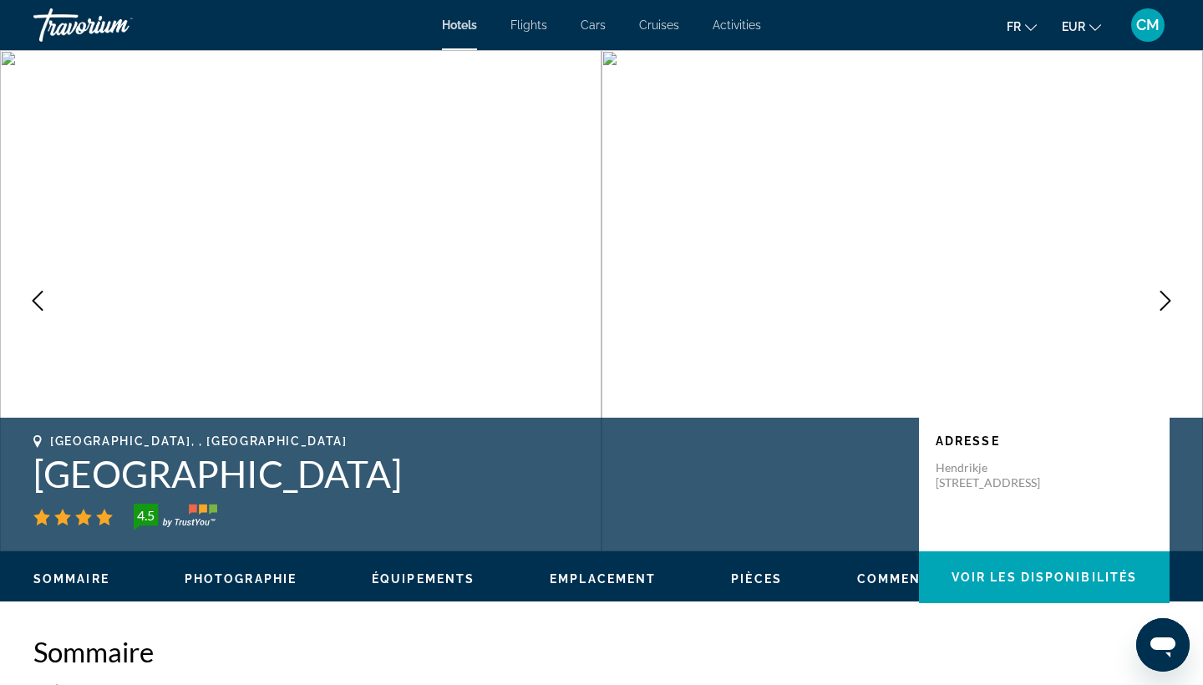
click at [1162, 302] on icon "Next image" at bounding box center [1165, 301] width 20 height 20
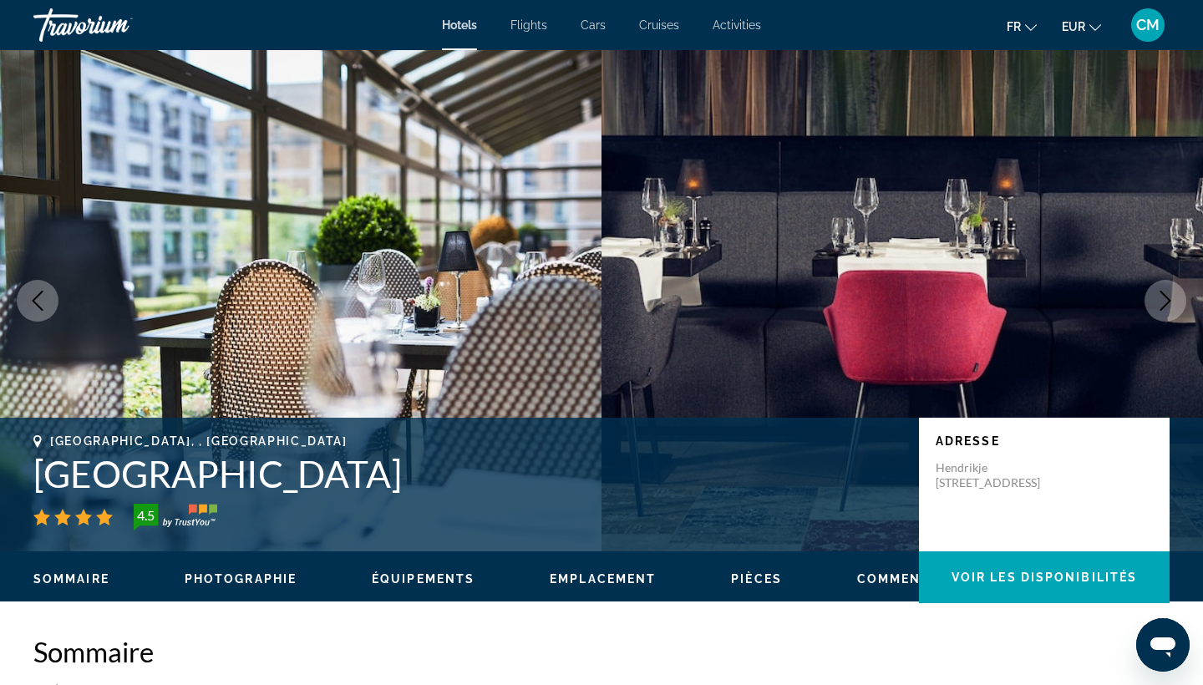
click at [1162, 302] on icon "Next image" at bounding box center [1165, 301] width 20 height 20
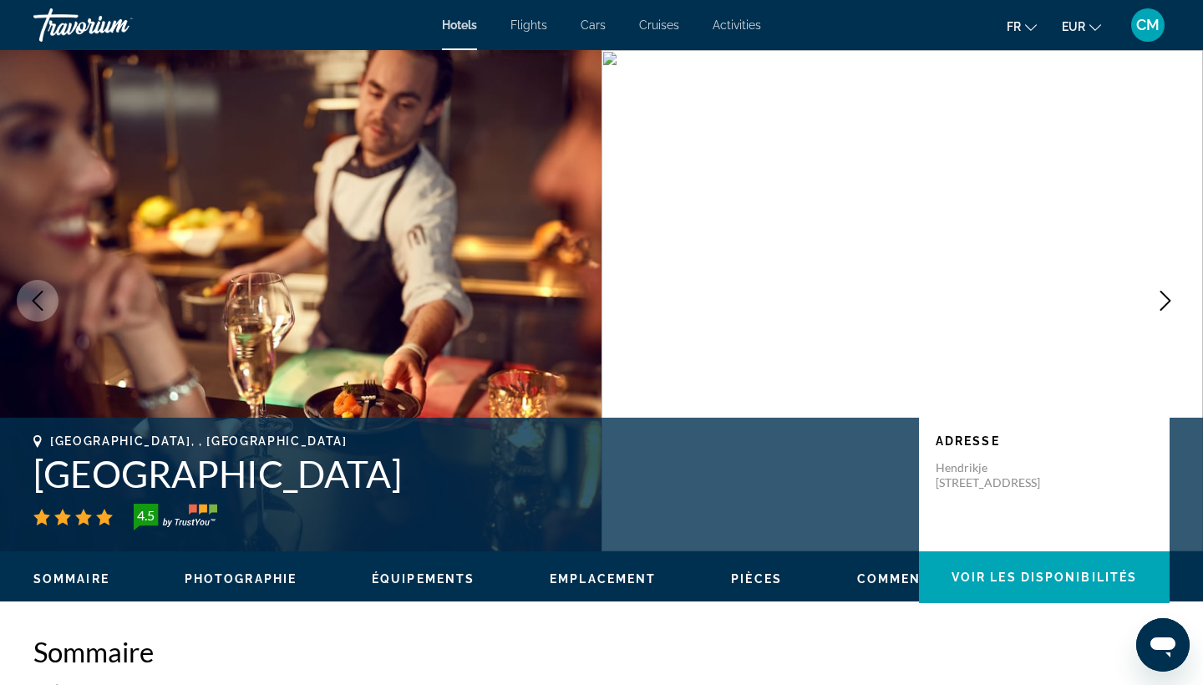
click at [1162, 302] on icon "Next image" at bounding box center [1165, 301] width 20 height 20
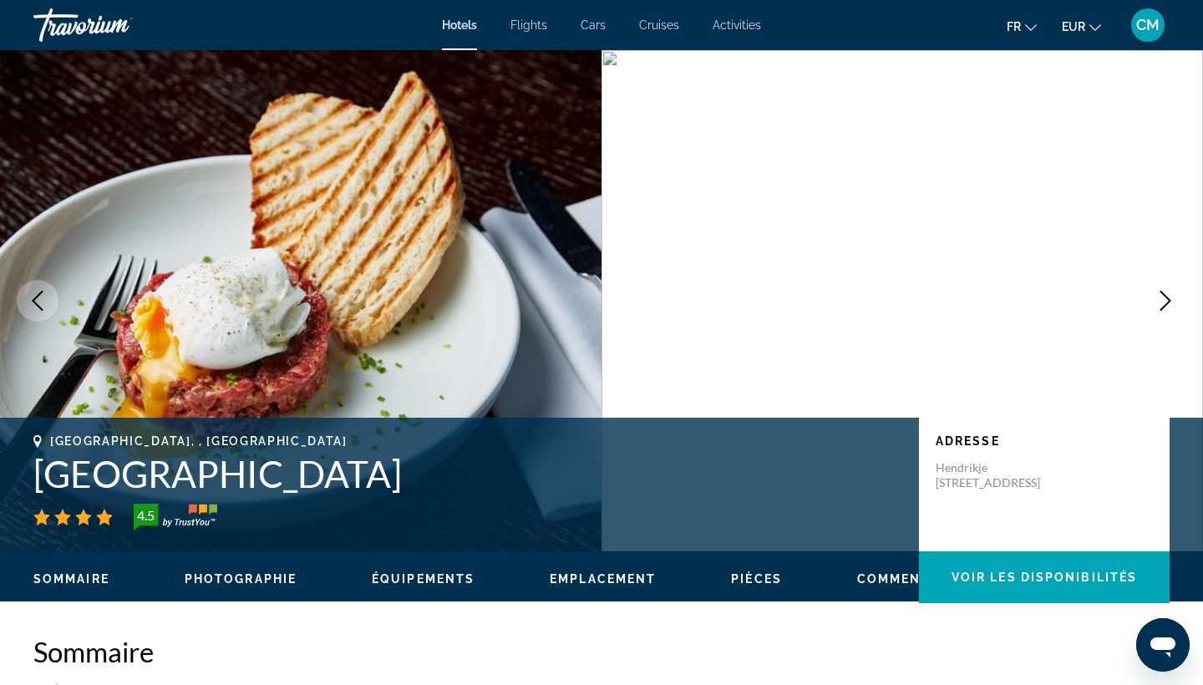
click at [1162, 302] on icon "Next image" at bounding box center [1165, 301] width 20 height 20
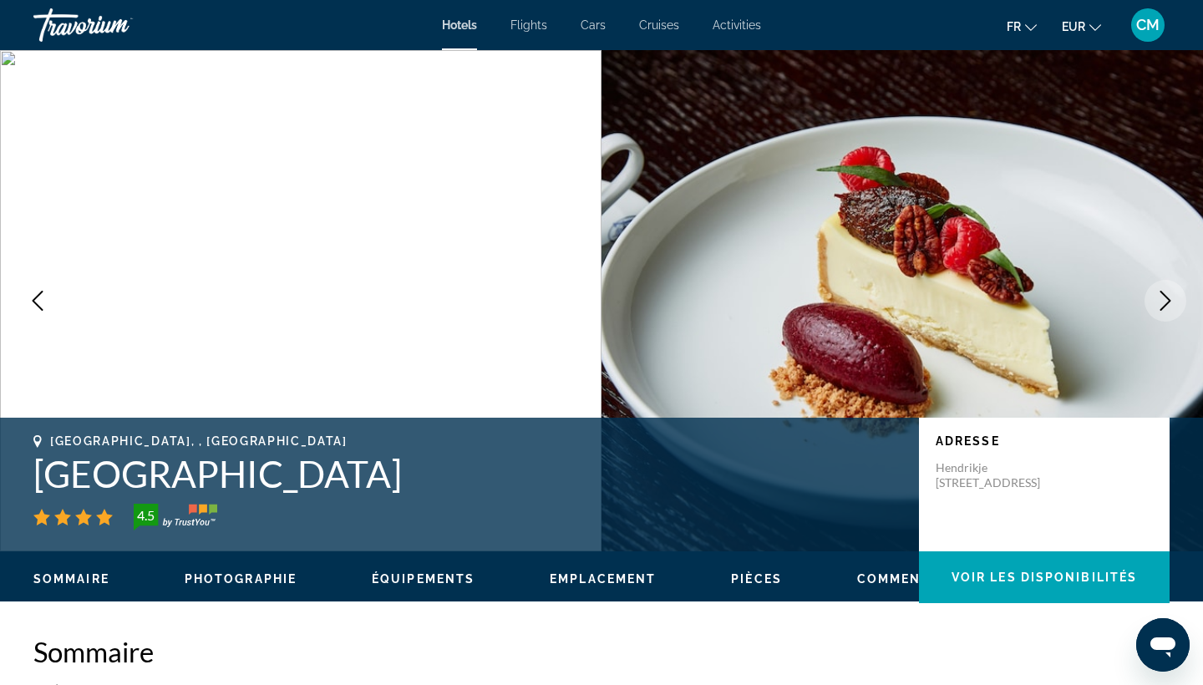
click at [1162, 302] on icon "Next image" at bounding box center [1165, 301] width 20 height 20
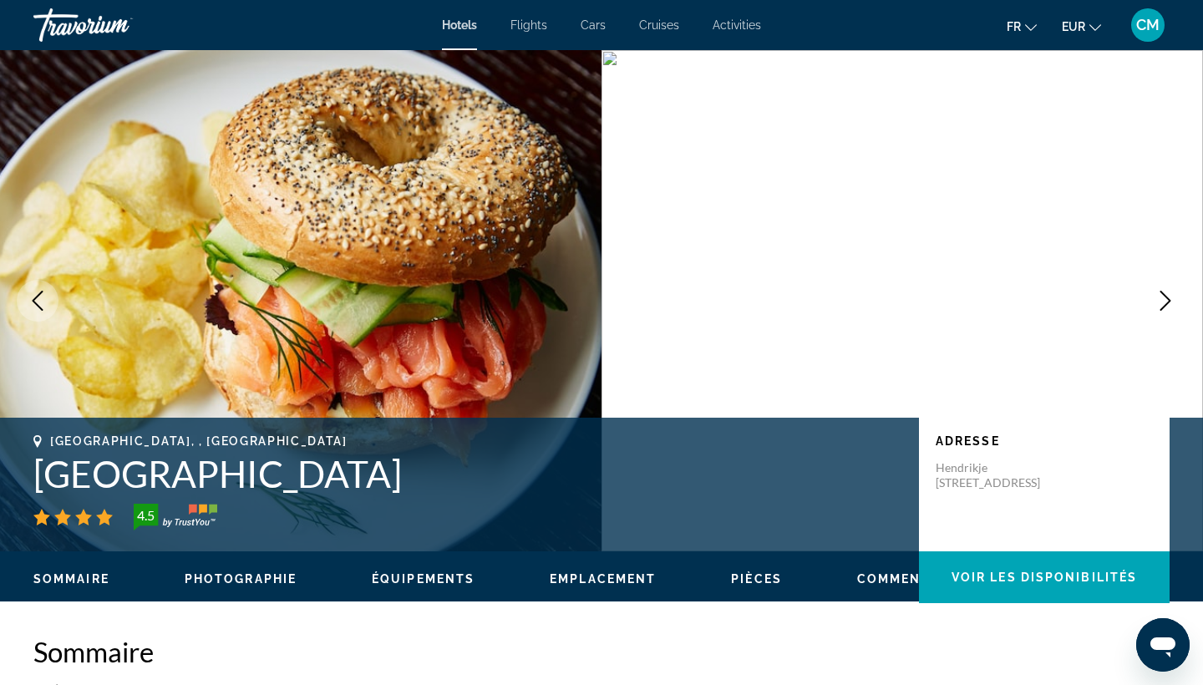
click at [1162, 302] on icon "Next image" at bounding box center [1165, 301] width 20 height 20
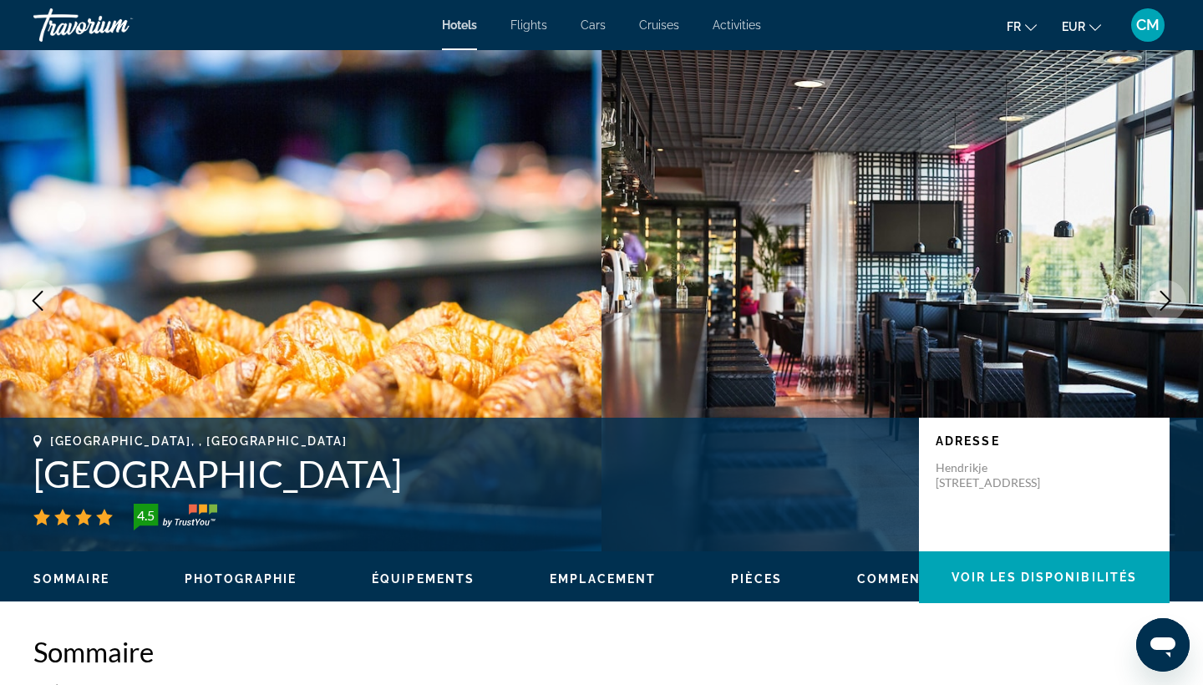
click at [1162, 302] on icon "Next image" at bounding box center [1165, 301] width 20 height 20
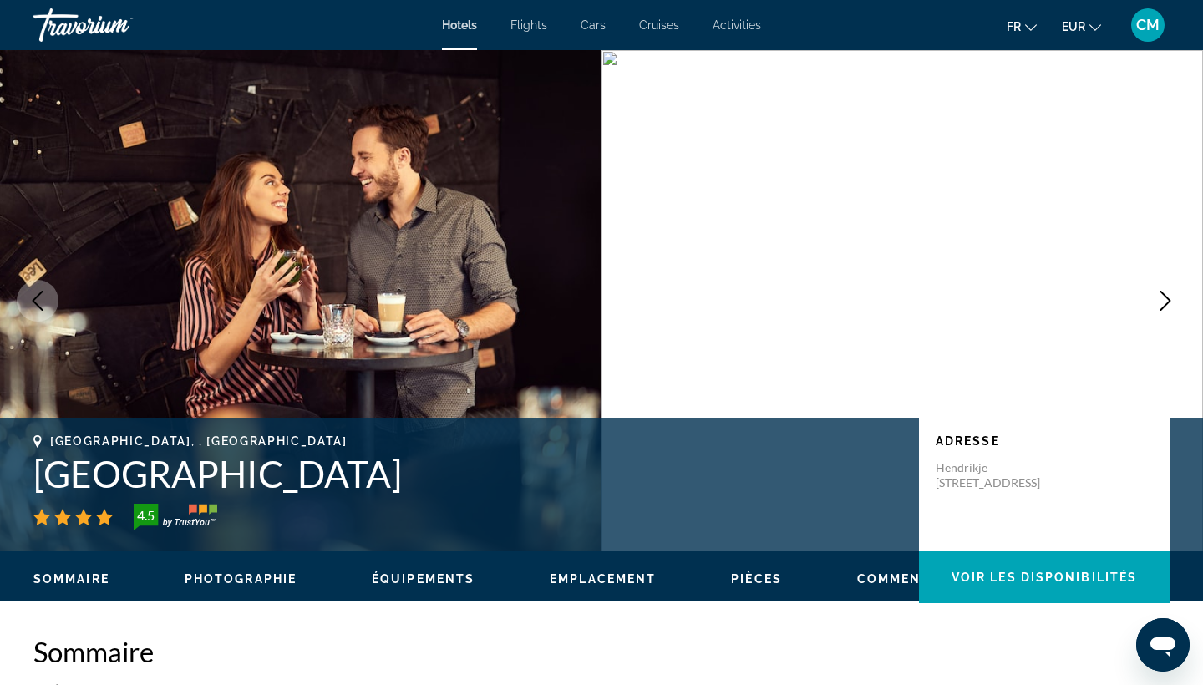
click at [1162, 302] on icon "Next image" at bounding box center [1165, 301] width 20 height 20
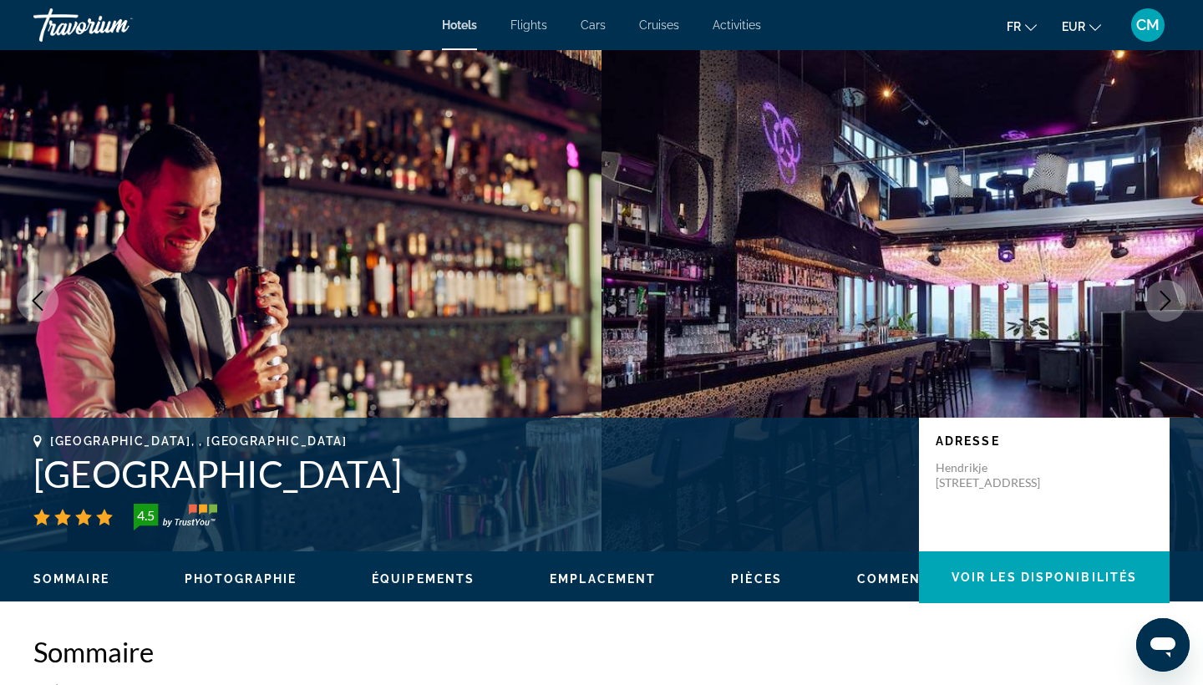
click at [1162, 302] on icon "Next image" at bounding box center [1165, 301] width 20 height 20
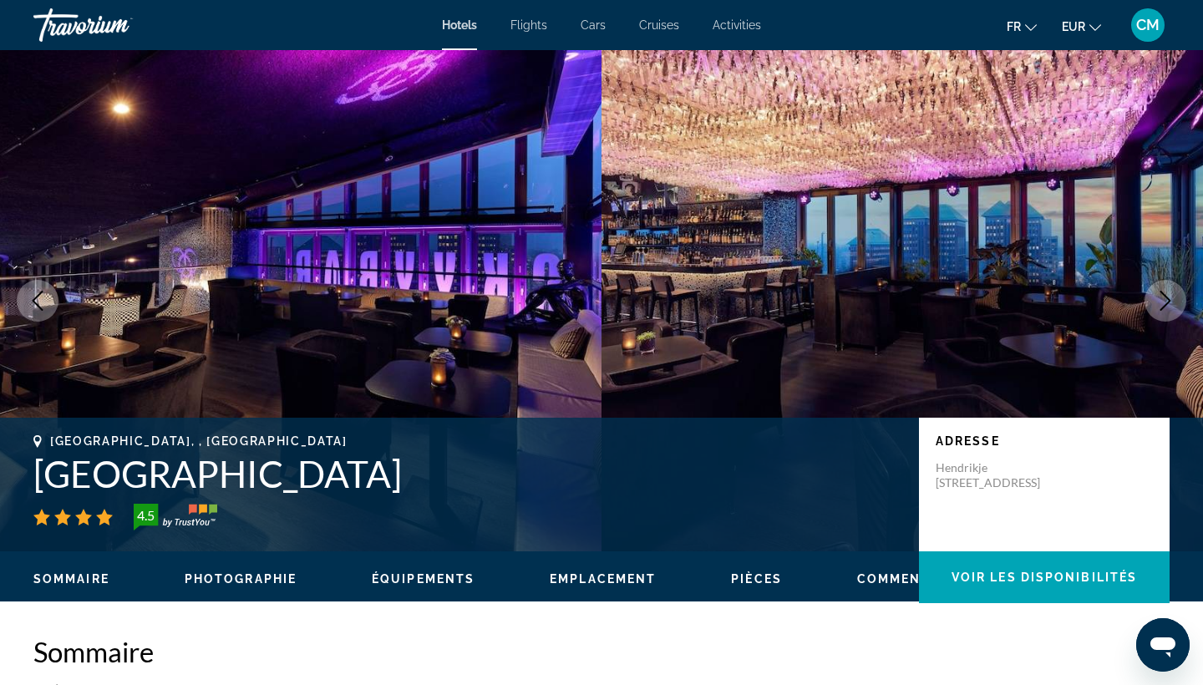
click at [1162, 302] on icon "Next image" at bounding box center [1165, 301] width 20 height 20
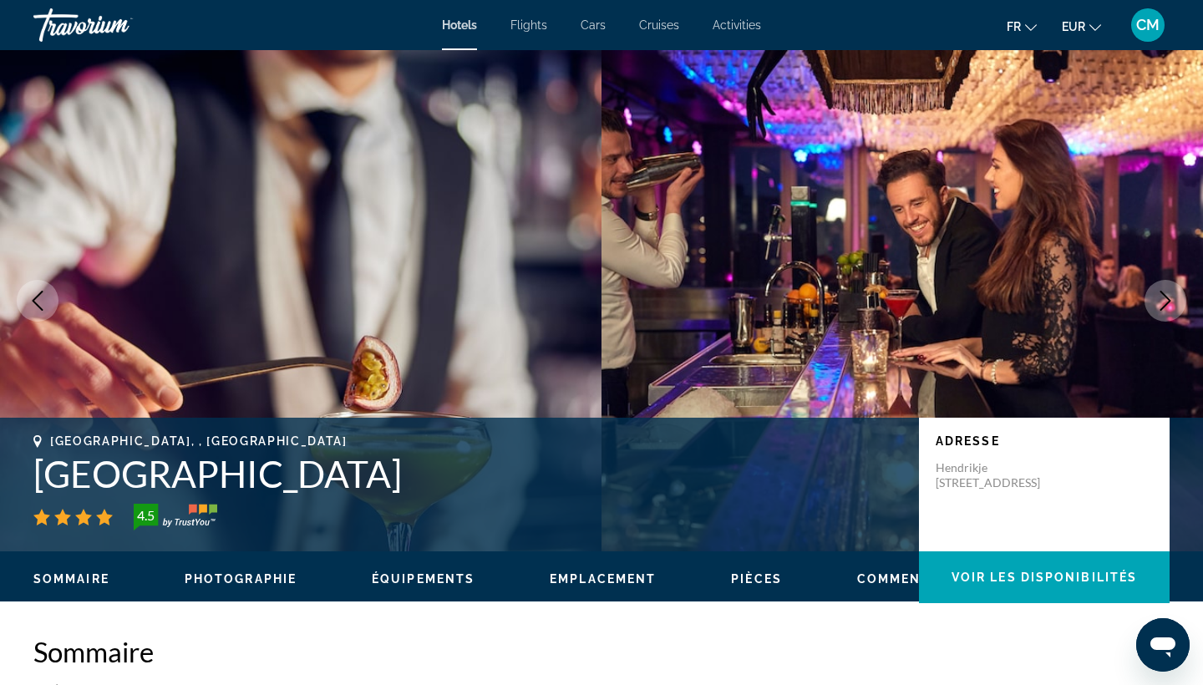
click at [25, 304] on button "Previous image" at bounding box center [38, 301] width 42 height 42
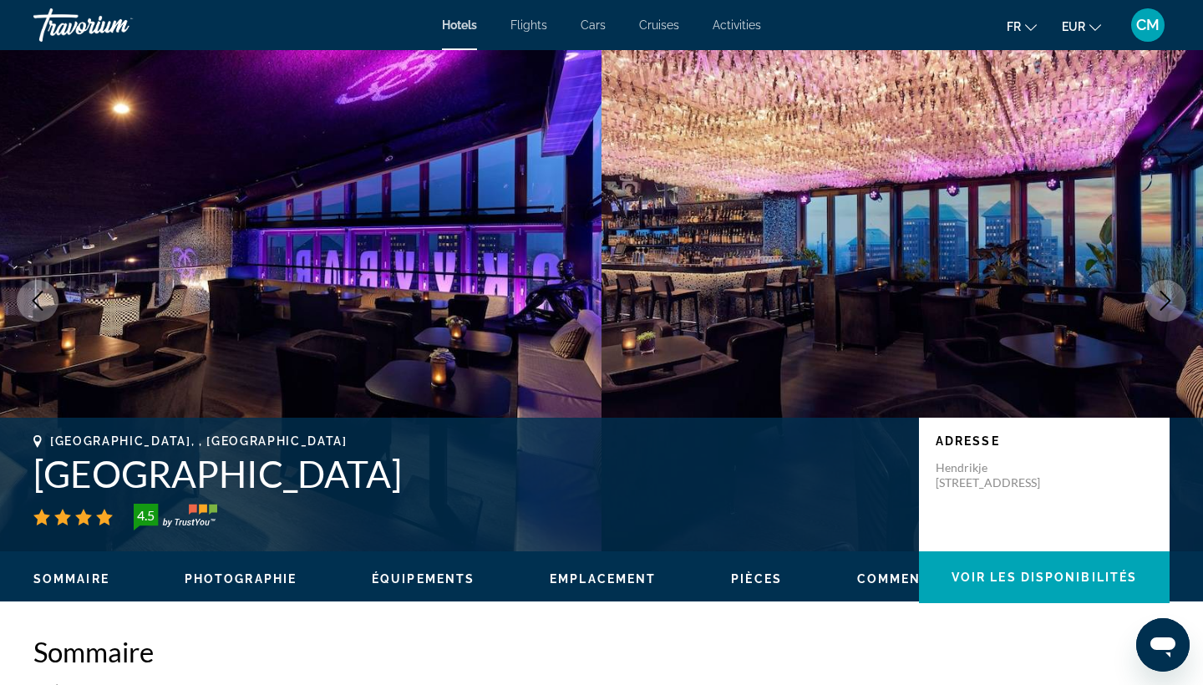
click at [1162, 292] on icon "Next image" at bounding box center [1165, 301] width 11 height 20
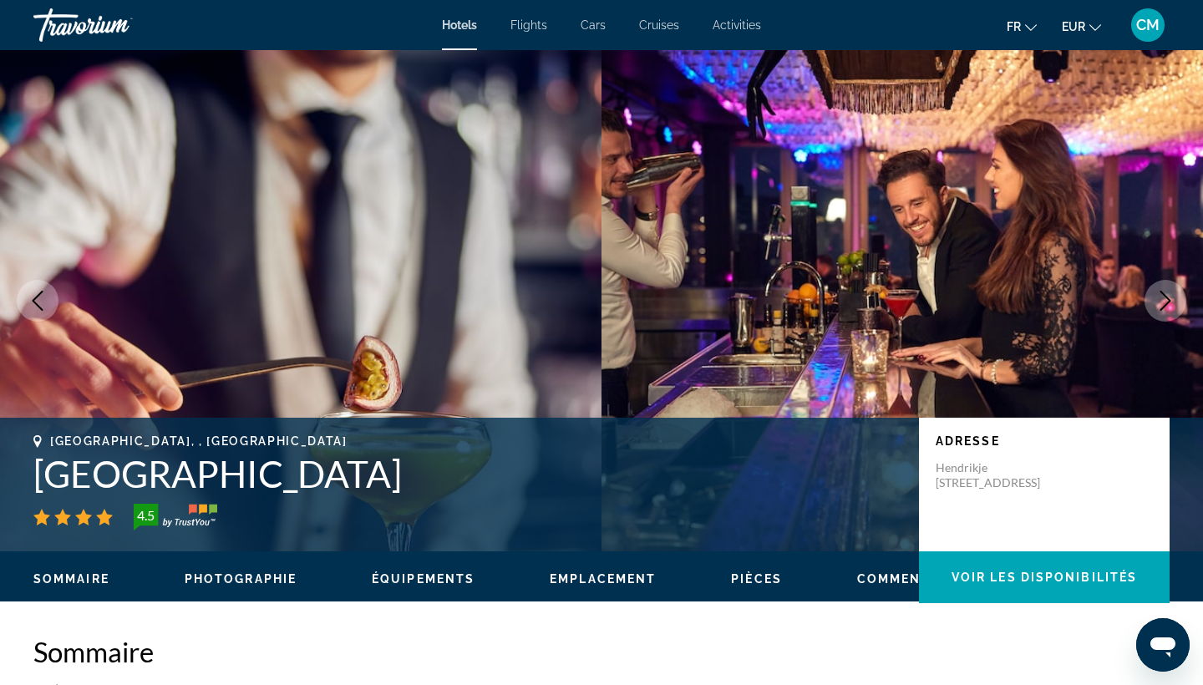
click at [1162, 292] on icon "Next image" at bounding box center [1165, 301] width 11 height 20
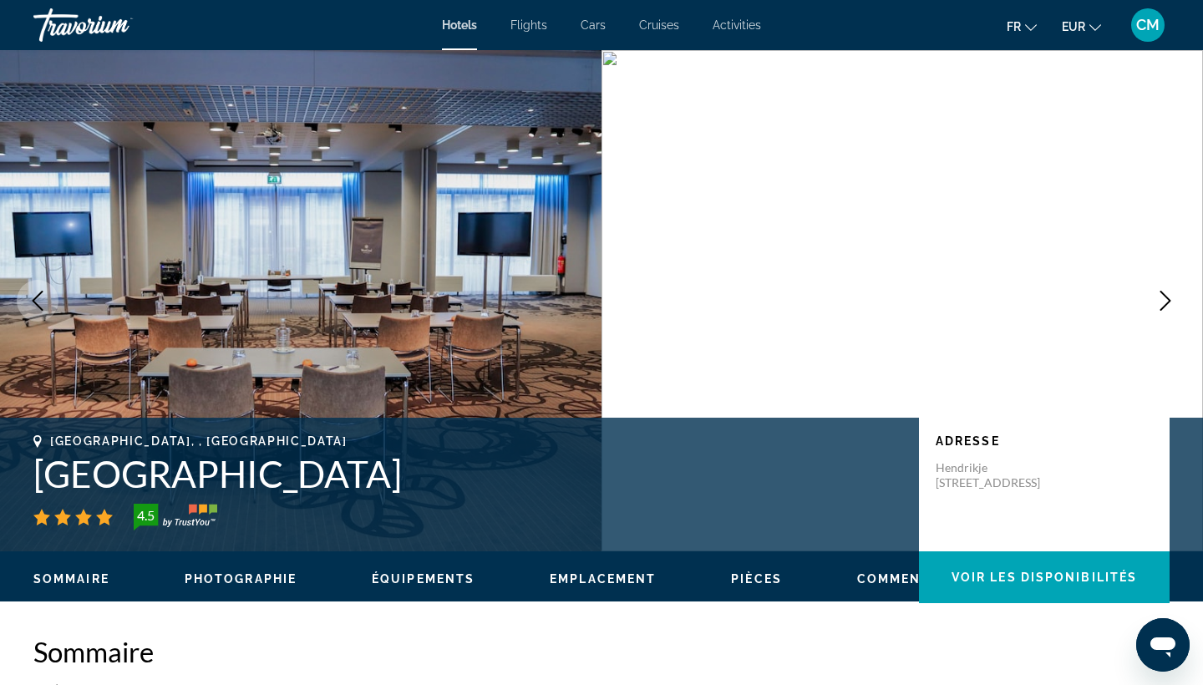
click at [1162, 291] on icon "Next image" at bounding box center [1165, 301] width 20 height 20
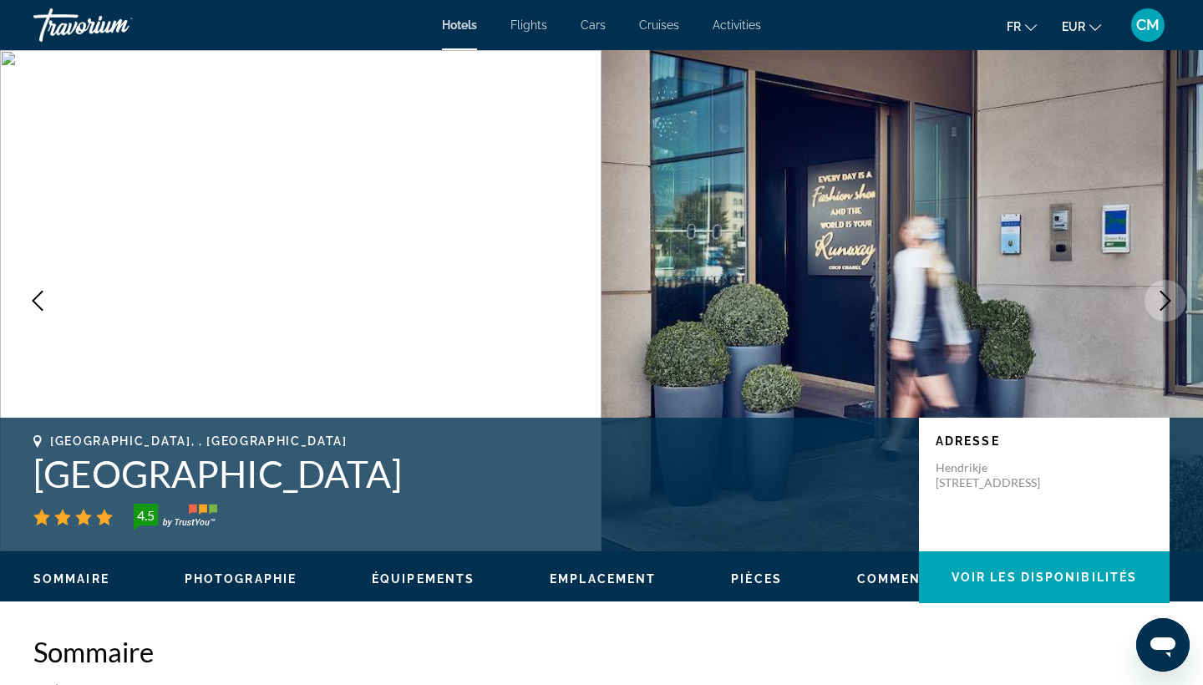
click at [1162, 292] on icon "Next image" at bounding box center [1165, 301] width 11 height 20
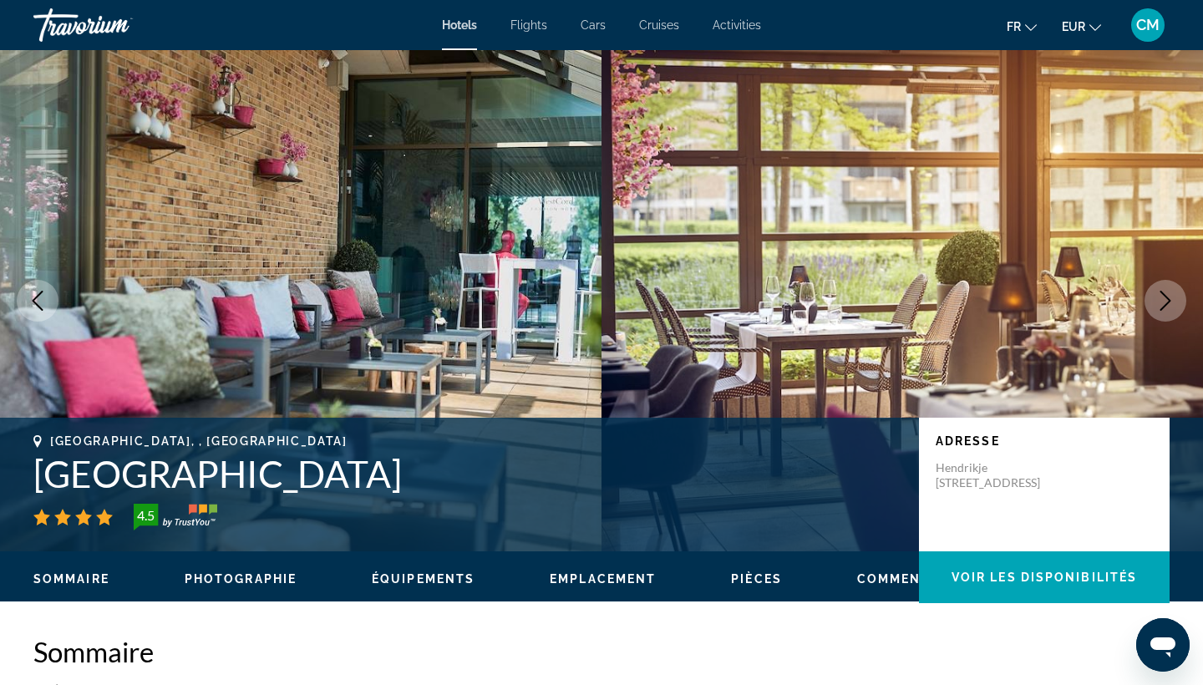
click at [1162, 292] on icon "Next image" at bounding box center [1165, 301] width 11 height 20
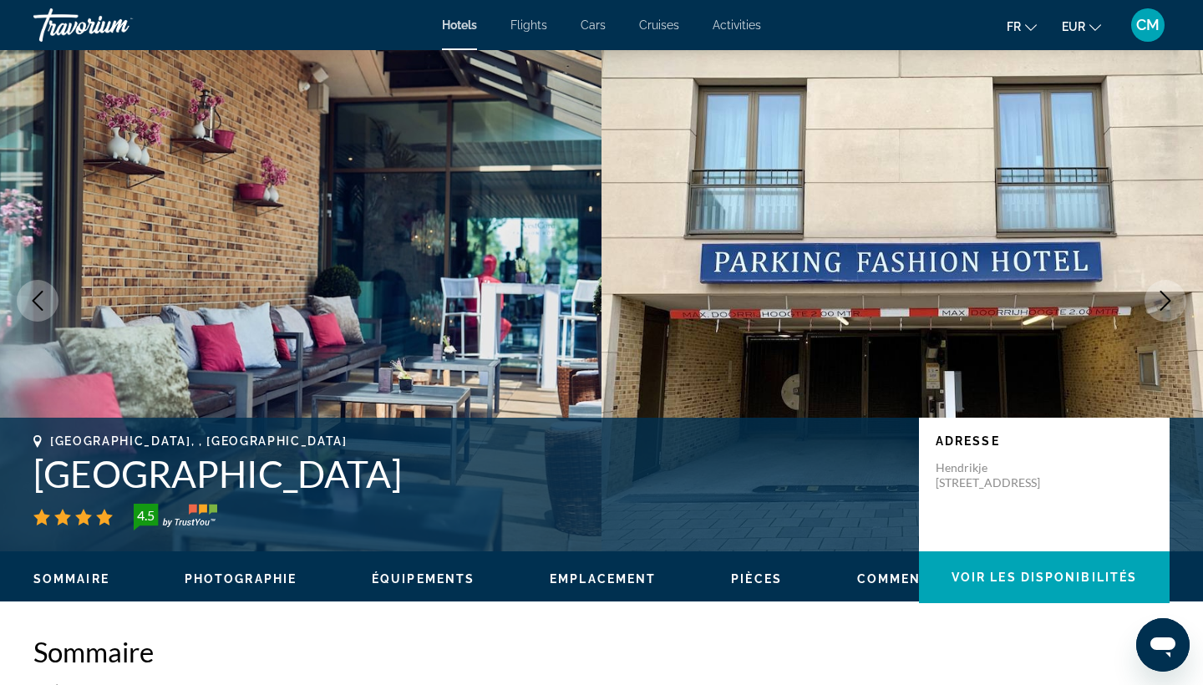
click at [1162, 292] on icon "Next image" at bounding box center [1165, 301] width 11 height 20
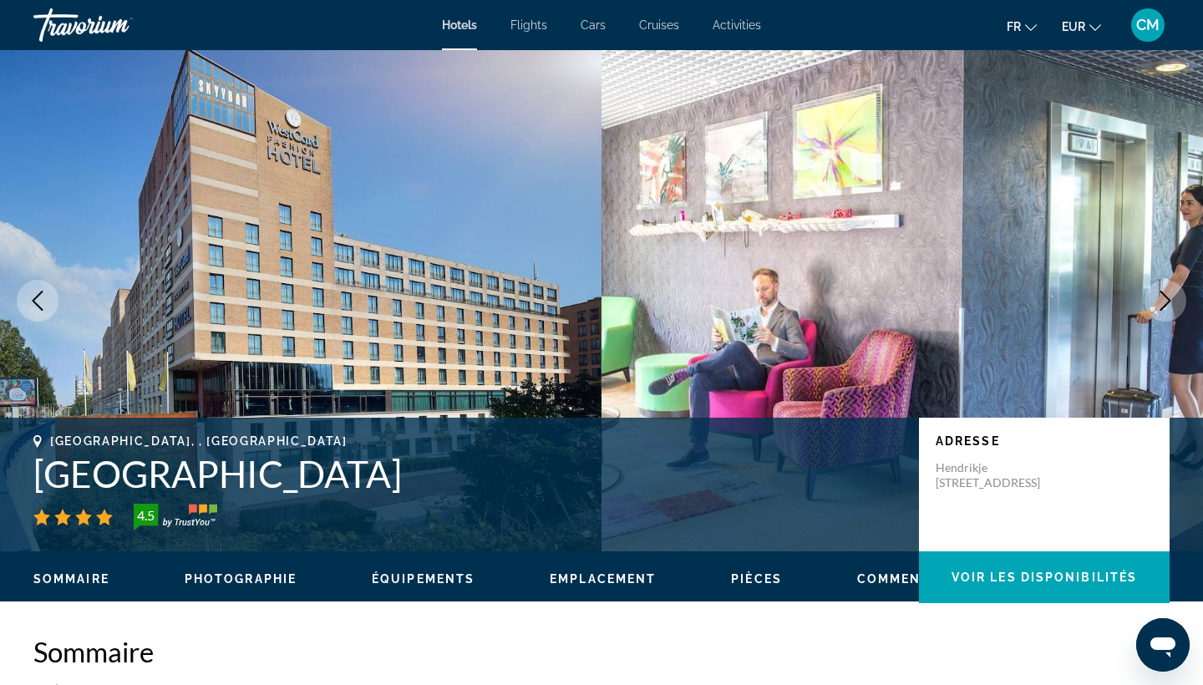
click at [1162, 292] on icon "Next image" at bounding box center [1165, 301] width 11 height 20
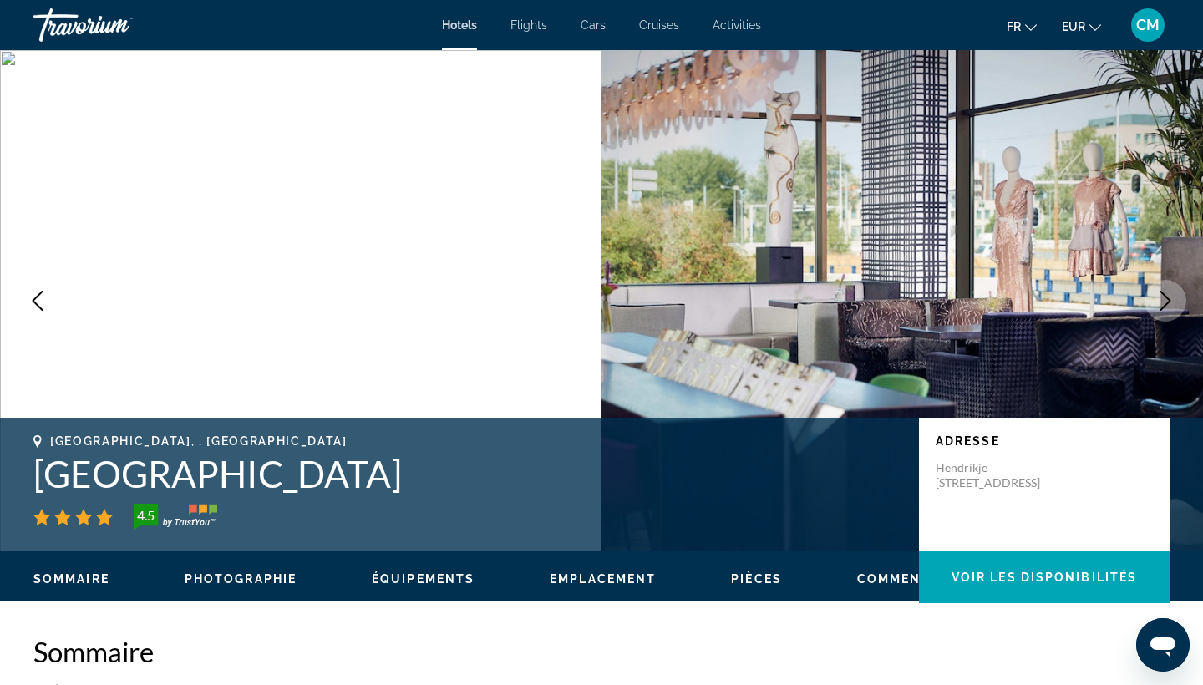
click at [1162, 292] on icon "Next image" at bounding box center [1165, 301] width 11 height 20
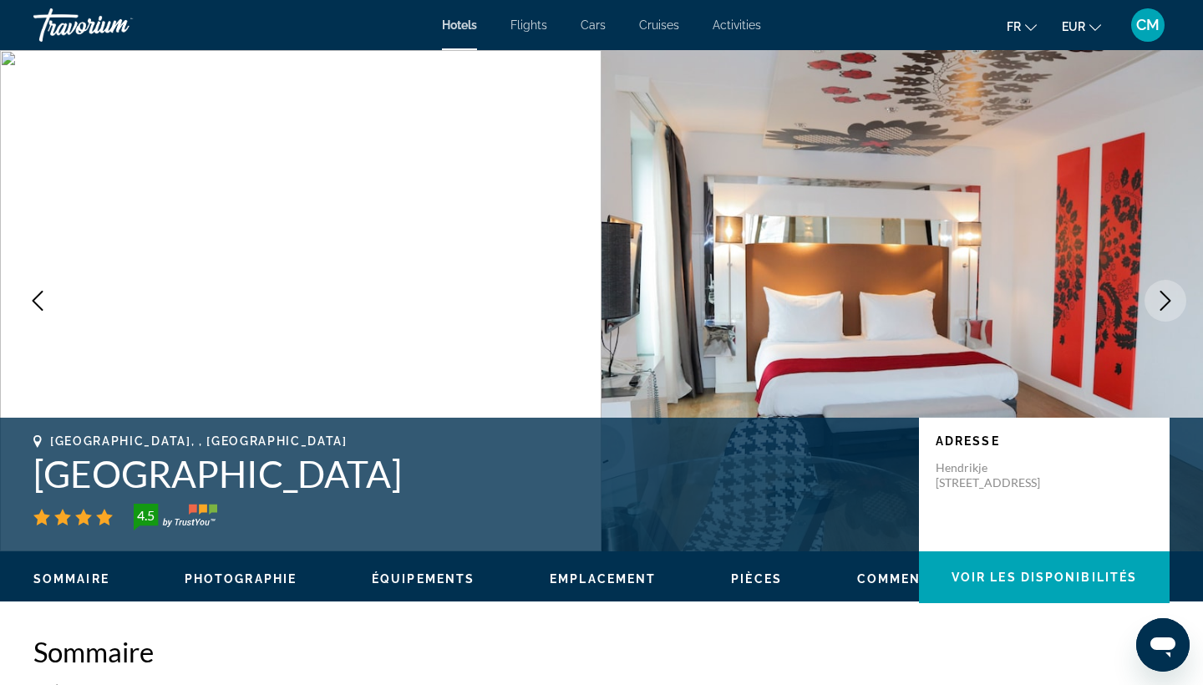
click at [1162, 292] on icon "Next image" at bounding box center [1165, 301] width 11 height 20
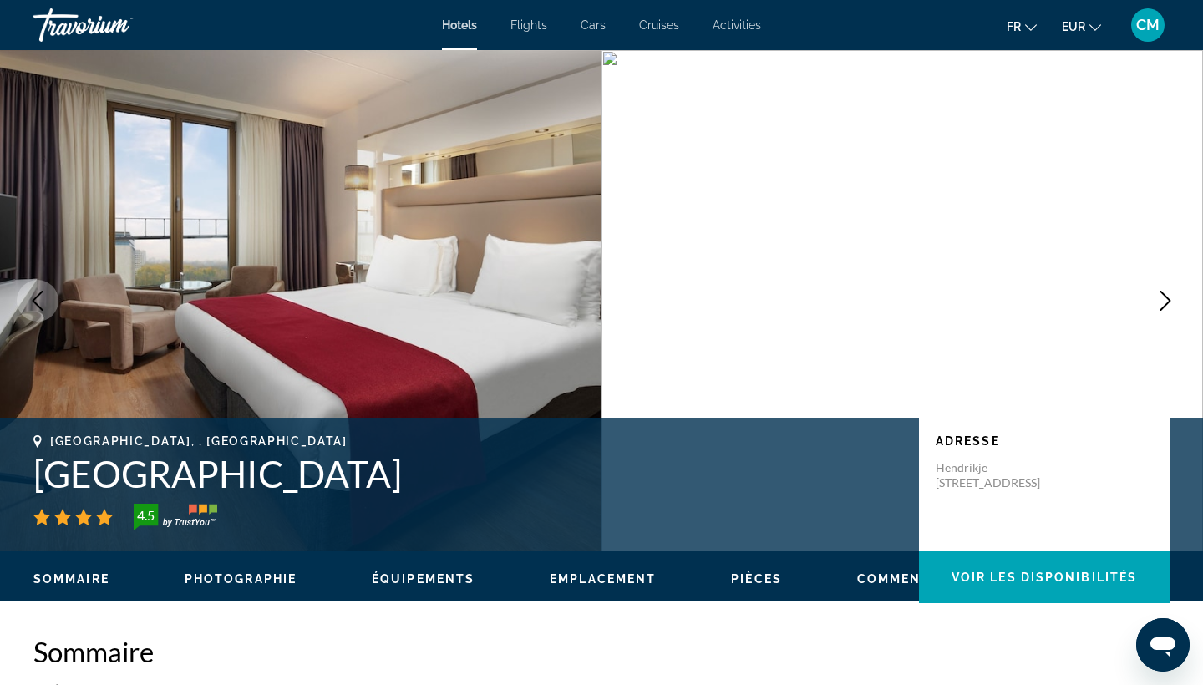
click at [1162, 292] on icon "Next image" at bounding box center [1165, 301] width 11 height 20
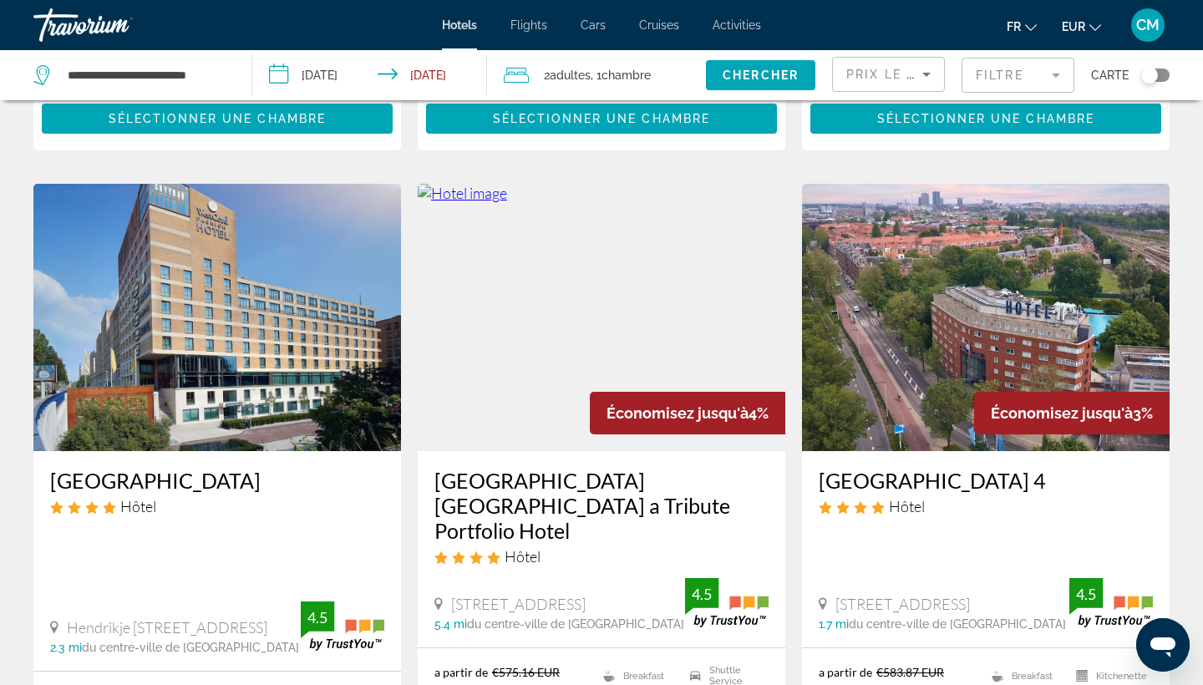
scroll to position [590, 0]
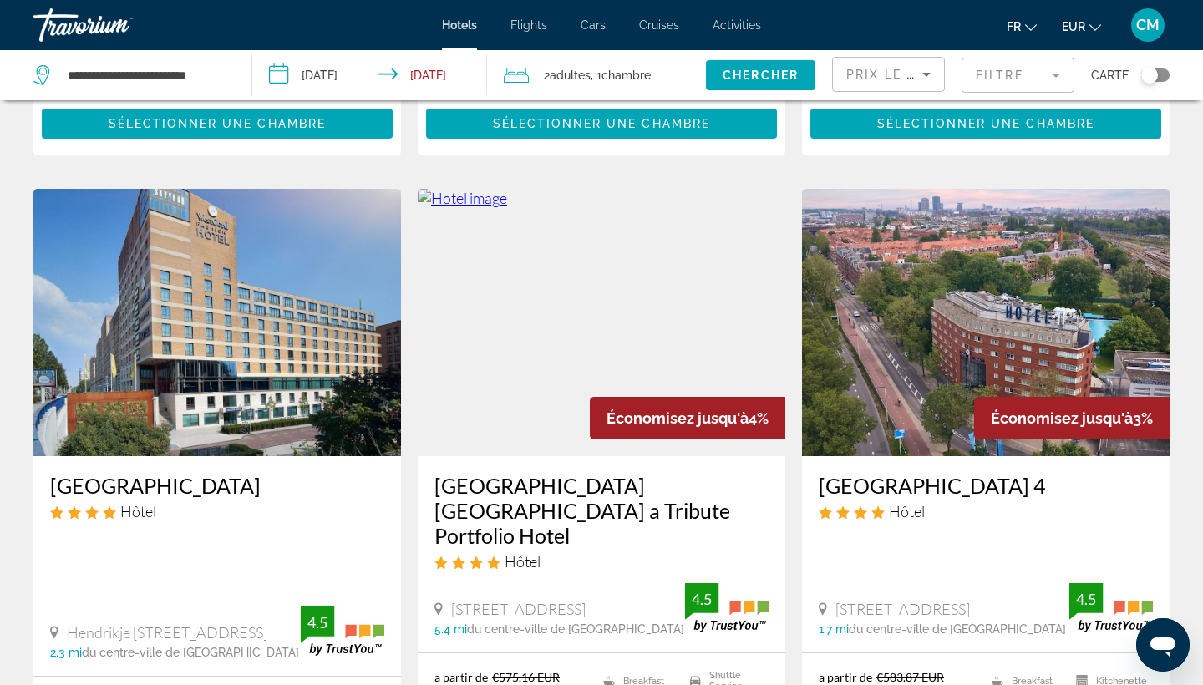
click at [671, 527] on h3 "Corendon Amsterdam Schiphol Airport a Tribute Portfolio Hotel" at bounding box center [601, 510] width 334 height 75
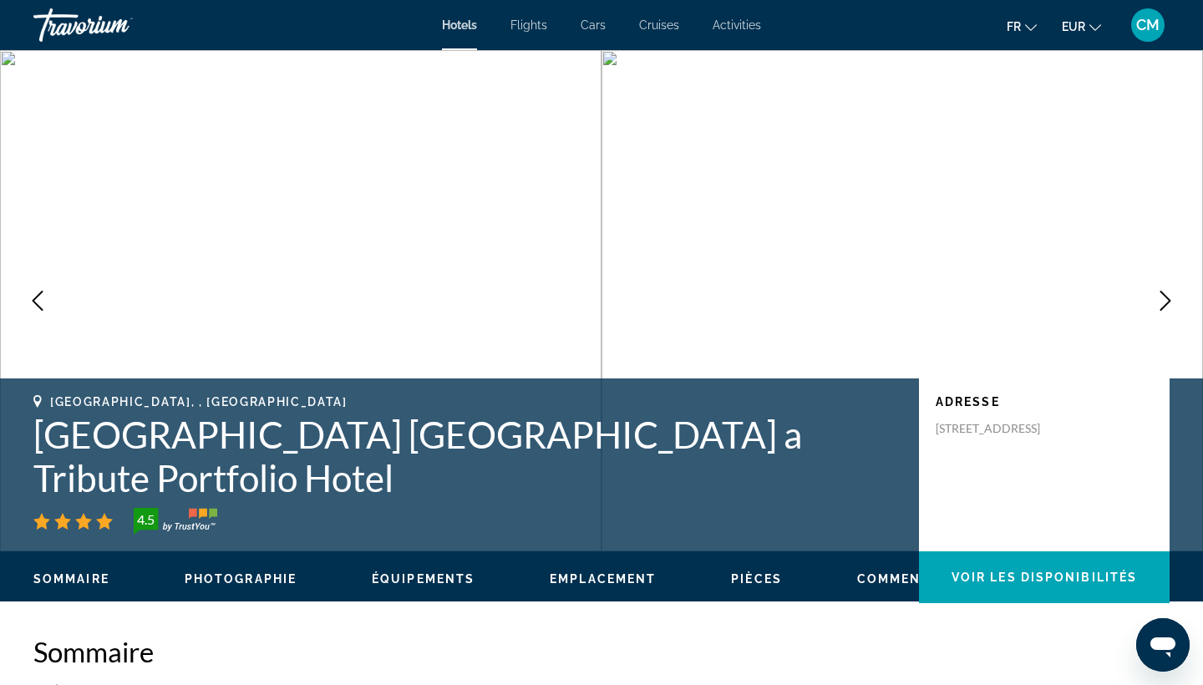
click at [1161, 293] on icon "Next image" at bounding box center [1165, 301] width 20 height 20
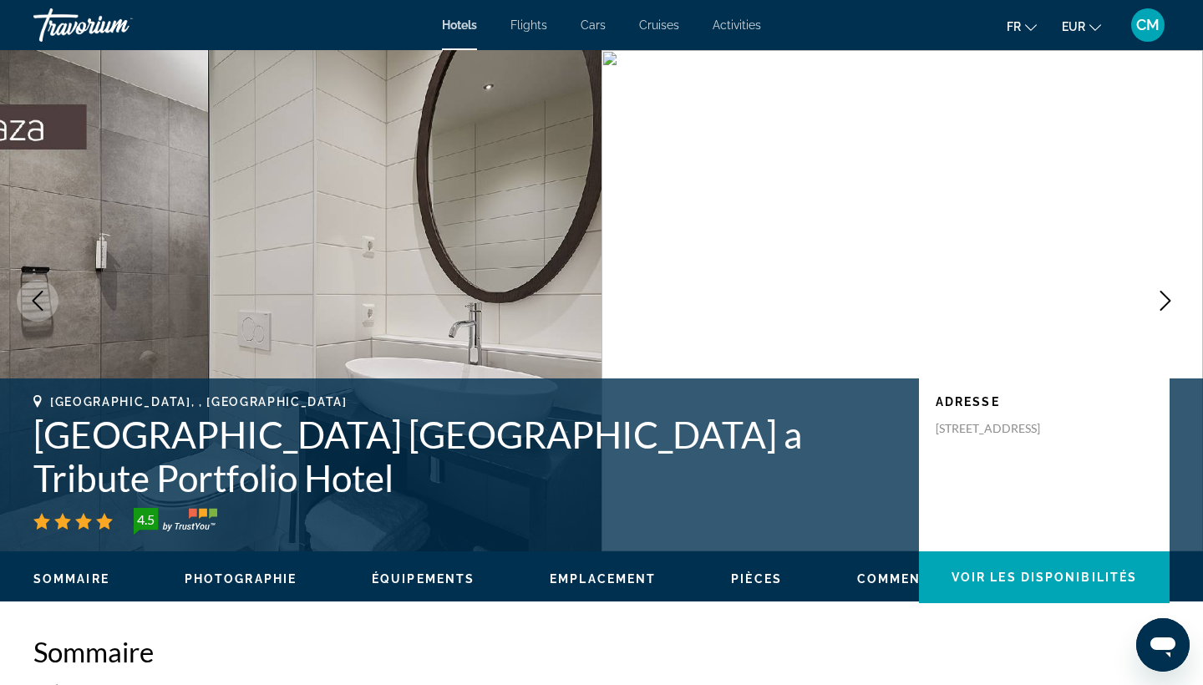
click at [1161, 292] on icon "Next image" at bounding box center [1165, 301] width 11 height 20
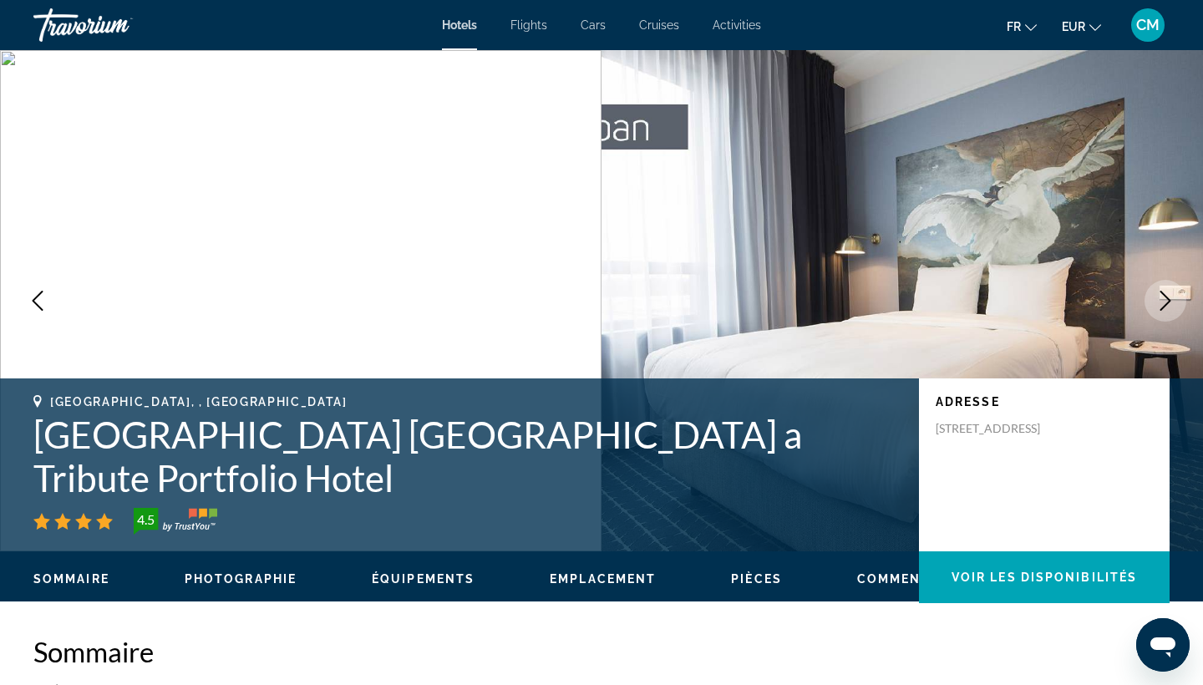
click at [1161, 292] on icon "Next image" at bounding box center [1165, 301] width 11 height 20
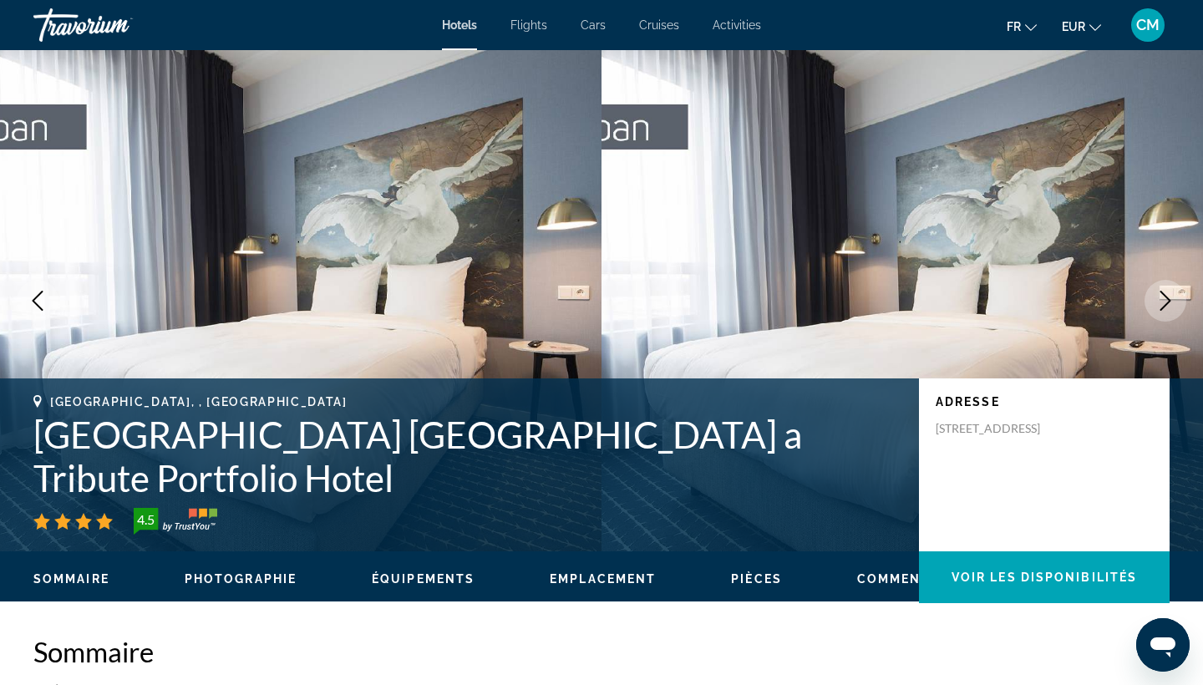
click at [1162, 293] on icon "Next image" at bounding box center [1165, 301] width 11 height 20
click at [1162, 295] on icon "Next image" at bounding box center [1165, 301] width 20 height 20
click at [1162, 297] on icon "Next image" at bounding box center [1165, 301] width 20 height 20
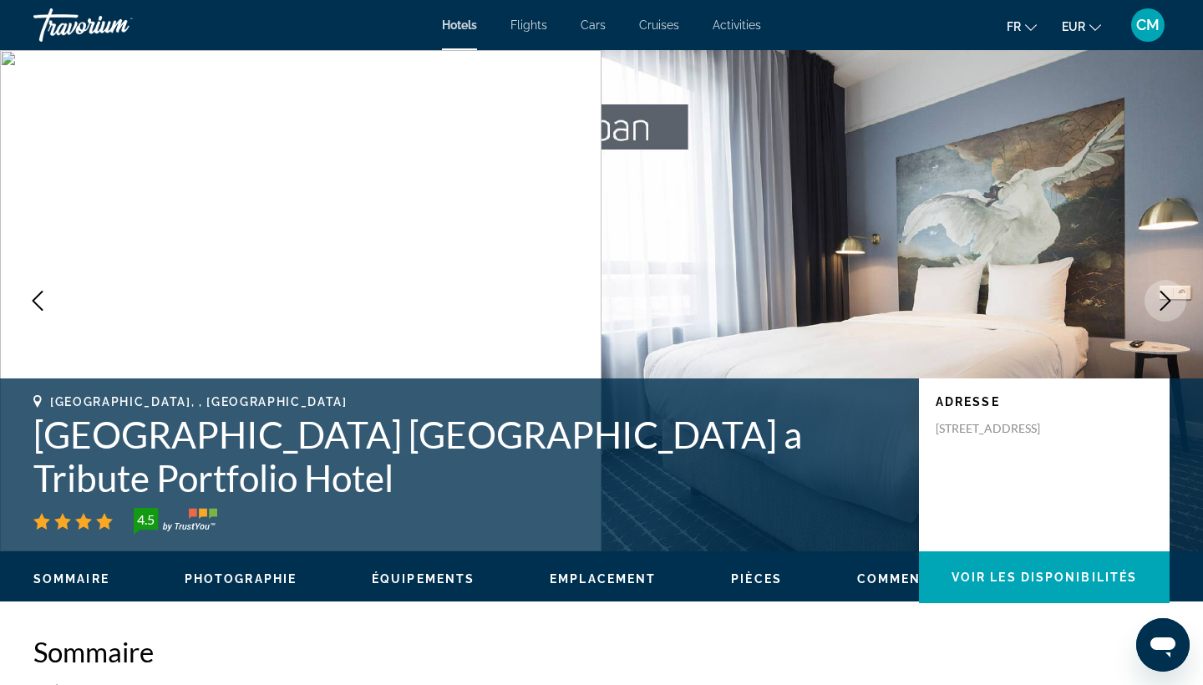
click at [1162, 297] on icon "Next image" at bounding box center [1165, 301] width 20 height 20
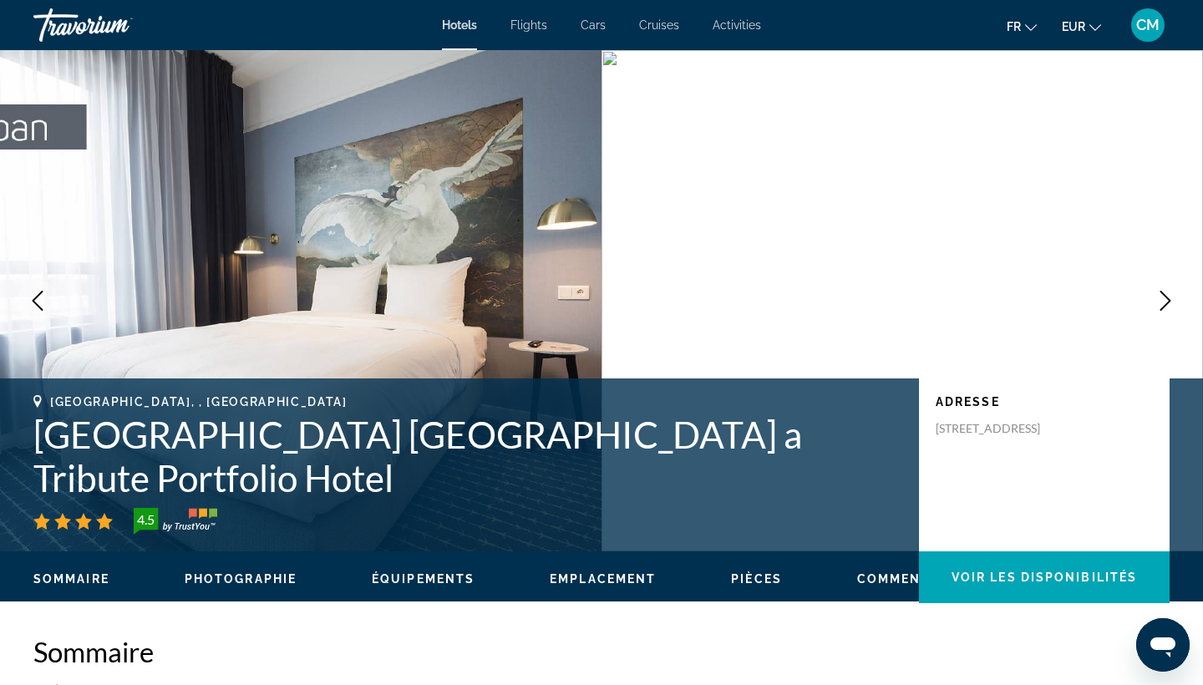
click at [1162, 297] on icon "Next image" at bounding box center [1165, 301] width 20 height 20
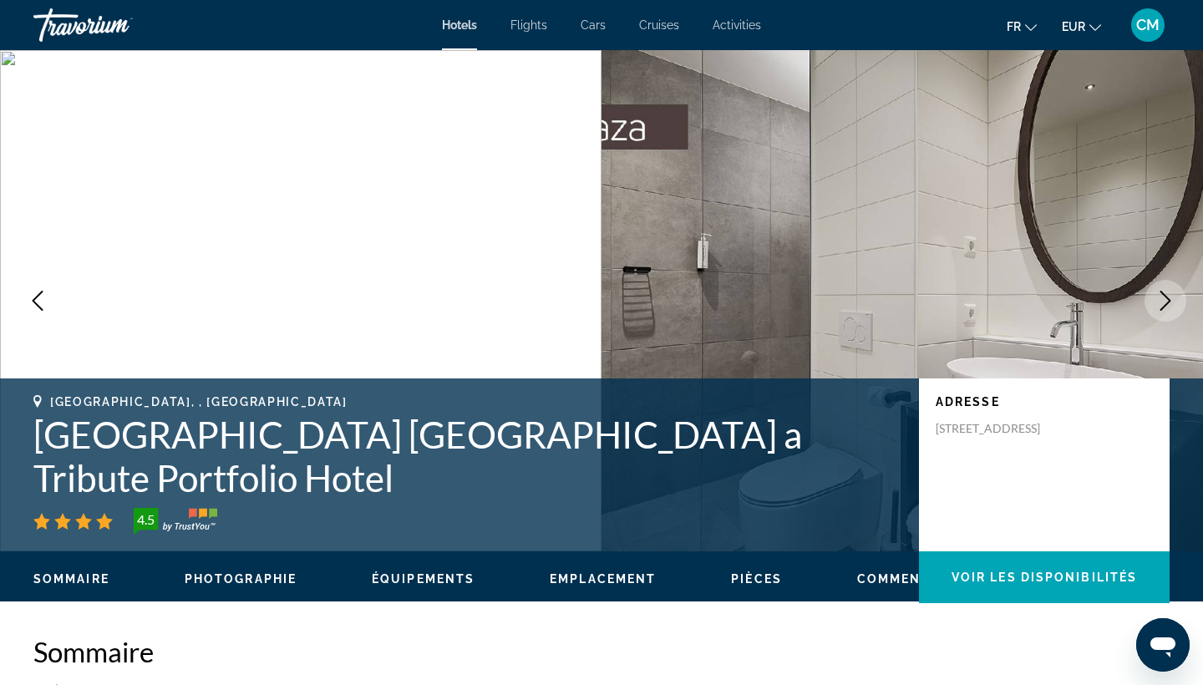
click at [1162, 297] on icon "Next image" at bounding box center [1165, 301] width 20 height 20
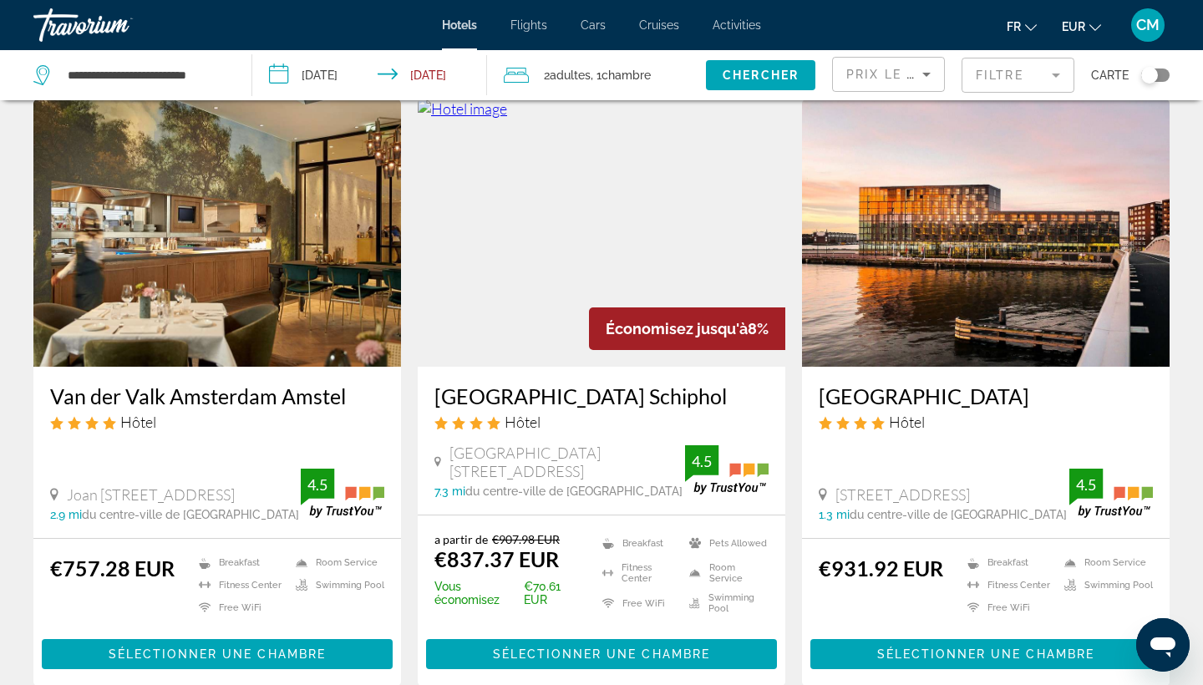
scroll to position [1348, 0]
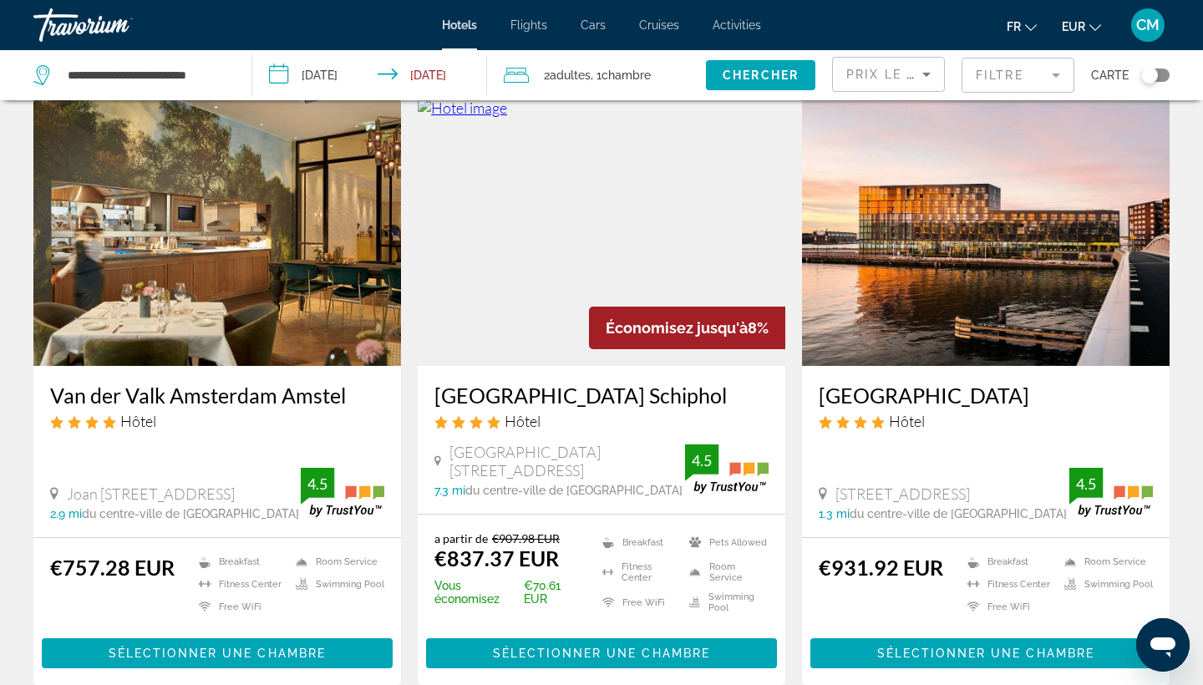
click at [212, 396] on h3 "Van der Valk Amsterdam Amstel" at bounding box center [217, 395] width 334 height 25
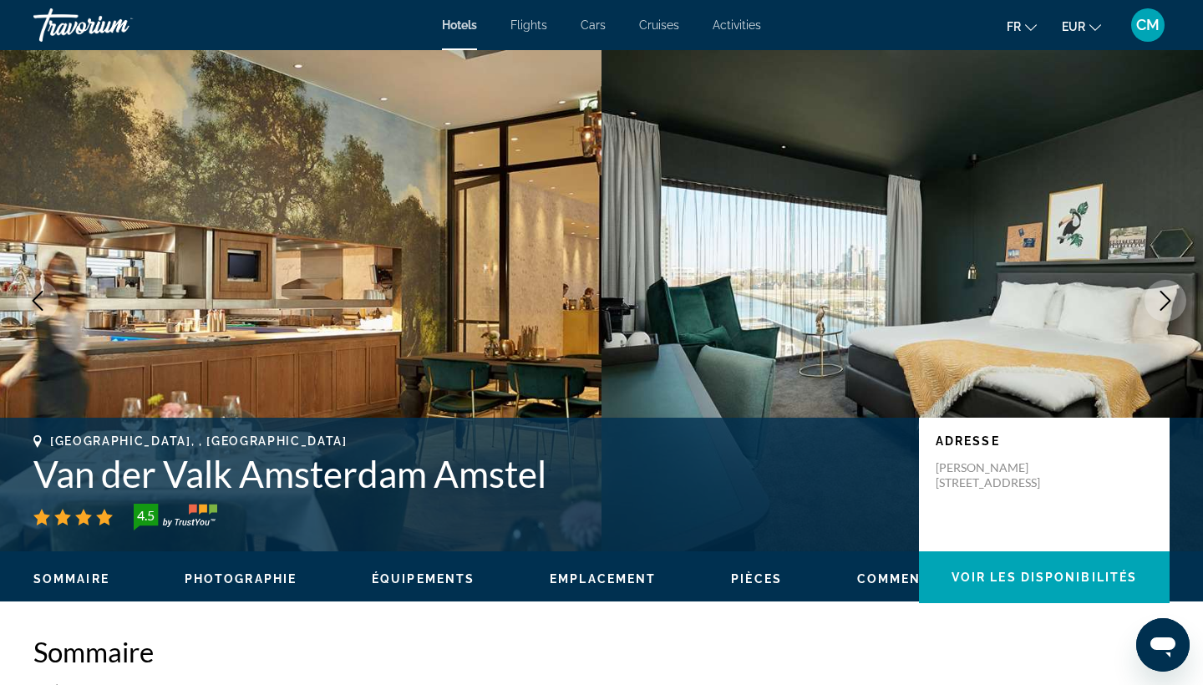
click at [1163, 293] on icon "Next image" at bounding box center [1165, 301] width 11 height 20
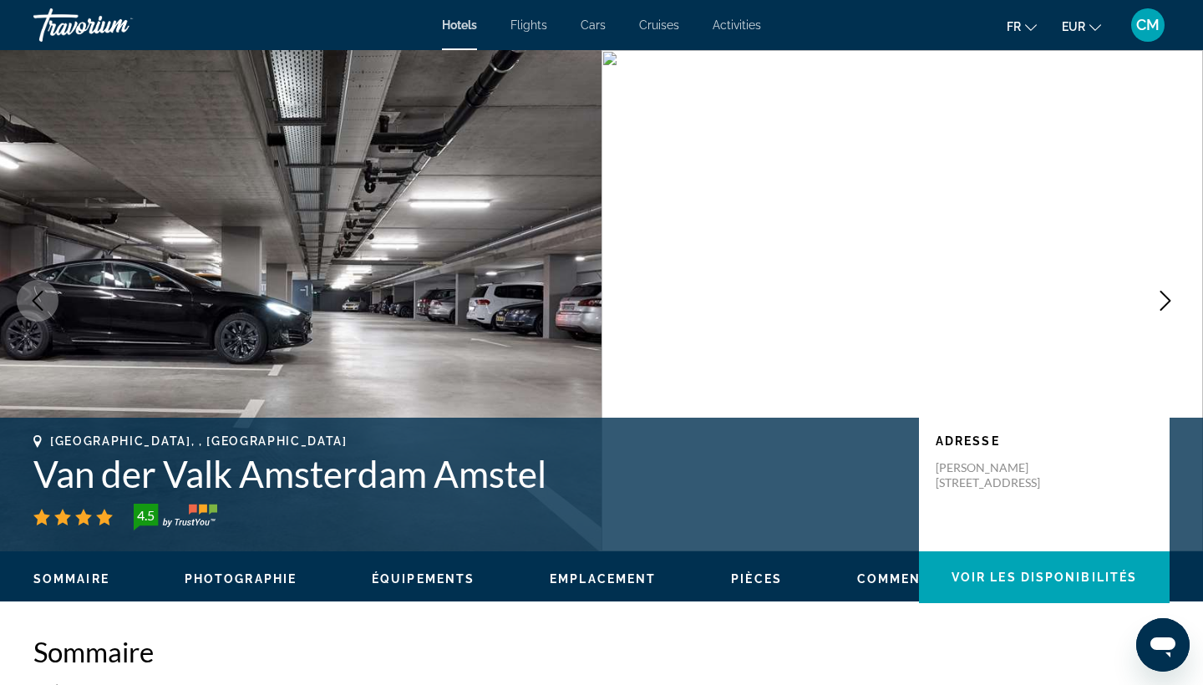
click at [1163, 293] on icon "Next image" at bounding box center [1165, 301] width 11 height 20
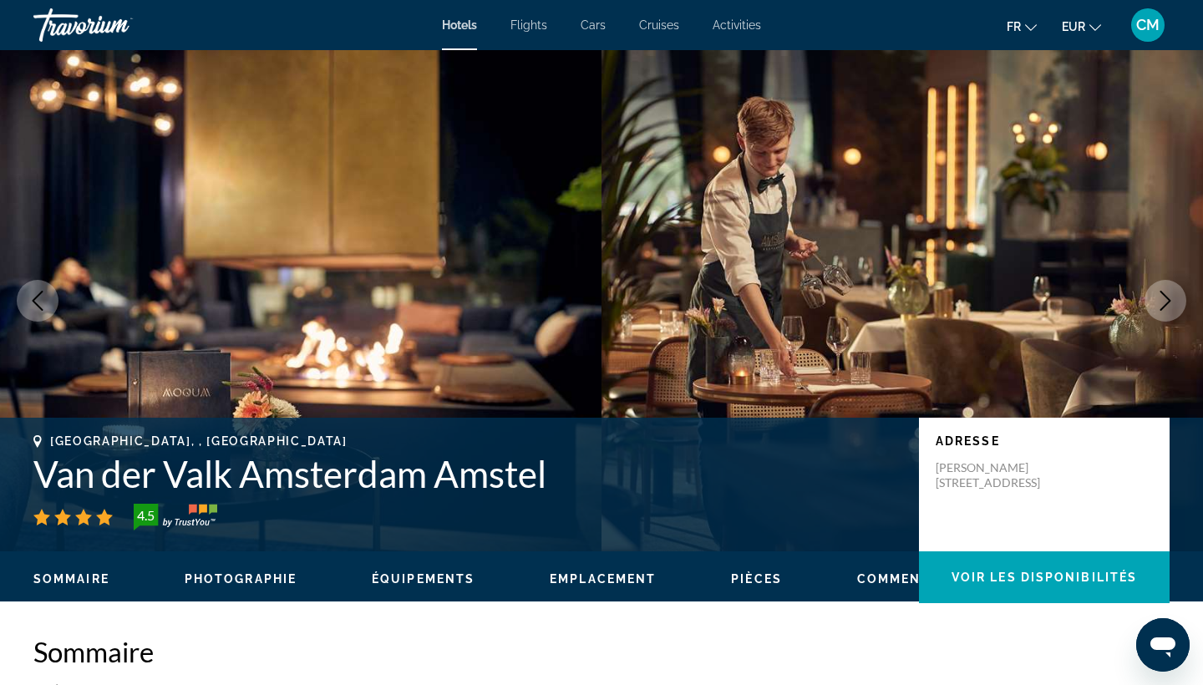
click at [1163, 293] on icon "Next image" at bounding box center [1165, 301] width 11 height 20
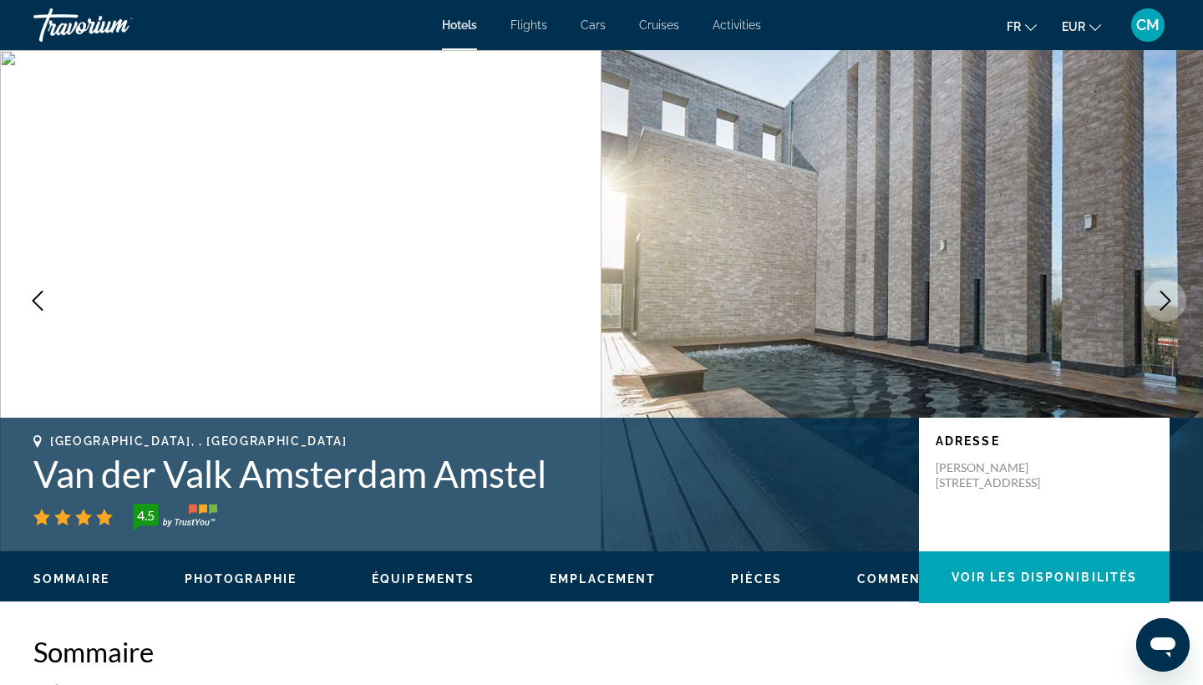
click at [1163, 293] on icon "Next image" at bounding box center [1165, 301] width 11 height 20
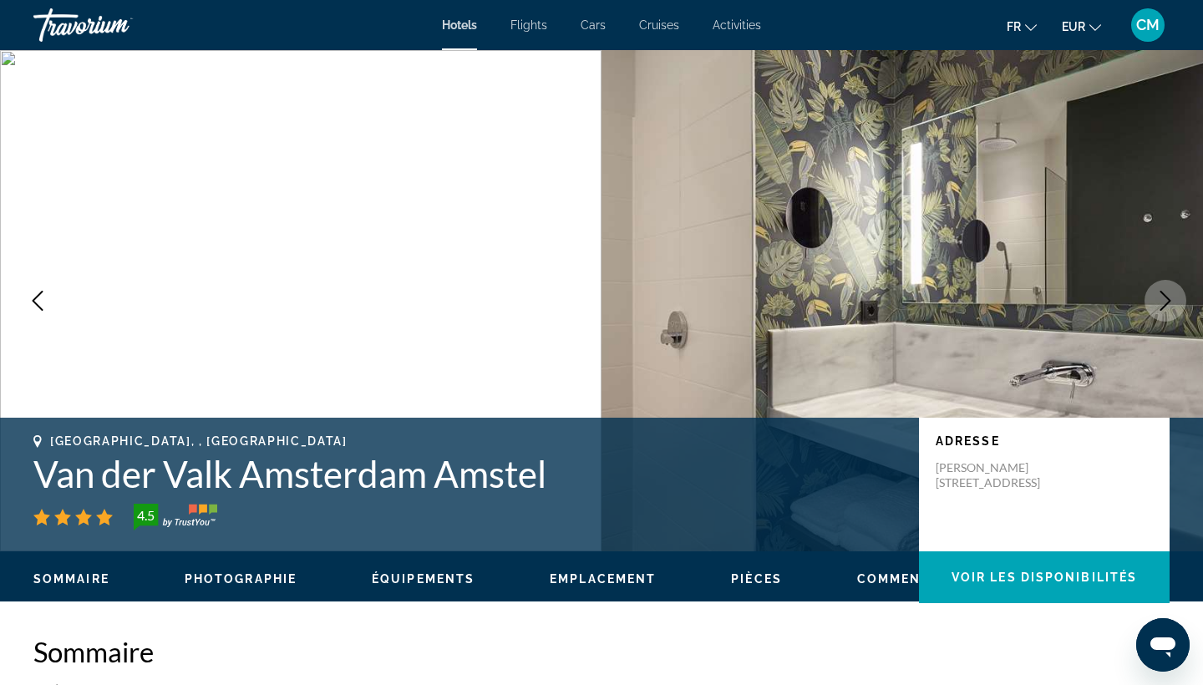
click at [1163, 293] on icon "Next image" at bounding box center [1165, 301] width 11 height 20
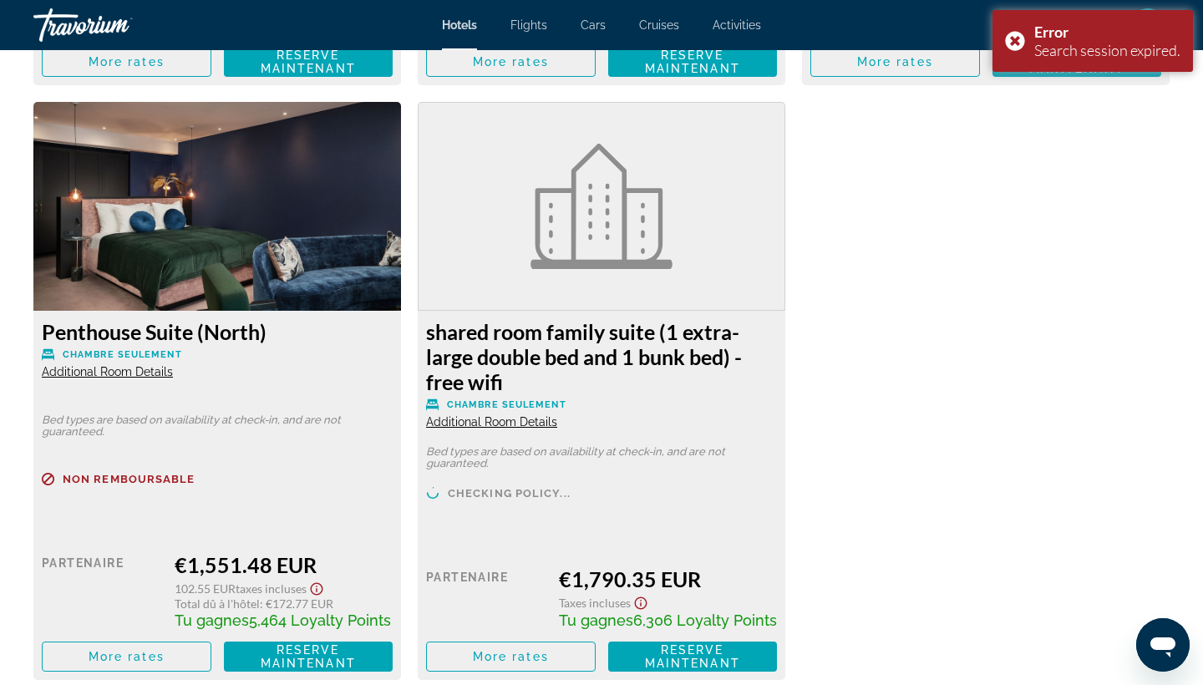
scroll to position [4525, 0]
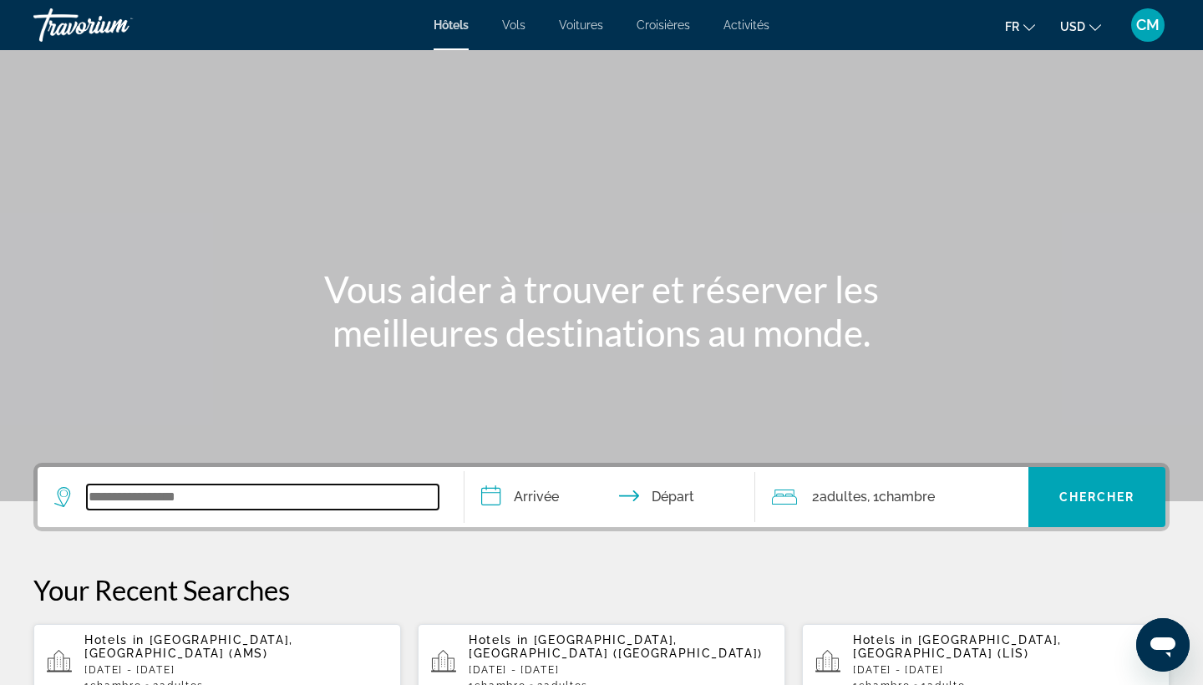
click at [193, 505] on input "Search widget" at bounding box center [263, 497] width 352 height 25
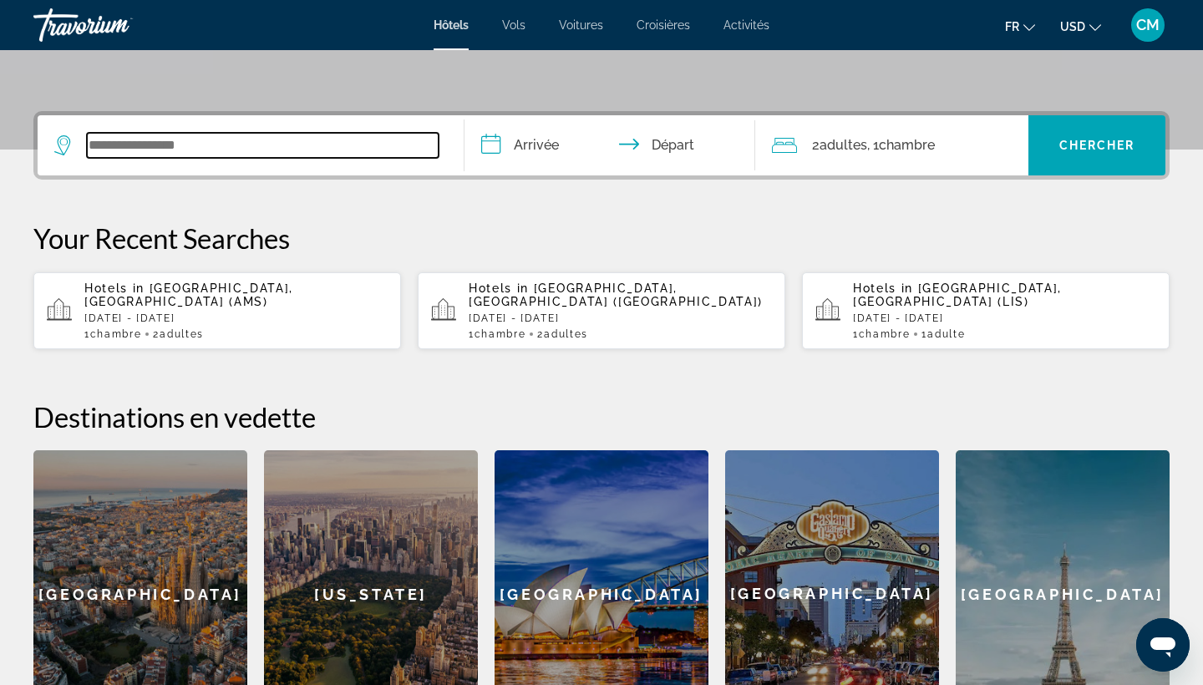
scroll to position [408, 0]
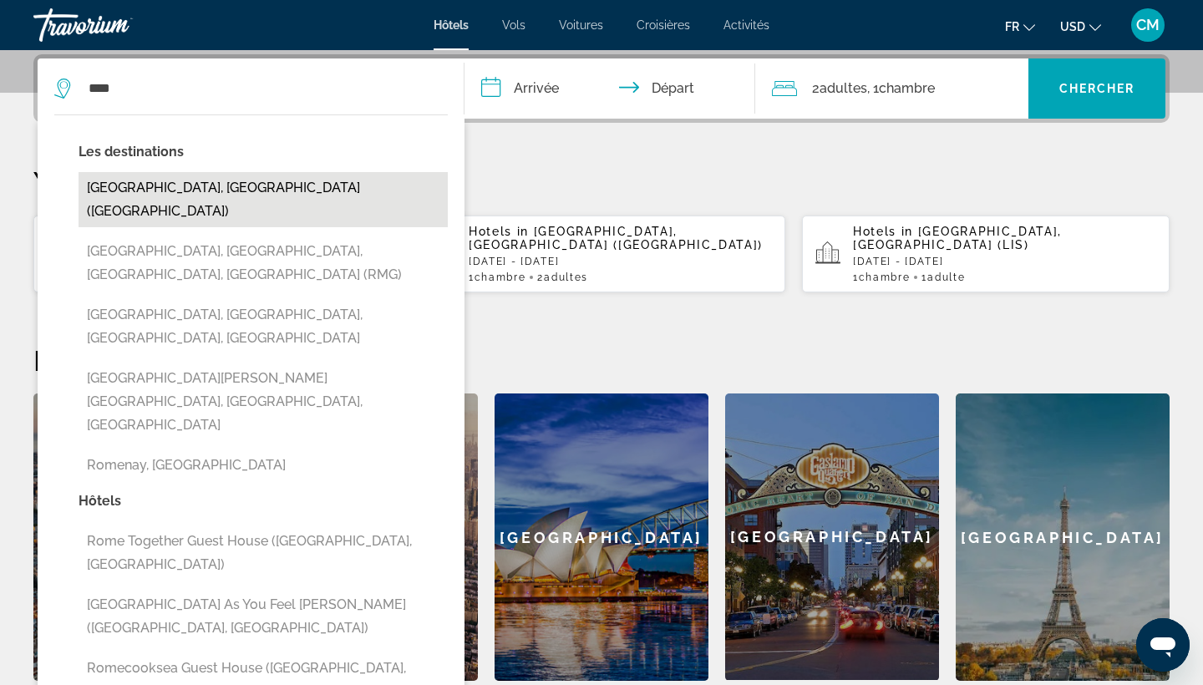
click at [227, 190] on button "[GEOGRAPHIC_DATA], [GEOGRAPHIC_DATA] ([GEOGRAPHIC_DATA])" at bounding box center [263, 199] width 369 height 55
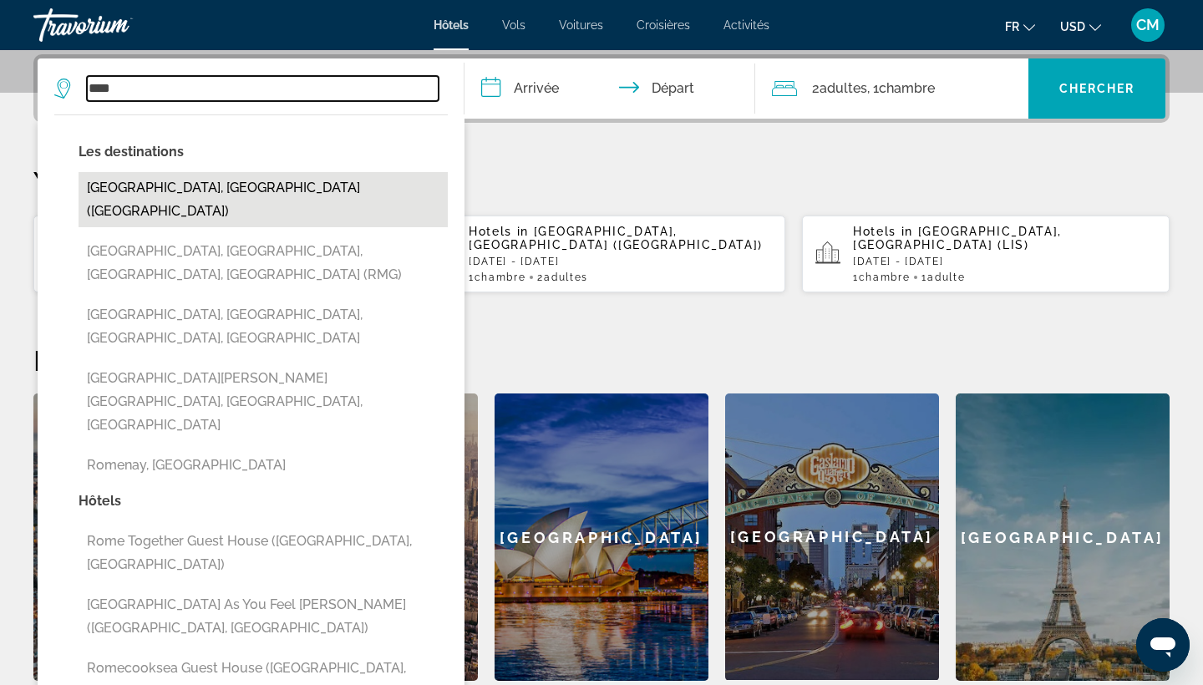
type input "**********"
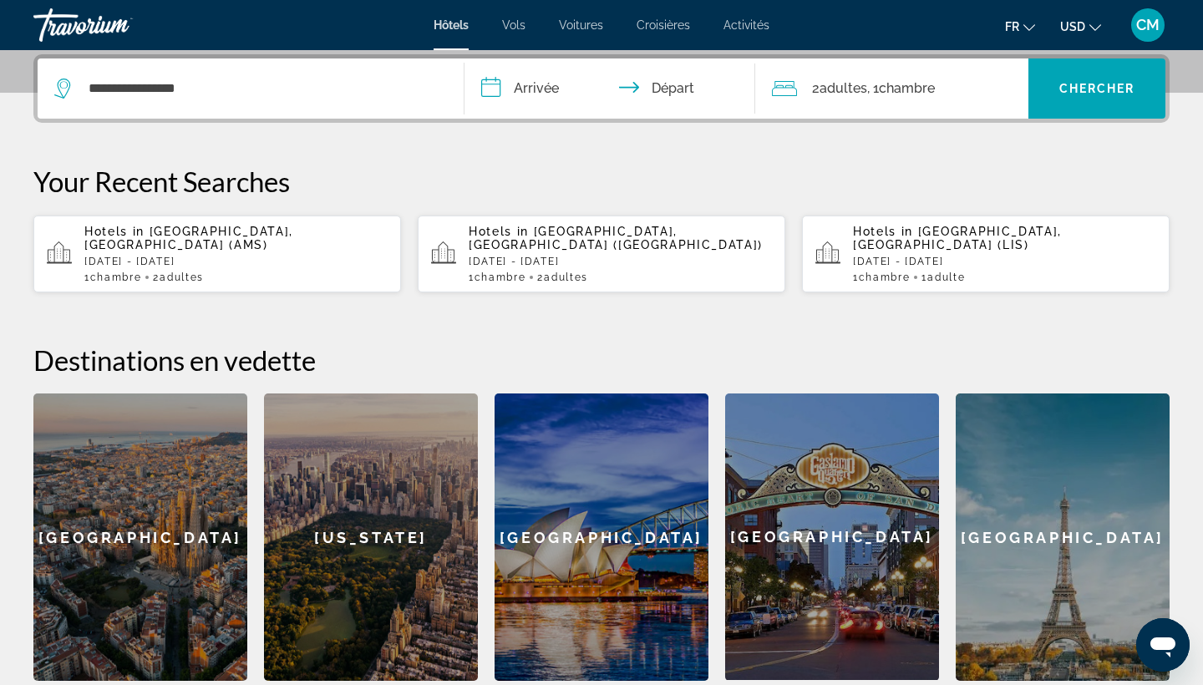
click at [527, 90] on input "**********" at bounding box center [612, 90] width 297 height 65
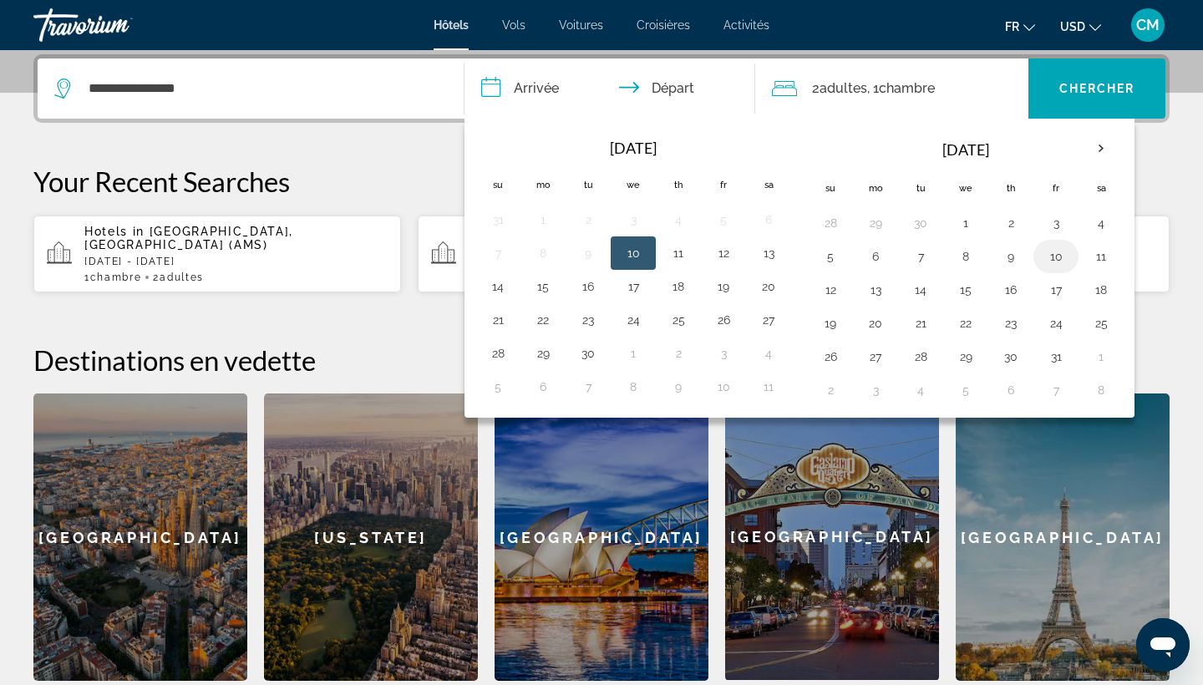
click at [1054, 256] on button "10" at bounding box center [1056, 256] width 27 height 23
click at [842, 290] on button "12" at bounding box center [830, 289] width 27 height 23
type input "**********"
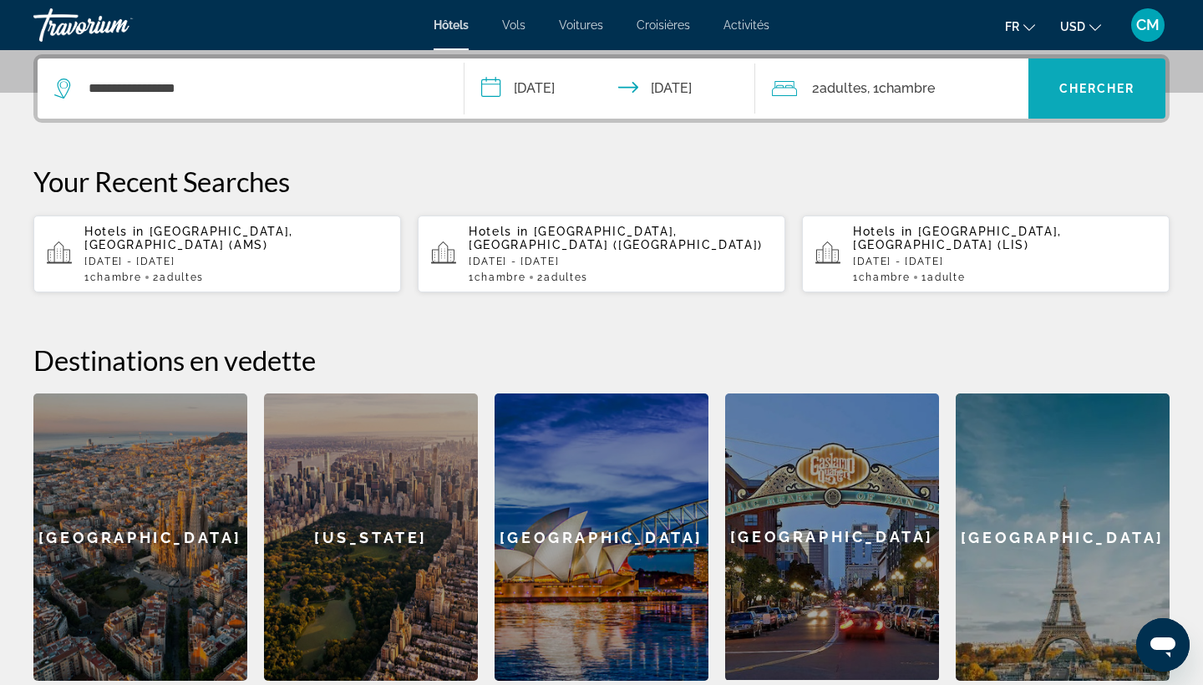
click at [1075, 99] on span "Search widget" at bounding box center [1096, 88] width 137 height 40
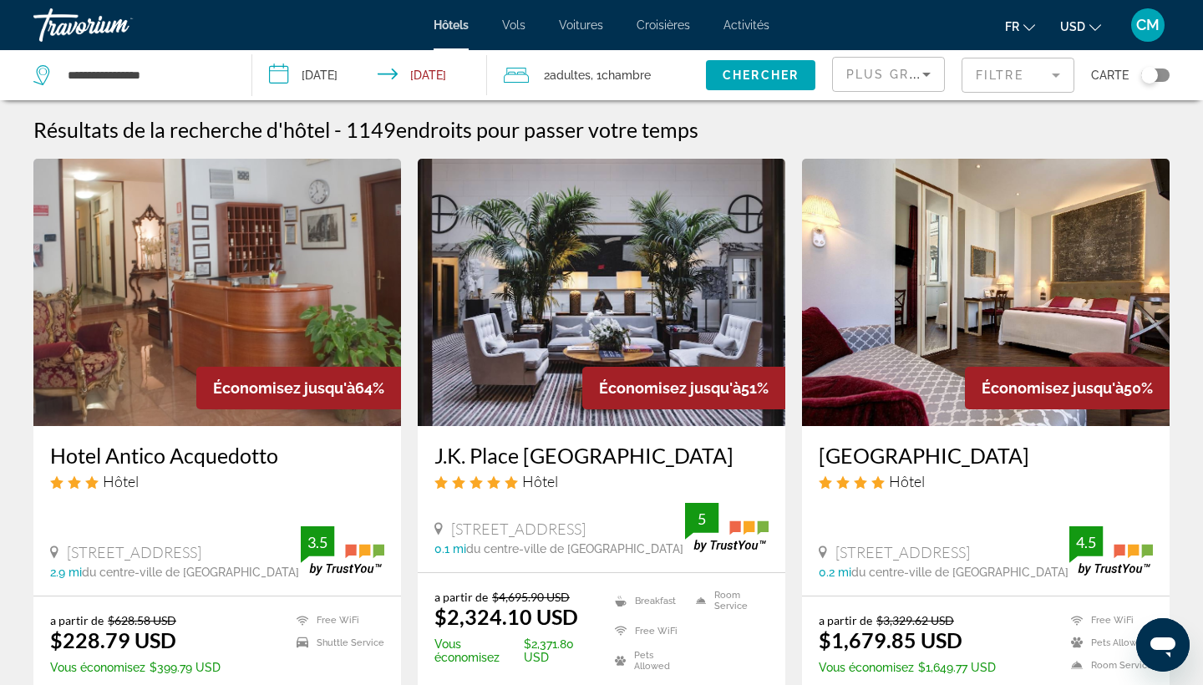
click at [908, 67] on div "Plus grandes économies" at bounding box center [884, 74] width 76 height 20
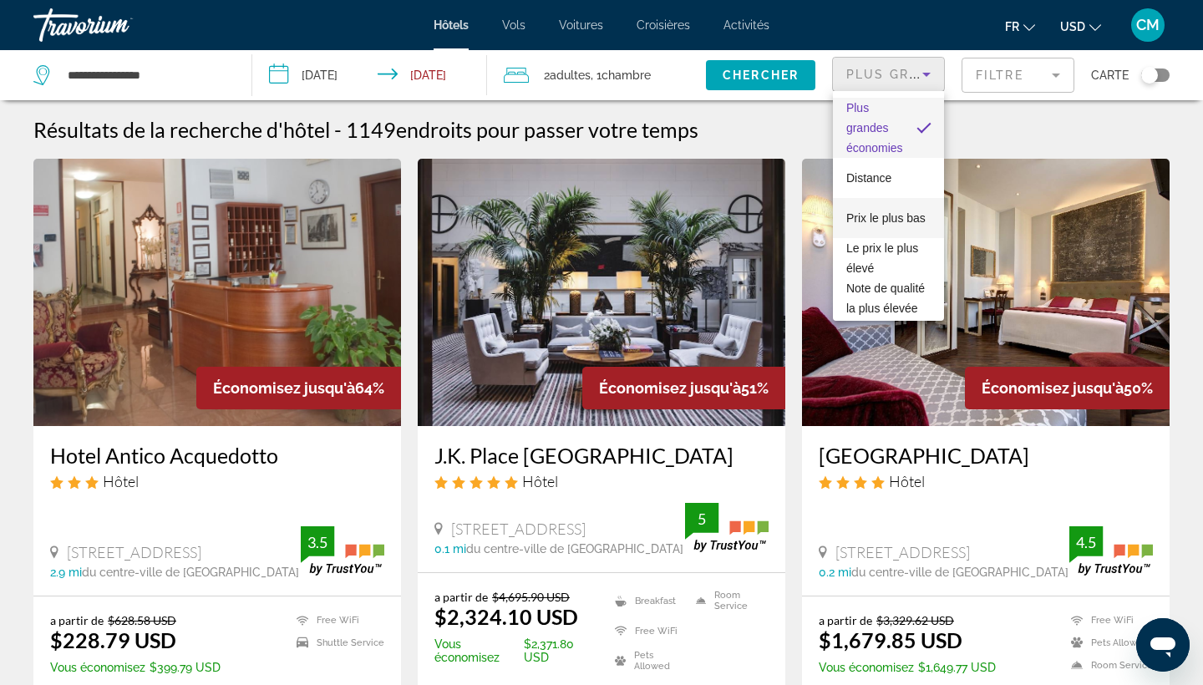
click at [890, 218] on span "Prix le plus bas" at bounding box center [885, 217] width 79 height 13
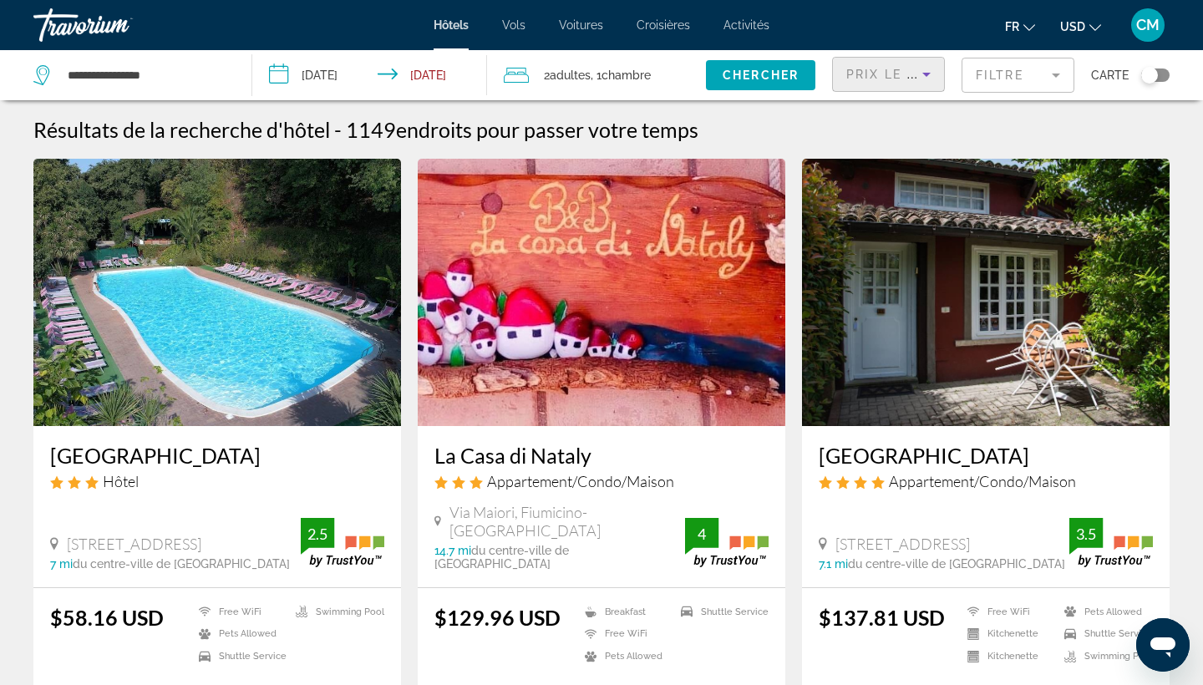
click at [1000, 76] on mat-form-field "Filtre" at bounding box center [1018, 75] width 113 height 35
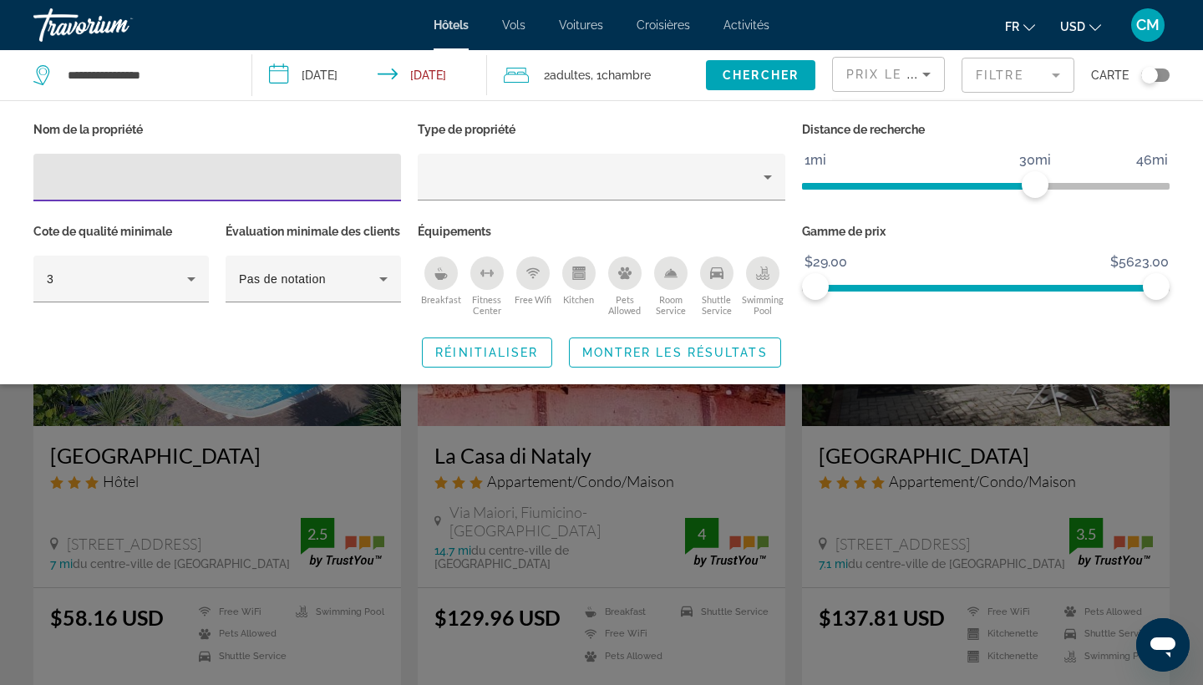
click at [442, 266] on div "Breakfast" at bounding box center [440, 272] width 33 height 33
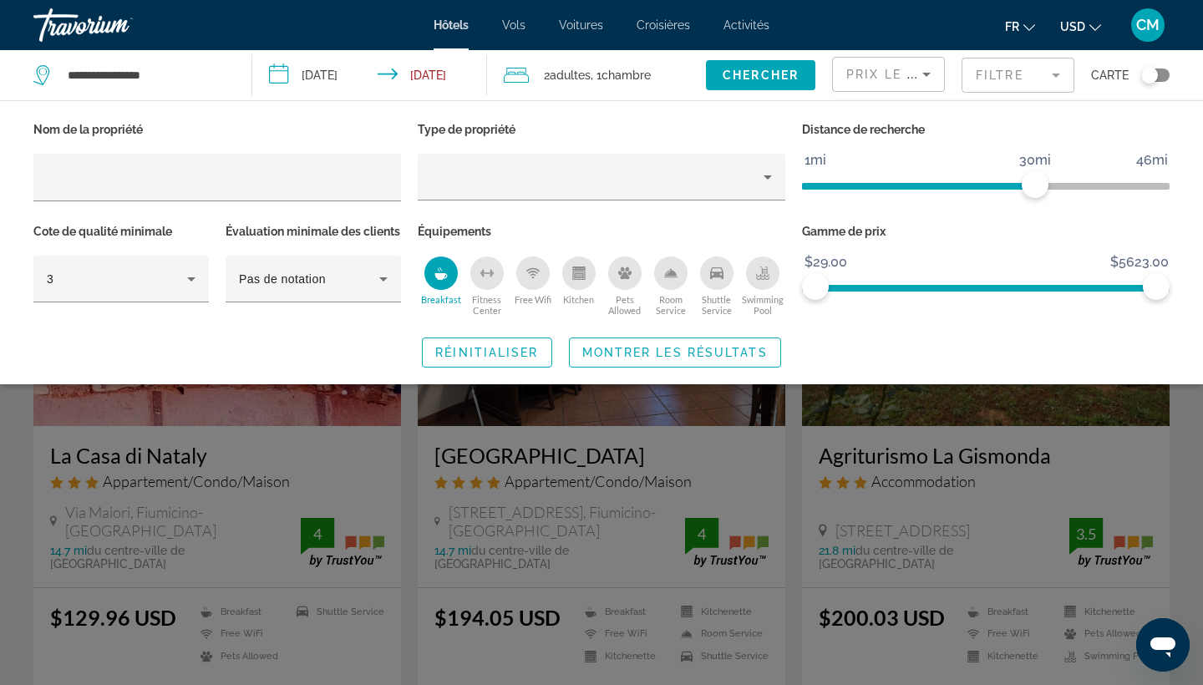
click at [754, 283] on div "Swimming Pool" at bounding box center [762, 272] width 33 height 33
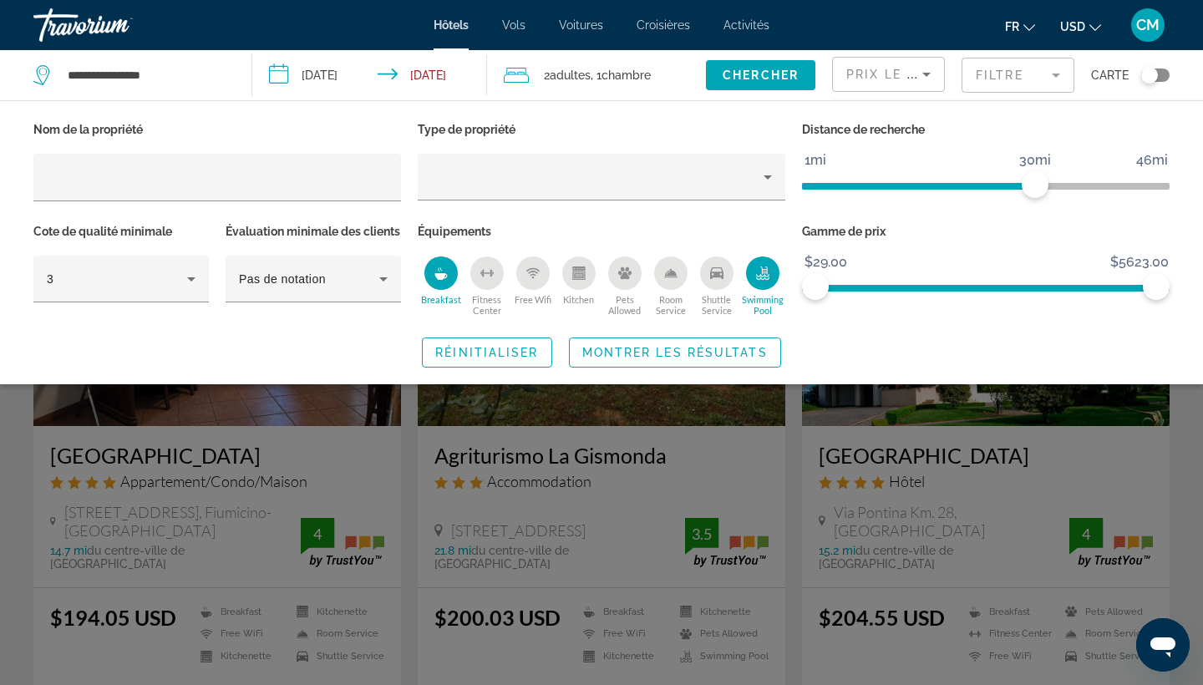
click at [491, 277] on icon "Fitness Center" at bounding box center [486, 272] width 13 height 13
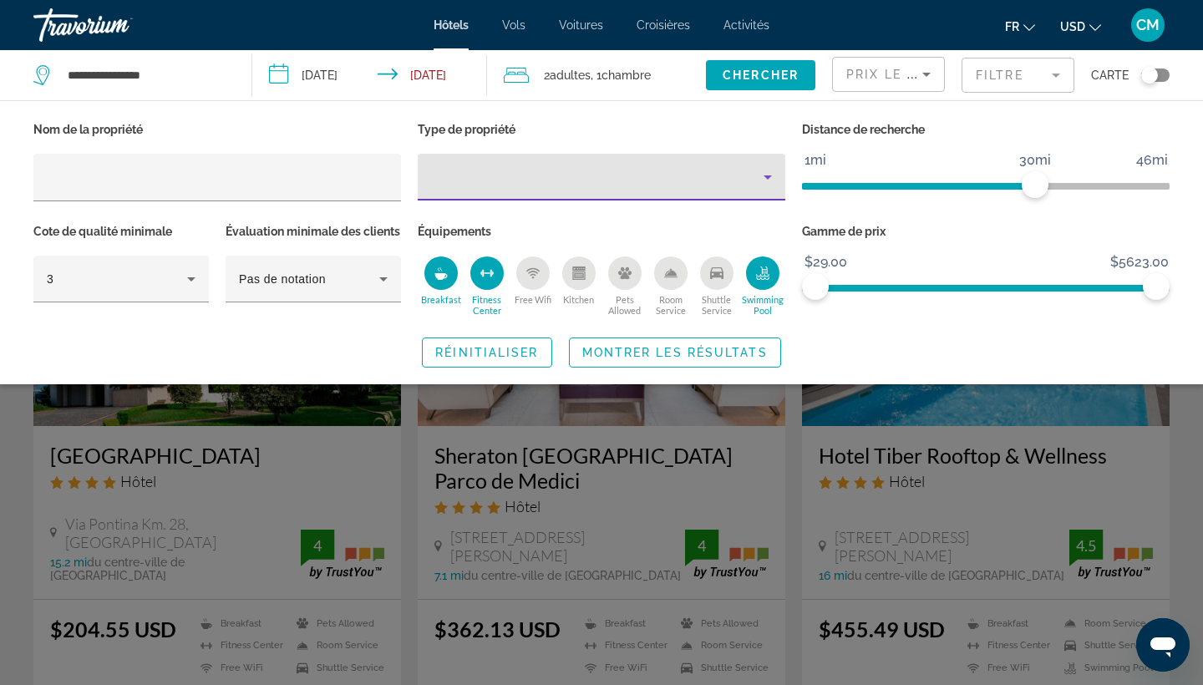
click at [570, 168] on div "Property type" at bounding box center [597, 177] width 332 height 20
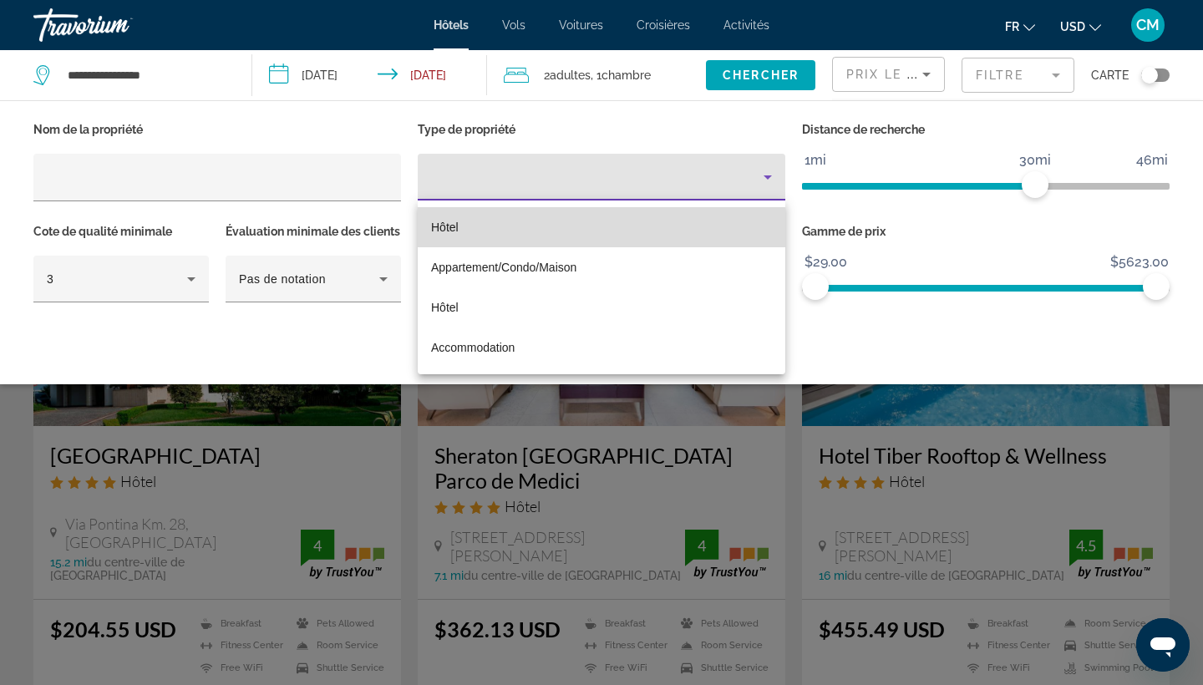
click at [520, 229] on mat-option "Hôtel" at bounding box center [602, 227] width 368 height 40
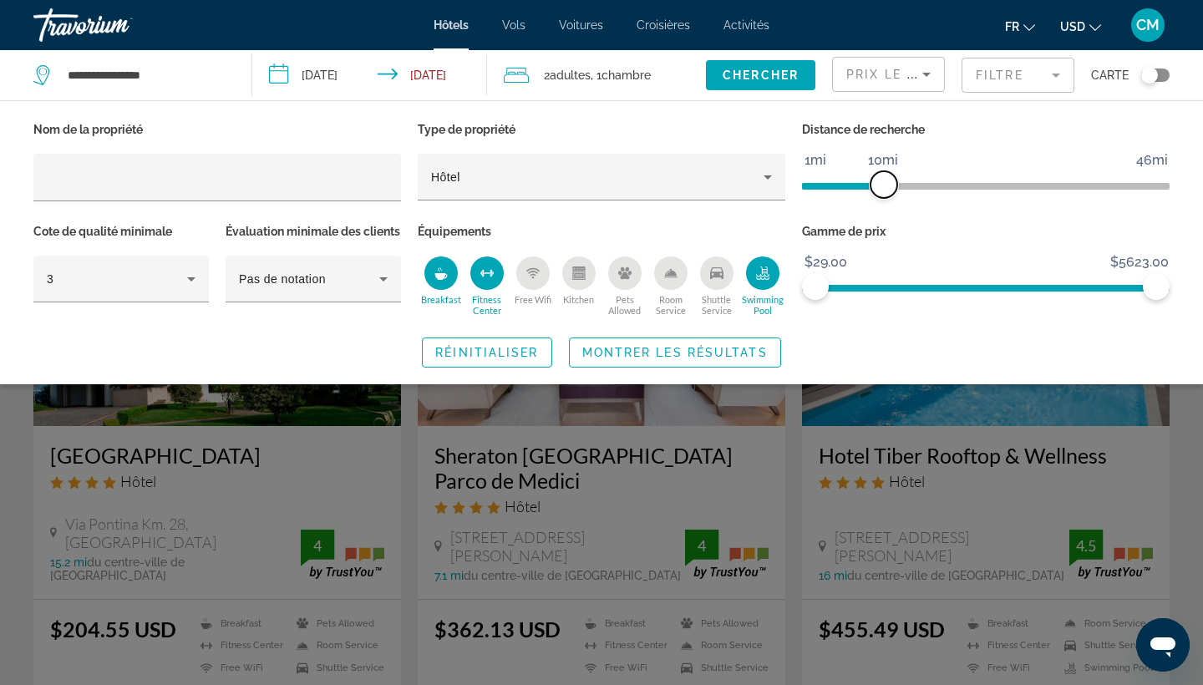
drag, startPoint x: 1033, startPoint y: 179, endPoint x: 887, endPoint y: 178, distance: 145.4
click at [887, 178] on span "ngx-slider" at bounding box center [883, 184] width 27 height 27
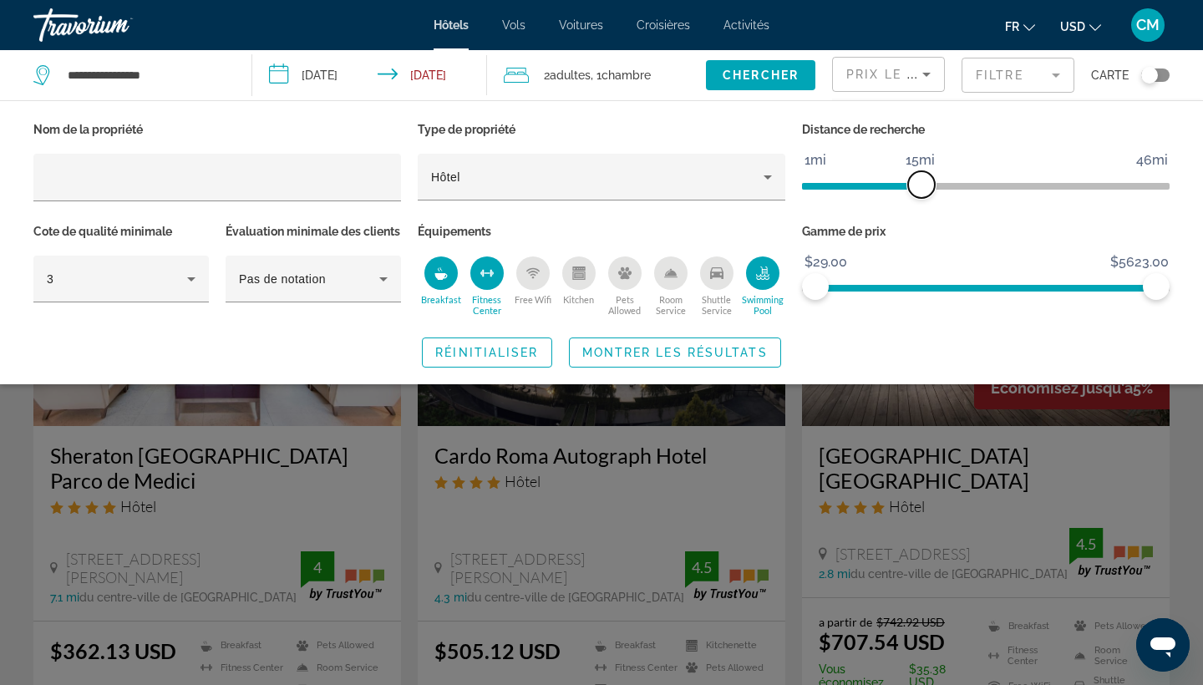
drag, startPoint x: 888, startPoint y: 180, endPoint x: 919, endPoint y: 181, distance: 31.0
click at [919, 181] on span "ngx-slider" at bounding box center [921, 184] width 27 height 27
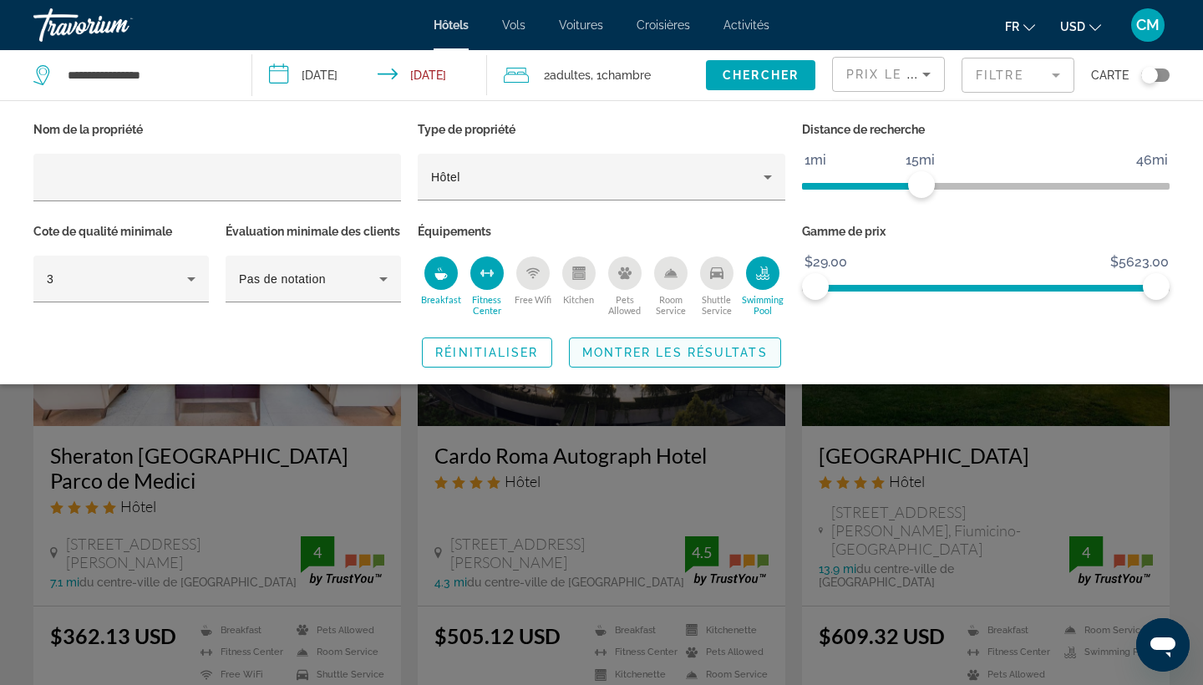
click at [717, 367] on span "Search widget" at bounding box center [675, 352] width 211 height 40
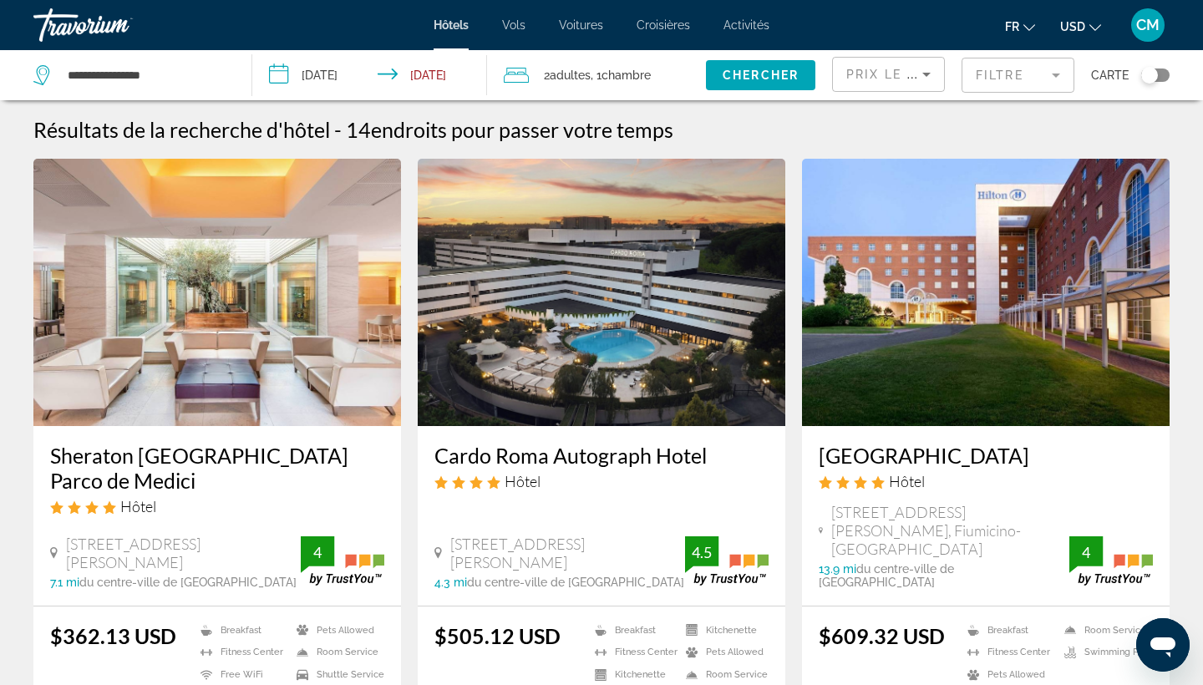
click at [1071, 28] on span "USD" at bounding box center [1072, 26] width 25 height 13
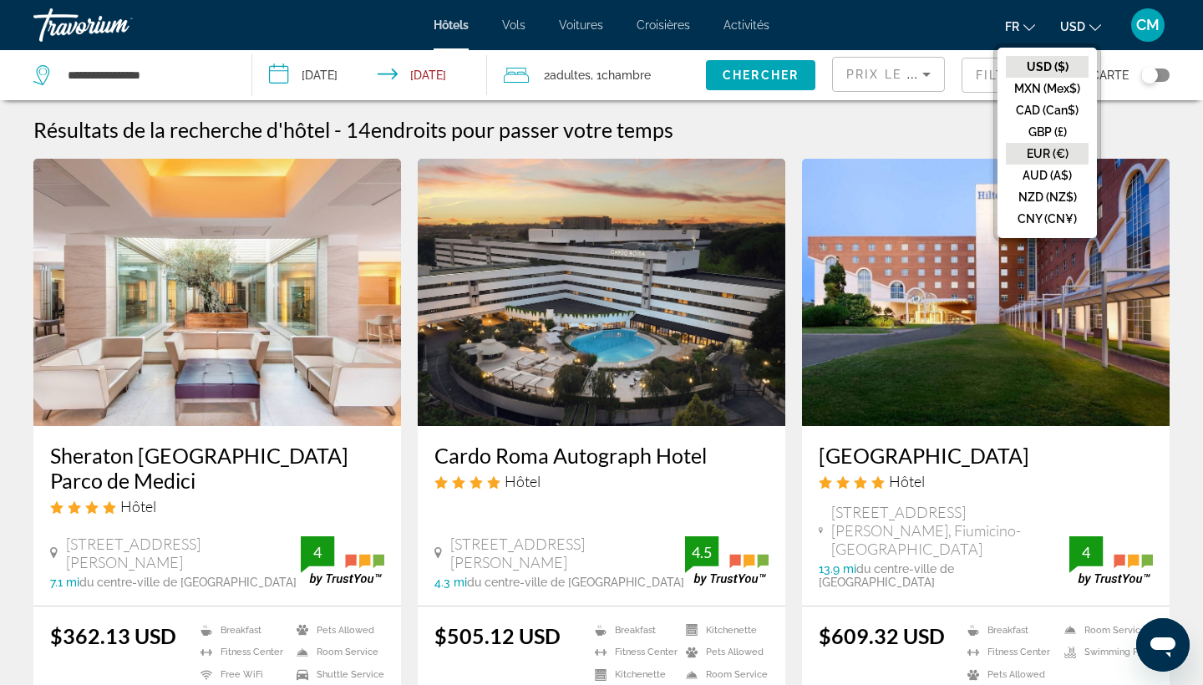
click at [1050, 155] on button "EUR (€)" at bounding box center [1047, 154] width 83 height 22
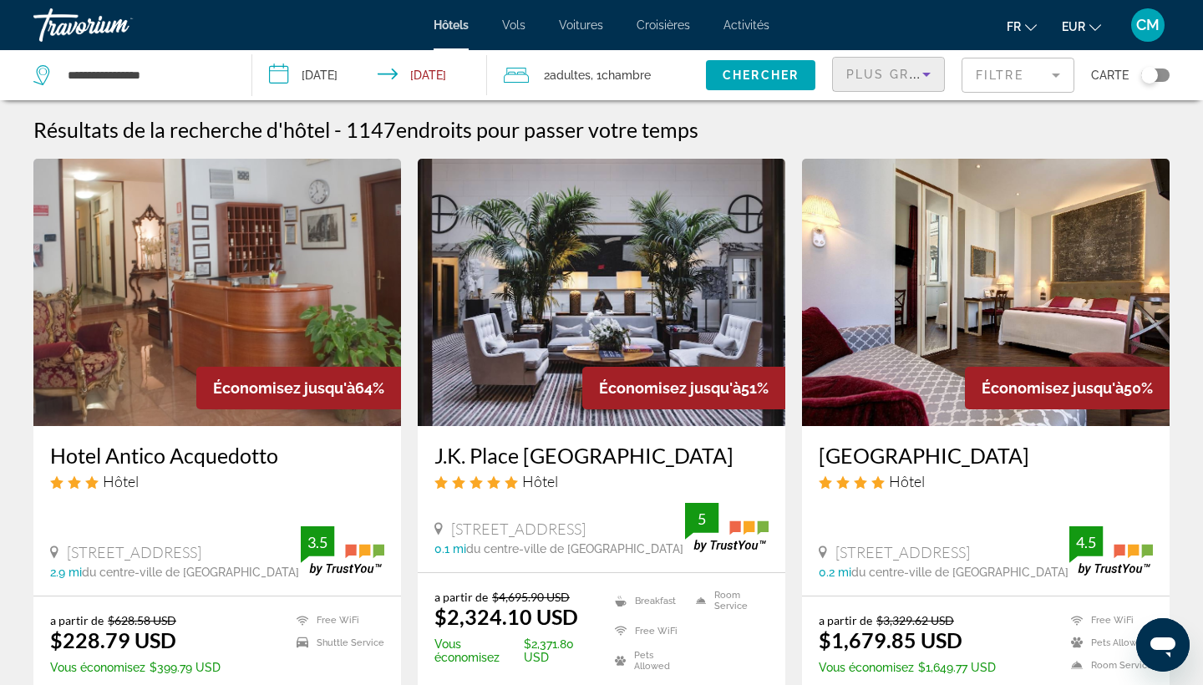
click at [902, 72] on span "Plus grandes économies" at bounding box center [946, 74] width 200 height 13
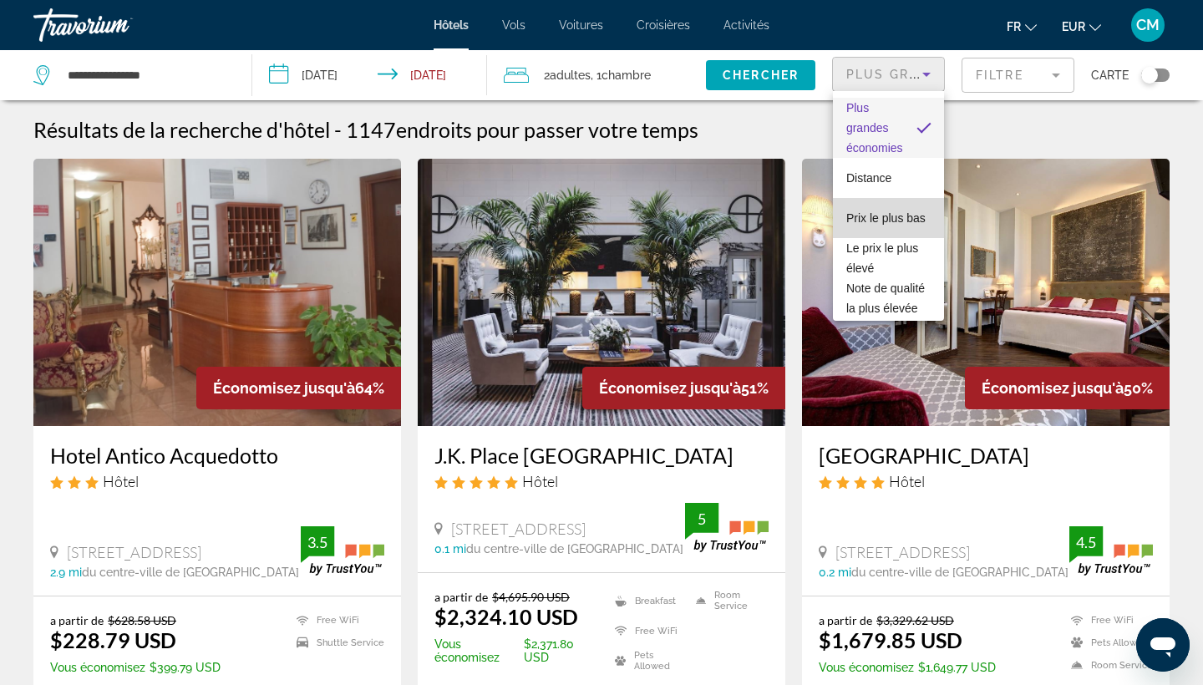
click at [888, 222] on span "Prix le plus bas" at bounding box center [885, 217] width 79 height 13
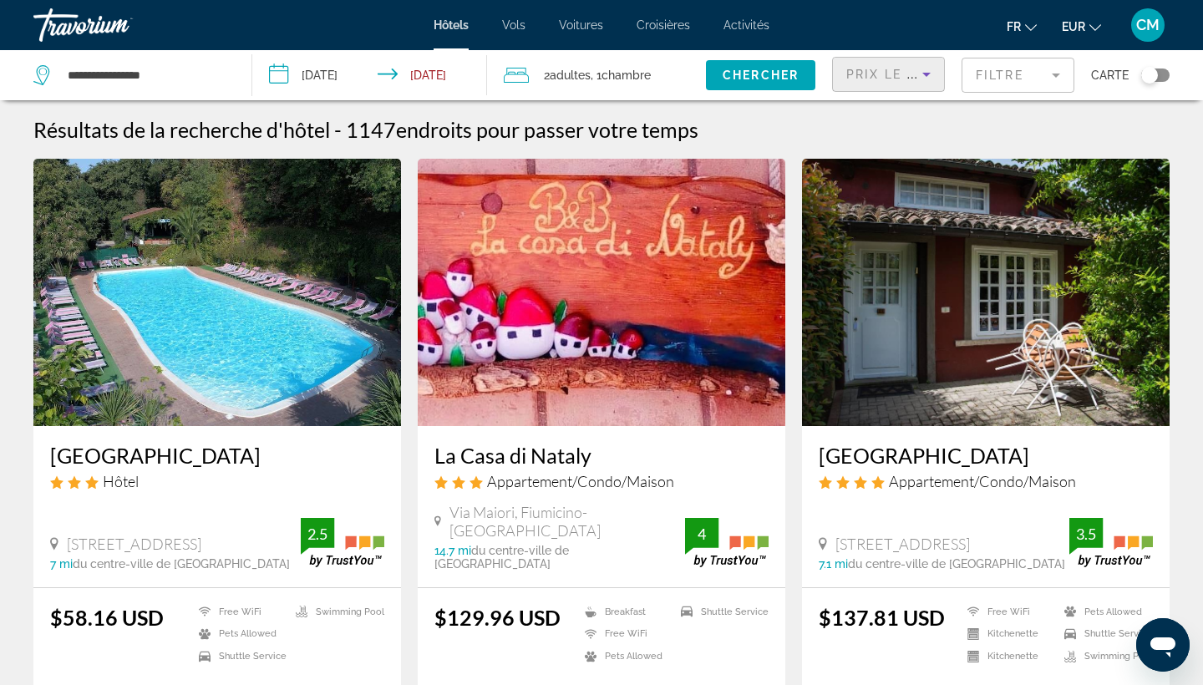
click at [1013, 77] on mat-form-field "Filtre" at bounding box center [1018, 75] width 113 height 35
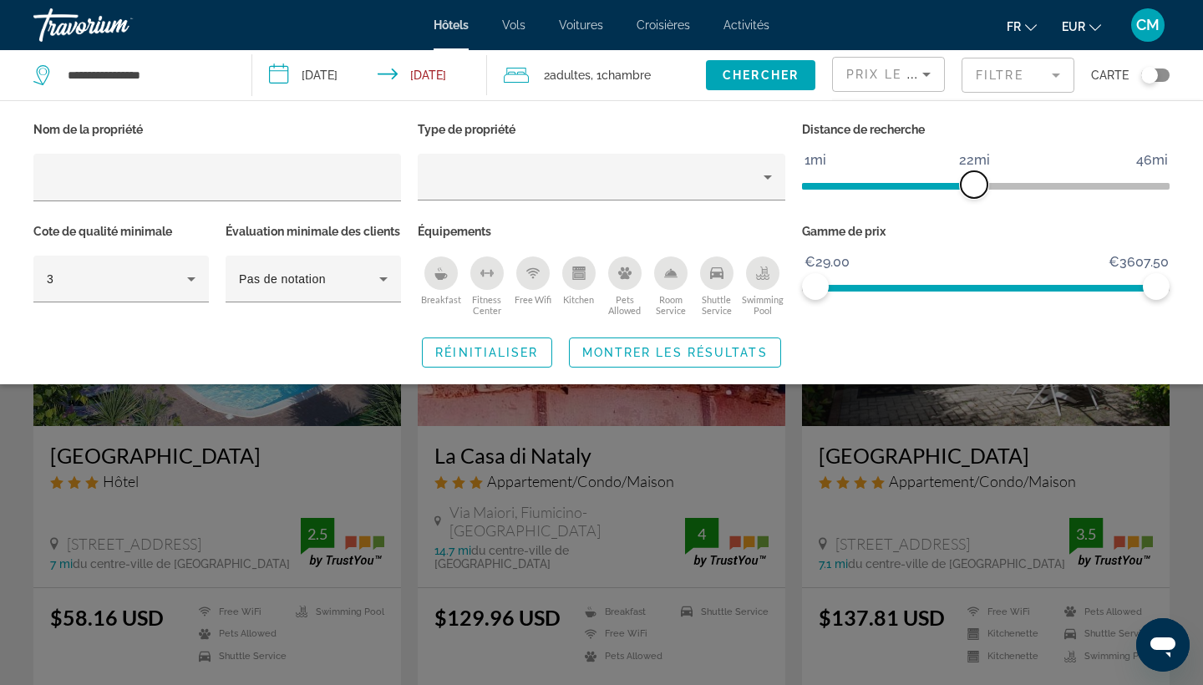
drag, startPoint x: 1041, startPoint y: 191, endPoint x: 977, endPoint y: 193, distance: 64.3
click at [977, 193] on span "ngx-slider" at bounding box center [974, 184] width 27 height 27
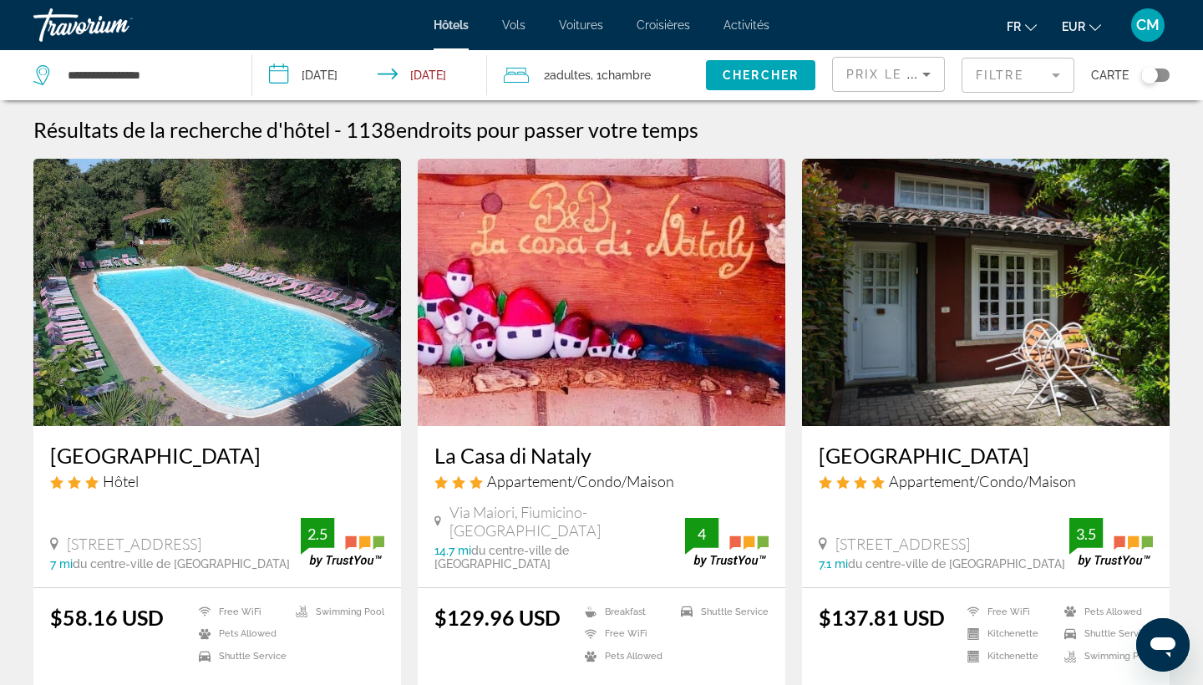
click at [1081, 25] on span "EUR" at bounding box center [1073, 26] width 23 height 13
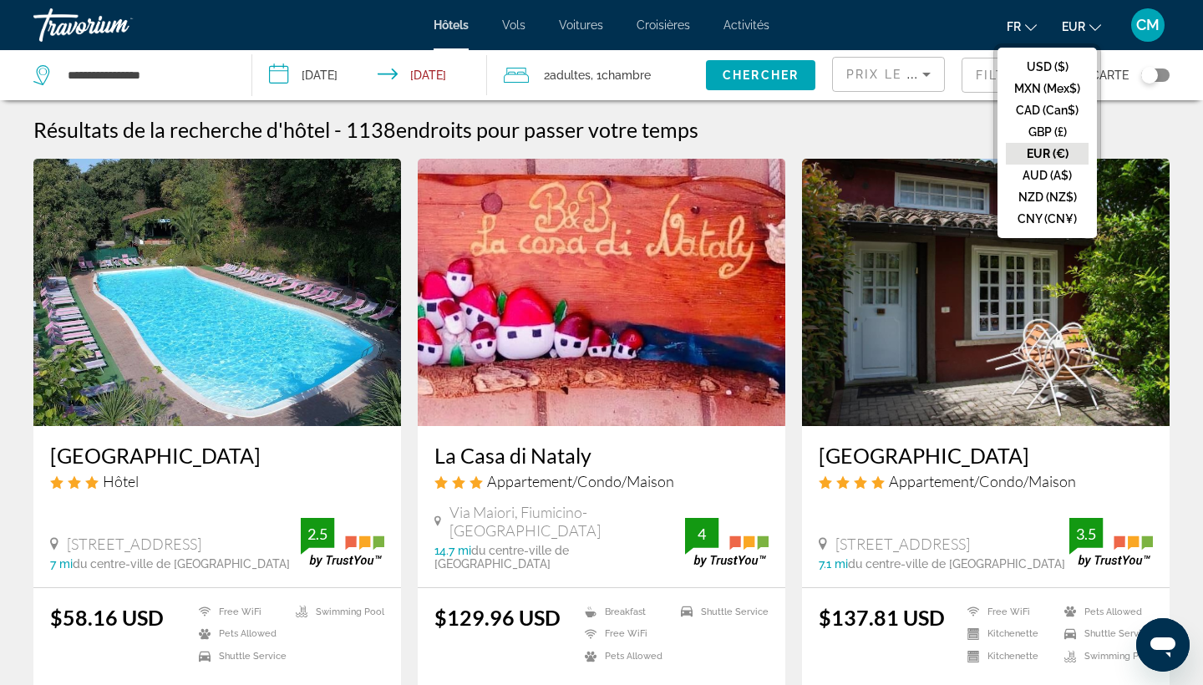
click at [1048, 158] on button "EUR (€)" at bounding box center [1047, 154] width 83 height 22
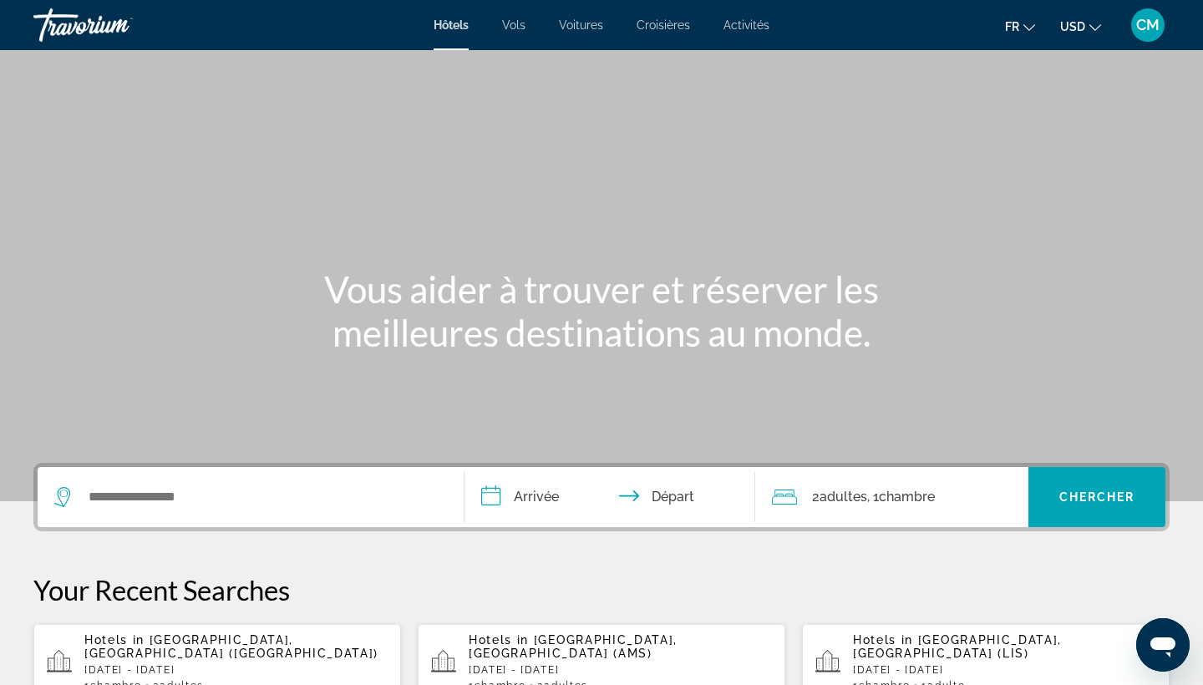
click at [1076, 20] on span "USD" at bounding box center [1072, 26] width 25 height 13
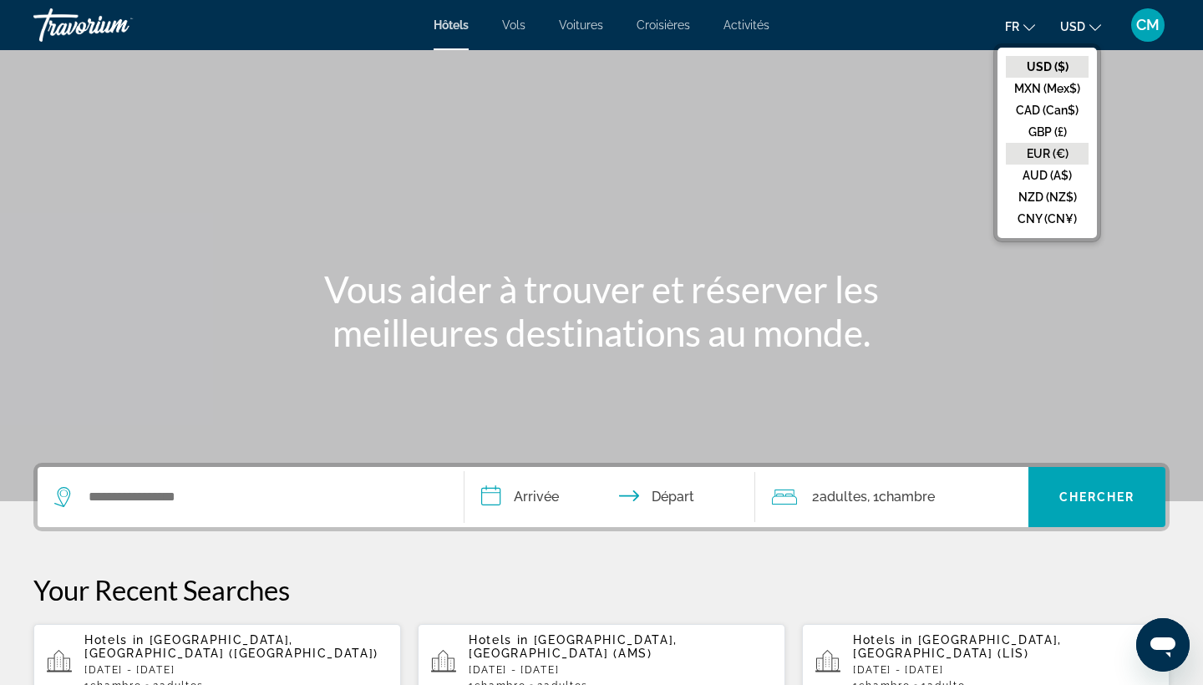
click at [1053, 150] on button "EUR (€)" at bounding box center [1047, 154] width 83 height 22
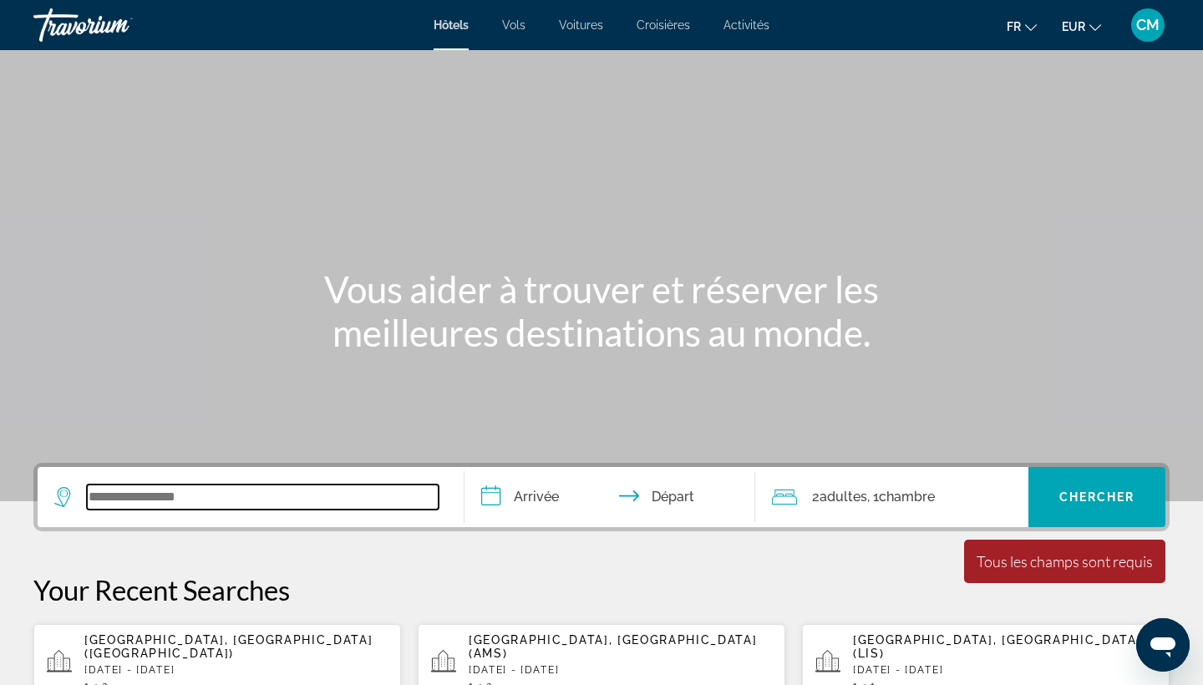
click at [170, 500] on input "Search widget" at bounding box center [263, 497] width 352 height 25
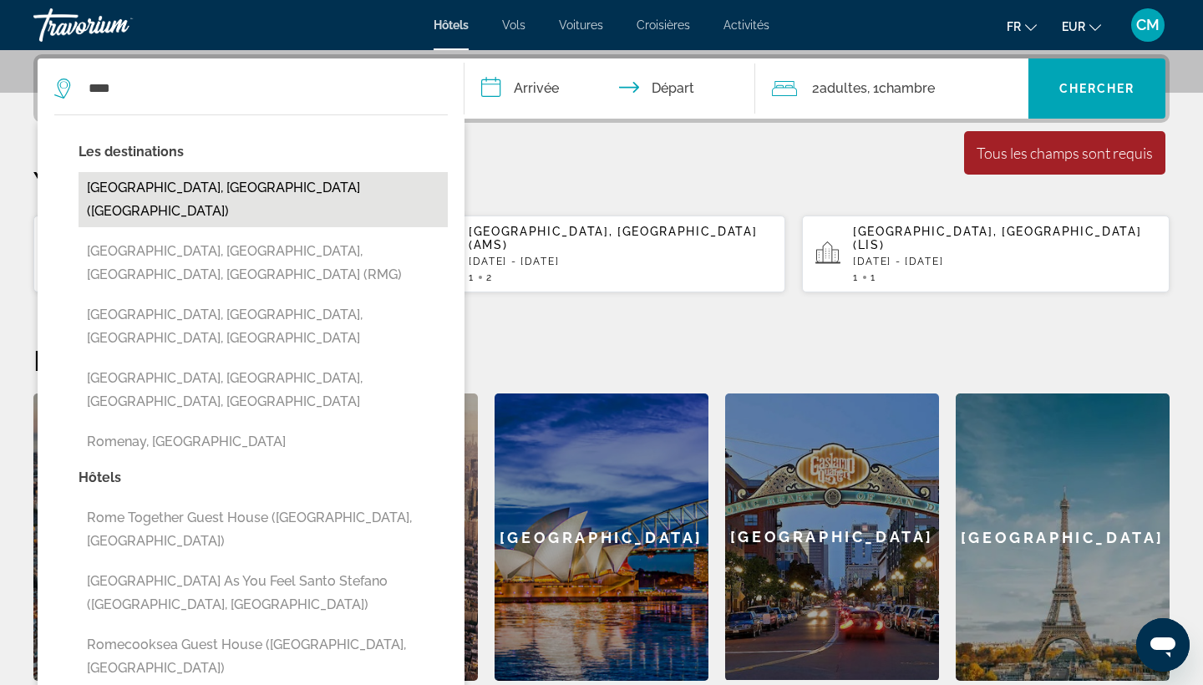
click at [171, 193] on button "[GEOGRAPHIC_DATA], [GEOGRAPHIC_DATA] ([GEOGRAPHIC_DATA])" at bounding box center [263, 199] width 369 height 55
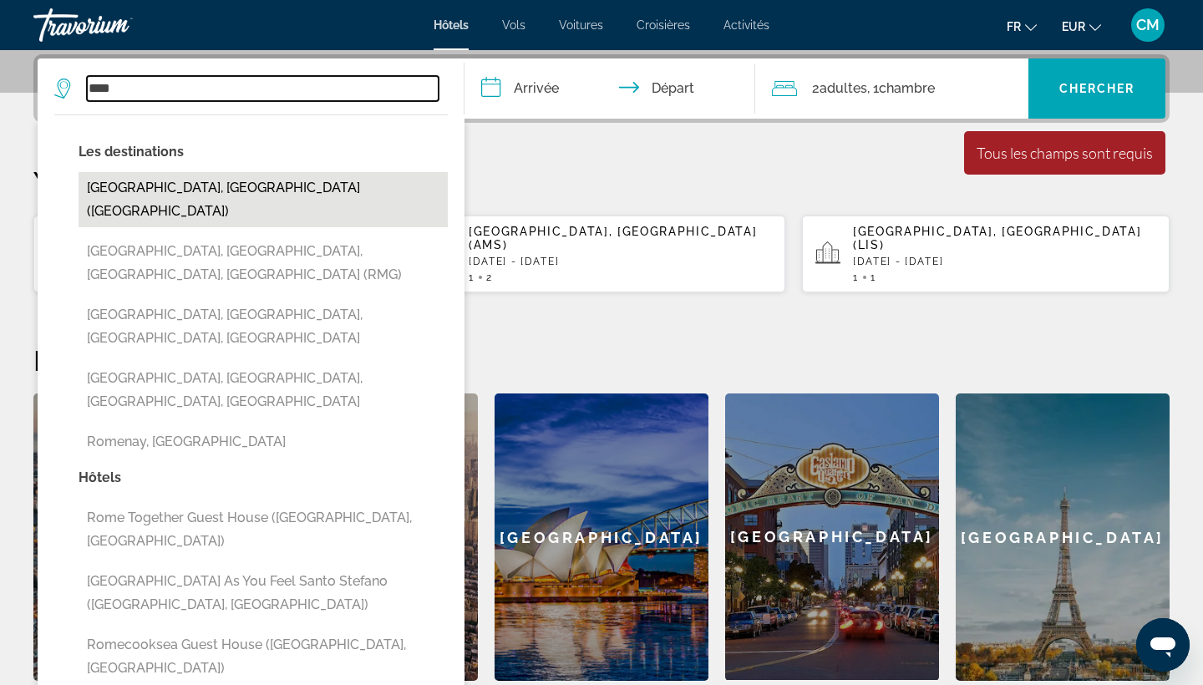
type input "**********"
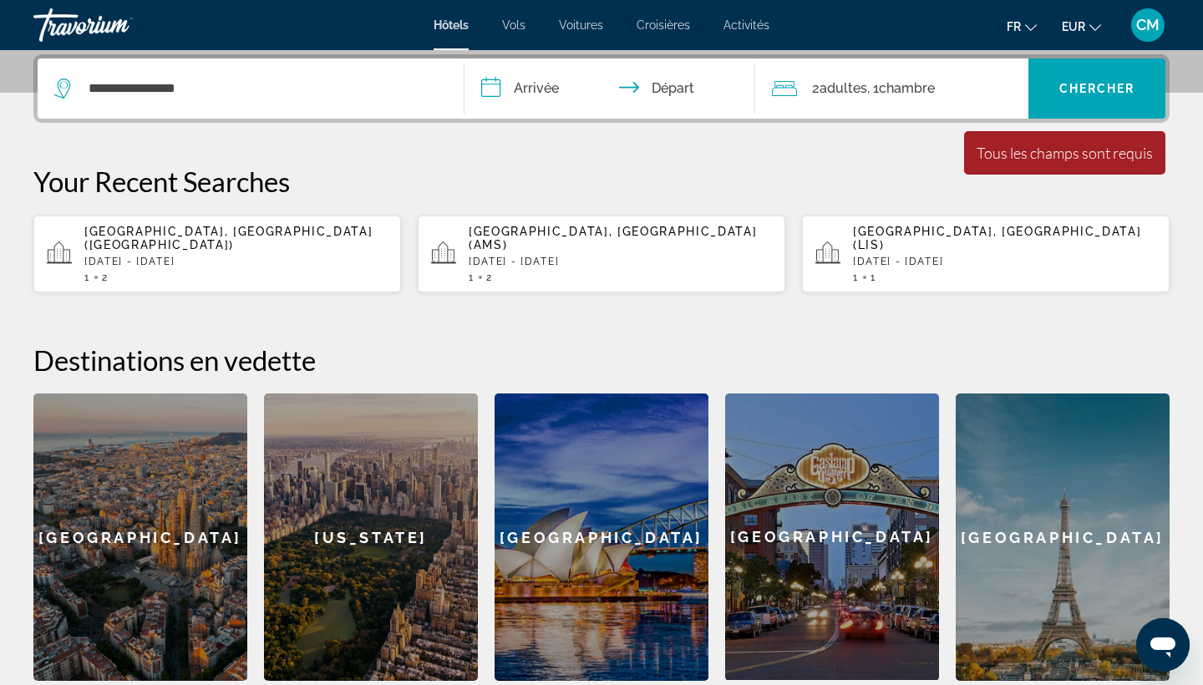
click at [540, 81] on input "**********" at bounding box center [612, 90] width 297 height 65
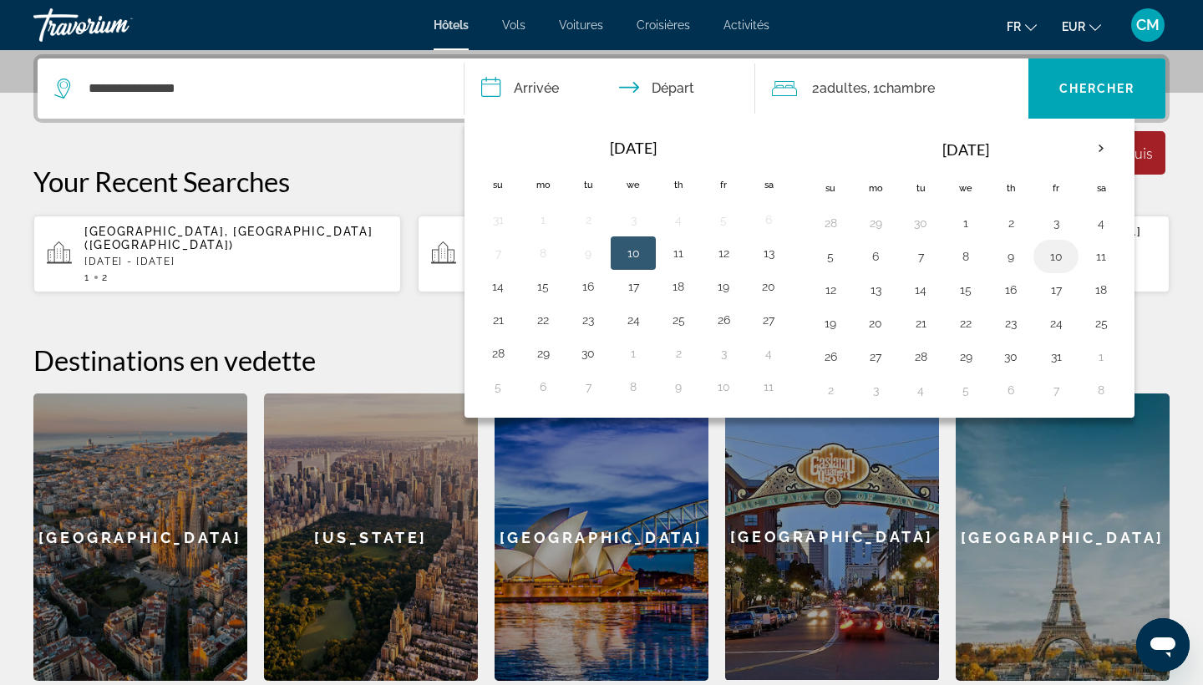
click at [1051, 256] on button "10" at bounding box center [1056, 256] width 27 height 23
click at [775, 282] on button "20" at bounding box center [768, 286] width 27 height 23
type input "**********"
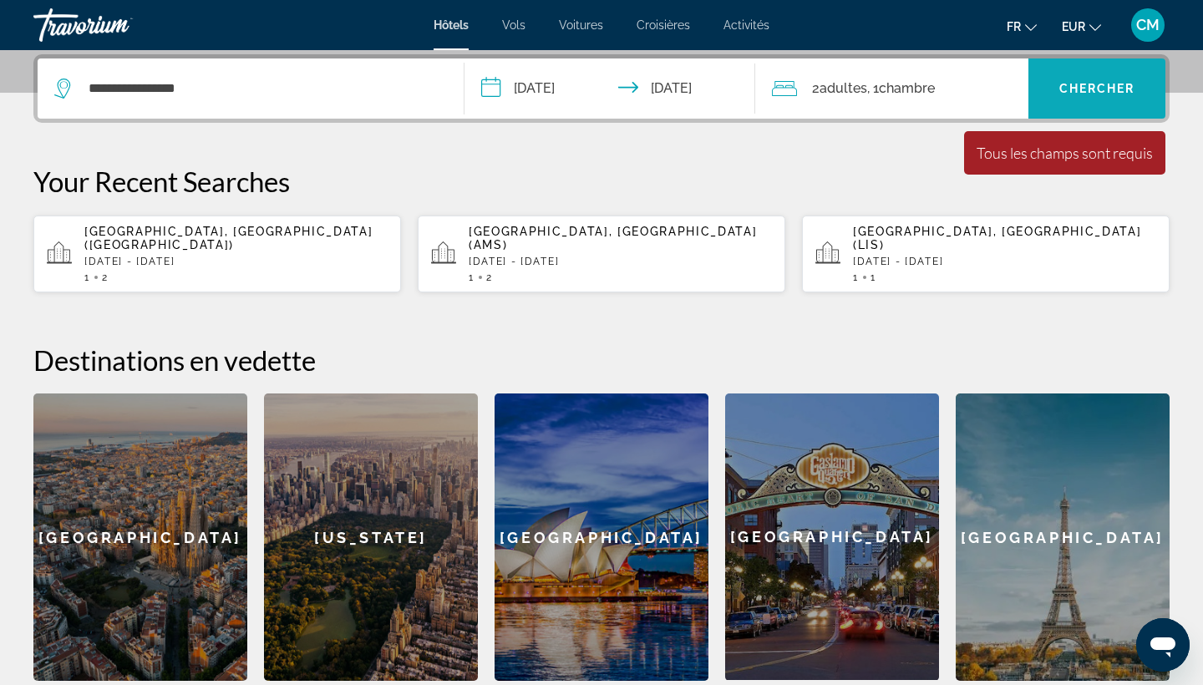
click at [1109, 94] on span "Chercher" at bounding box center [1097, 88] width 76 height 13
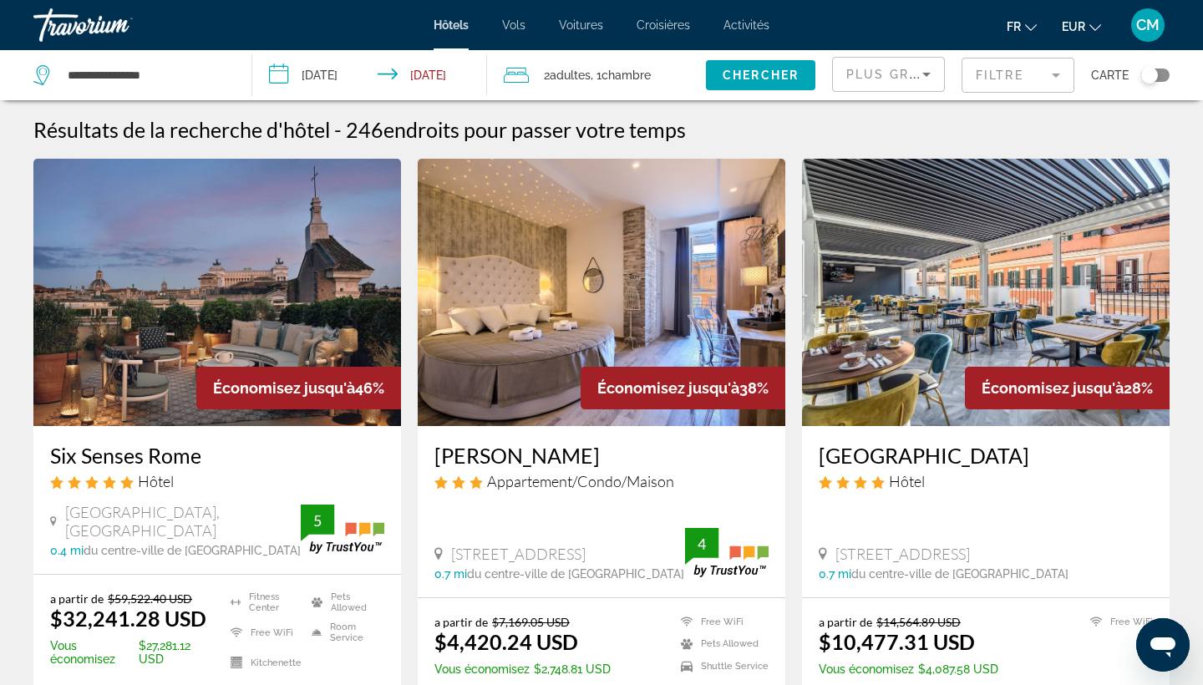
click at [862, 74] on span "Plus grandes économies" at bounding box center [946, 74] width 200 height 13
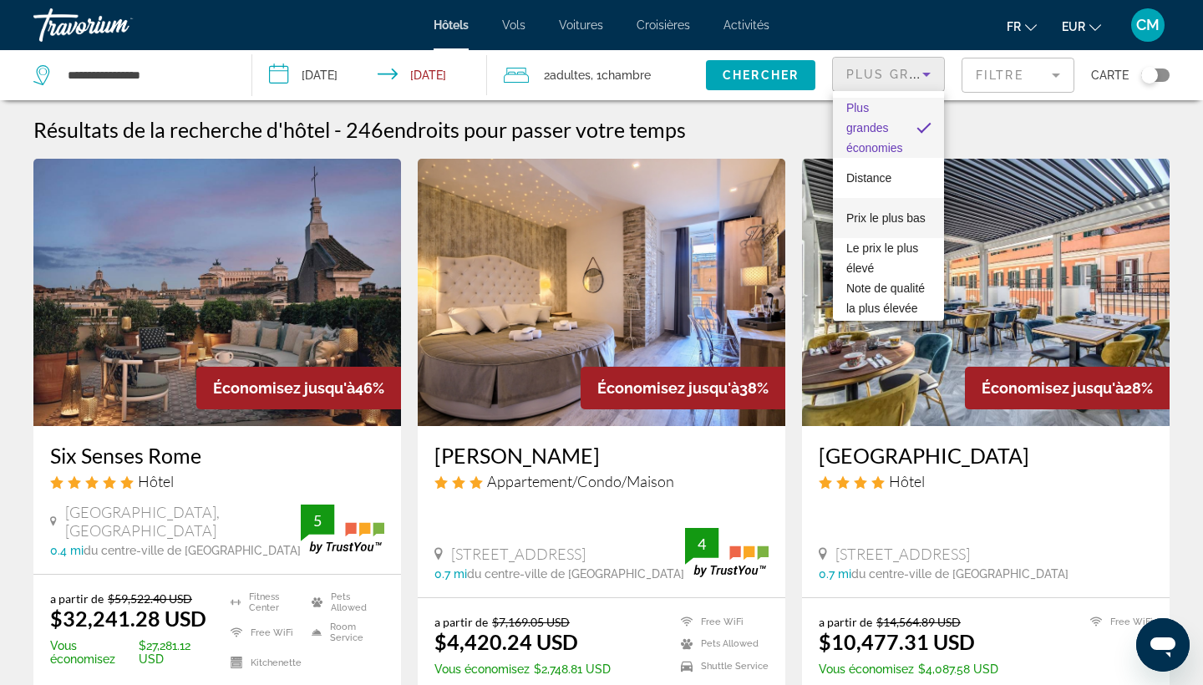
click at [891, 221] on span "Prix le plus bas" at bounding box center [885, 217] width 79 height 13
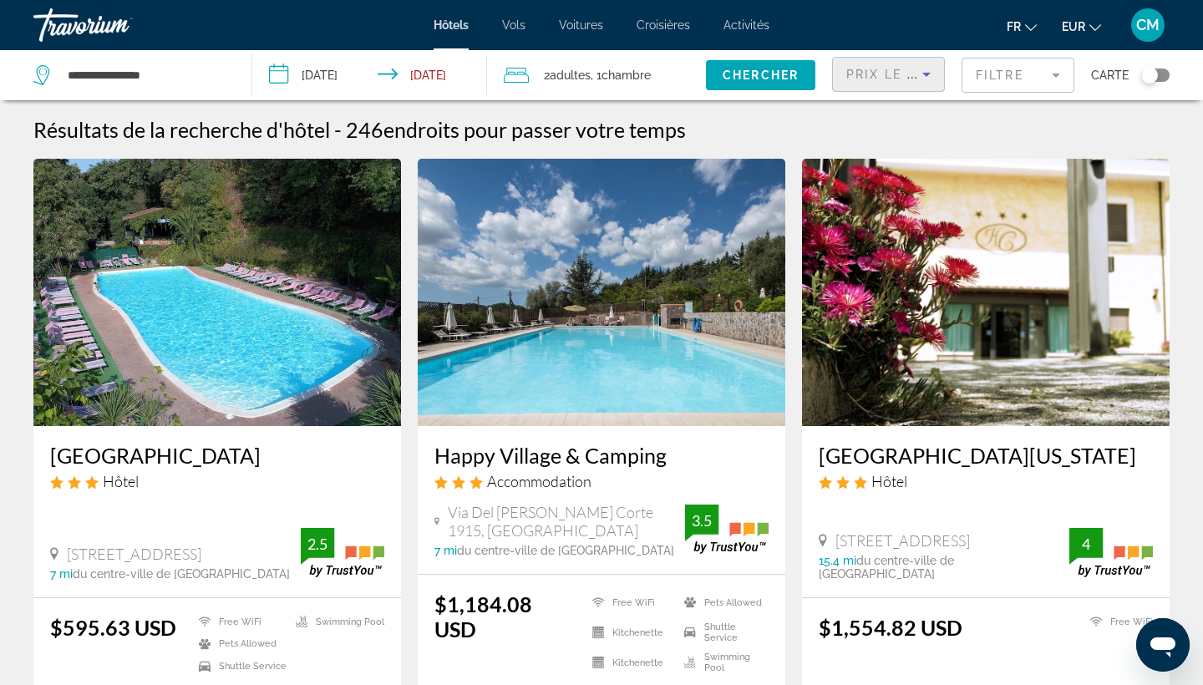
click at [1009, 77] on mat-form-field "Filtre" at bounding box center [1018, 75] width 113 height 35
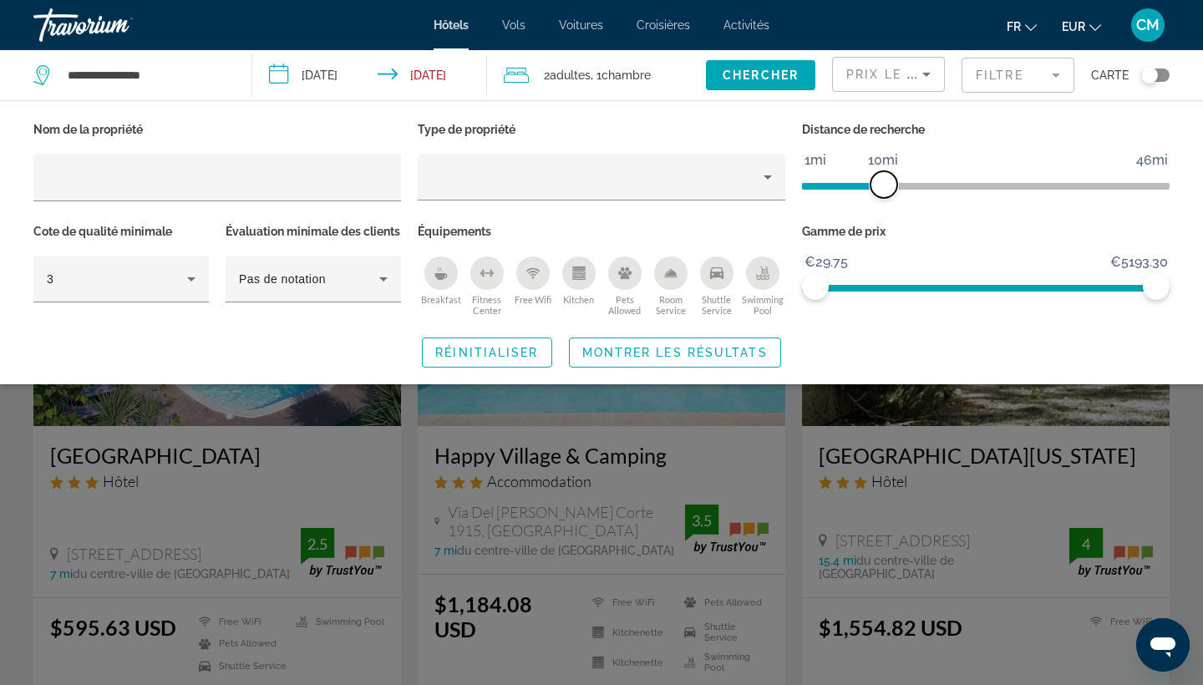
drag, startPoint x: 1036, startPoint y: 185, endPoint x: 884, endPoint y: 190, distance: 152.1
click at [884, 190] on span "ngx-slider" at bounding box center [883, 184] width 27 height 27
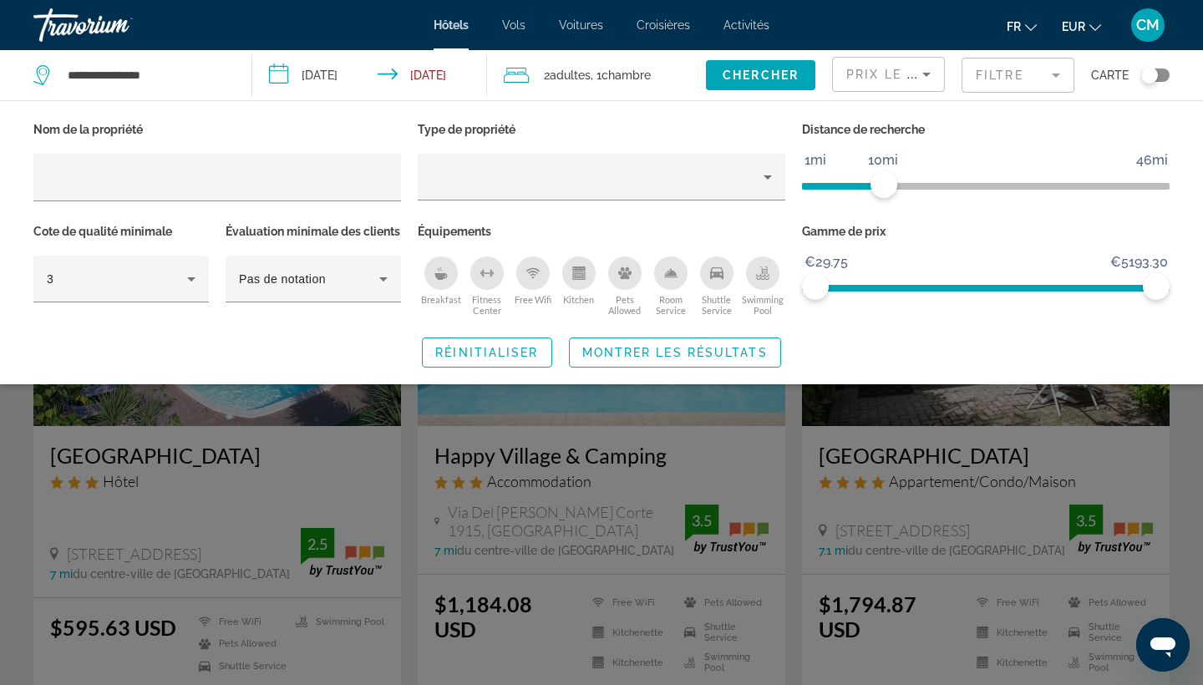
click at [450, 275] on div "Breakfast" at bounding box center [440, 272] width 33 height 33
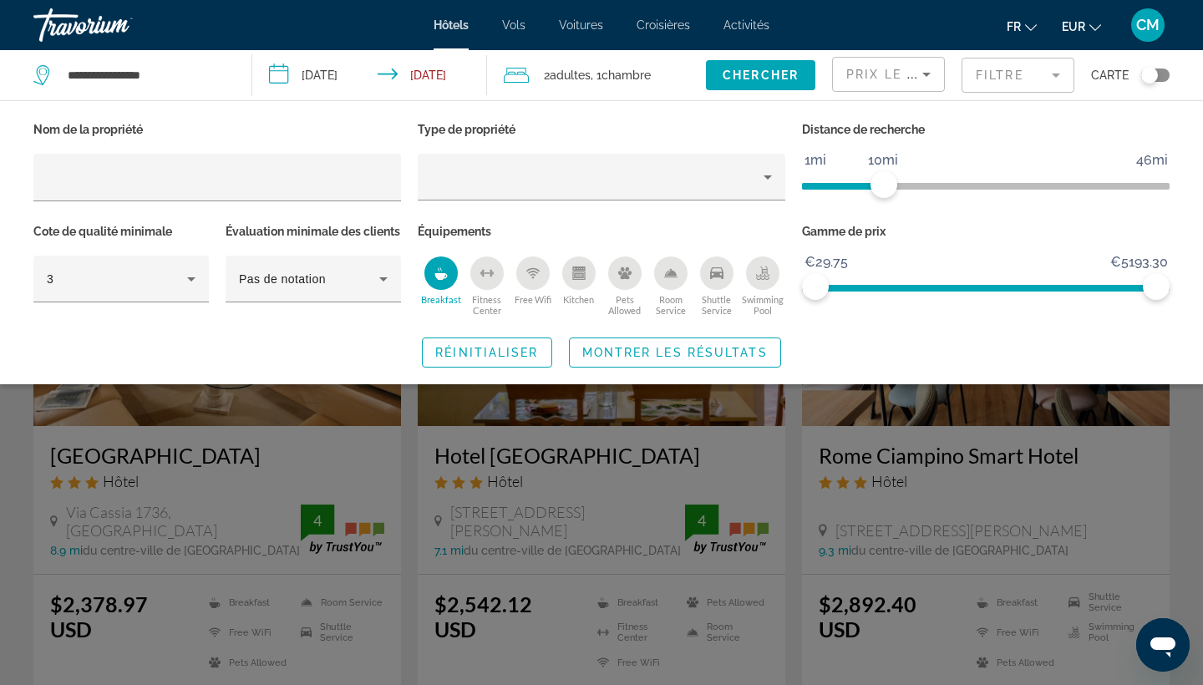
click at [773, 280] on div "Swimming Pool" at bounding box center [762, 272] width 33 height 33
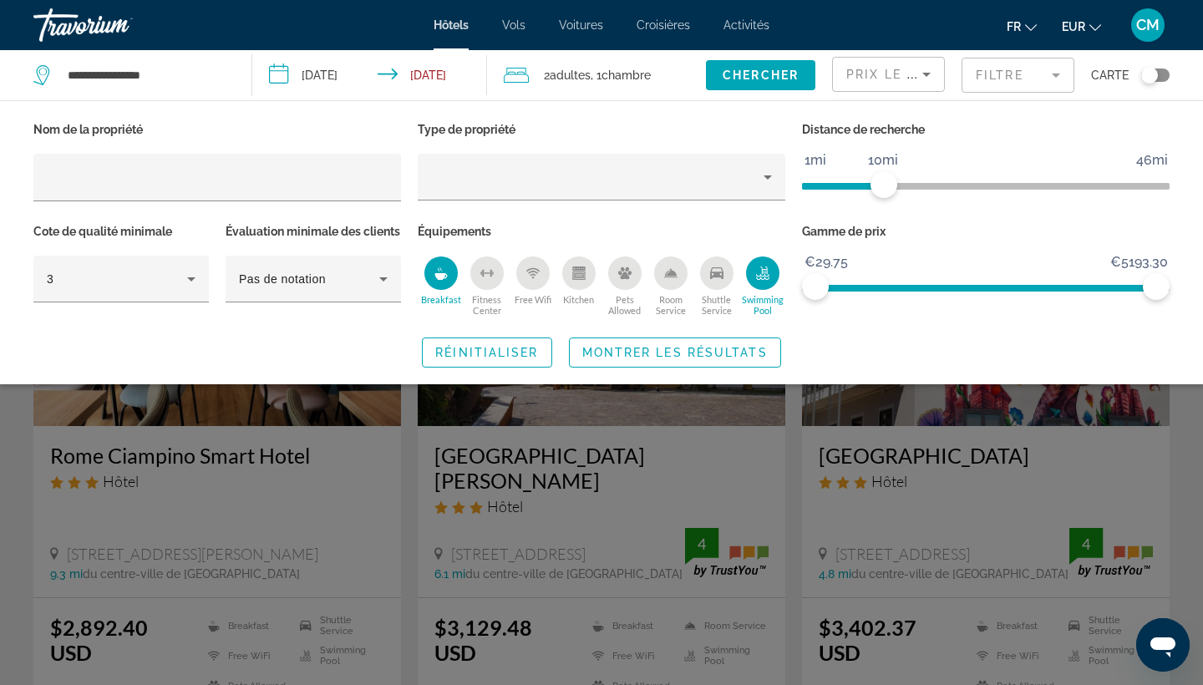
click at [479, 265] on div "Fitness Center" at bounding box center [486, 272] width 33 height 33
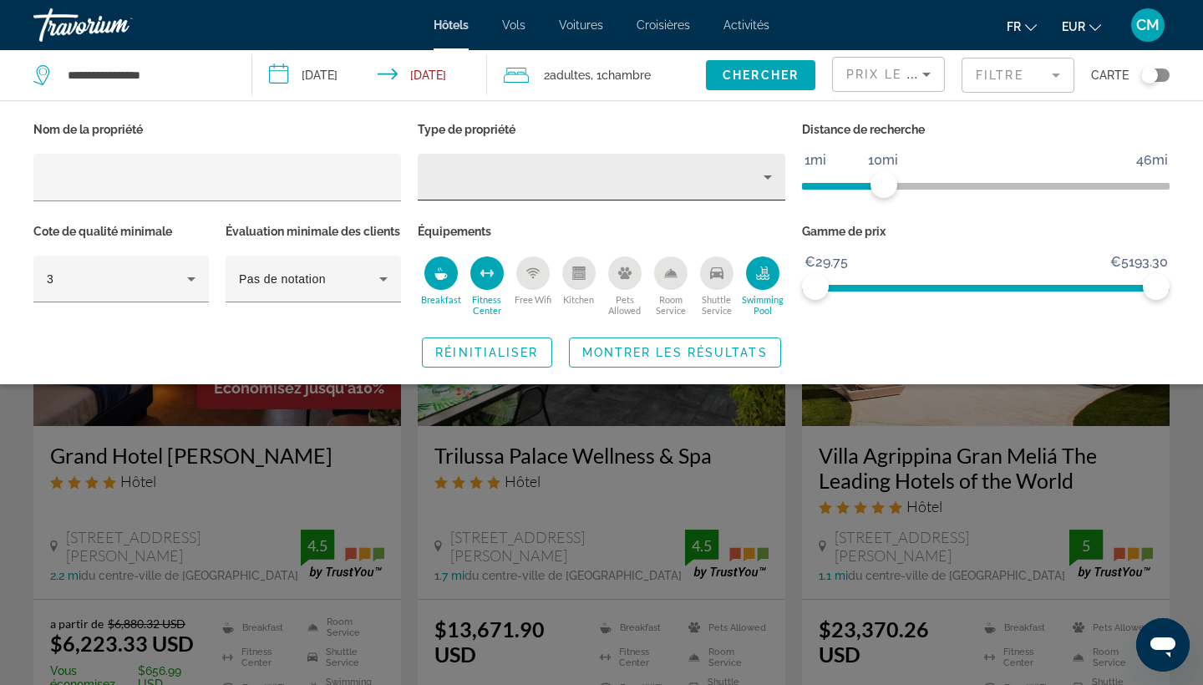
click at [525, 174] on div "Property type" at bounding box center [597, 177] width 332 height 20
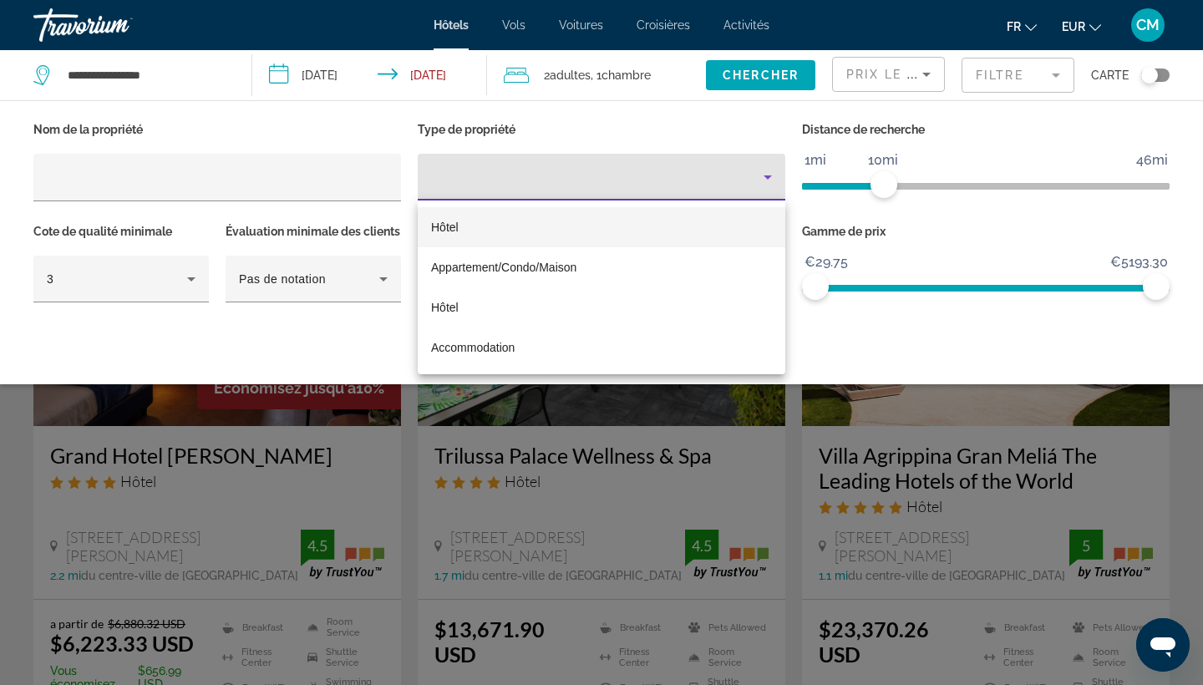
click at [513, 231] on mat-option "Hôtel" at bounding box center [602, 227] width 368 height 40
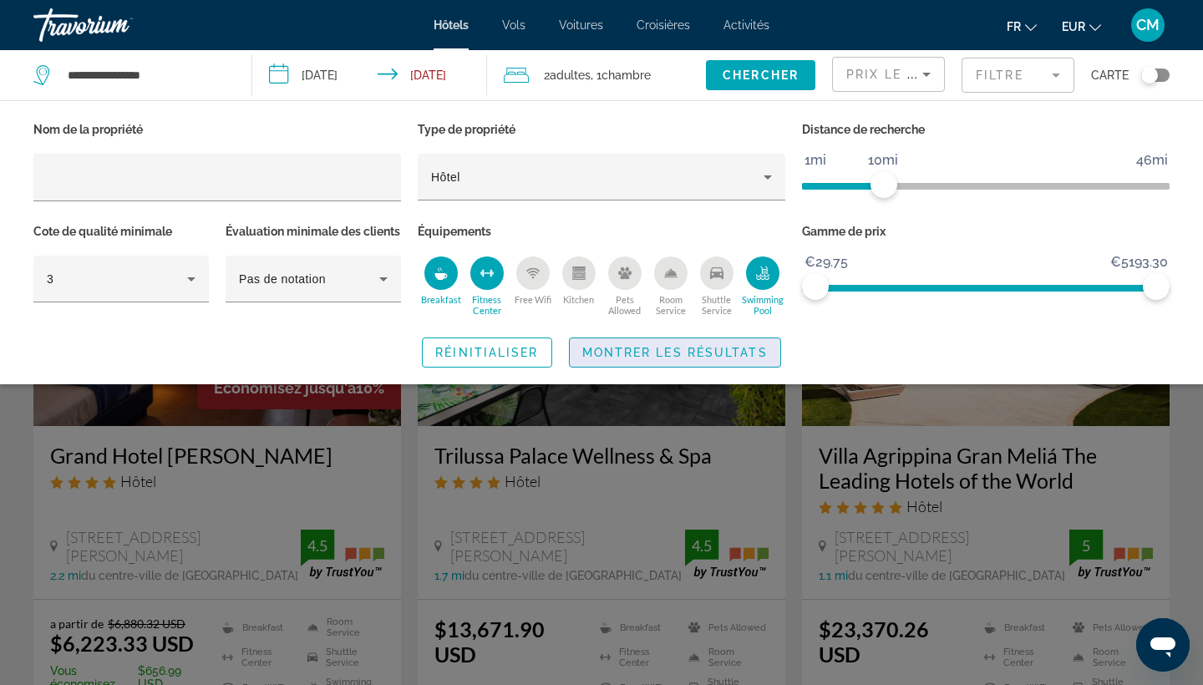
click at [619, 359] on span "Montrer les résultats" at bounding box center [674, 352] width 185 height 13
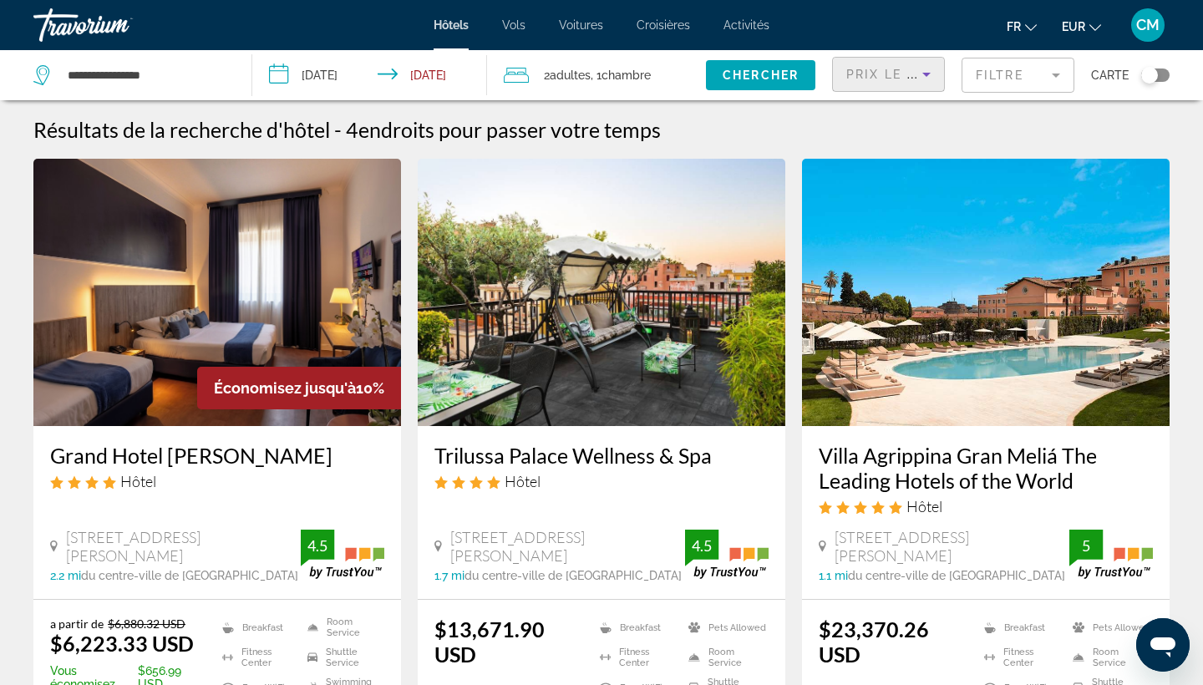
click at [882, 64] on div "Prix le plus bas" at bounding box center [884, 74] width 76 height 20
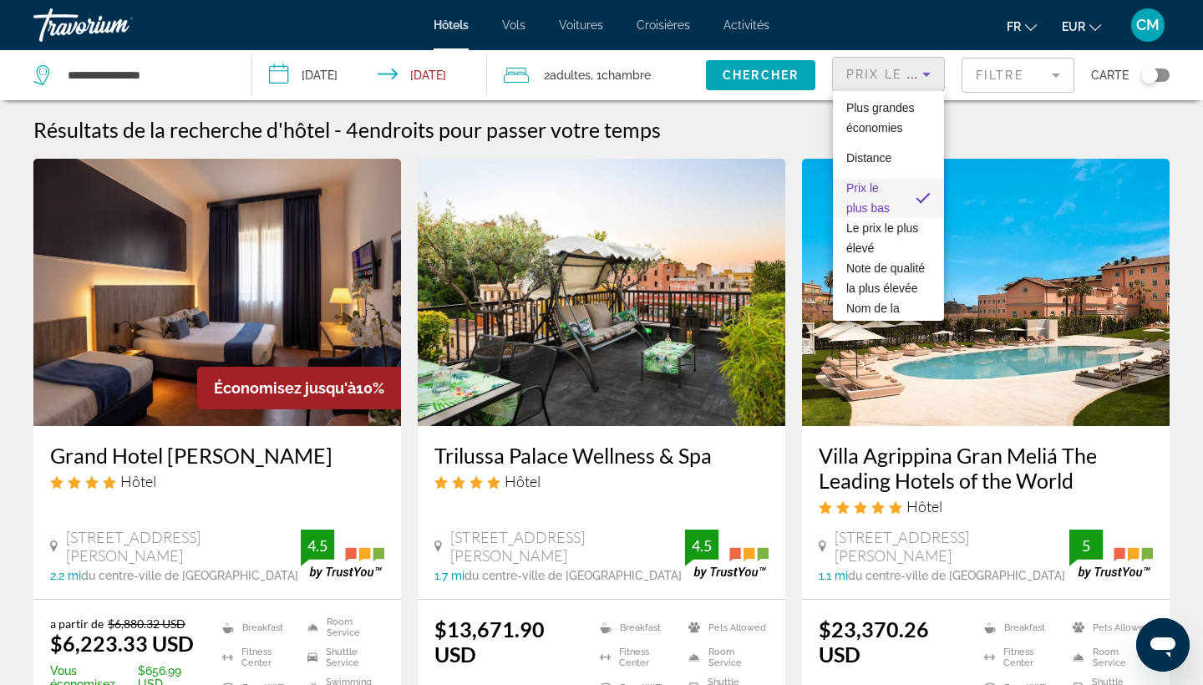
click at [761, 138] on div at bounding box center [601, 342] width 1203 height 685
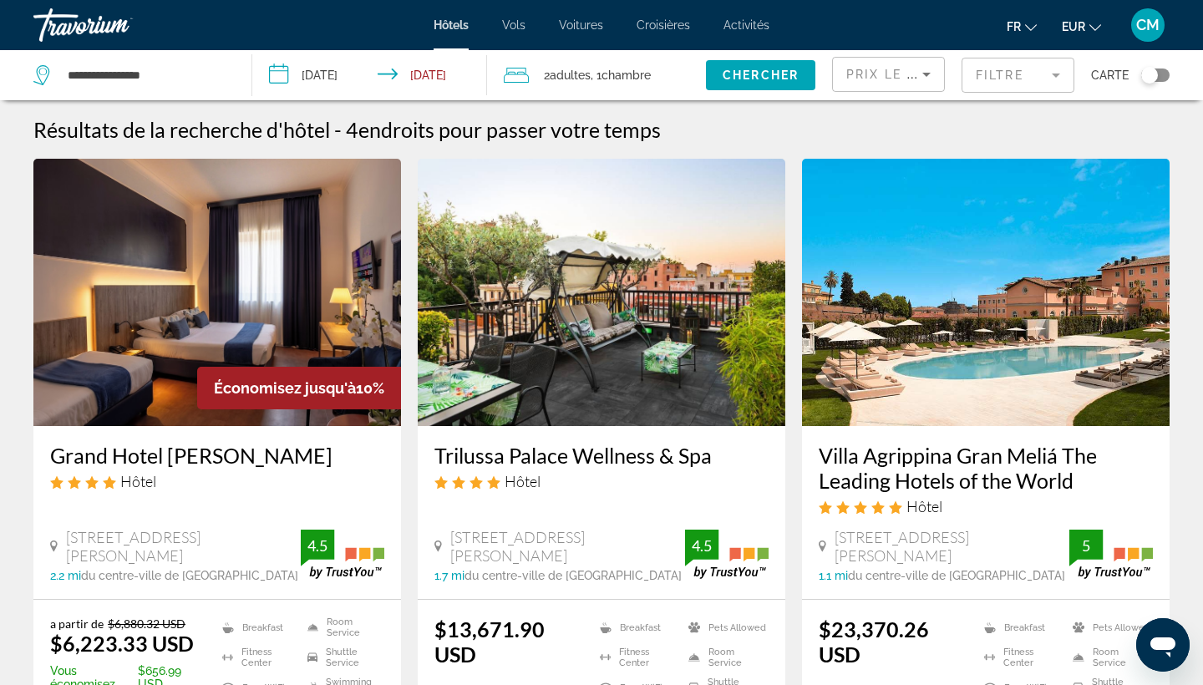
click at [986, 79] on mat-form-field "Filtre" at bounding box center [1018, 75] width 113 height 35
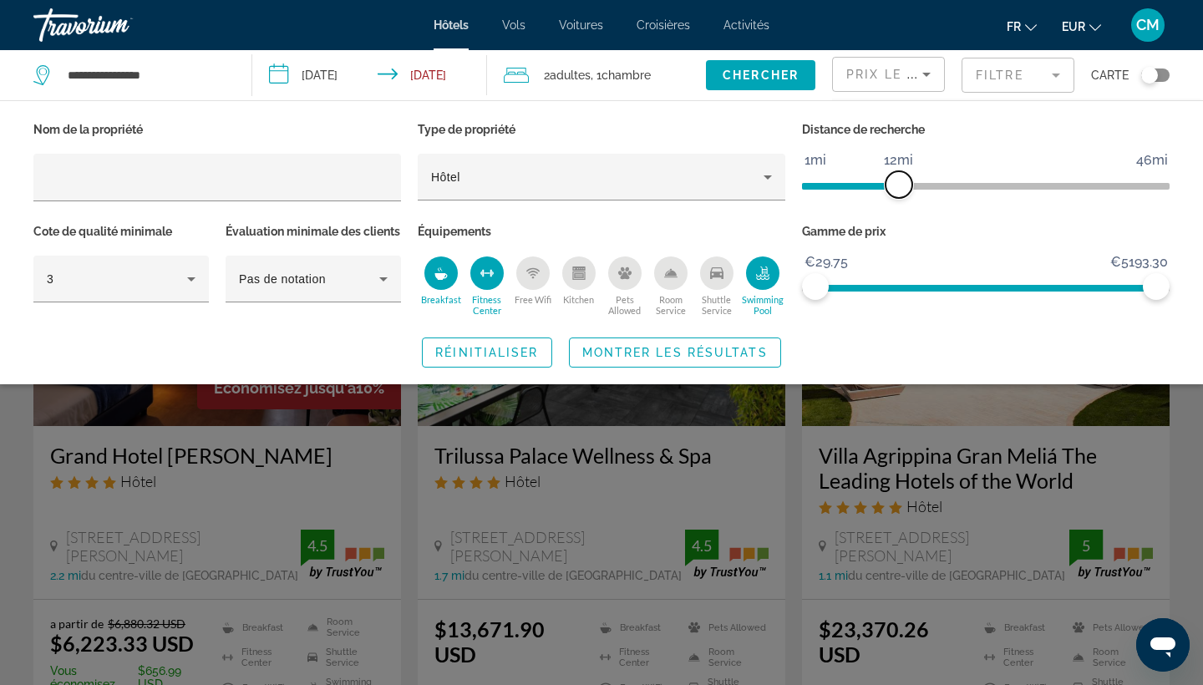
drag, startPoint x: 884, startPoint y: 190, endPoint x: 902, endPoint y: 190, distance: 18.4
click at [902, 190] on span "ngx-slider" at bounding box center [898, 184] width 27 height 27
click at [676, 359] on span "Montrer les résultats" at bounding box center [674, 352] width 185 height 13
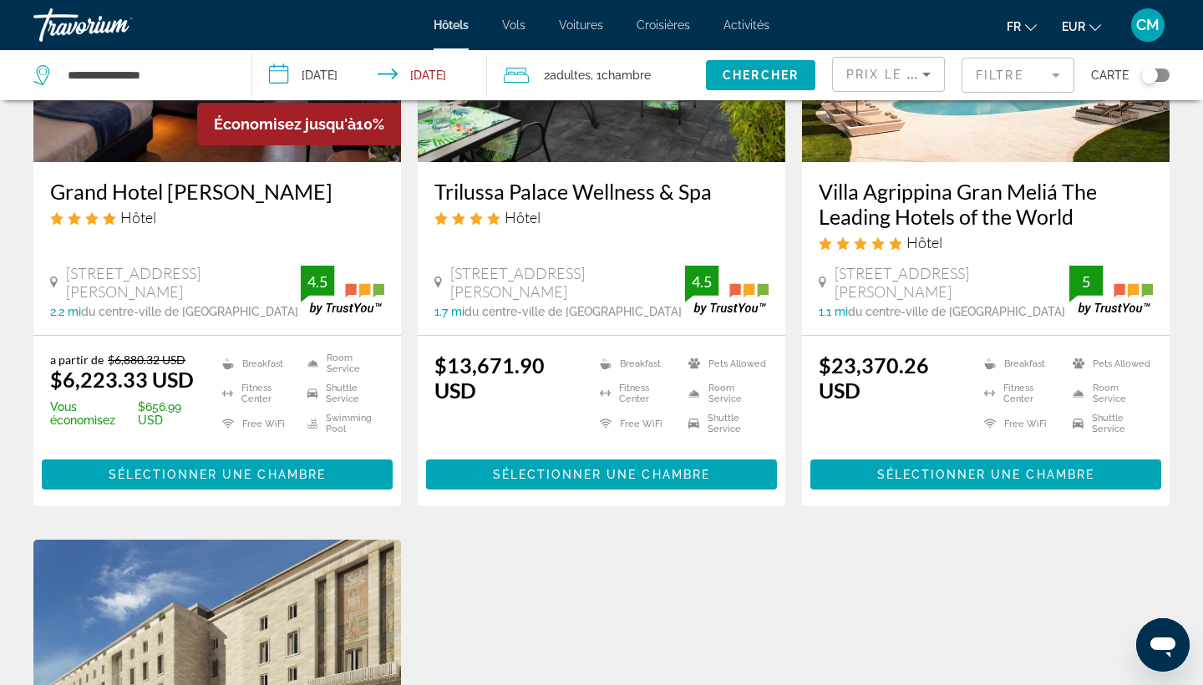
scroll to position [363, 0]
